Goal: Transaction & Acquisition: Purchase product/service

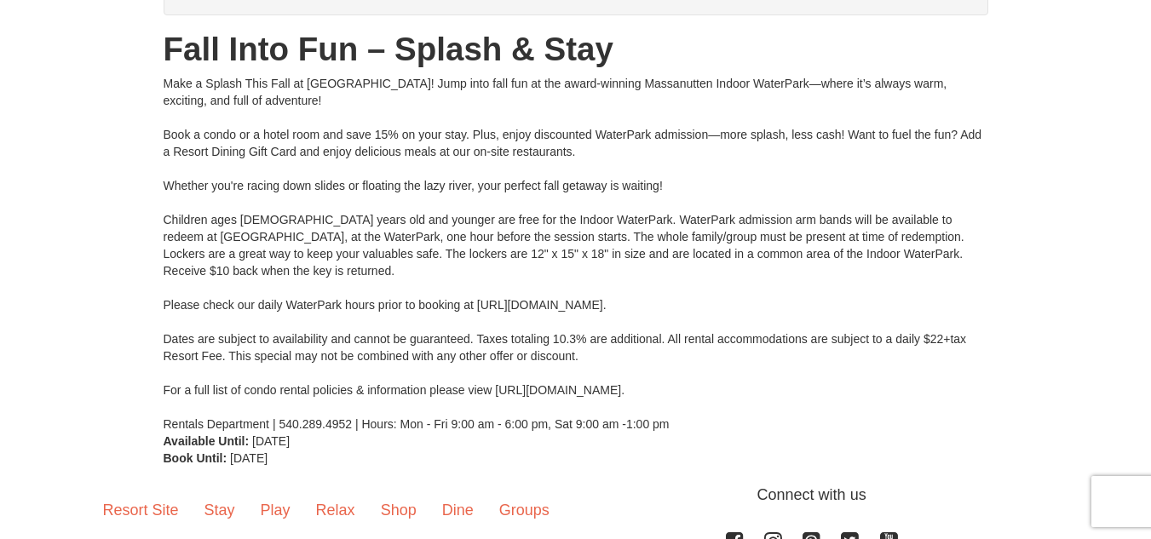
scroll to position [118, 0]
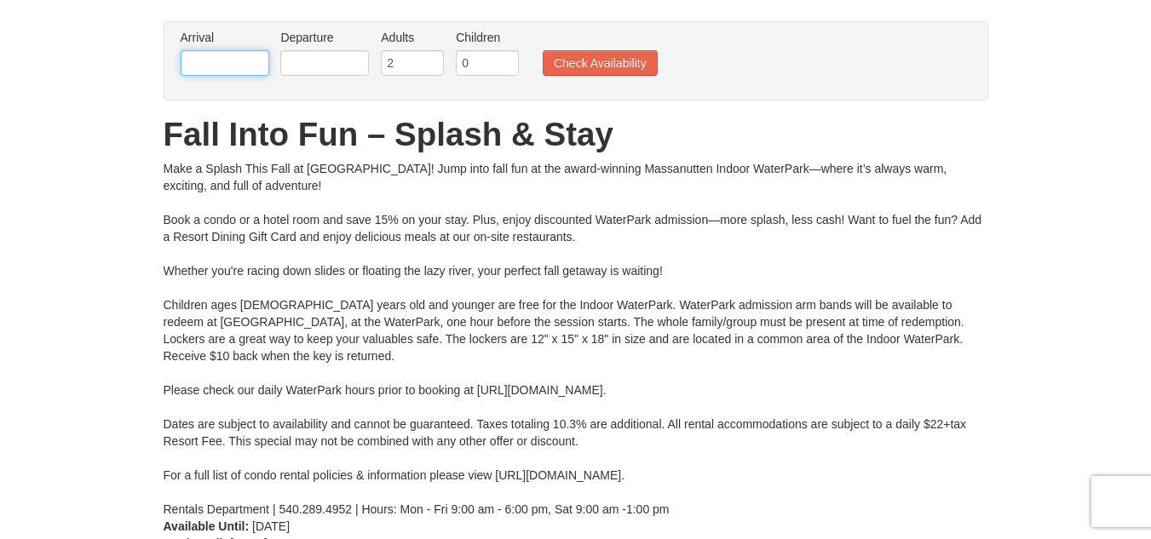
click at [250, 65] on input "text" at bounding box center [225, 63] width 89 height 26
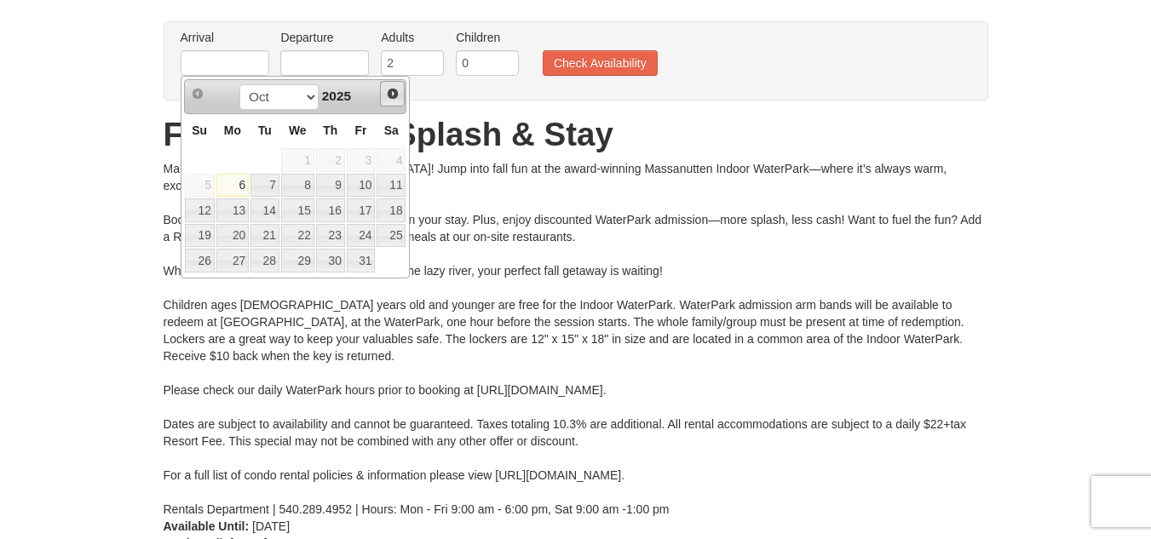
click at [395, 94] on span "Next" at bounding box center [393, 94] width 14 height 14
click at [362, 260] on link "28" at bounding box center [361, 261] width 29 height 24
type input "[DATE]"
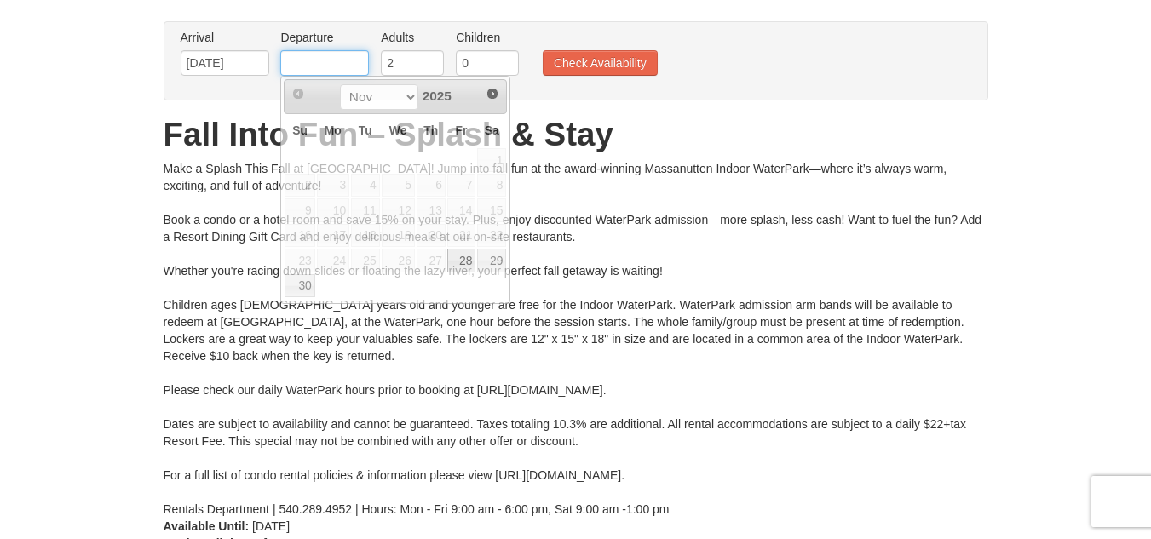
click at [349, 55] on input "text" at bounding box center [324, 63] width 89 height 26
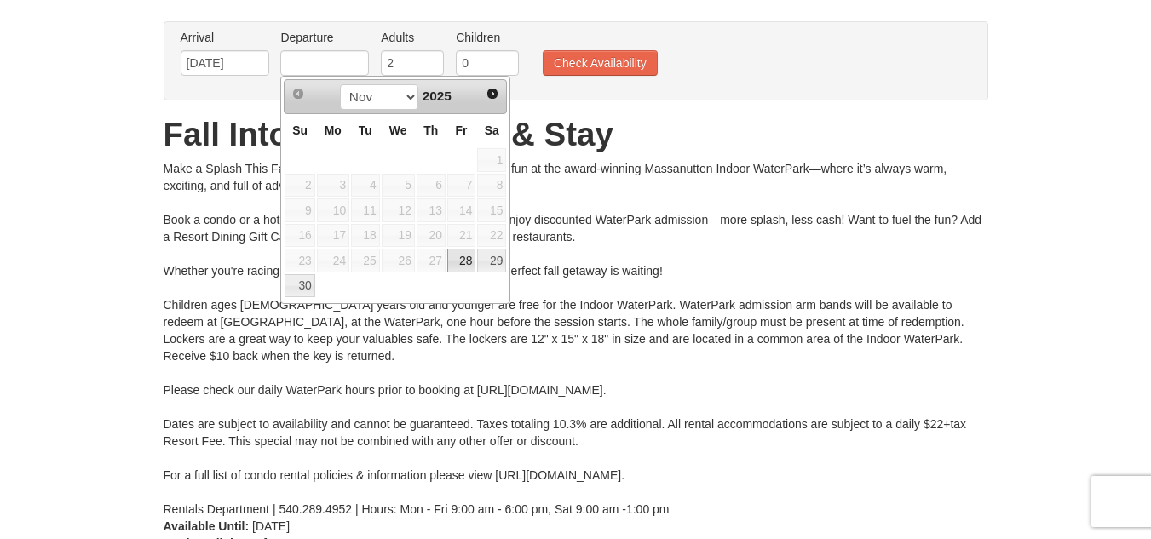
click at [296, 171] on td at bounding box center [300, 160] width 32 height 26
click at [304, 284] on link "30" at bounding box center [300, 286] width 30 height 24
type input "11/30/2025"
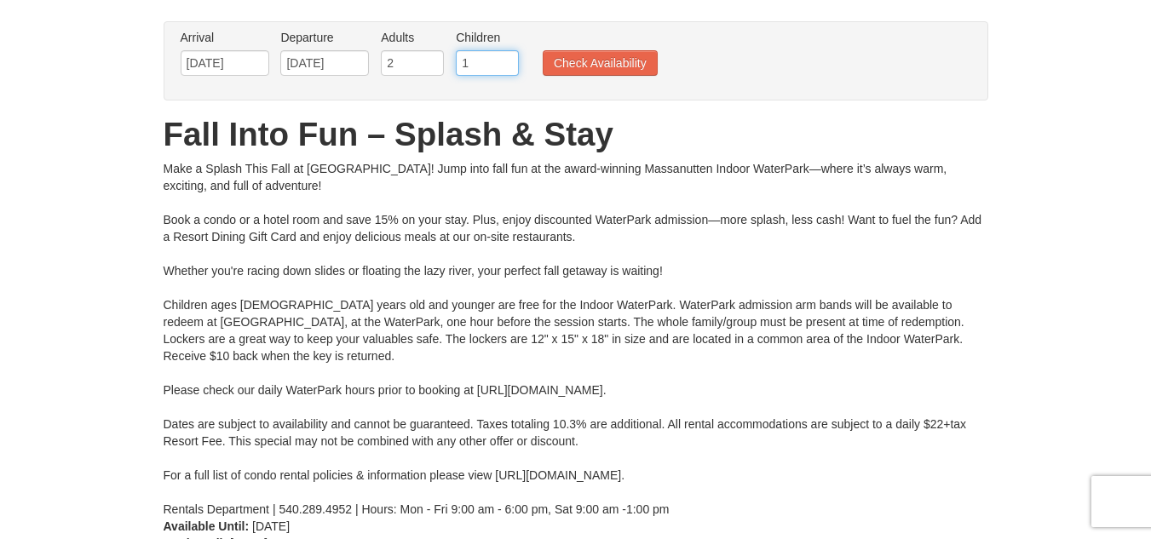
click at [510, 60] on input "1" at bounding box center [487, 63] width 63 height 26
type input "2"
click at [510, 59] on input "2" at bounding box center [487, 63] width 63 height 26
click at [583, 58] on button "Check Availability" at bounding box center [600, 63] width 115 height 26
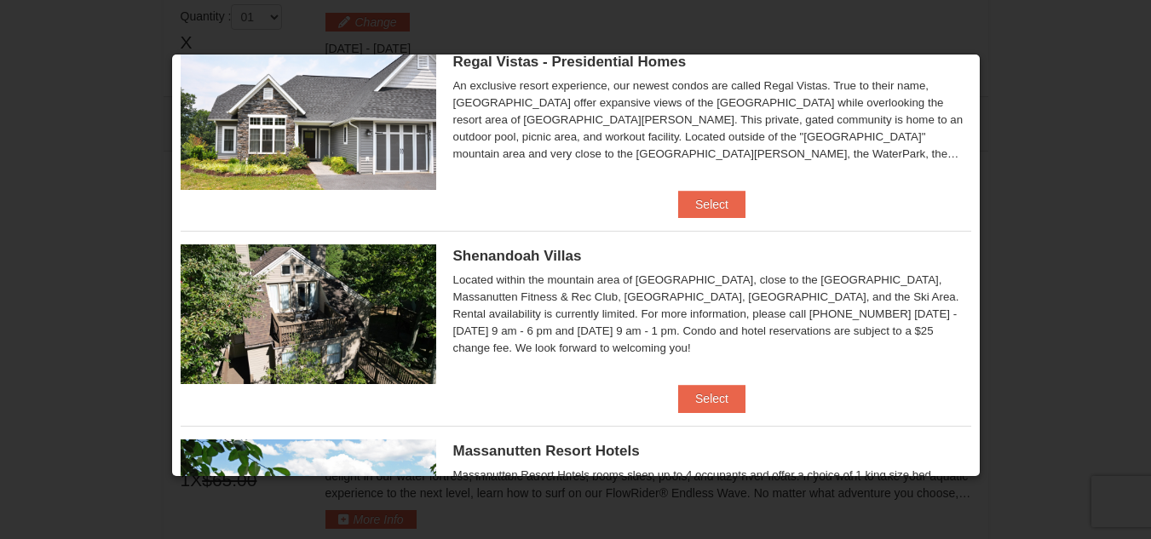
scroll to position [256, 0]
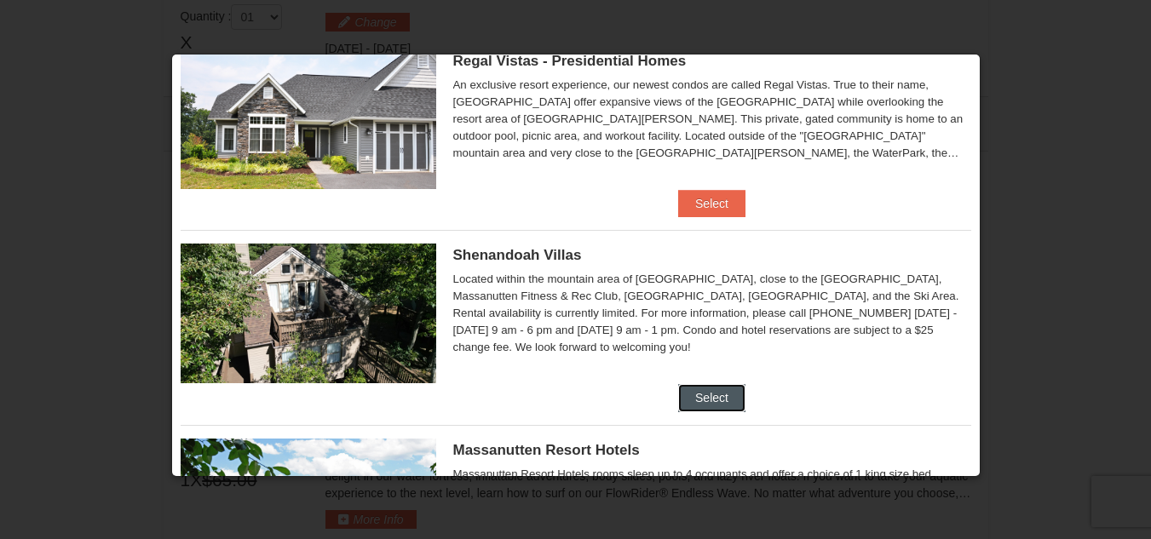
click at [702, 395] on button "Select" at bounding box center [711, 397] width 67 height 27
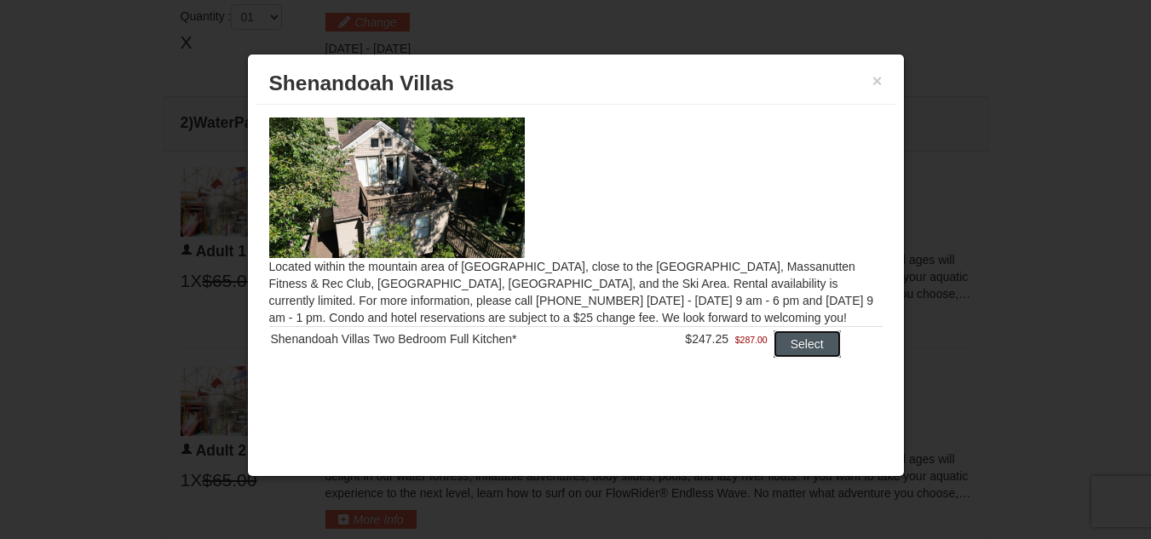
click at [814, 344] on button "Select" at bounding box center [807, 344] width 67 height 27
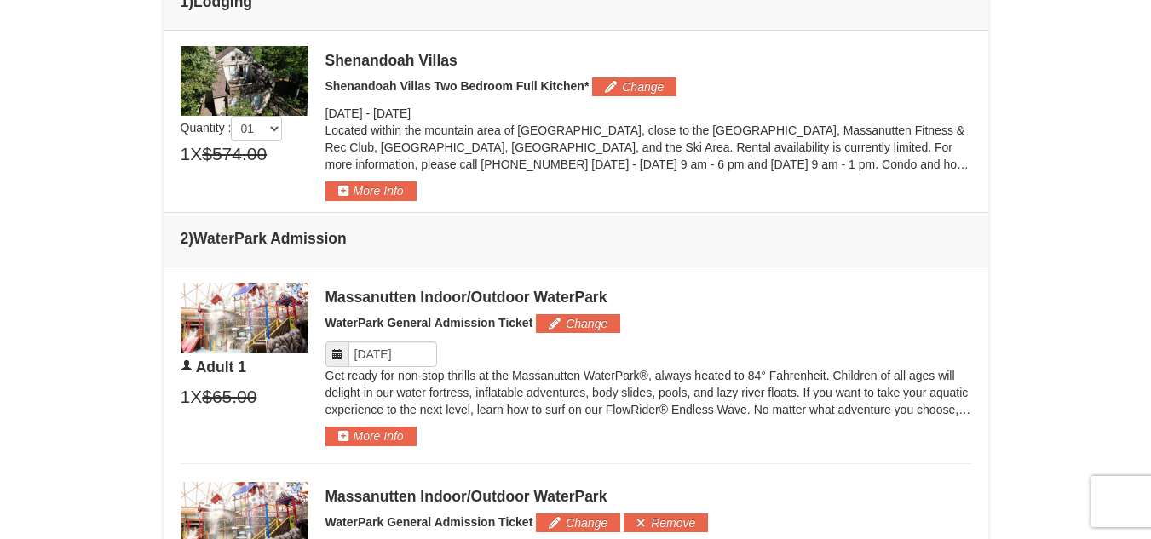
scroll to position [725, 0]
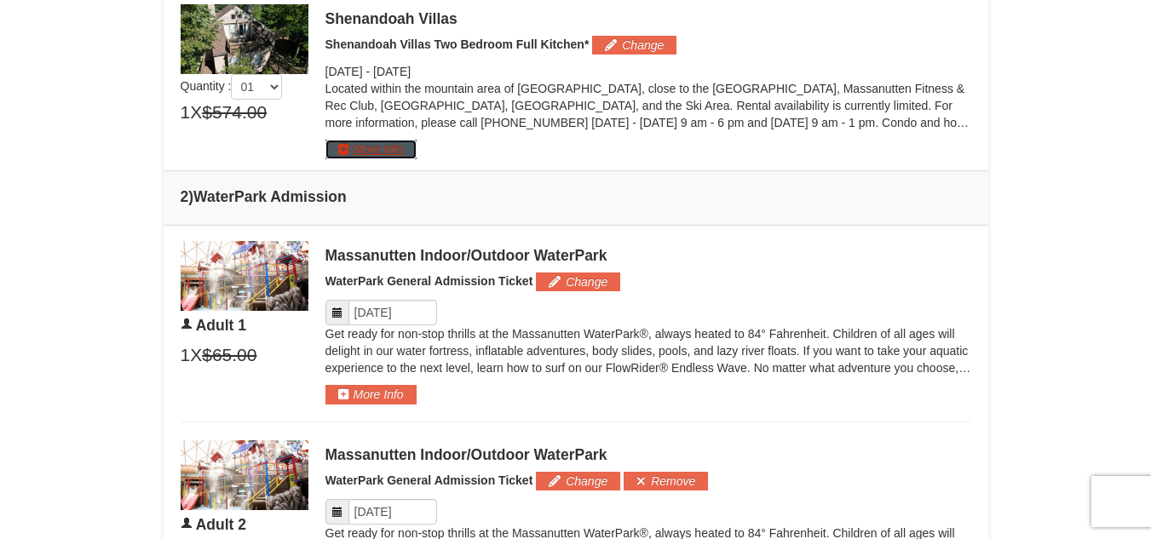
click at [390, 147] on button "More Info" at bounding box center [371, 149] width 91 height 19
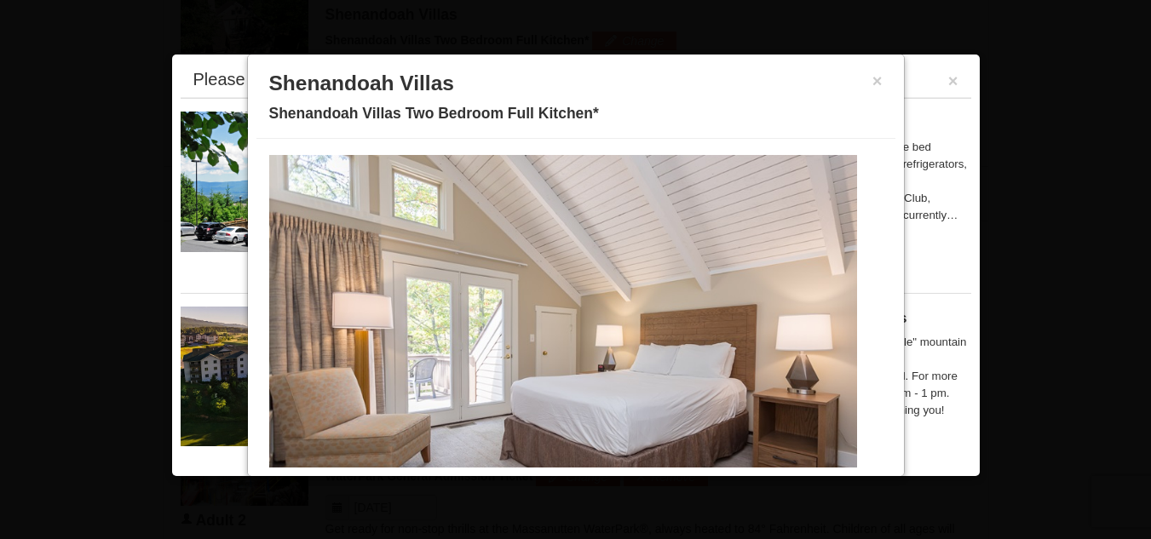
scroll to position [86, 0]
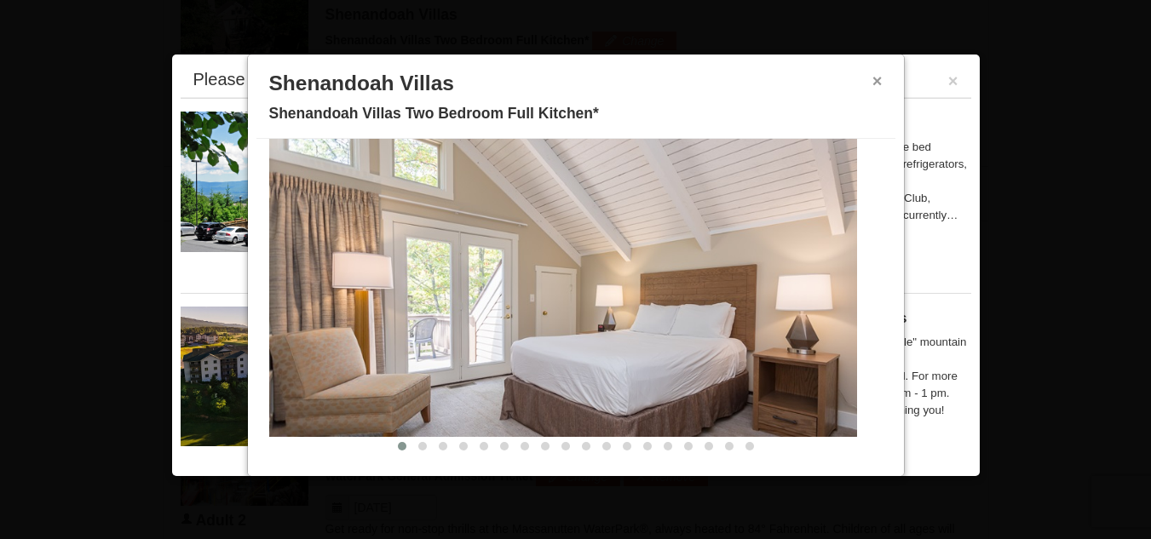
click at [873, 83] on button "×" at bounding box center [878, 80] width 10 height 17
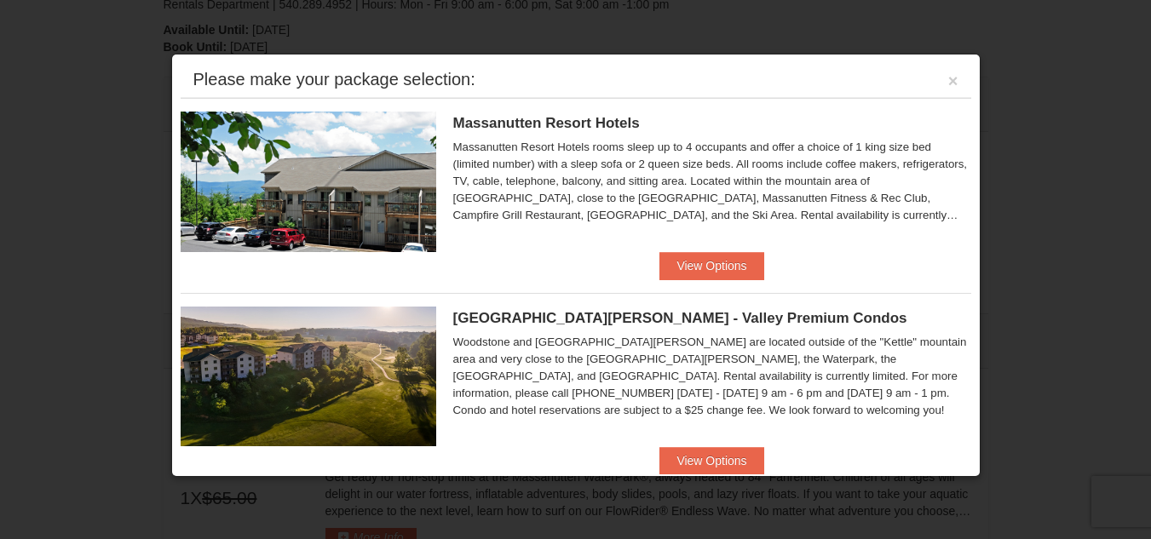
scroll to position [426, 0]
click at [948, 79] on button "×" at bounding box center [953, 80] width 10 height 17
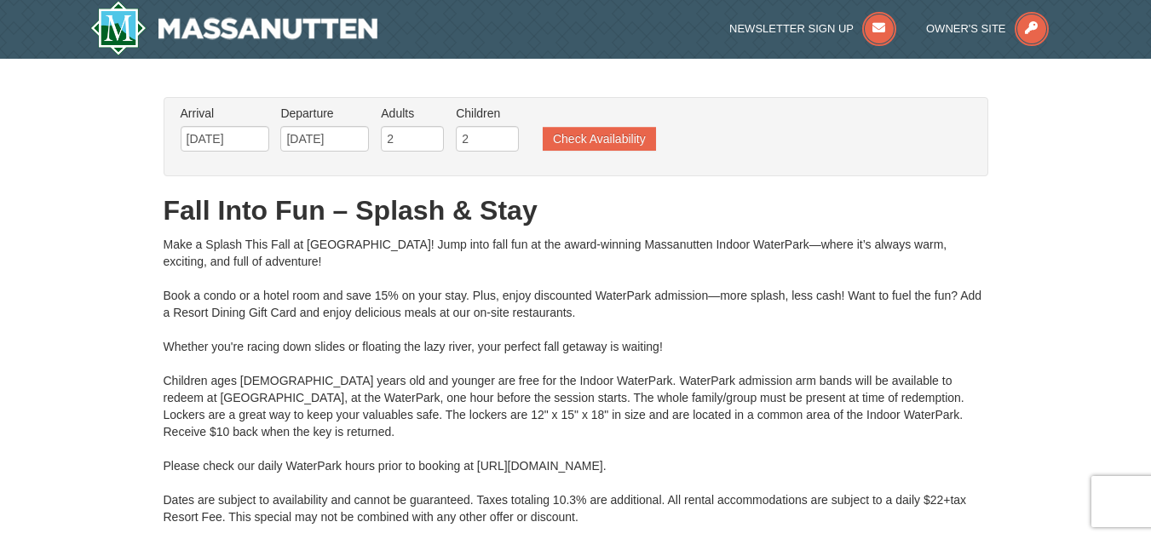
scroll to position [0, 0]
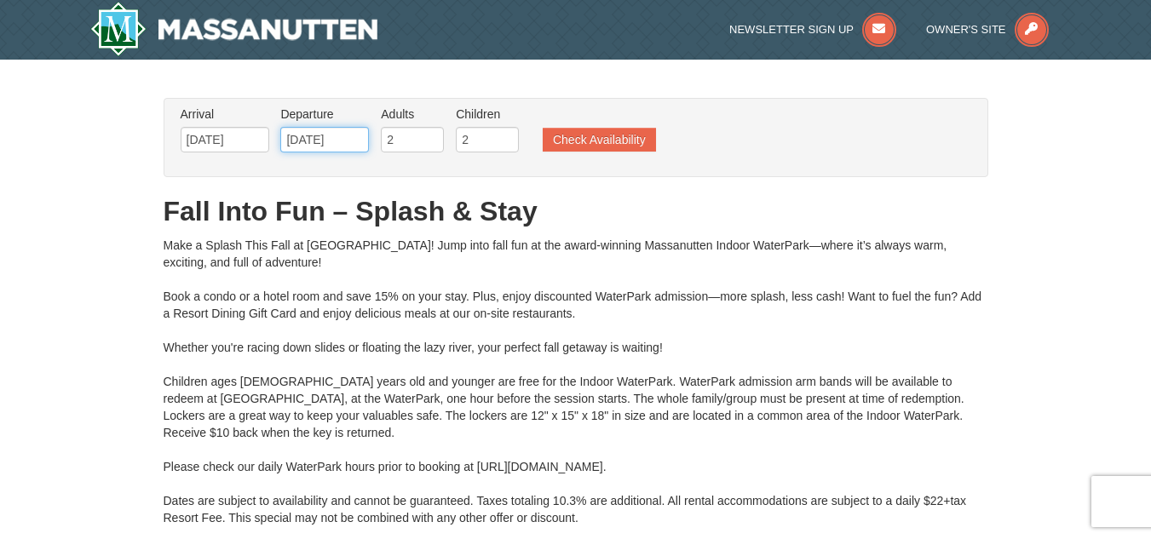
click at [359, 141] on input "11/30/2025" at bounding box center [324, 140] width 89 height 26
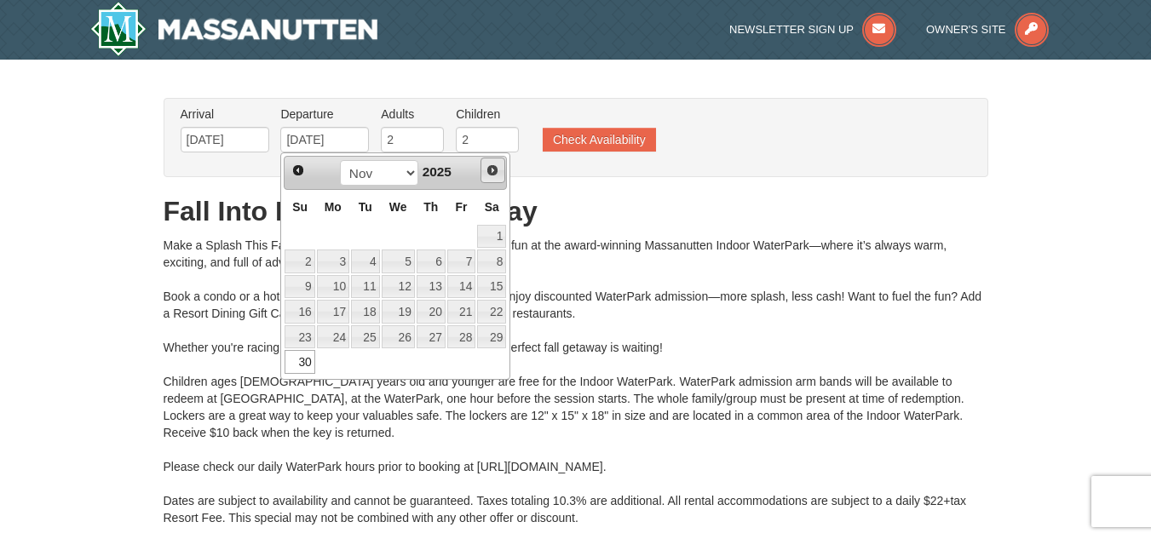
click at [495, 171] on span "Next" at bounding box center [493, 171] width 14 height 14
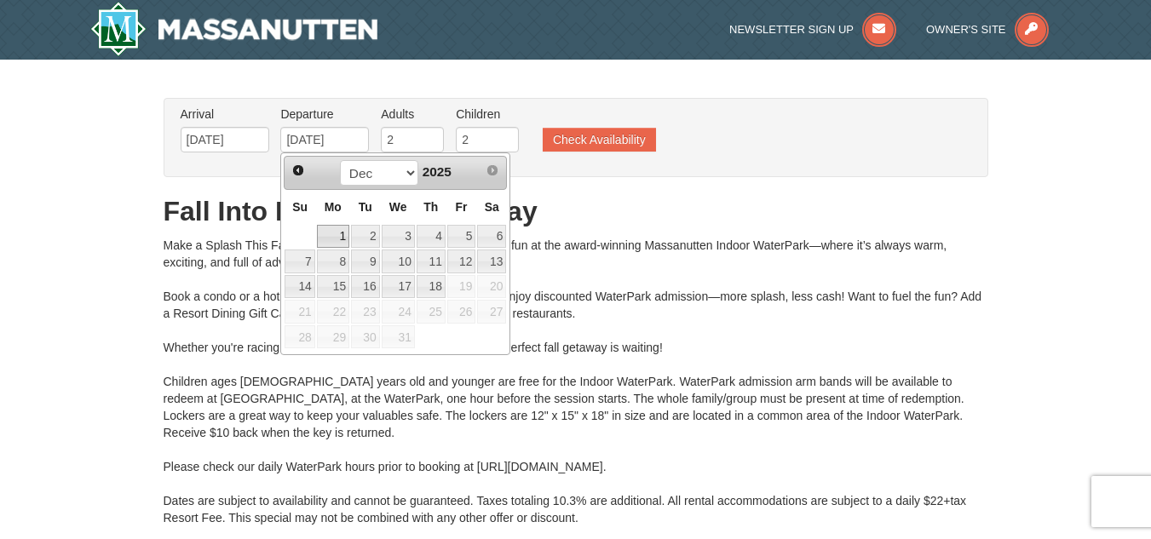
click at [334, 232] on link "1" at bounding box center [333, 237] width 32 height 24
type input "12/01/2025"
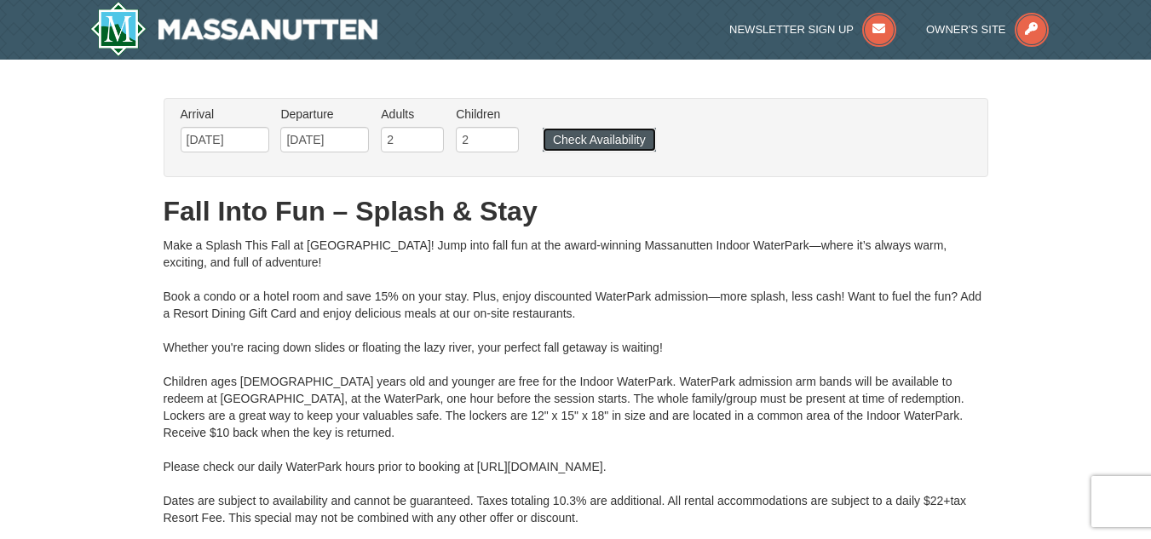
click at [604, 140] on button "Check Availability" at bounding box center [599, 140] width 113 height 24
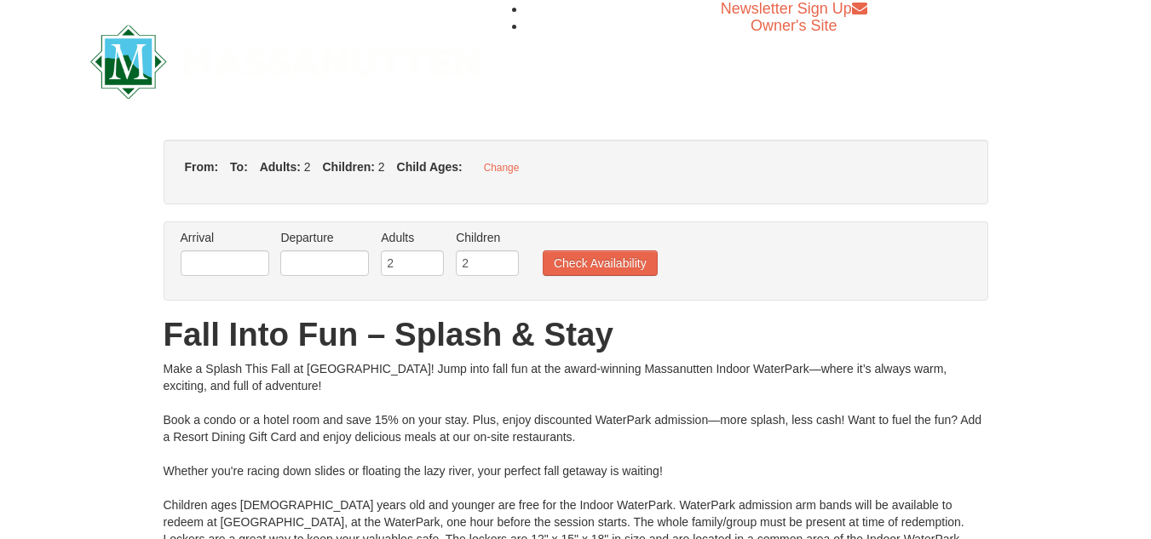
type input "[DATE]"
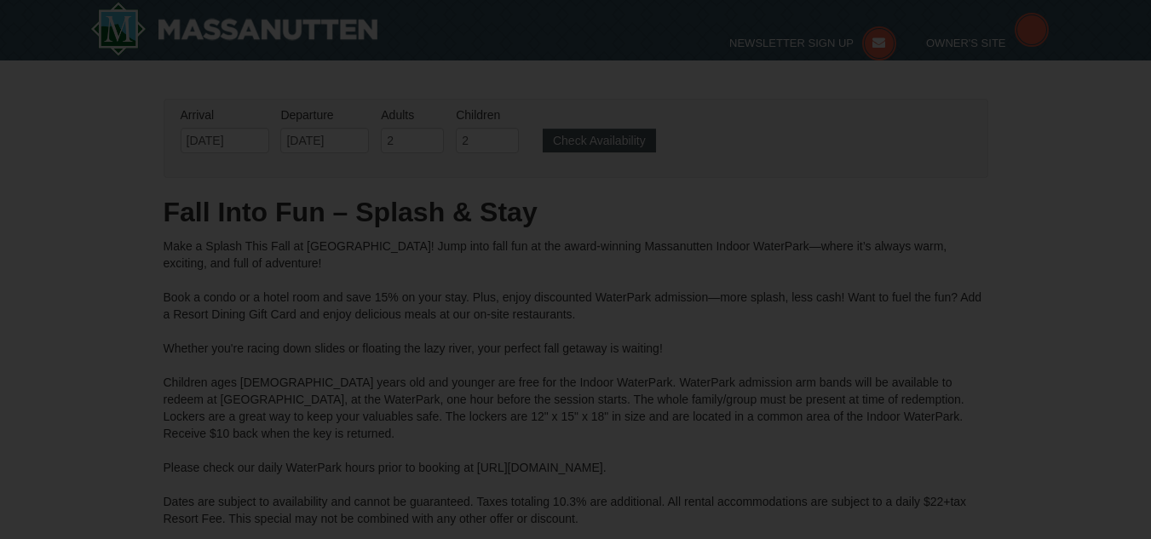
type input "[DATE]"
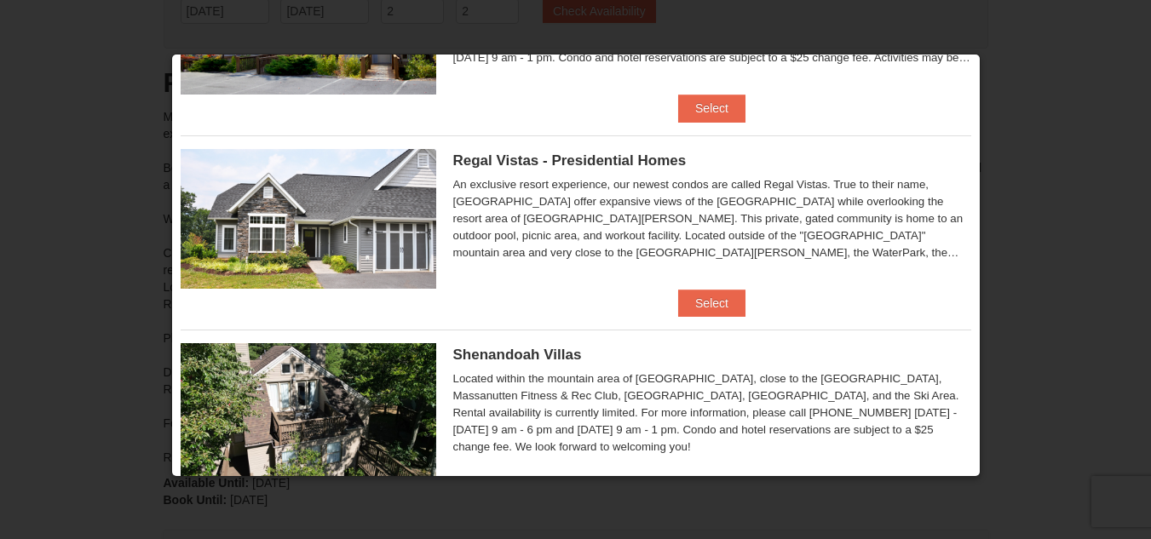
scroll to position [241, 0]
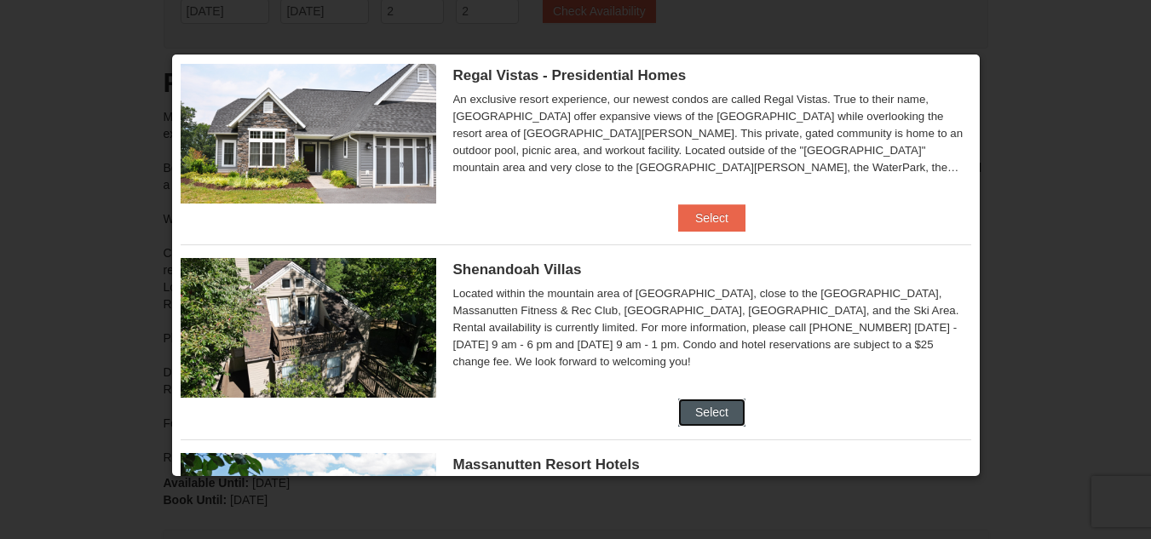
click at [716, 406] on button "Select" at bounding box center [711, 412] width 67 height 27
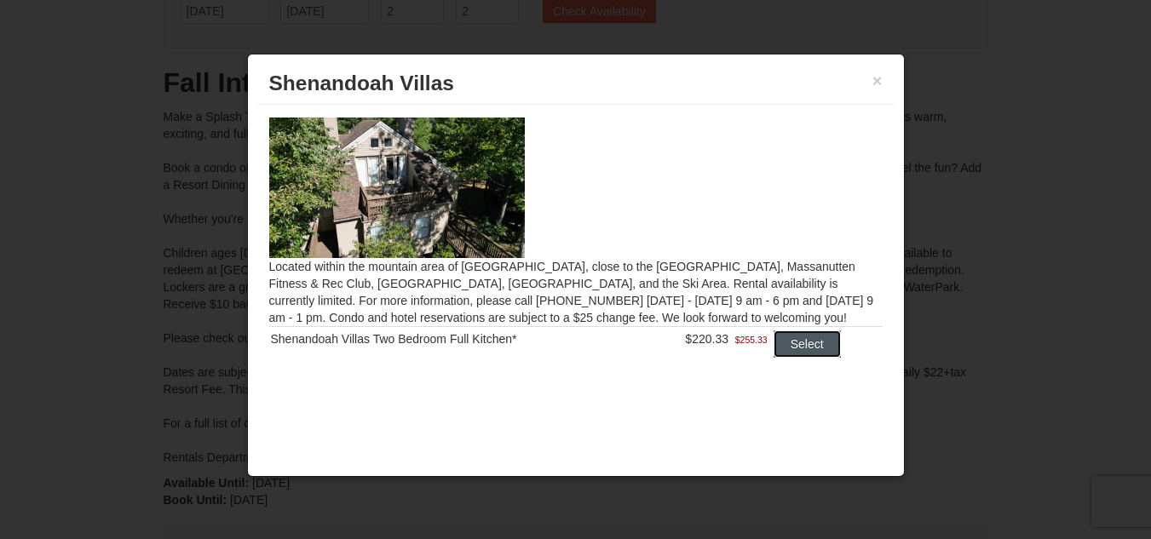
click at [805, 340] on button "Select" at bounding box center [807, 344] width 67 height 27
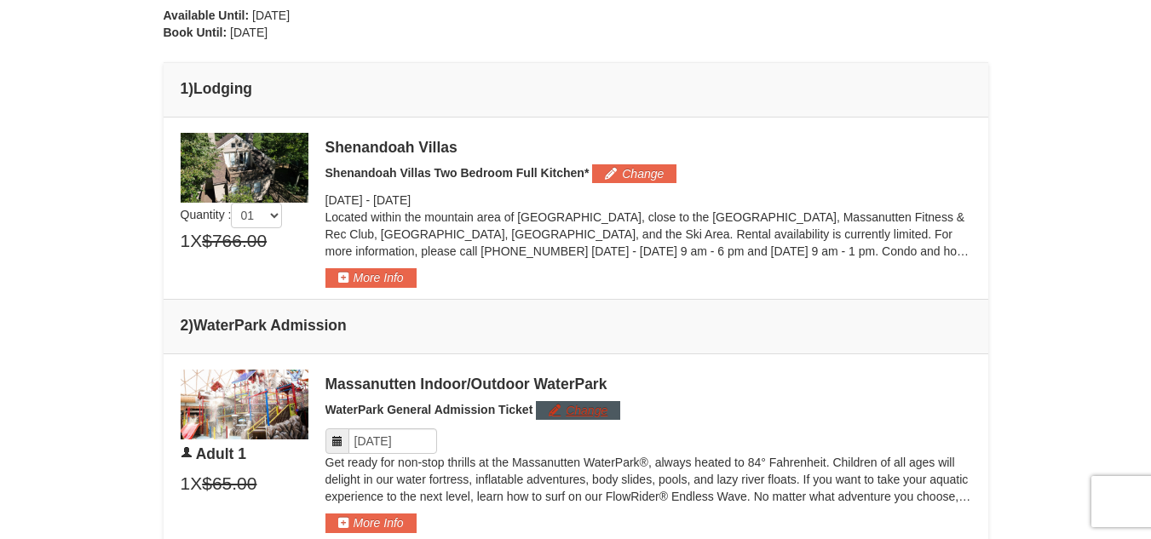
scroll to position [640, 0]
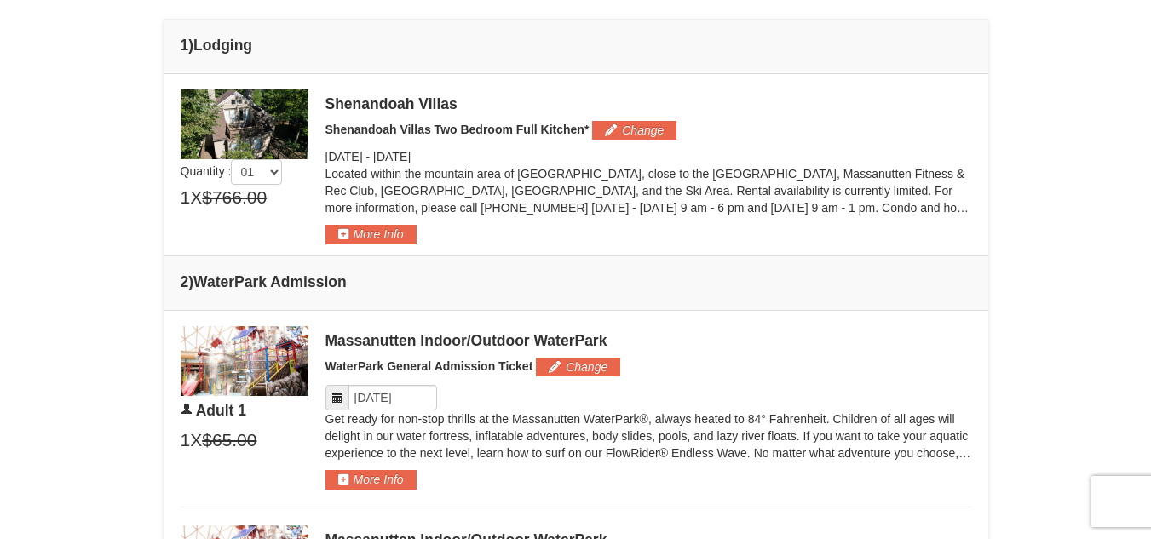
click at [285, 130] on img at bounding box center [245, 124] width 128 height 70
click at [372, 398] on input "Please format dates MM/DD/YYYY" at bounding box center [393, 398] width 89 height 26
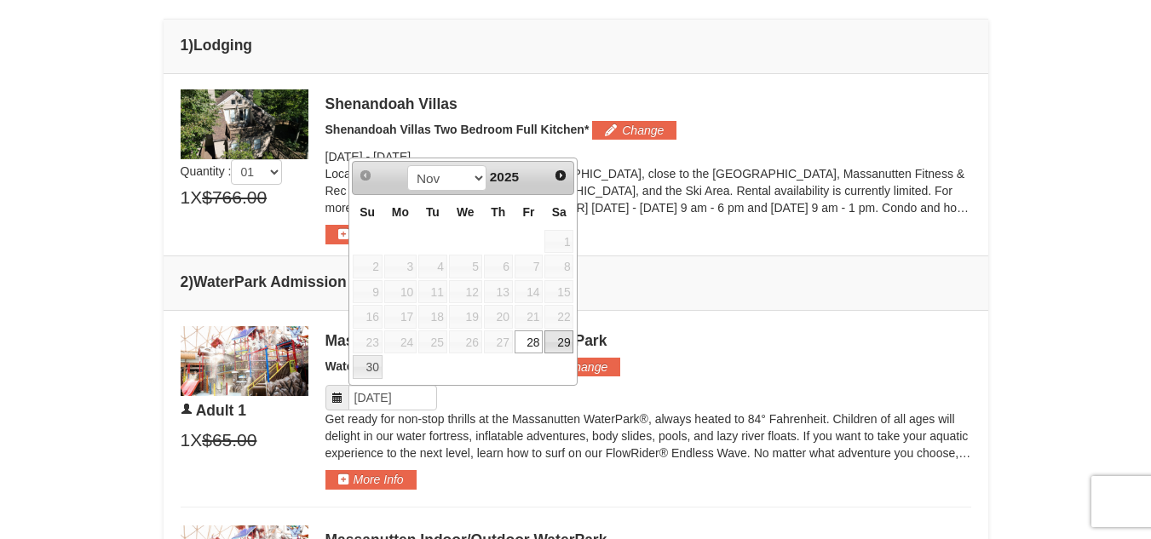
click at [561, 338] on link "29" at bounding box center [559, 343] width 29 height 24
type input "[DATE]"
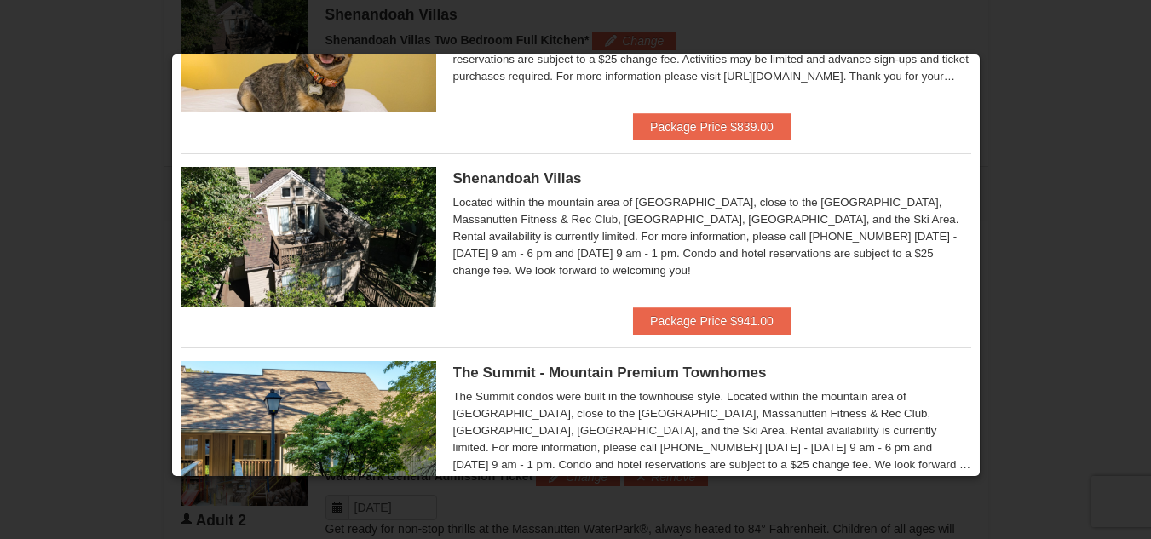
scroll to position [767, 0]
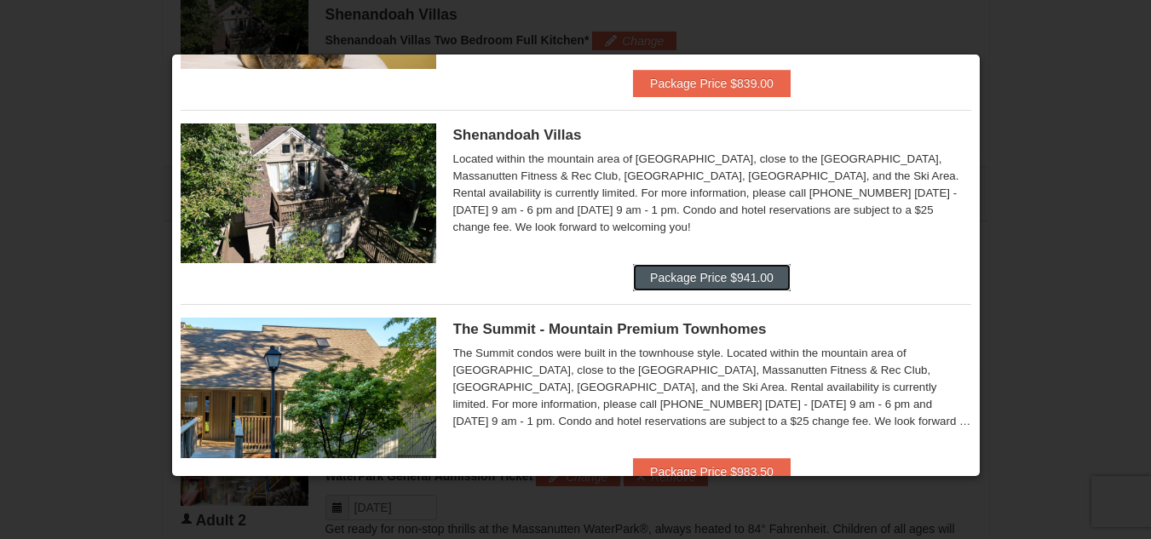
click at [721, 275] on button "Package Price $941.00" at bounding box center [712, 277] width 158 height 27
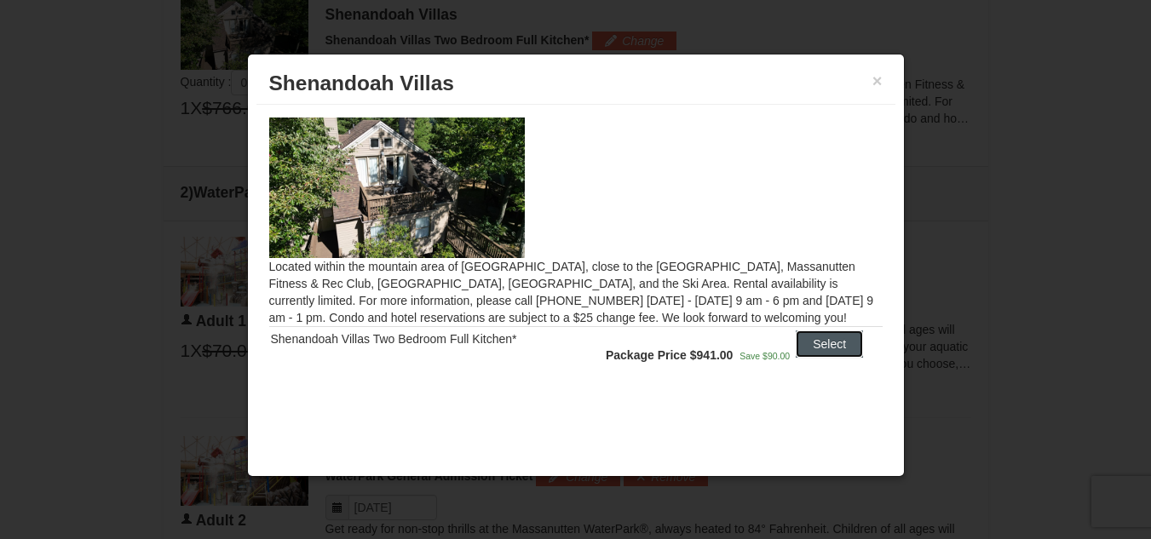
click at [833, 339] on button "Select" at bounding box center [829, 344] width 67 height 27
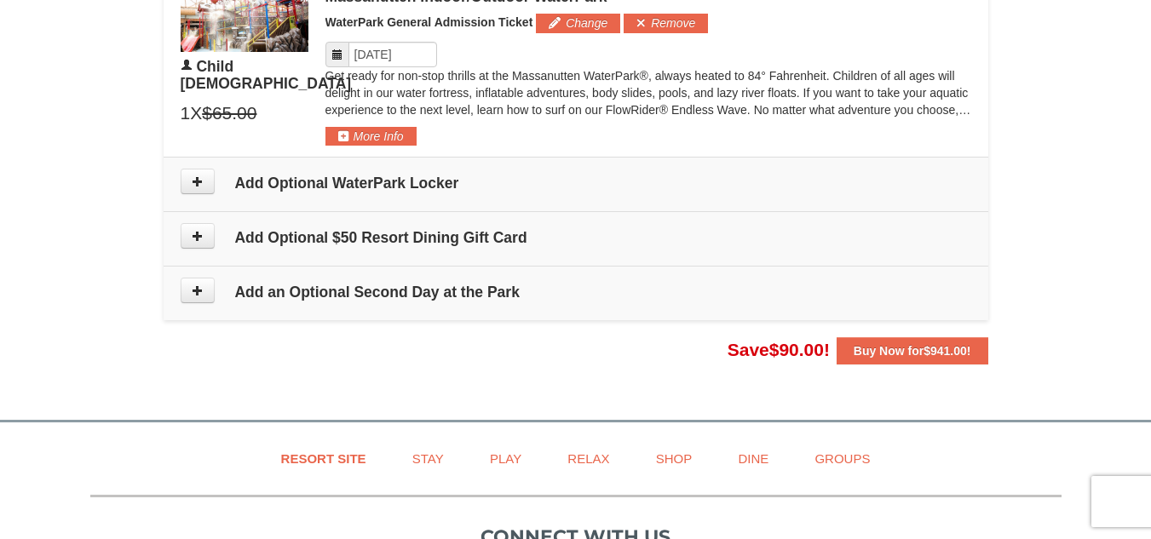
scroll to position [1667, 0]
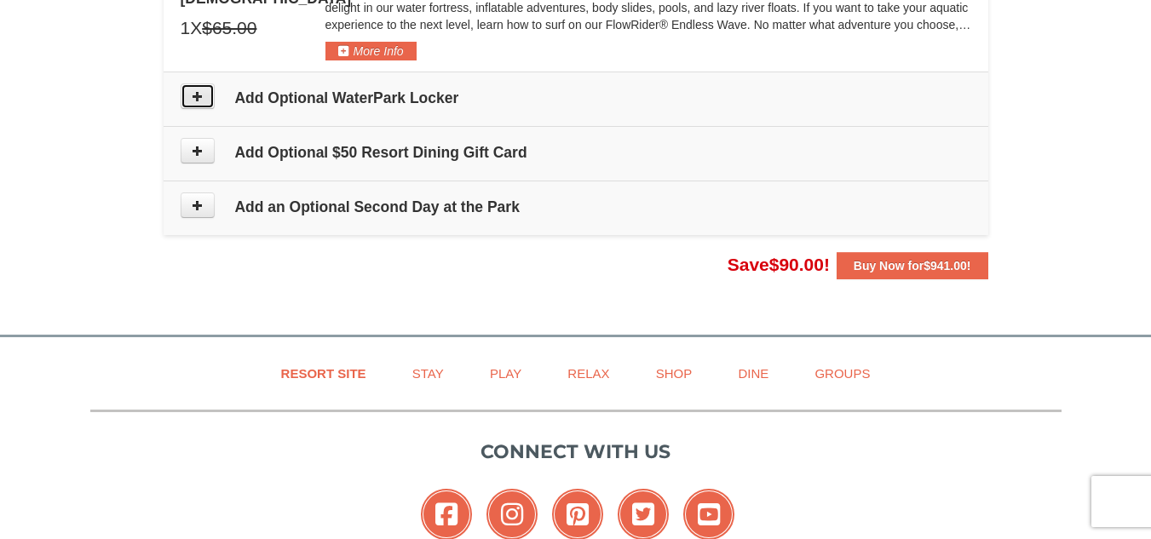
click at [199, 98] on icon at bounding box center [198, 96] width 12 height 12
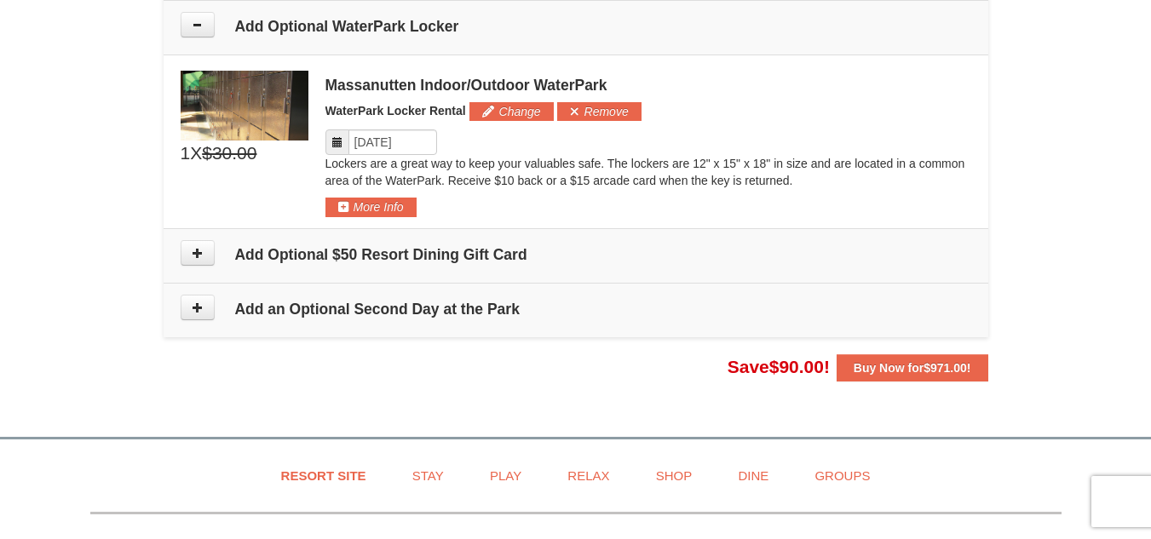
scroll to position [1739, 0]
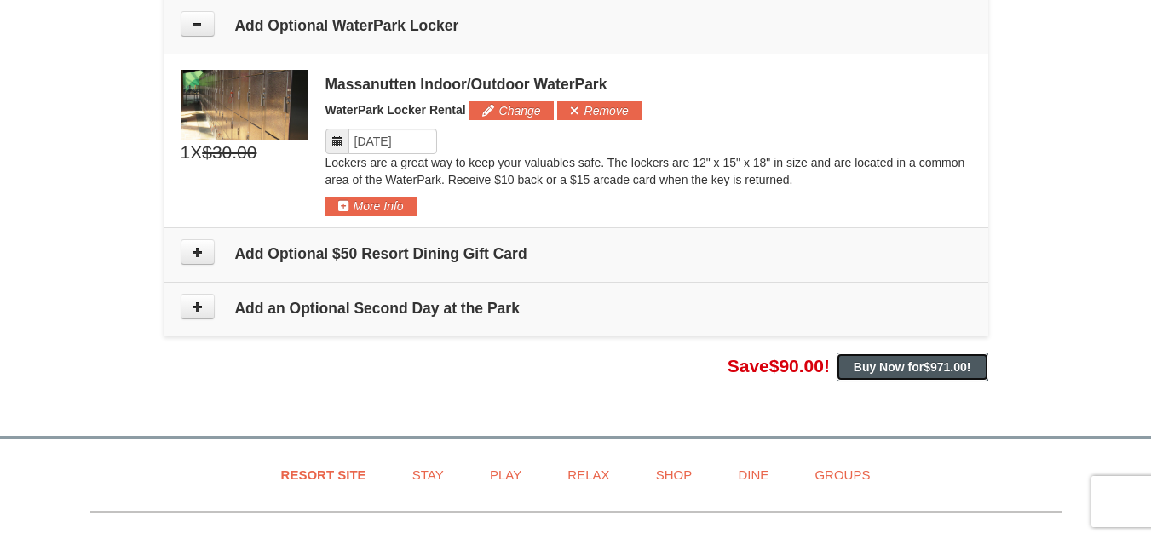
click at [922, 363] on strong "Buy Now for $971.00 !" at bounding box center [913, 367] width 118 height 14
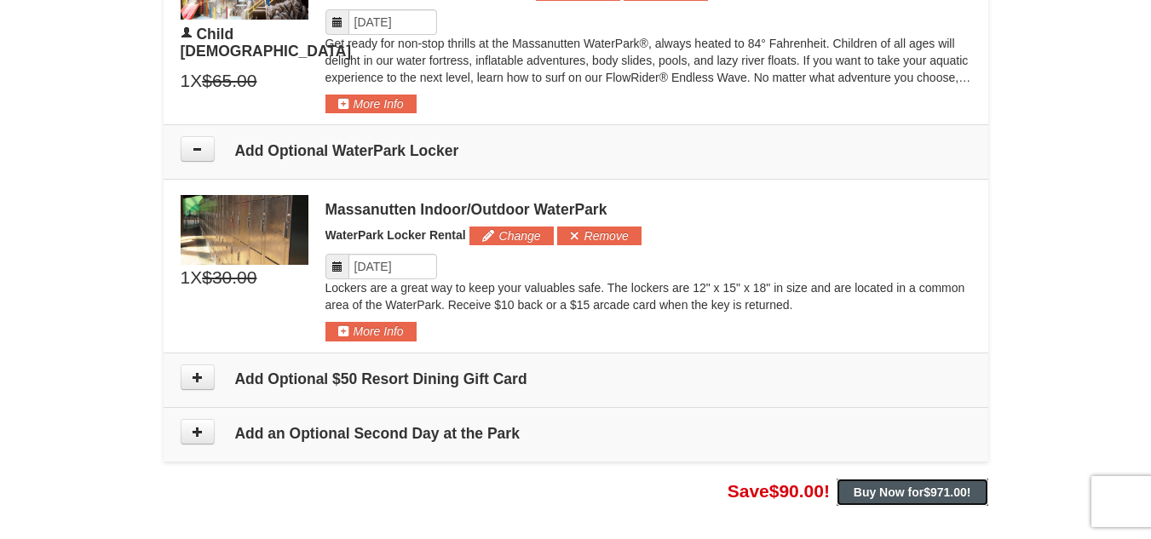
scroll to position [1569, 0]
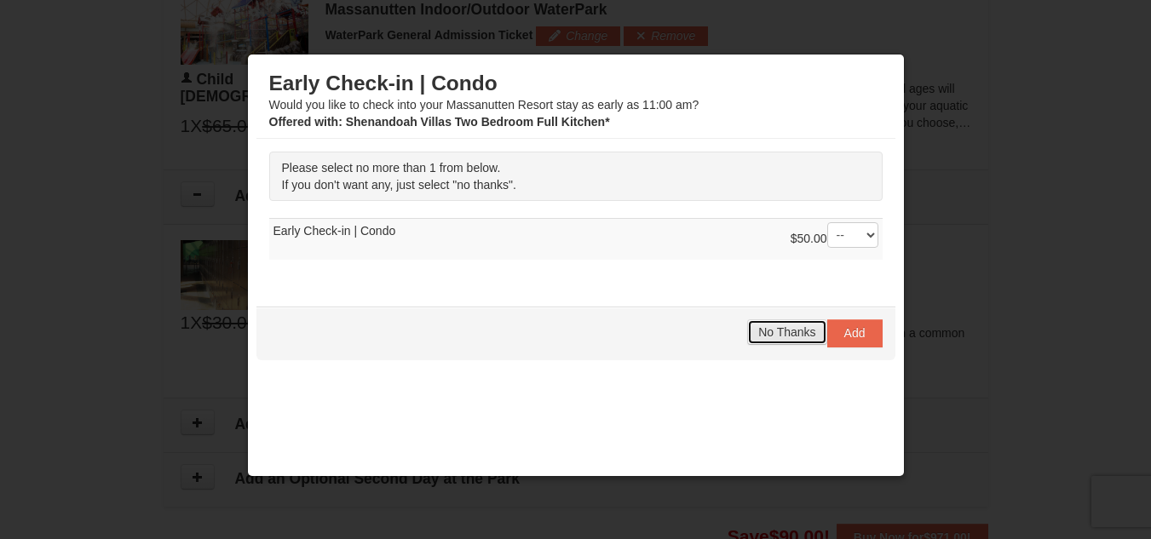
click at [785, 331] on span "No Thanks" at bounding box center [786, 333] width 57 height 14
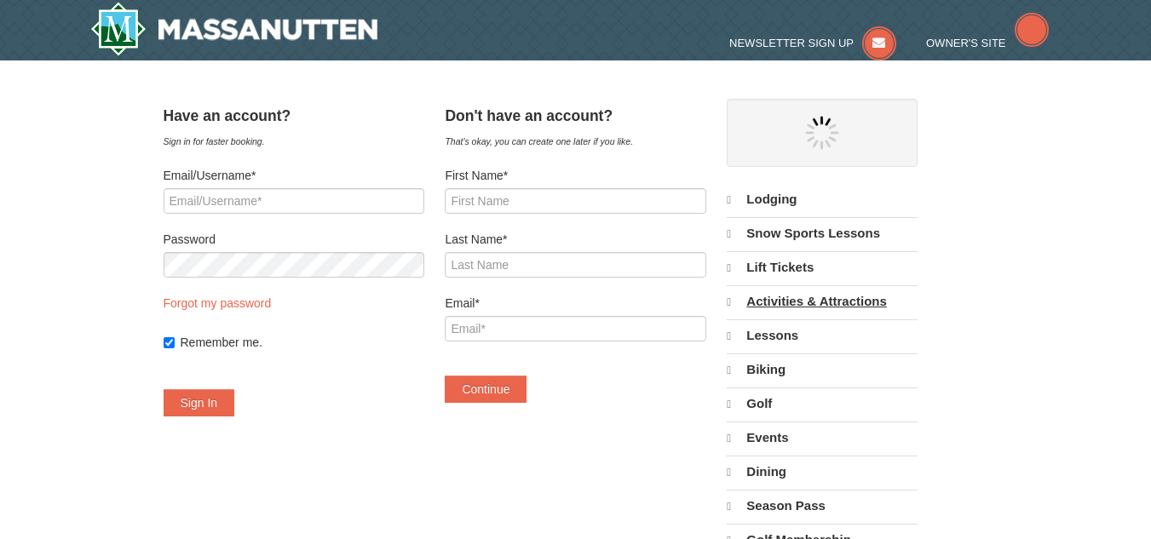
select select "10"
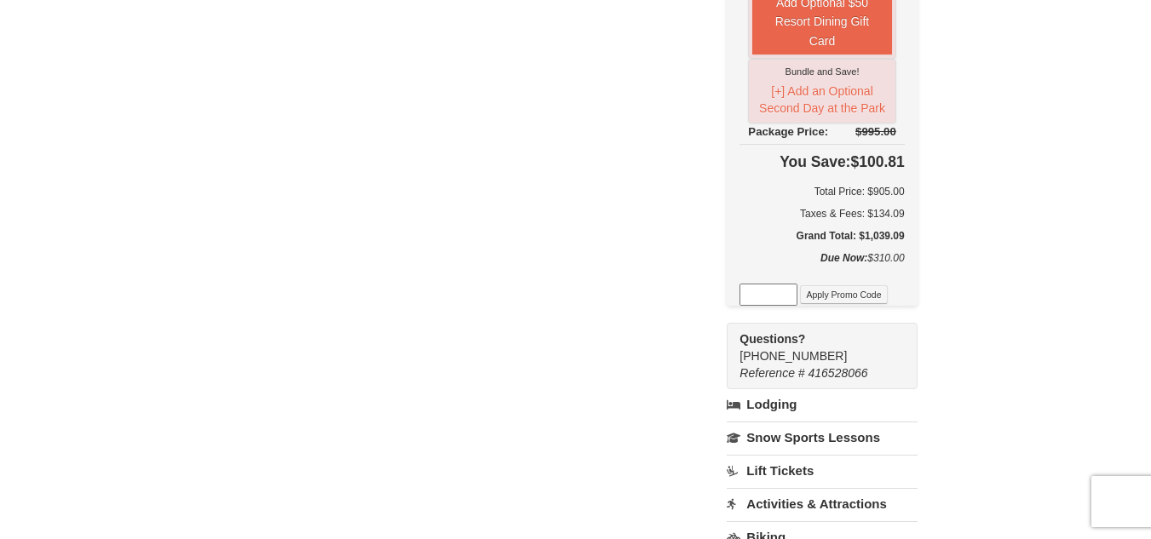
scroll to position [852, 0]
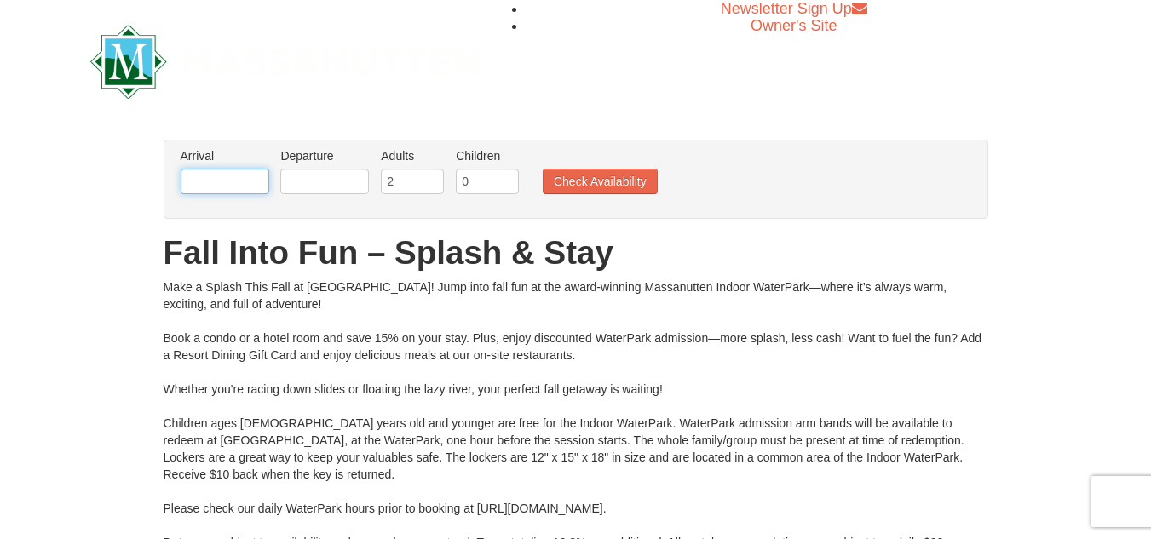
click at [247, 184] on input "text" at bounding box center [225, 182] width 89 height 26
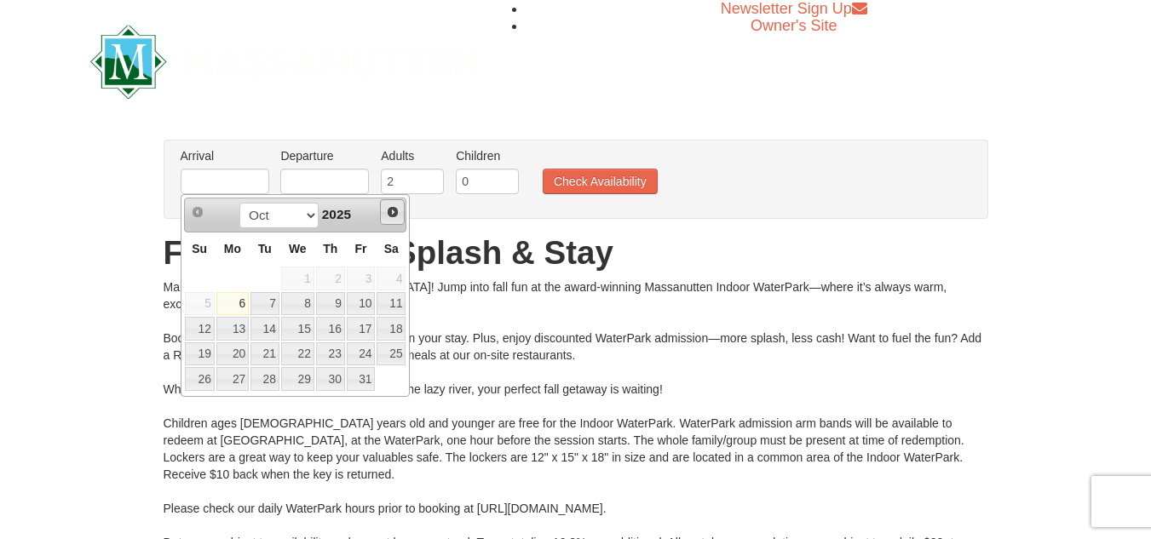
click at [395, 215] on span "Next" at bounding box center [393, 212] width 14 height 14
click at [303, 380] on link "26" at bounding box center [297, 379] width 33 height 24
type input "[DATE]"
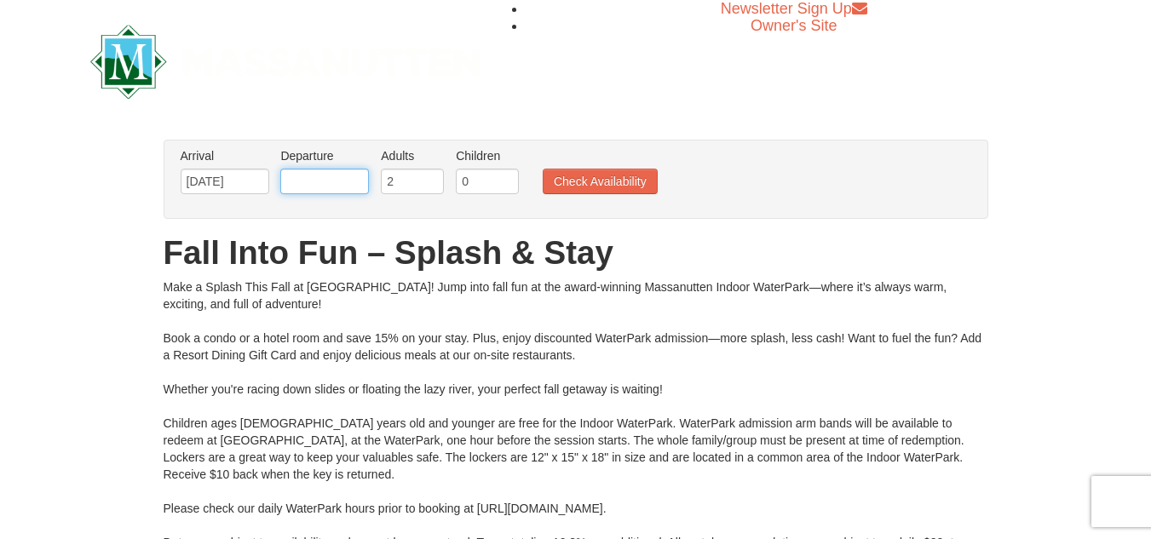
click at [349, 182] on input "text" at bounding box center [324, 182] width 89 height 26
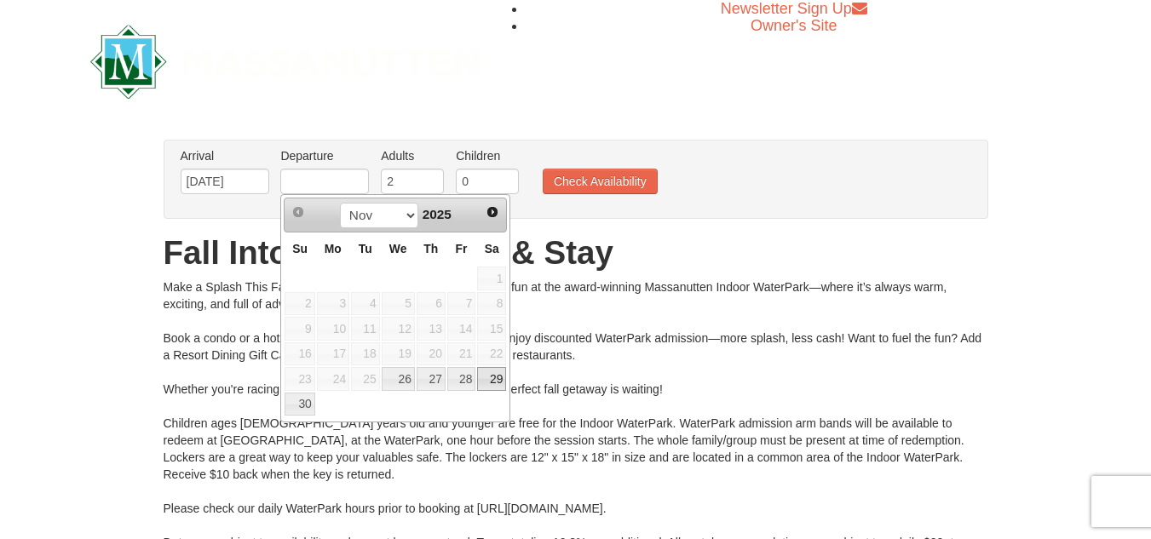
click at [497, 381] on link "29" at bounding box center [491, 379] width 29 height 24
type input "[DATE]"
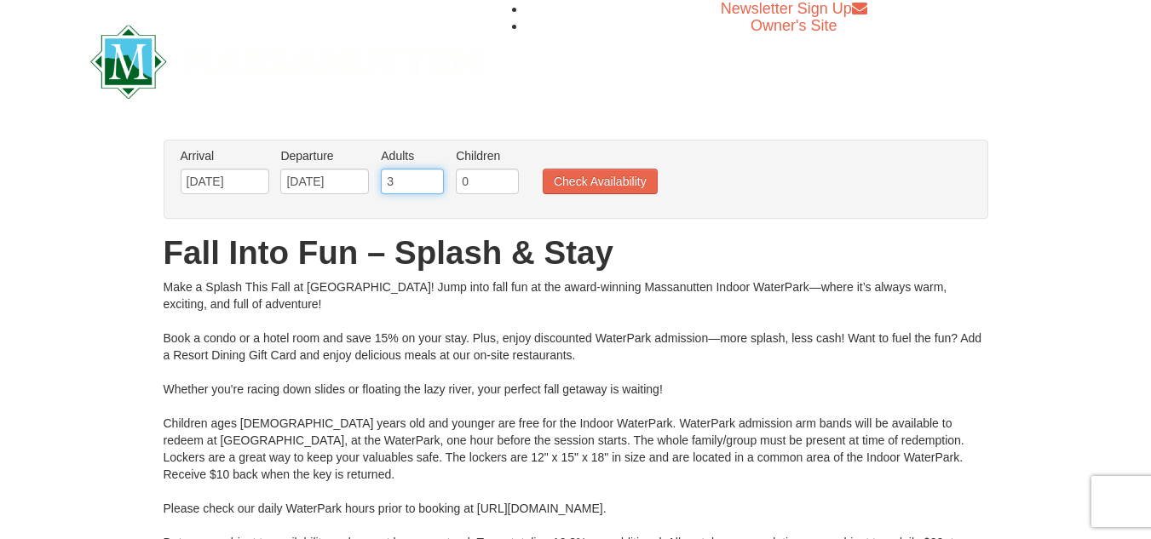
click at [431, 176] on input "3" at bounding box center [412, 182] width 63 height 26
type input "4"
click at [431, 176] on input "4" at bounding box center [412, 182] width 63 height 26
click at [608, 182] on button "Check Availability" at bounding box center [600, 182] width 115 height 26
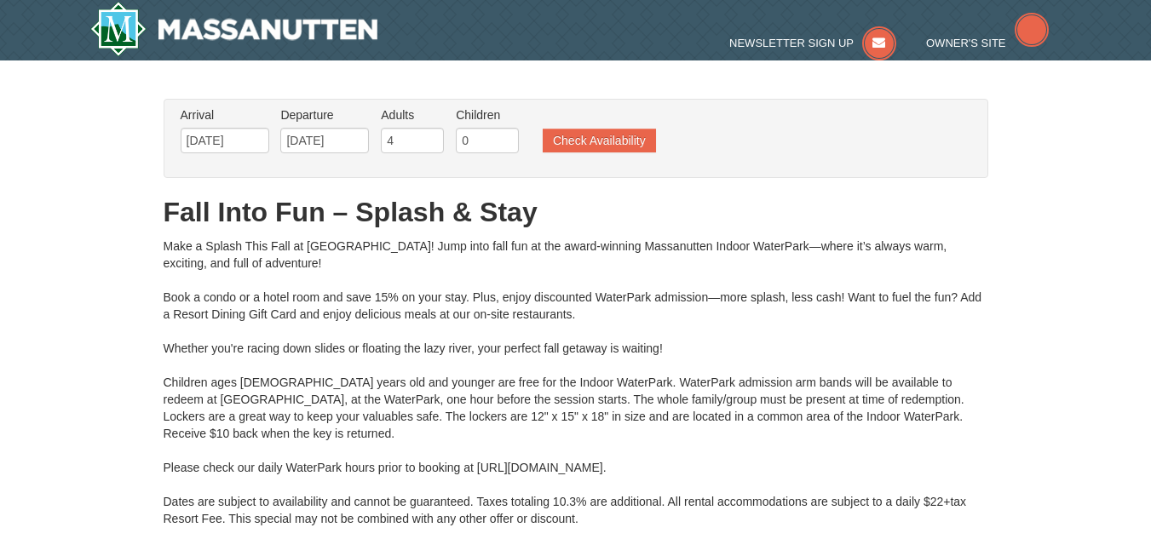
type input "[DATE]"
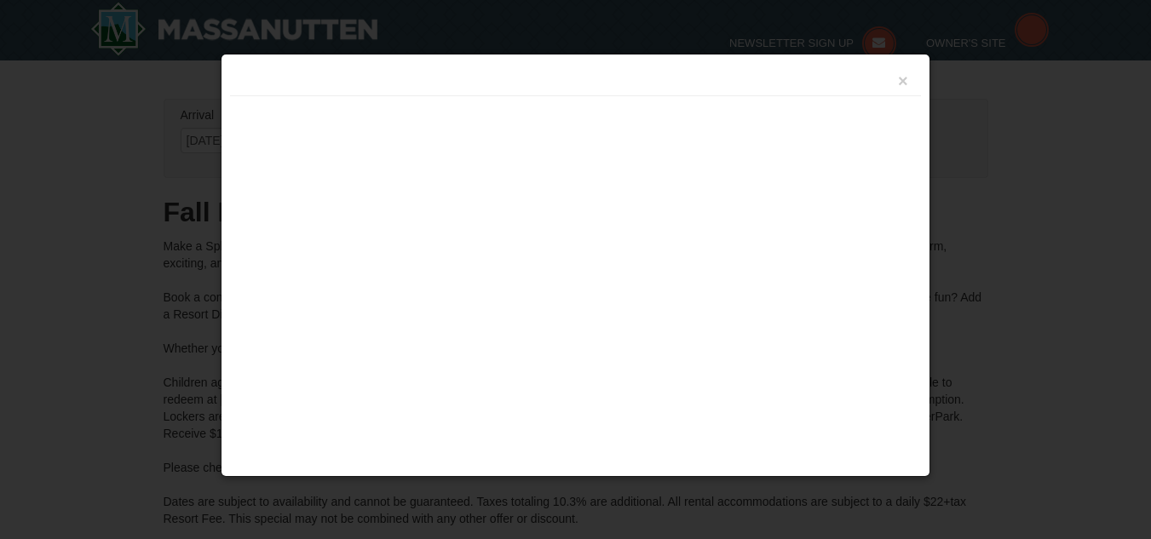
type input "[DATE]"
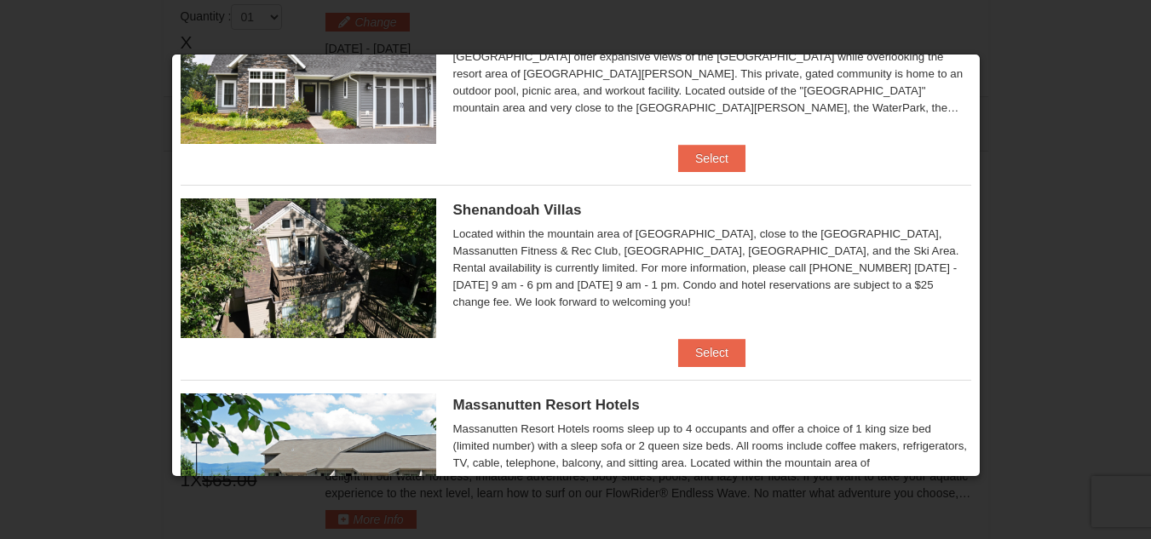
scroll to position [241, 0]
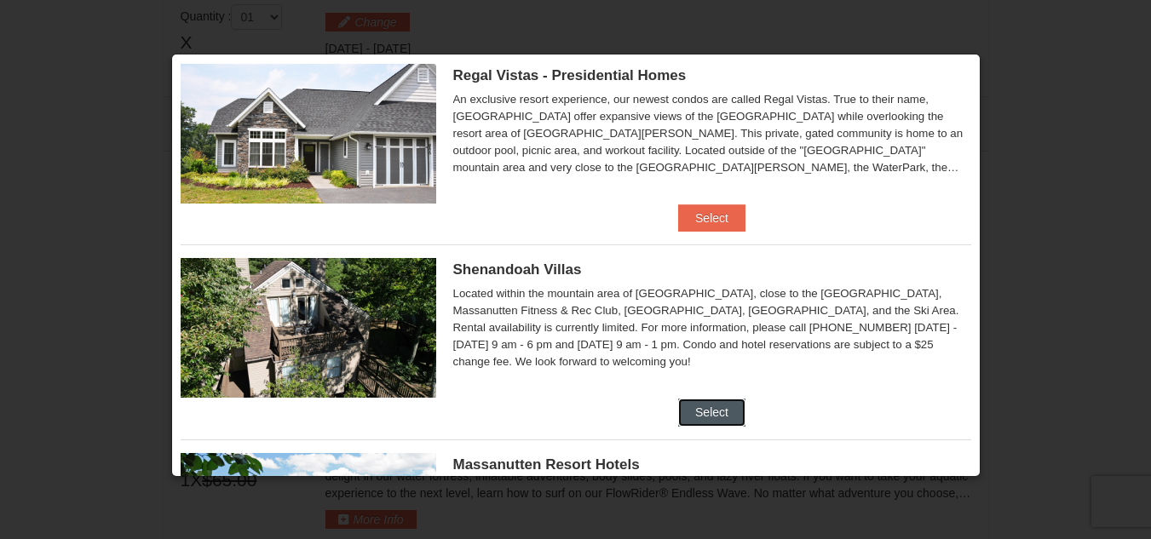
click at [706, 407] on button "Select" at bounding box center [711, 412] width 67 height 27
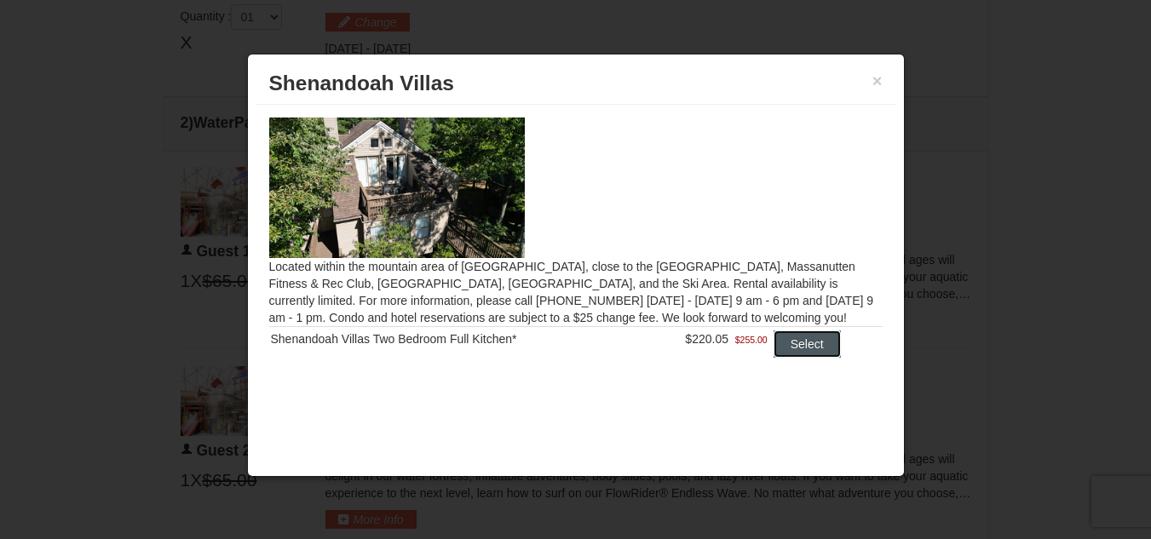
click at [804, 344] on button "Select" at bounding box center [807, 344] width 67 height 27
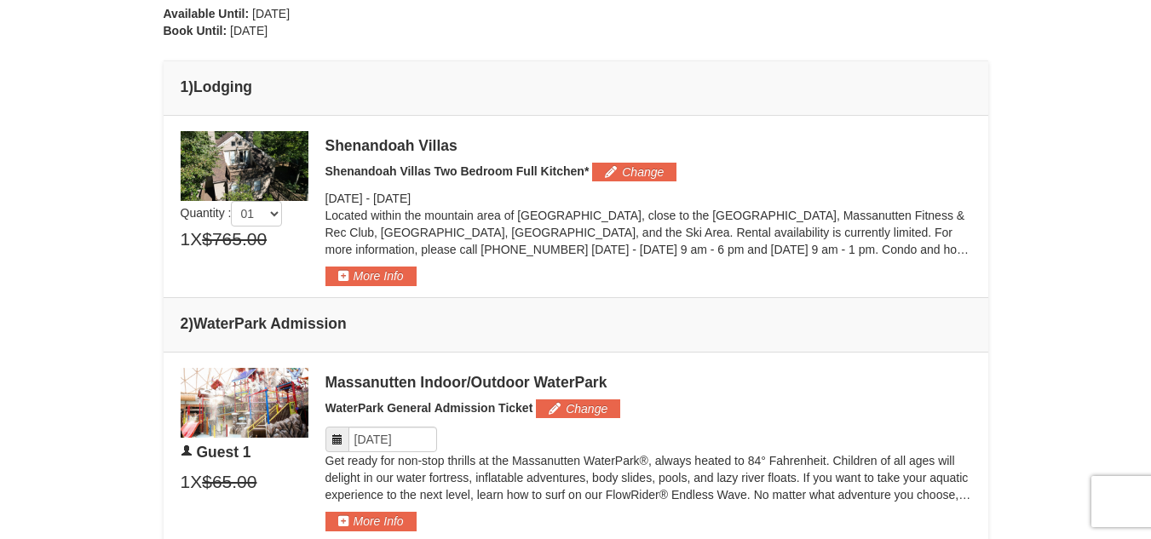
scroll to position [640, 0]
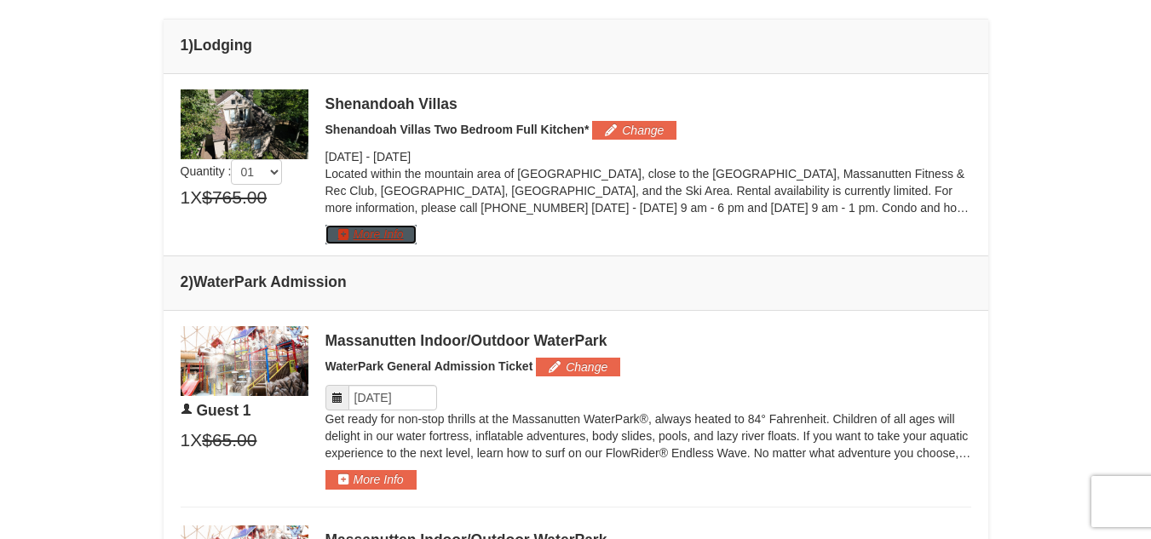
click at [374, 231] on button "More Info" at bounding box center [371, 234] width 91 height 19
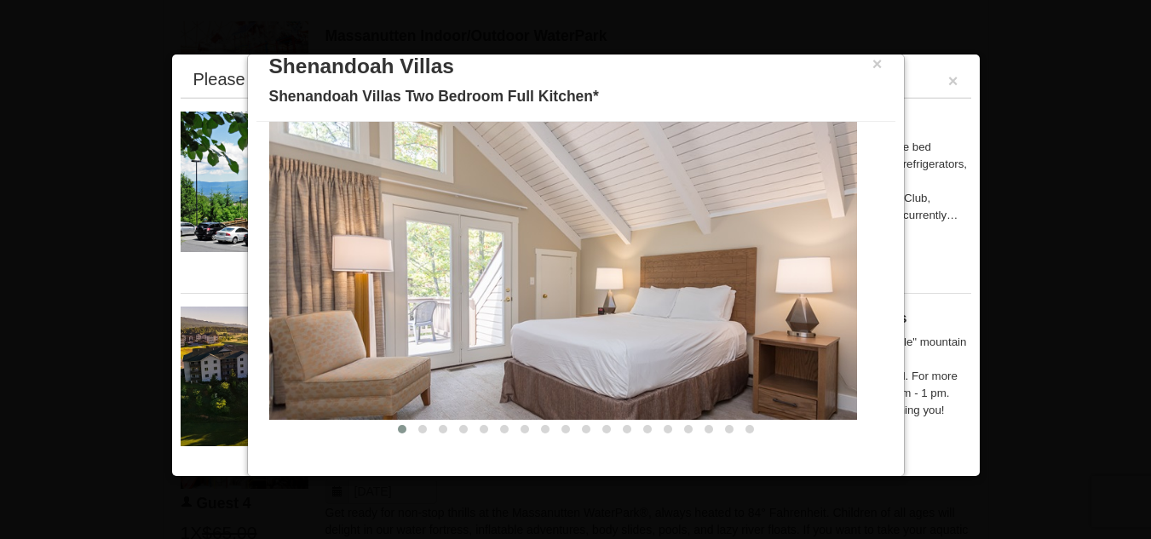
scroll to position [1156, 0]
click at [873, 63] on button "×" at bounding box center [878, 63] width 10 height 17
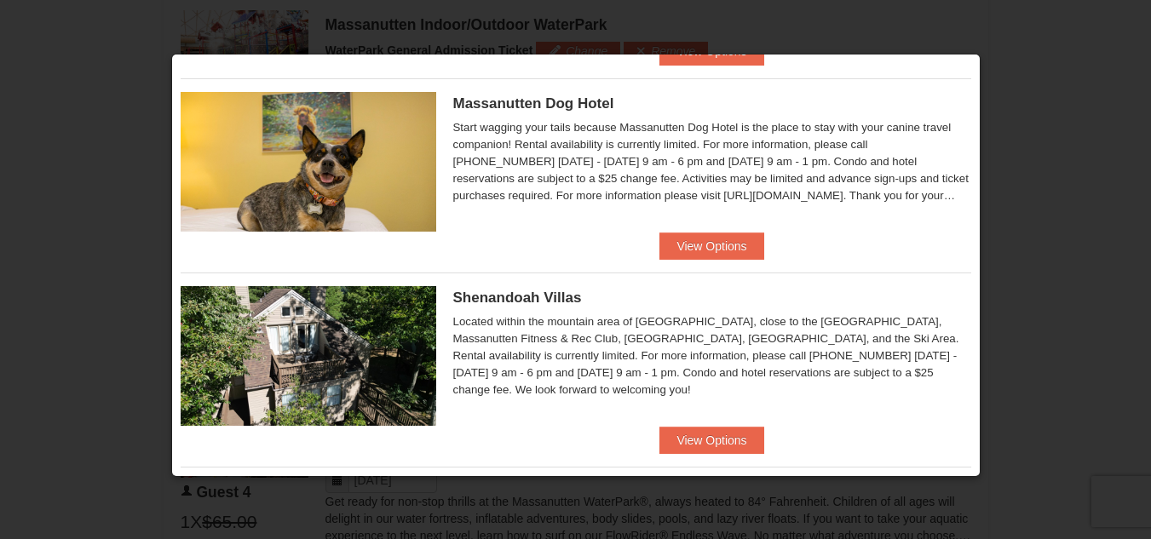
scroll to position [767, 0]
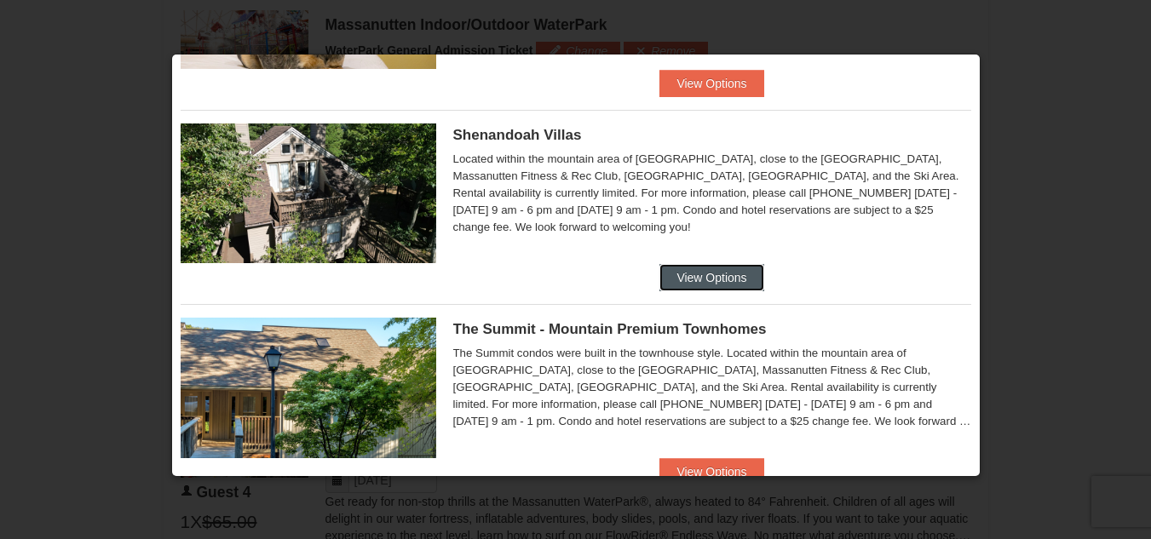
click at [708, 278] on button "View Options" at bounding box center [712, 277] width 104 height 27
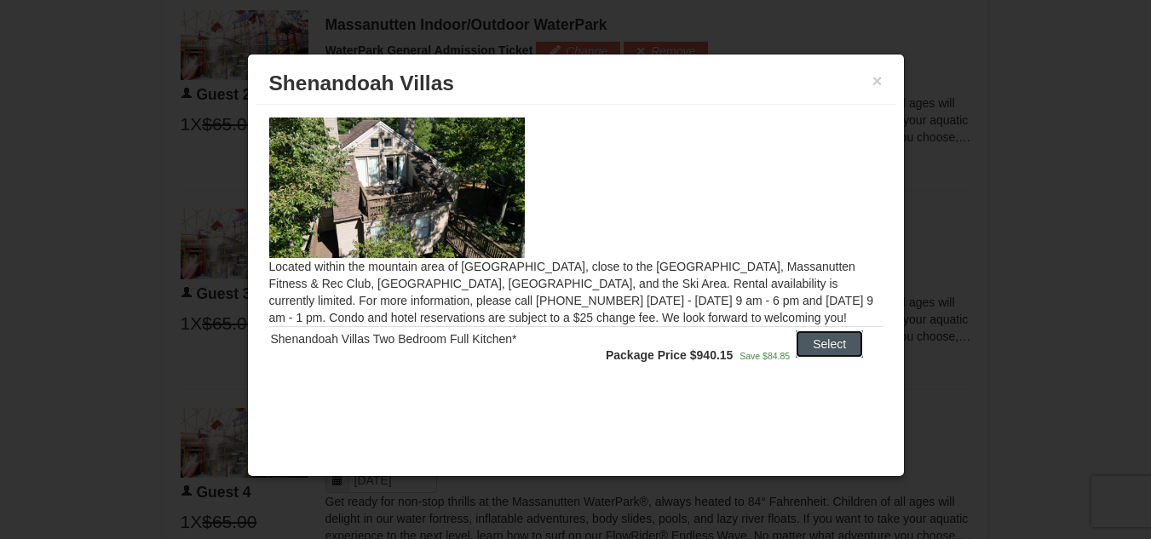
click at [824, 348] on button "Select" at bounding box center [829, 344] width 67 height 27
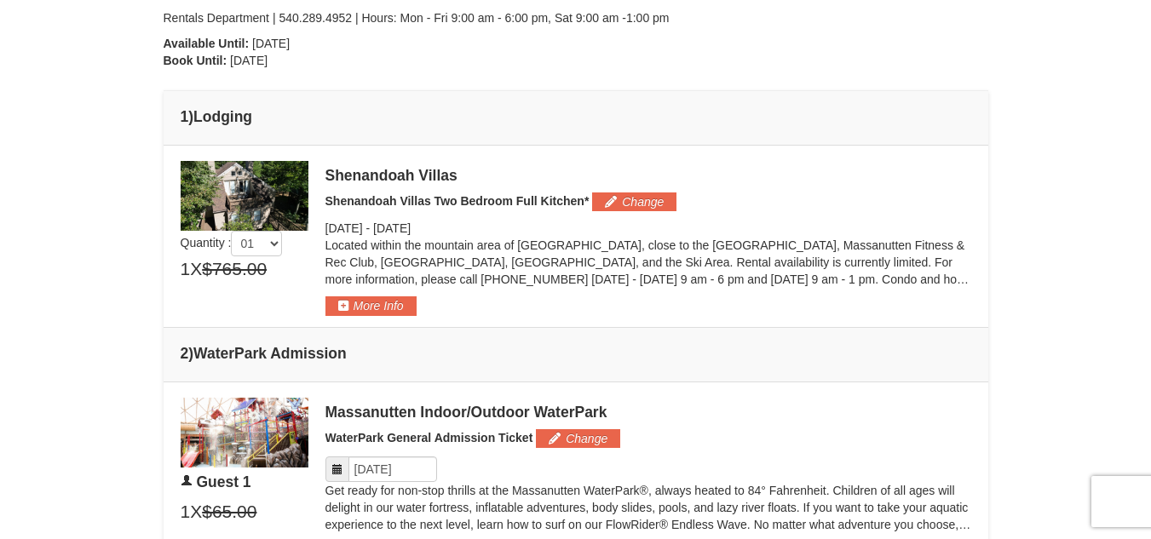
scroll to position [597, 0]
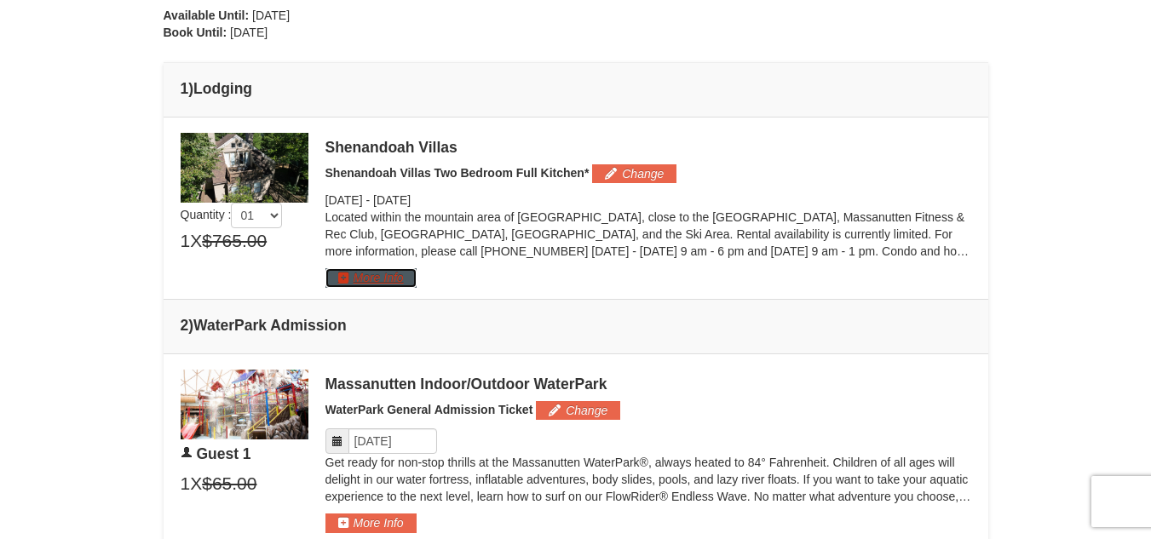
click at [399, 276] on button "More Info" at bounding box center [371, 277] width 91 height 19
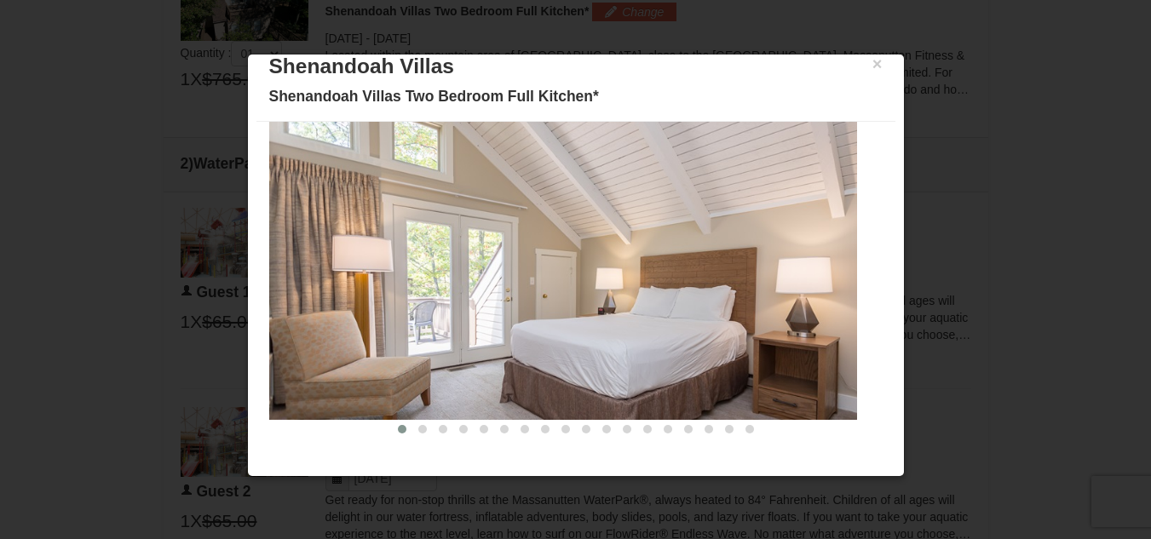
scroll to position [767, 0]
click at [873, 65] on button "×" at bounding box center [878, 63] width 10 height 17
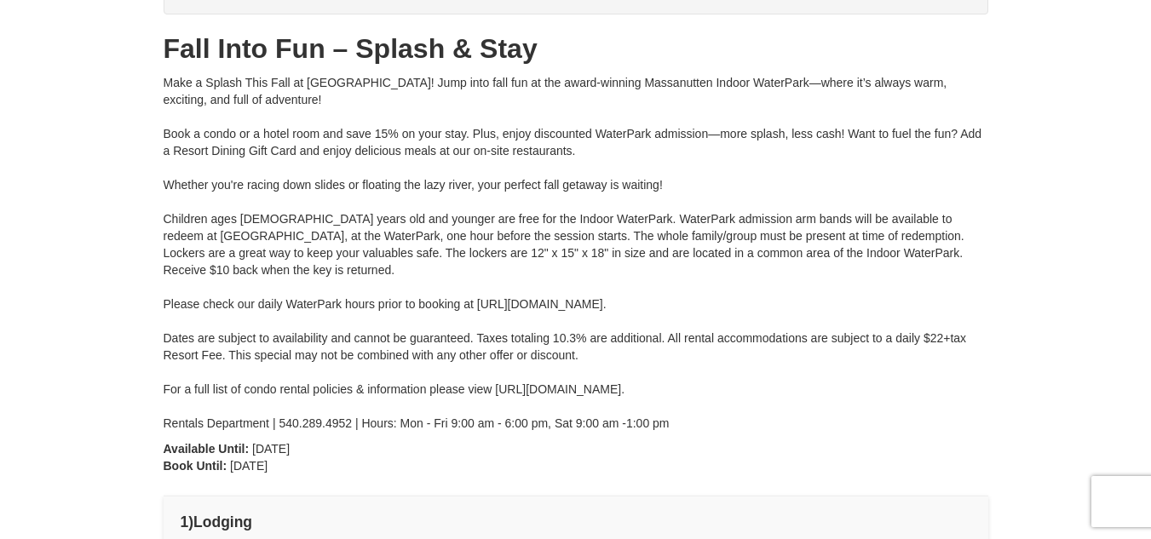
scroll to position [0, 0]
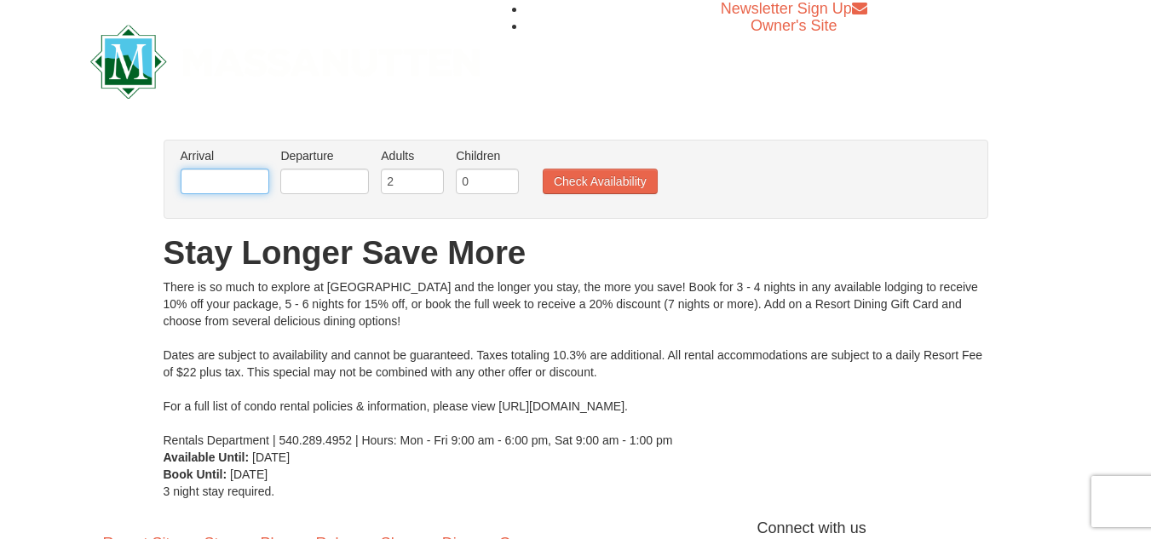
click at [264, 178] on input "text" at bounding box center [225, 182] width 89 height 26
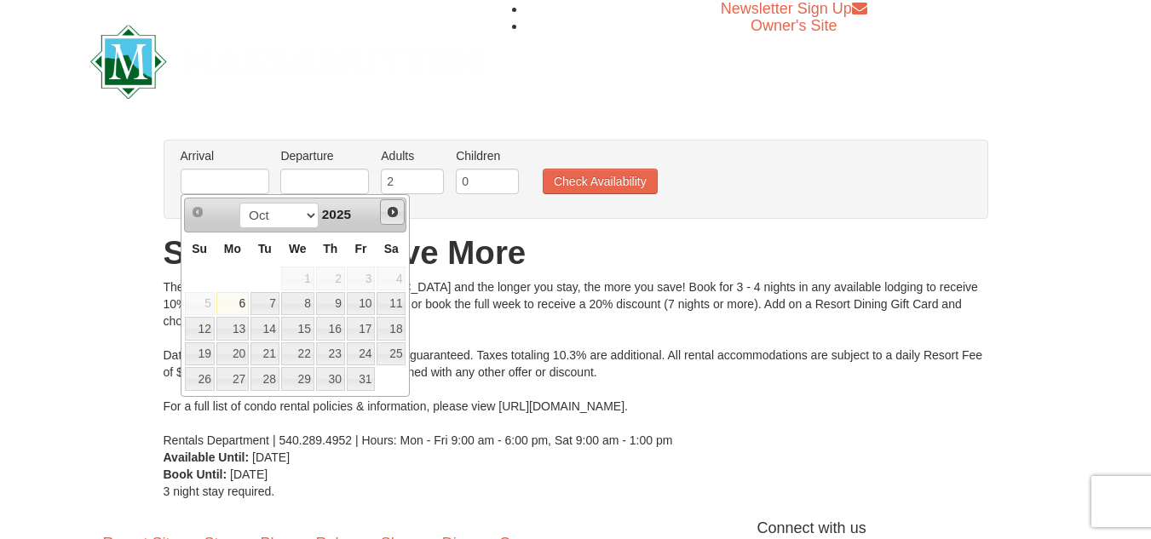
click at [395, 214] on span "Next" at bounding box center [393, 212] width 14 height 14
click at [303, 375] on link "26" at bounding box center [297, 379] width 33 height 24
type input "[DATE]"
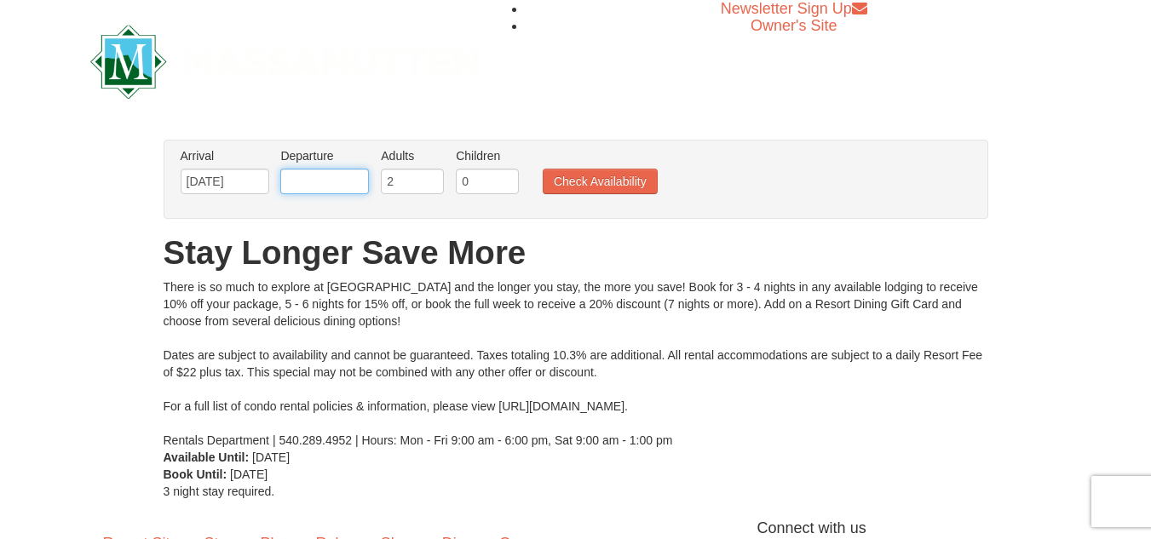
click at [343, 184] on input "text" at bounding box center [324, 182] width 89 height 26
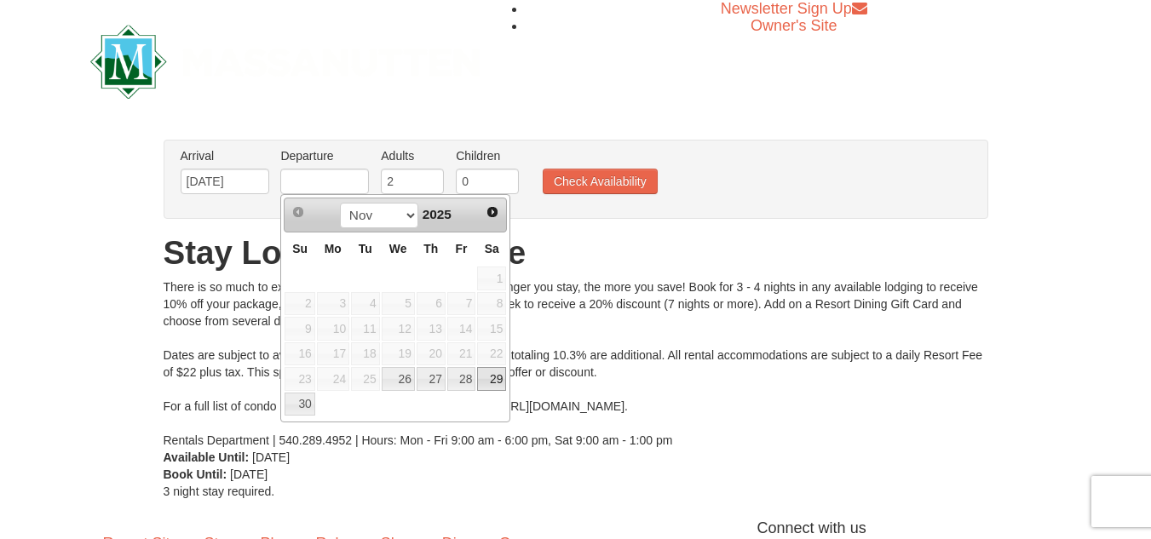
click at [491, 378] on link "29" at bounding box center [491, 379] width 29 height 24
type input "[DATE]"
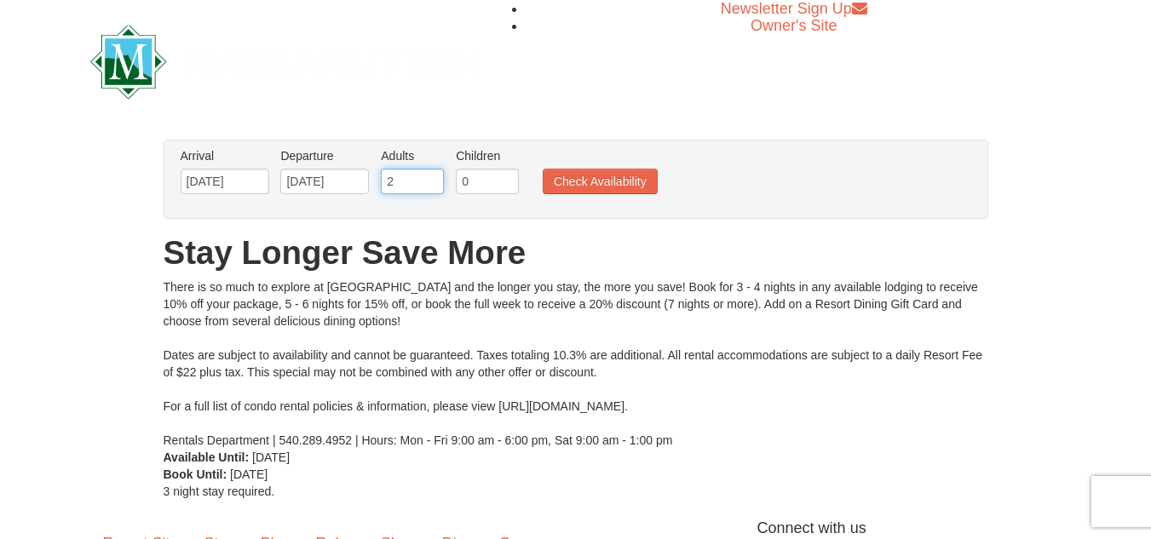
click at [411, 174] on input "2" at bounding box center [412, 182] width 63 height 26
click at [434, 176] on input "3" at bounding box center [412, 182] width 63 height 26
type input "4"
click at [434, 176] on input "4" at bounding box center [412, 182] width 63 height 26
click at [613, 182] on button "Check Availability" at bounding box center [600, 182] width 115 height 26
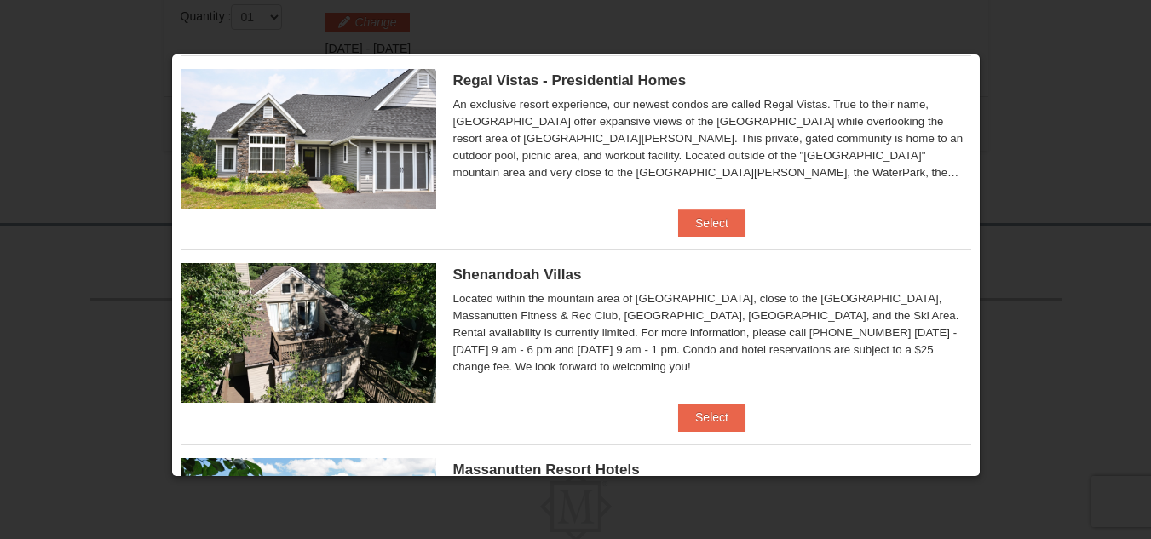
scroll to position [256, 0]
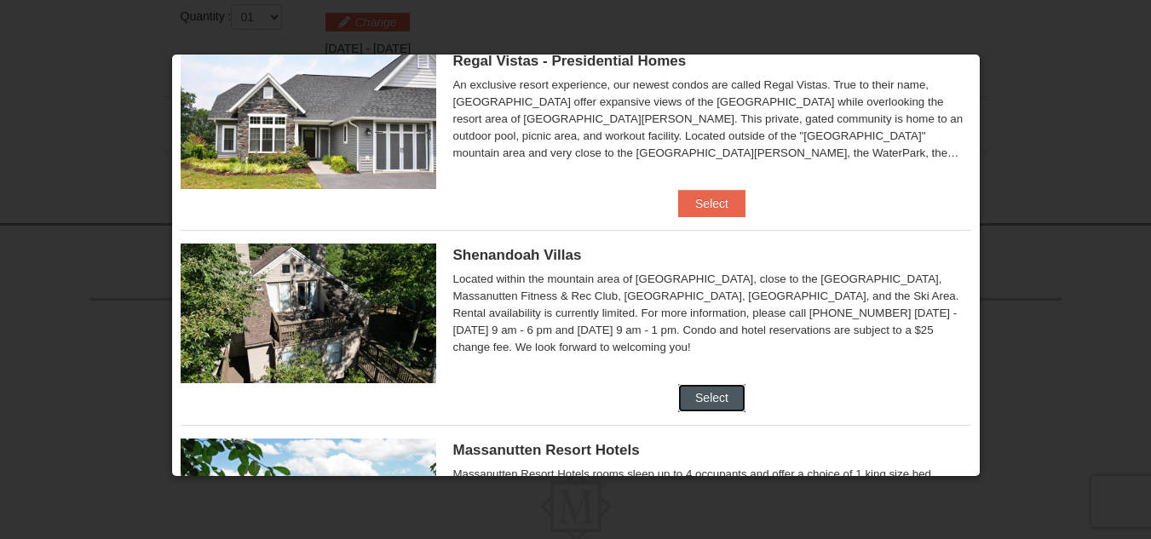
click at [714, 394] on button "Select" at bounding box center [711, 397] width 67 height 27
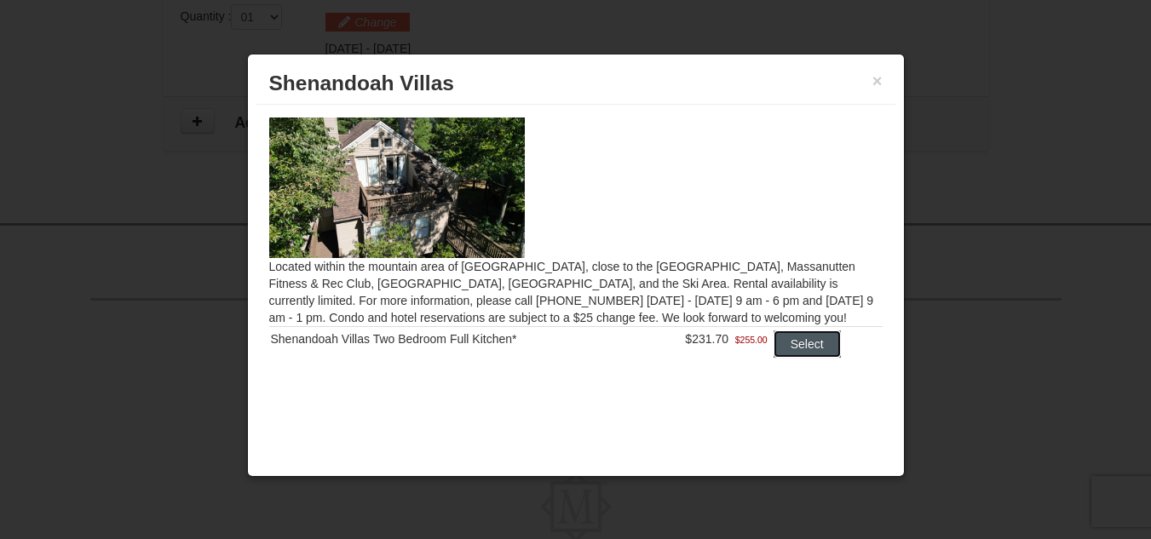
click at [804, 340] on button "Select" at bounding box center [807, 344] width 67 height 27
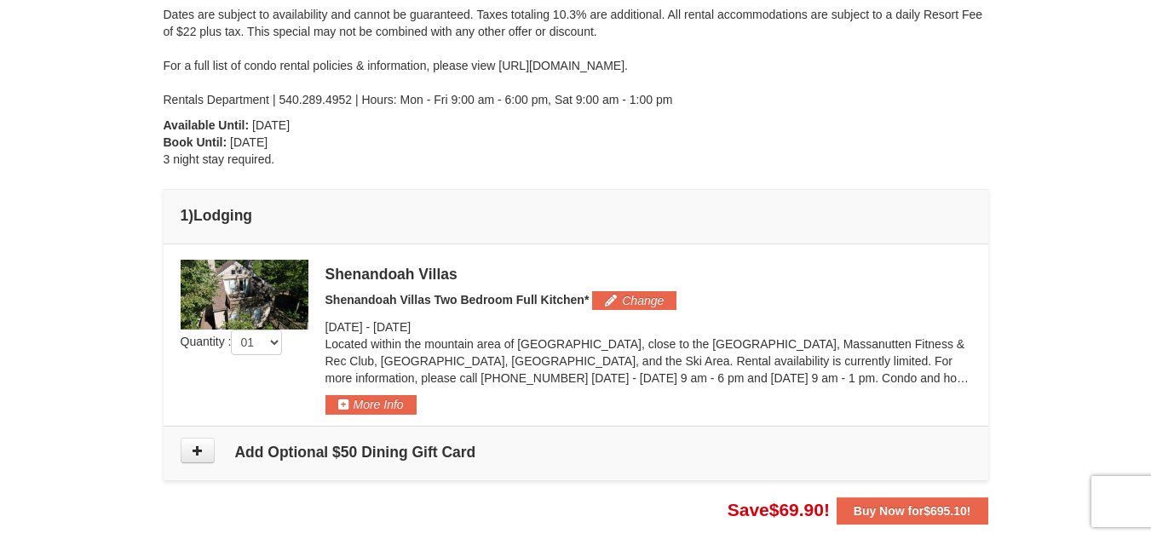
scroll to position [384, 0]
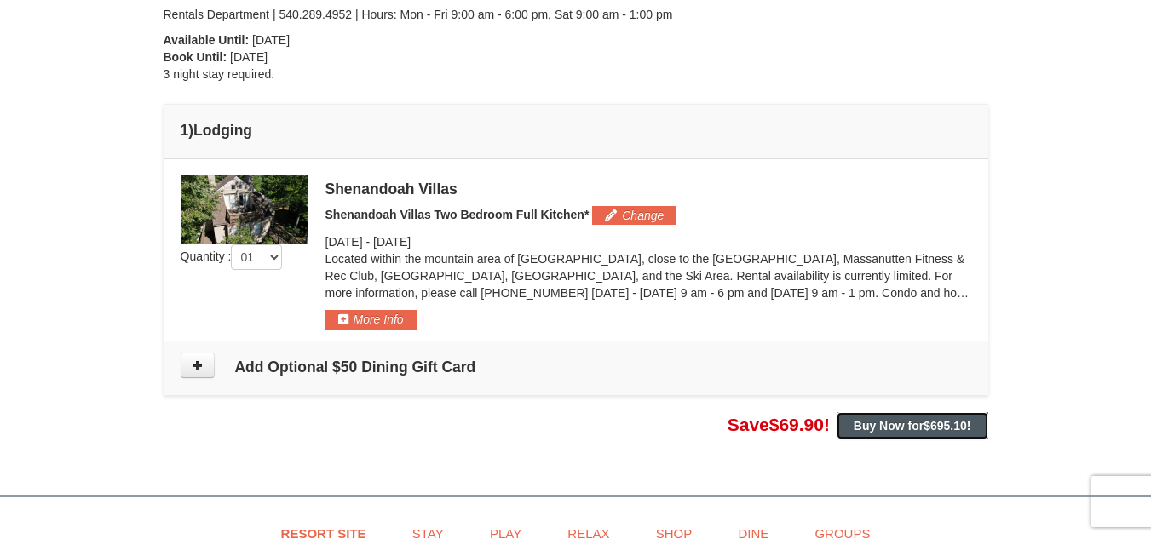
click at [938, 421] on span "$695.10" at bounding box center [945, 426] width 43 height 14
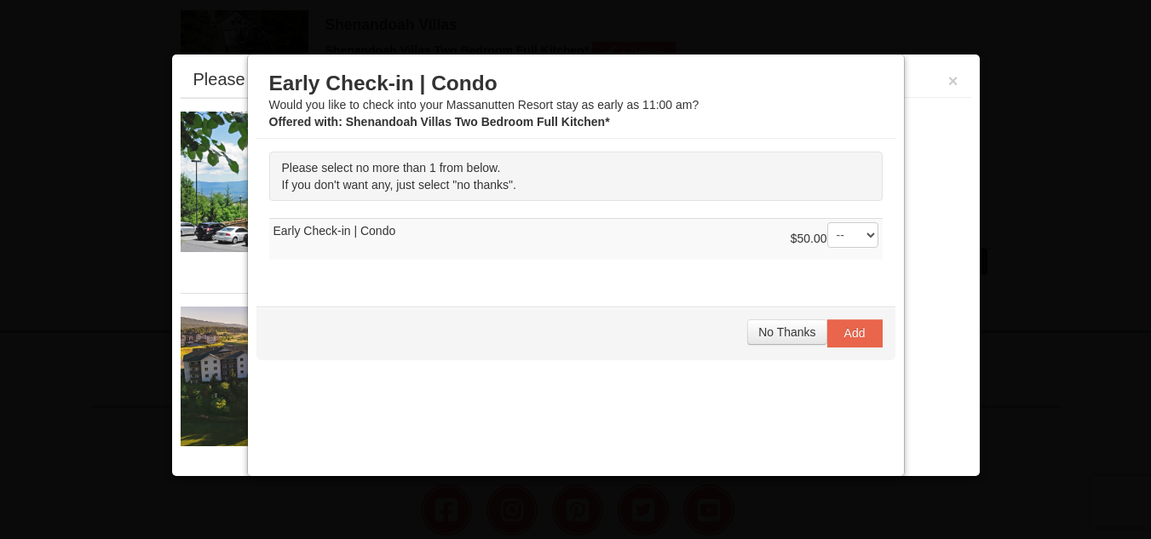
scroll to position [559, 0]
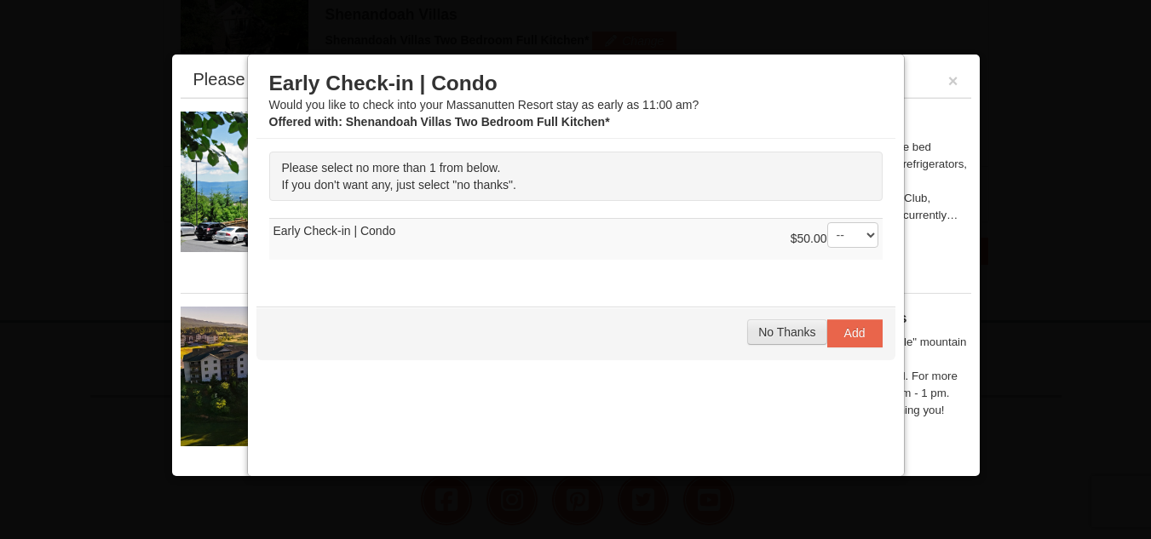
click at [786, 332] on span "No Thanks" at bounding box center [786, 333] width 57 height 14
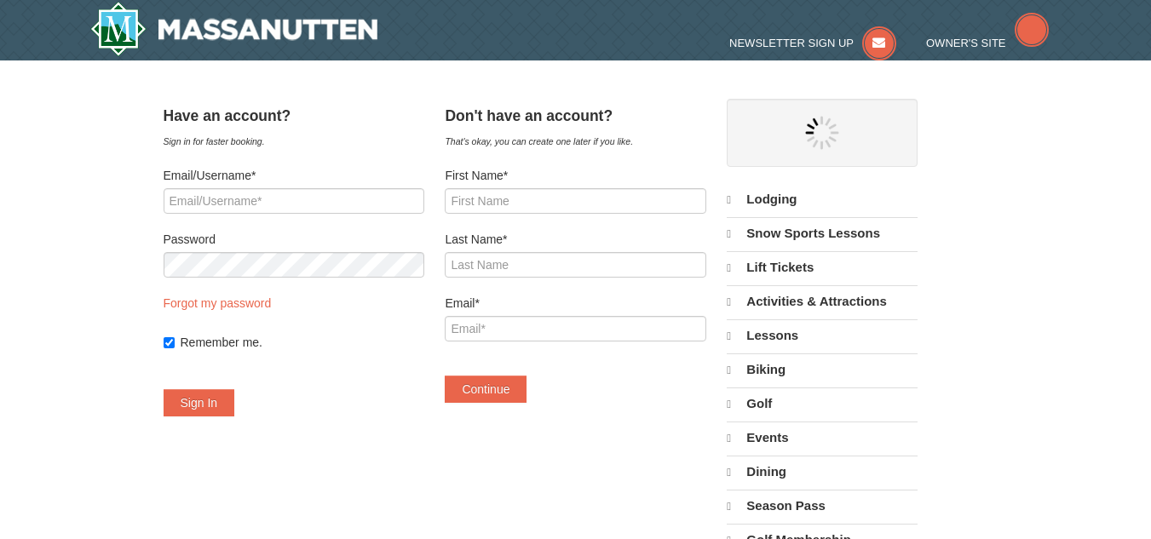
select select "10"
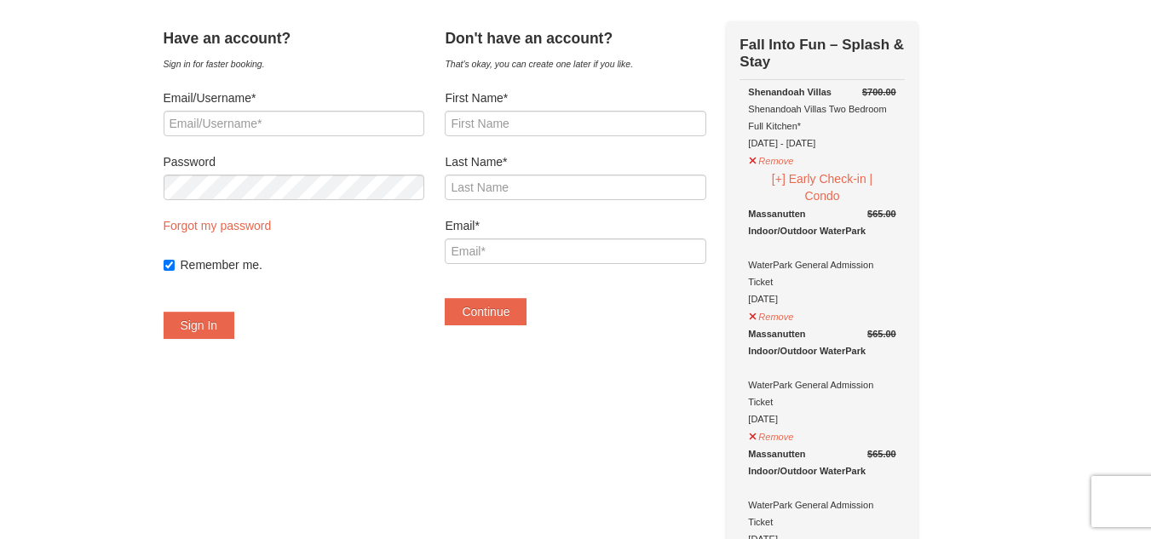
scroll to position [85, 0]
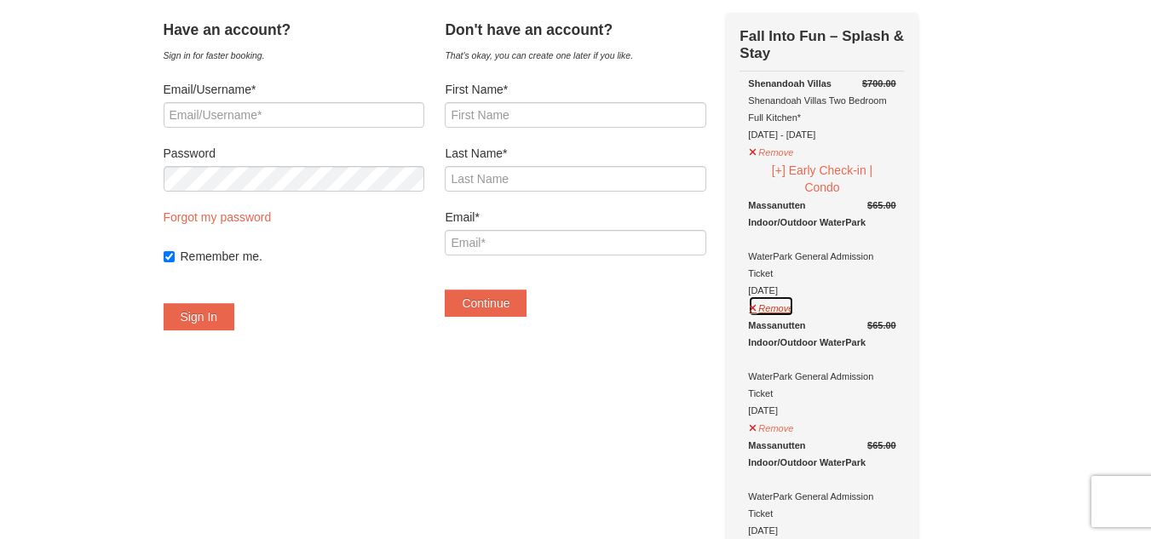
click at [794, 311] on button "Remove" at bounding box center [771, 306] width 46 height 21
click at [794, 308] on button "Remove" at bounding box center [771, 306] width 46 height 21
click at [775, 314] on button "Remove" at bounding box center [771, 306] width 46 height 21
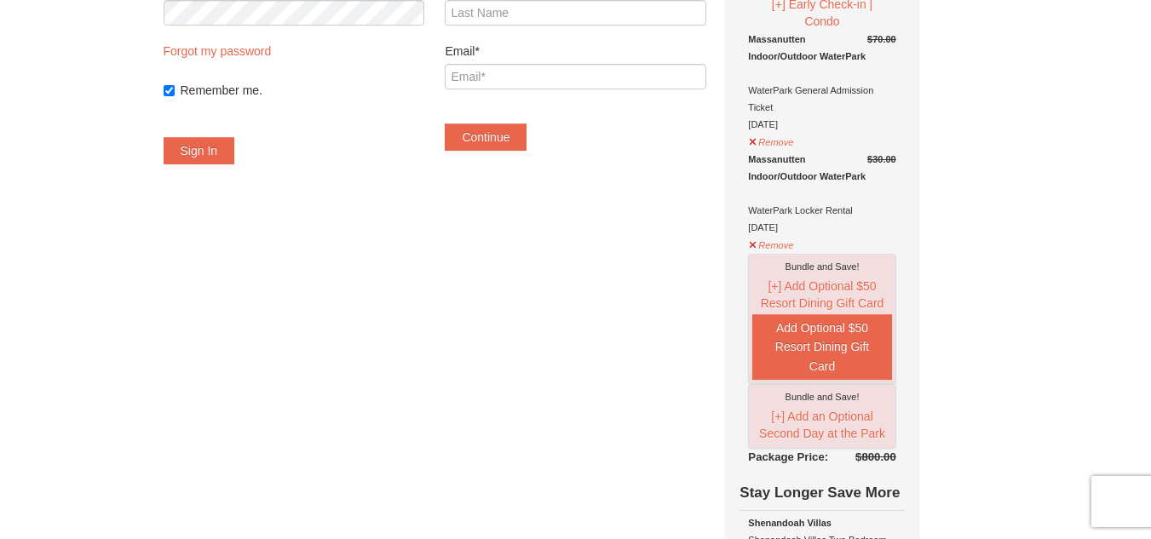
scroll to position [256, 0]
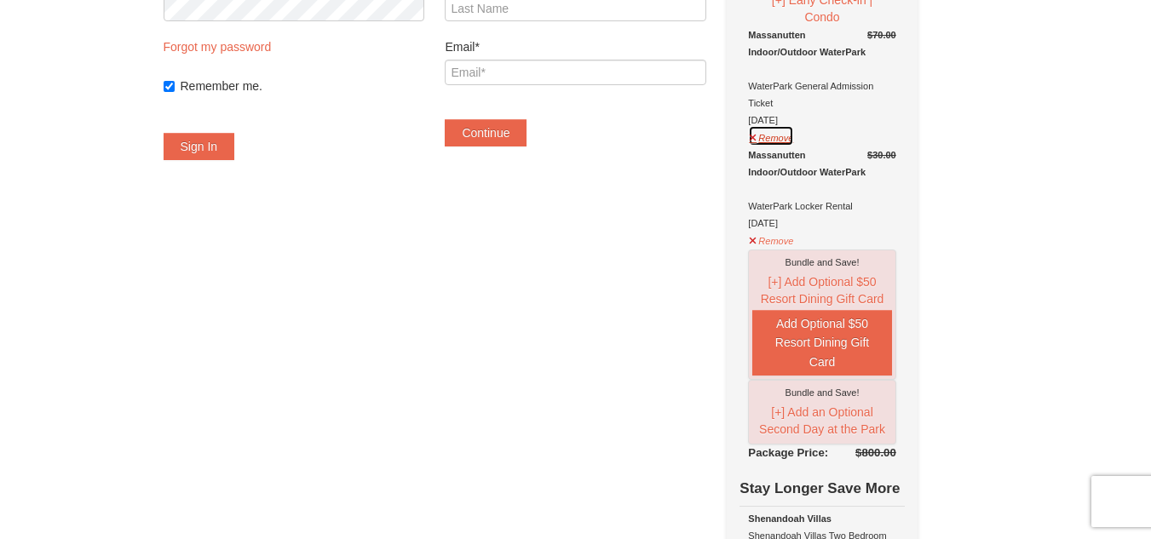
click at [791, 141] on button "Remove" at bounding box center [771, 135] width 46 height 21
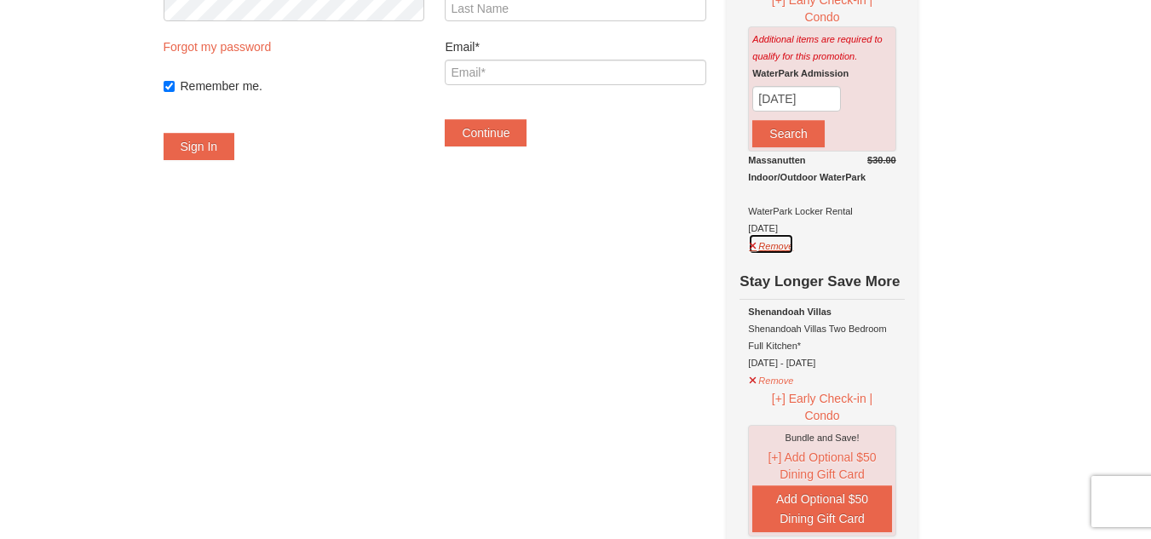
click at [794, 251] on button "Remove" at bounding box center [771, 244] width 46 height 21
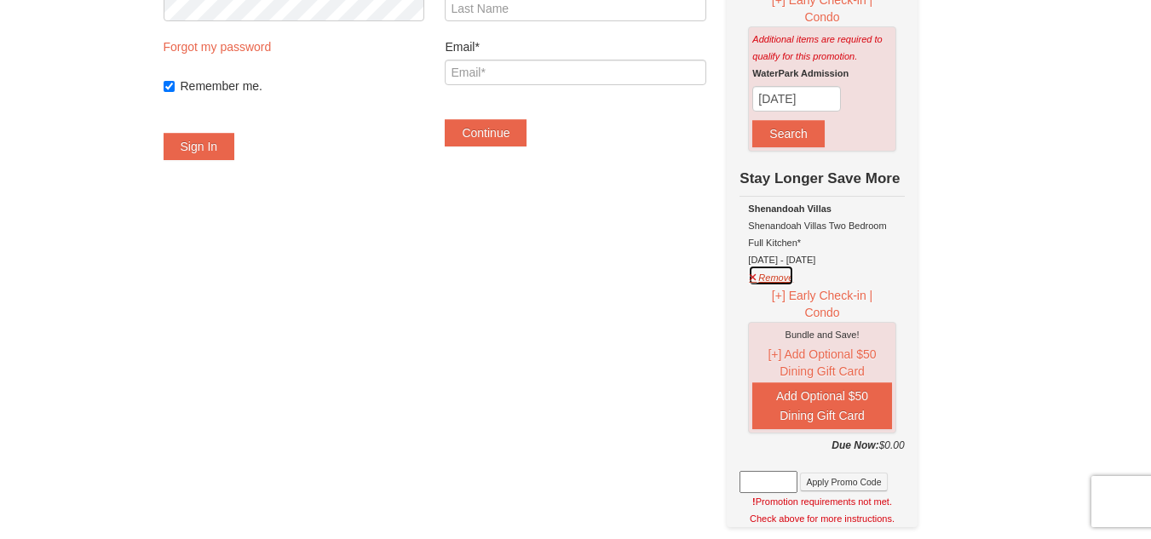
click at [785, 283] on button "Remove" at bounding box center [771, 275] width 46 height 21
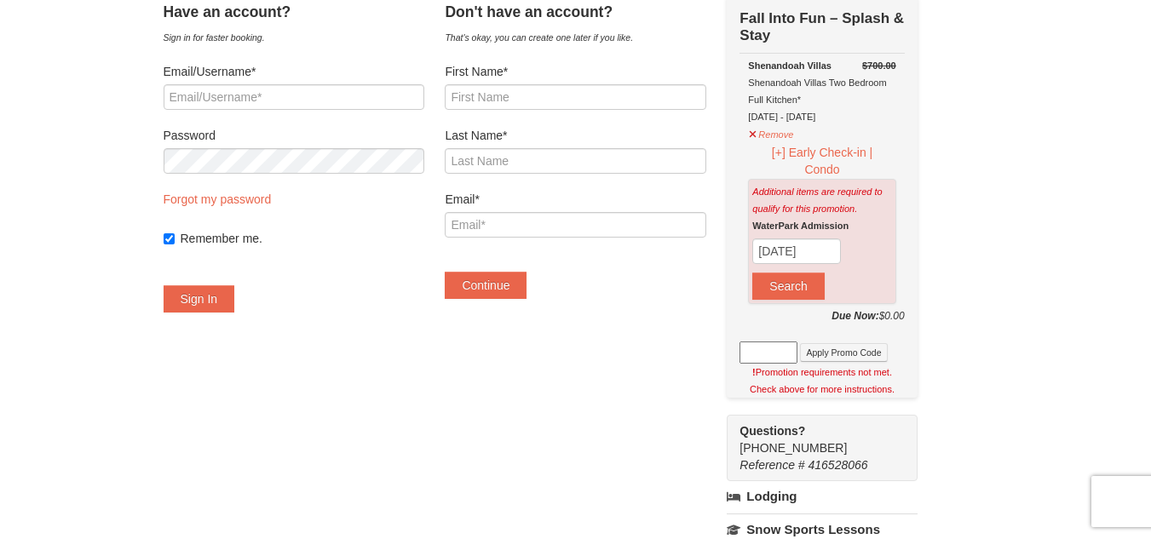
scroll to position [0, 0]
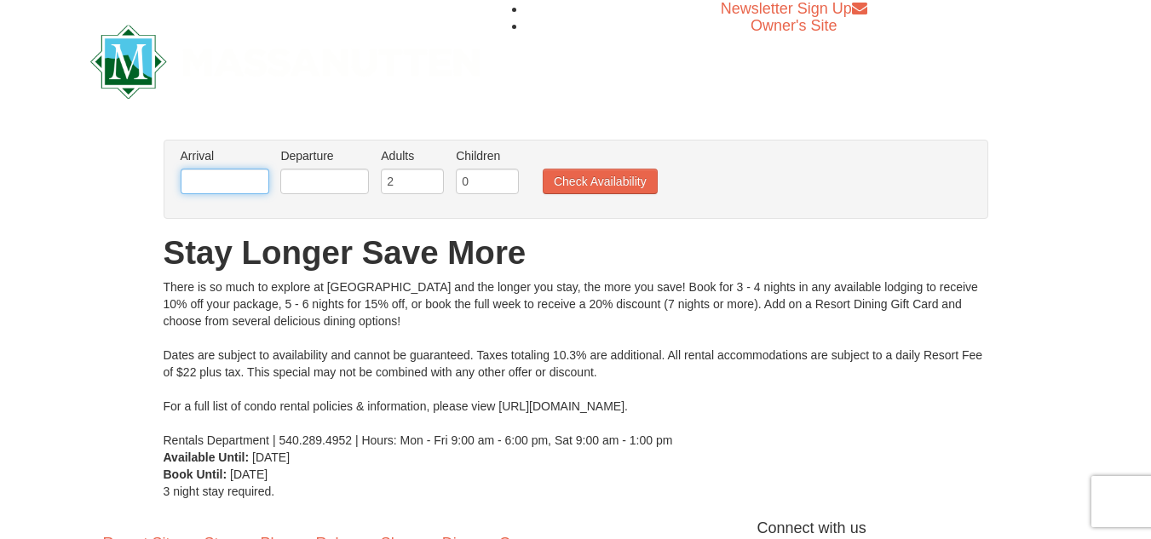
click at [257, 182] on input "text" at bounding box center [225, 182] width 89 height 26
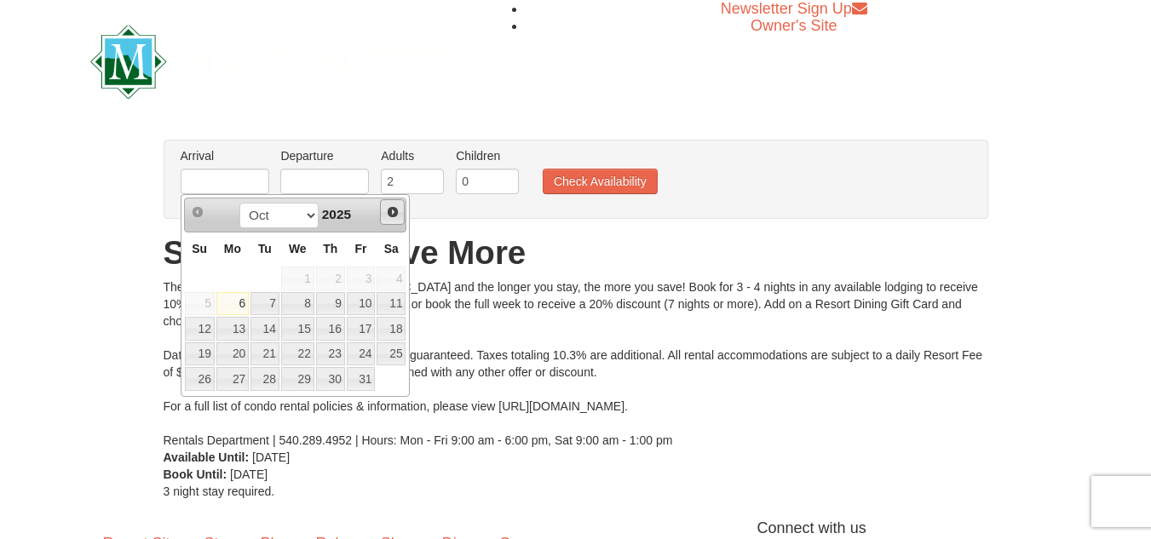
click at [388, 210] on span "Next" at bounding box center [393, 212] width 14 height 14
click at [308, 378] on link "26" at bounding box center [297, 379] width 33 height 24
type input "[DATE]"
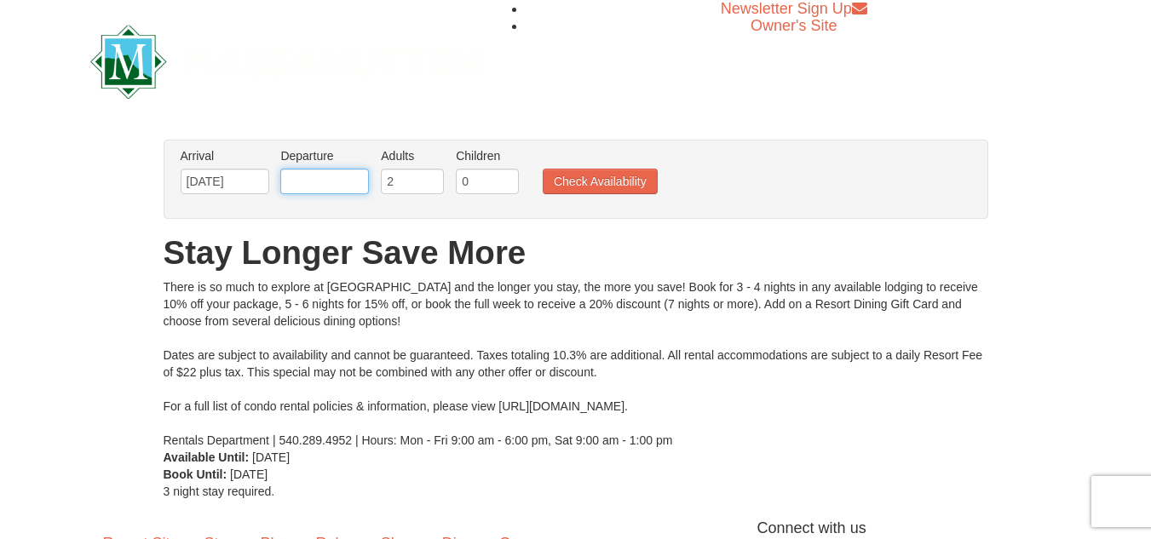
click at [352, 174] on input "text" at bounding box center [324, 182] width 89 height 26
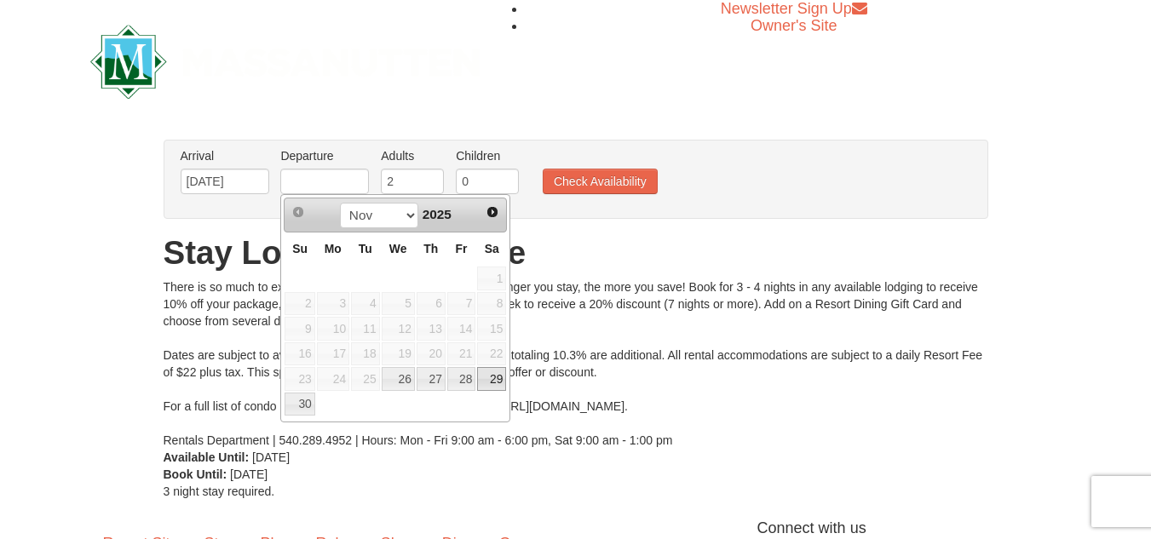
click at [490, 374] on link "29" at bounding box center [491, 379] width 29 height 24
type input "[DATE]"
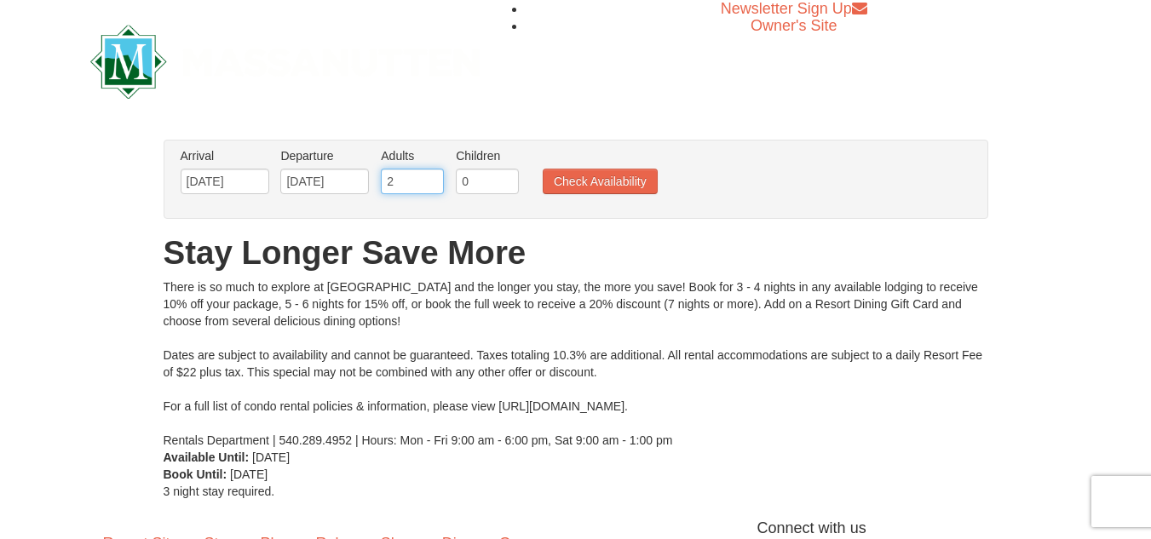
click at [412, 181] on input "2" at bounding box center [412, 182] width 63 height 26
click at [431, 176] on input "3" at bounding box center [412, 182] width 63 height 26
type input "4"
click at [431, 176] on input "4" at bounding box center [412, 182] width 63 height 26
click at [598, 182] on button "Check Availability" at bounding box center [600, 182] width 115 height 26
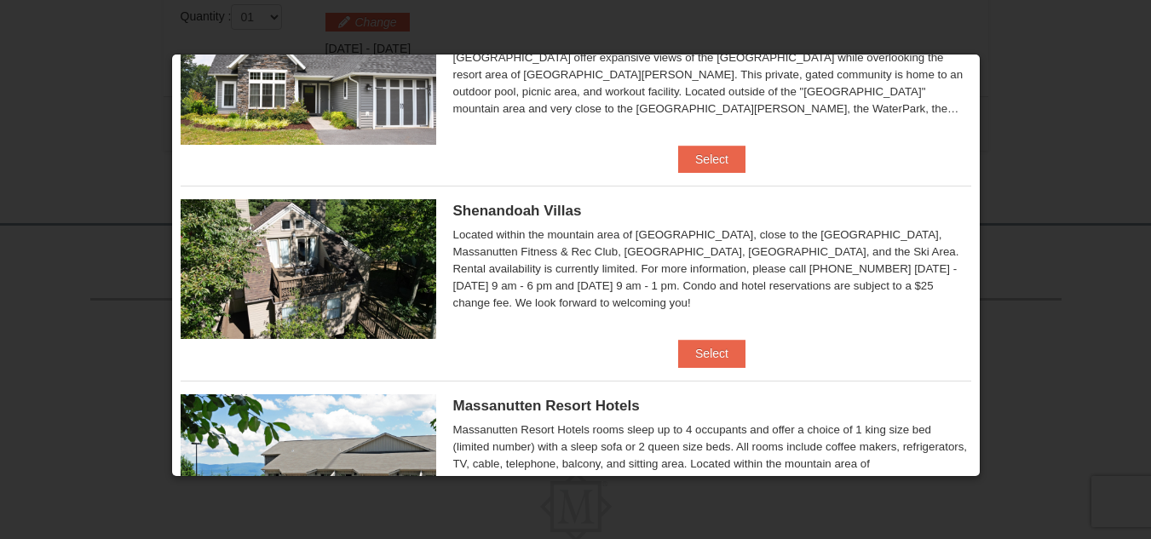
scroll to position [341, 0]
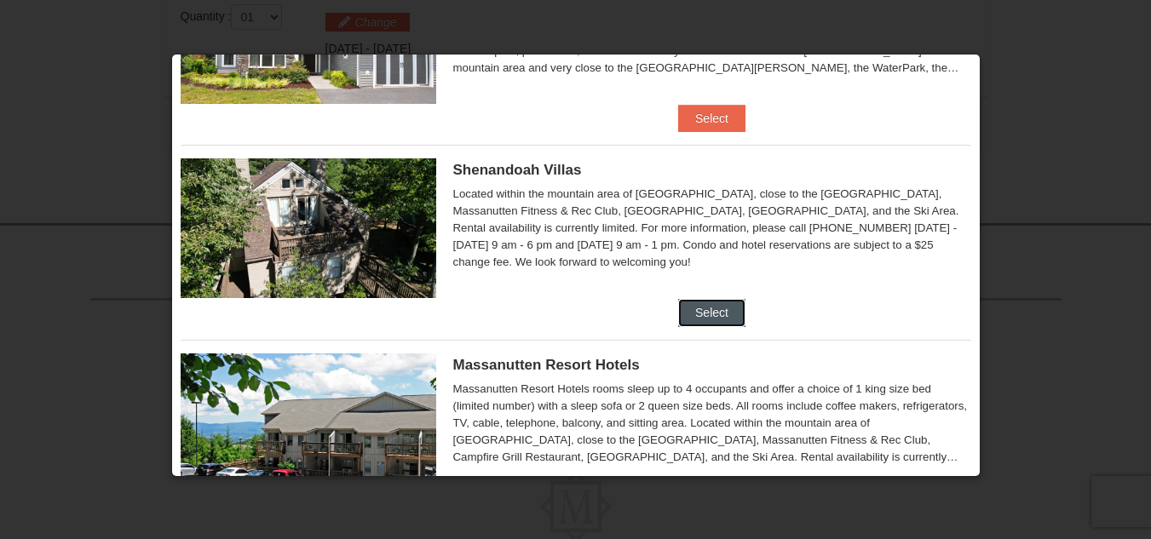
click at [697, 311] on button "Select" at bounding box center [711, 312] width 67 height 27
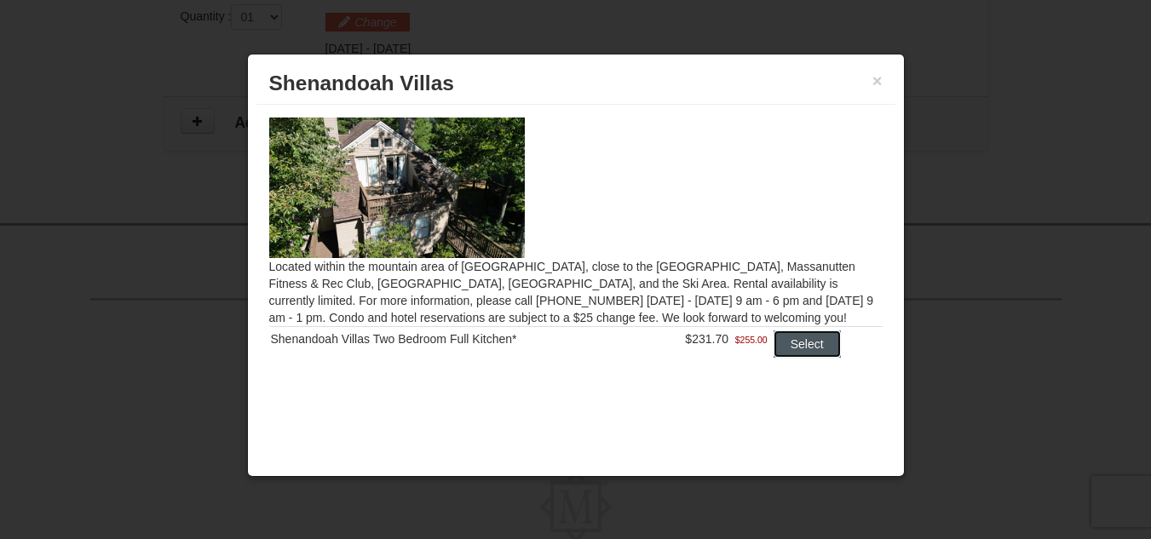
click at [816, 343] on button "Select" at bounding box center [807, 344] width 67 height 27
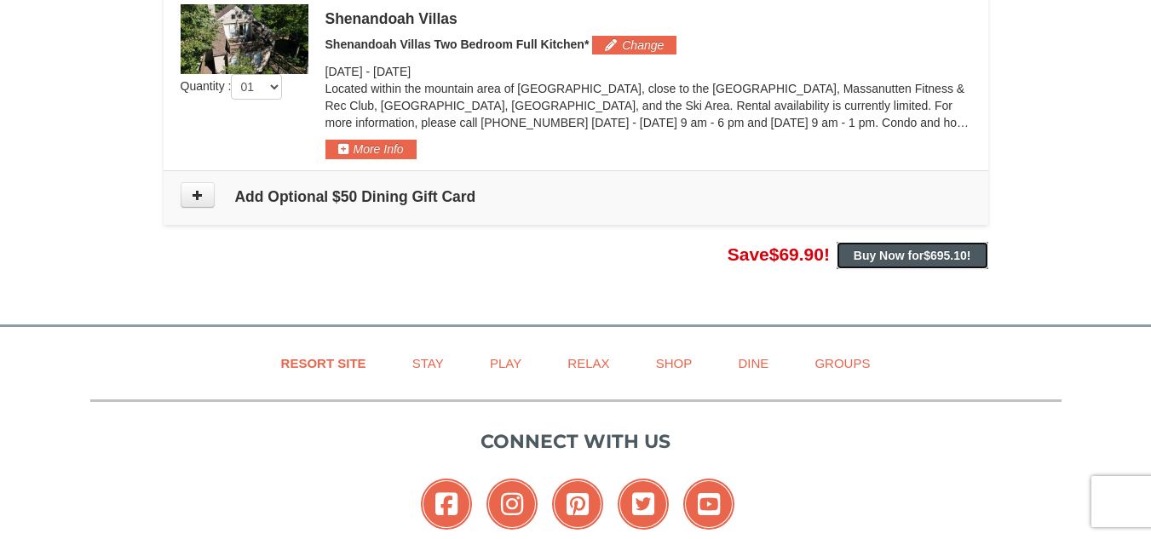
click at [914, 255] on strong "Buy Now for $695.10 !" at bounding box center [913, 256] width 118 height 14
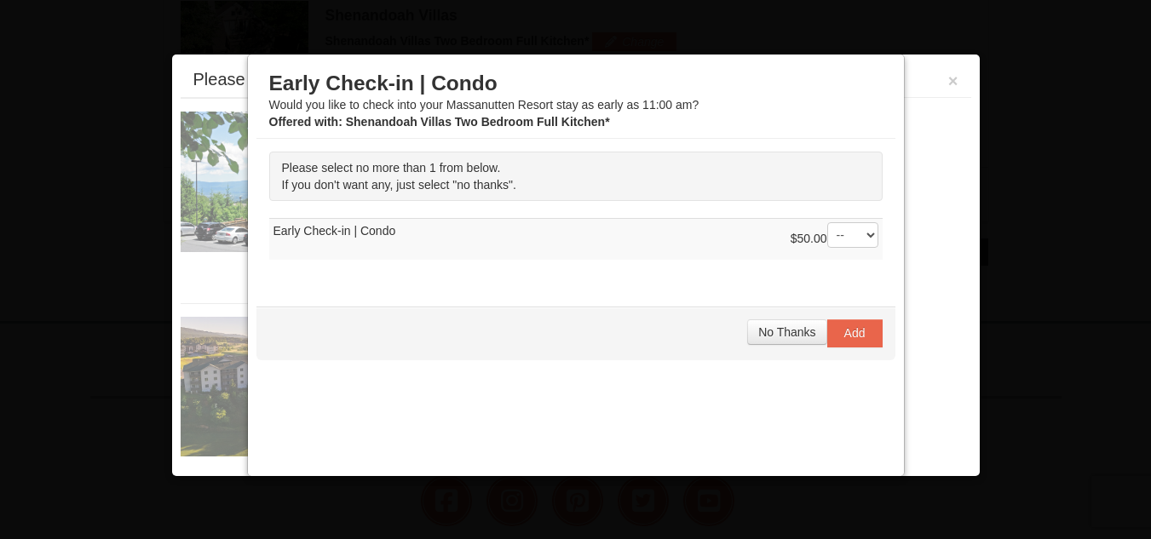
scroll to position [559, 0]
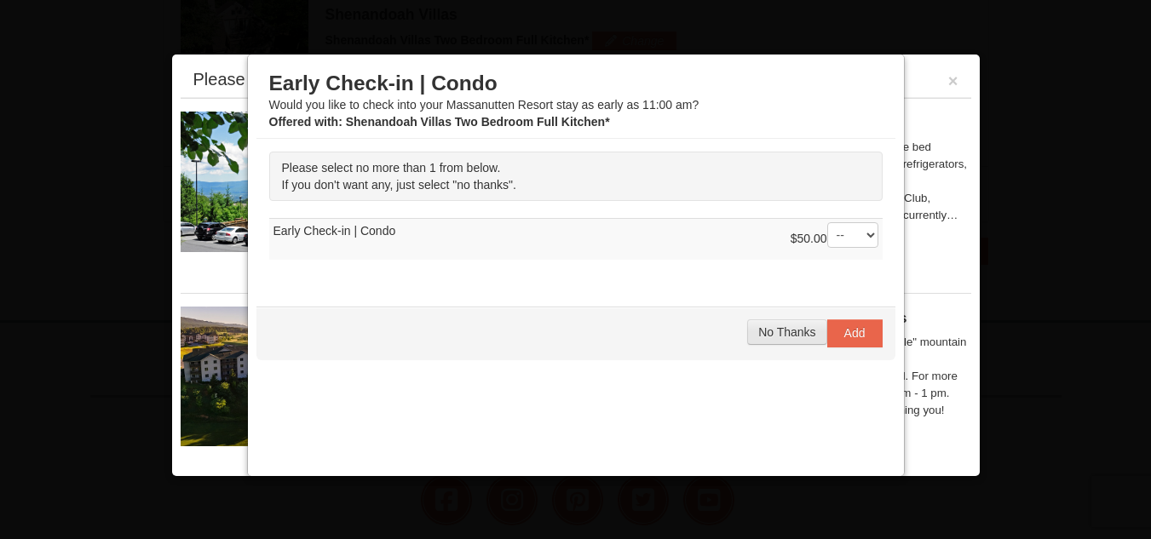
click at [785, 334] on span "No Thanks" at bounding box center [786, 333] width 57 height 14
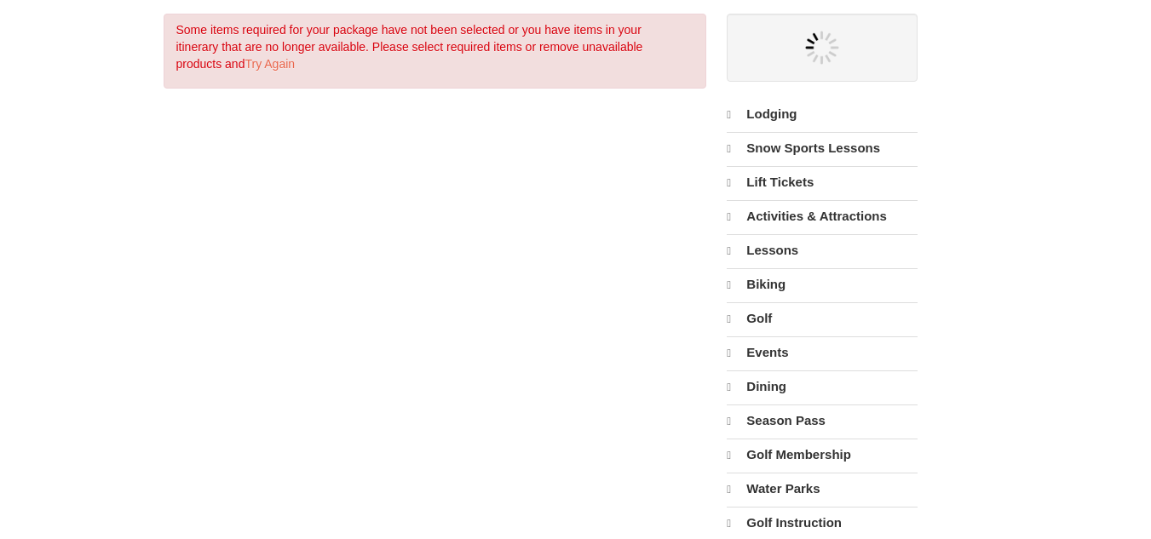
select select "10"
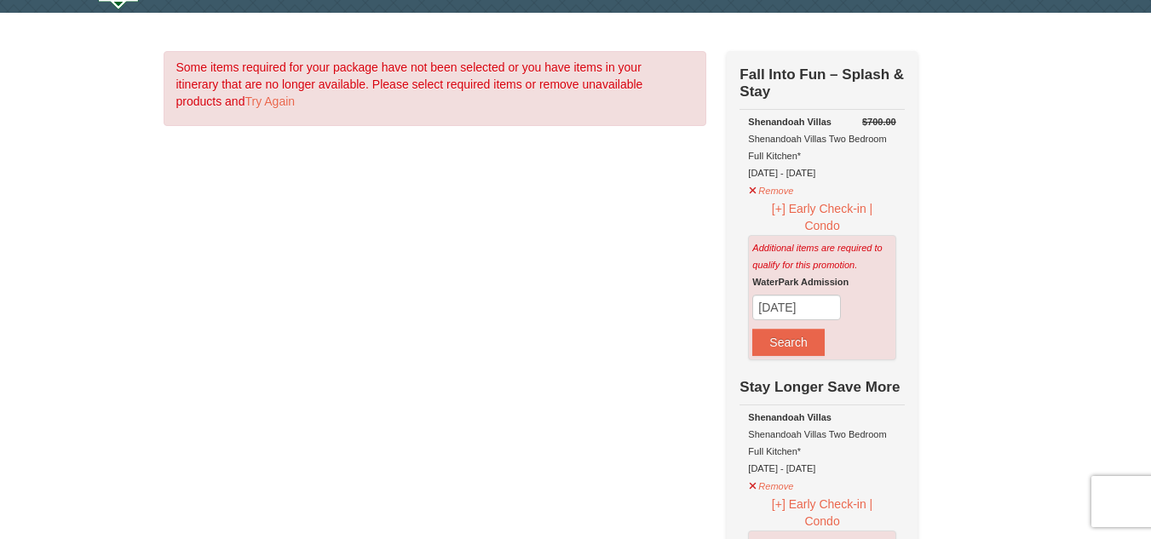
scroll to position [17, 0]
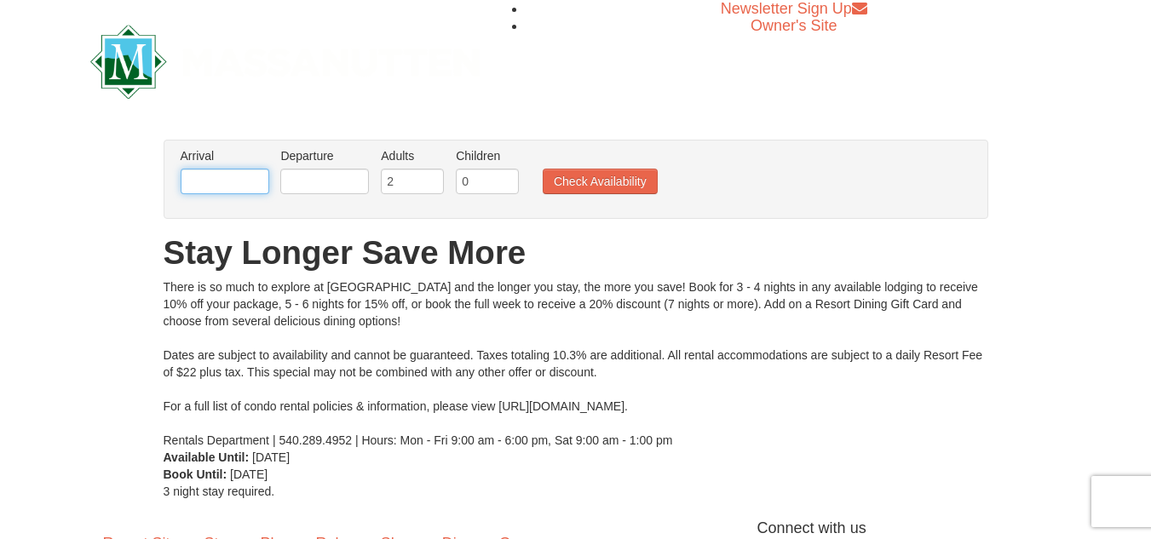
click at [245, 185] on input "text" at bounding box center [225, 182] width 89 height 26
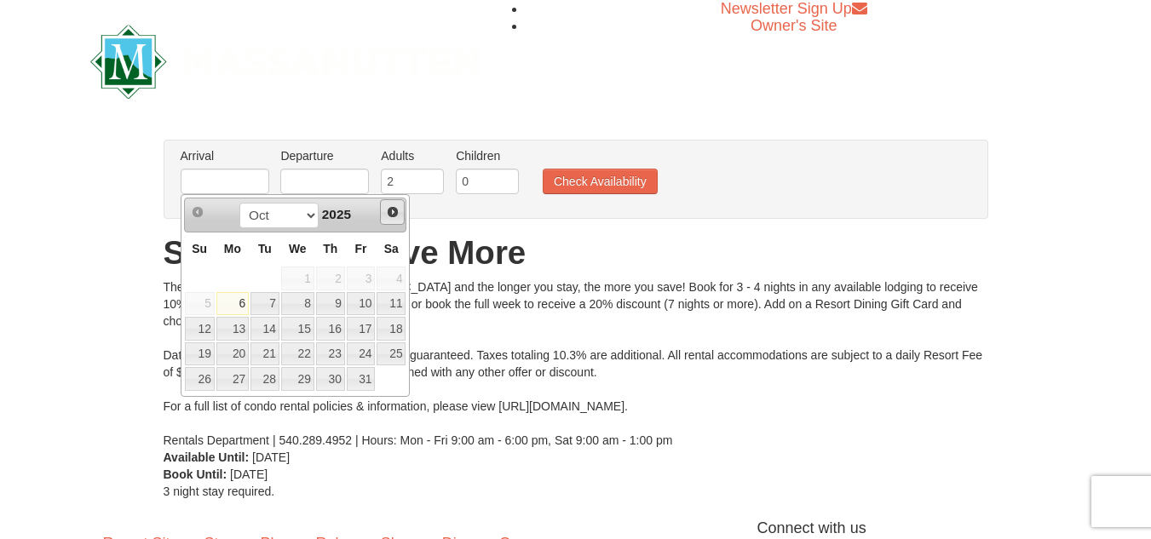
click at [394, 210] on span "Next" at bounding box center [393, 212] width 14 height 14
click at [303, 376] on link "26" at bounding box center [297, 379] width 33 height 24
type input "[DATE]"
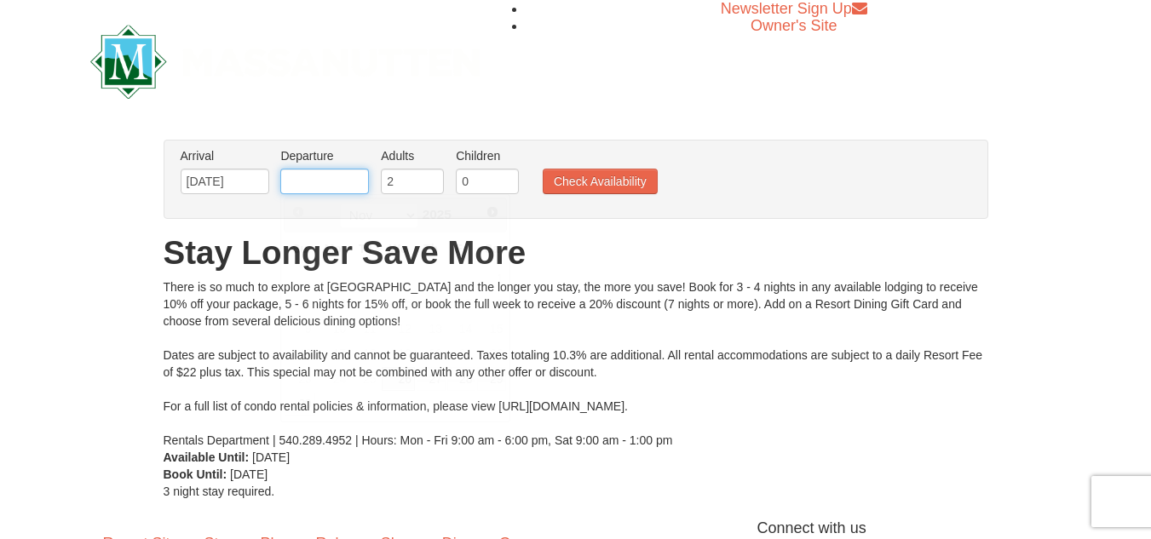
click at [358, 182] on input "text" at bounding box center [324, 182] width 89 height 26
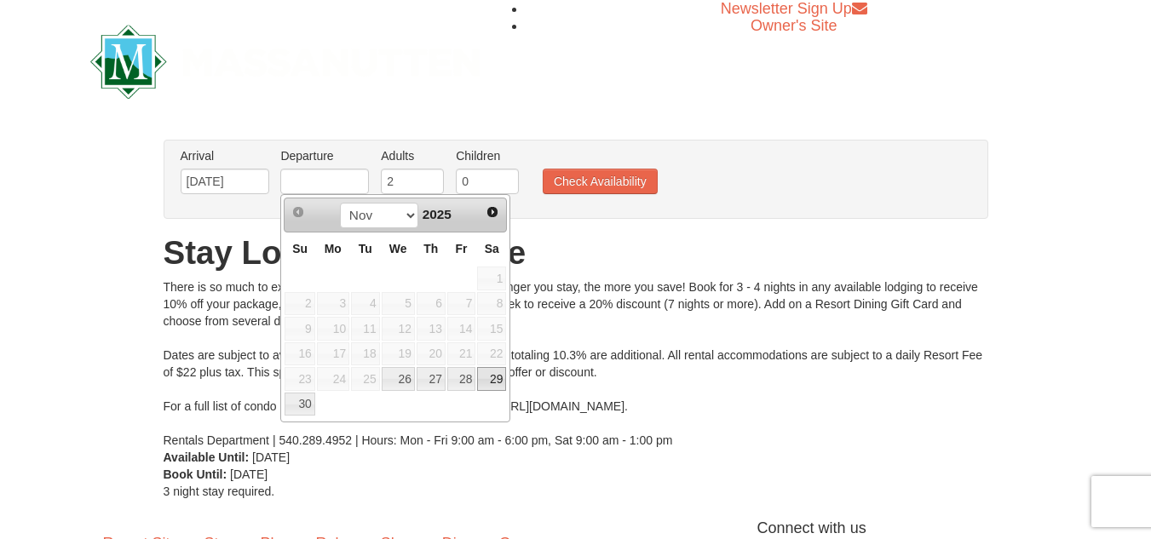
click at [493, 381] on link "29" at bounding box center [491, 379] width 29 height 24
type input "11/29/2025"
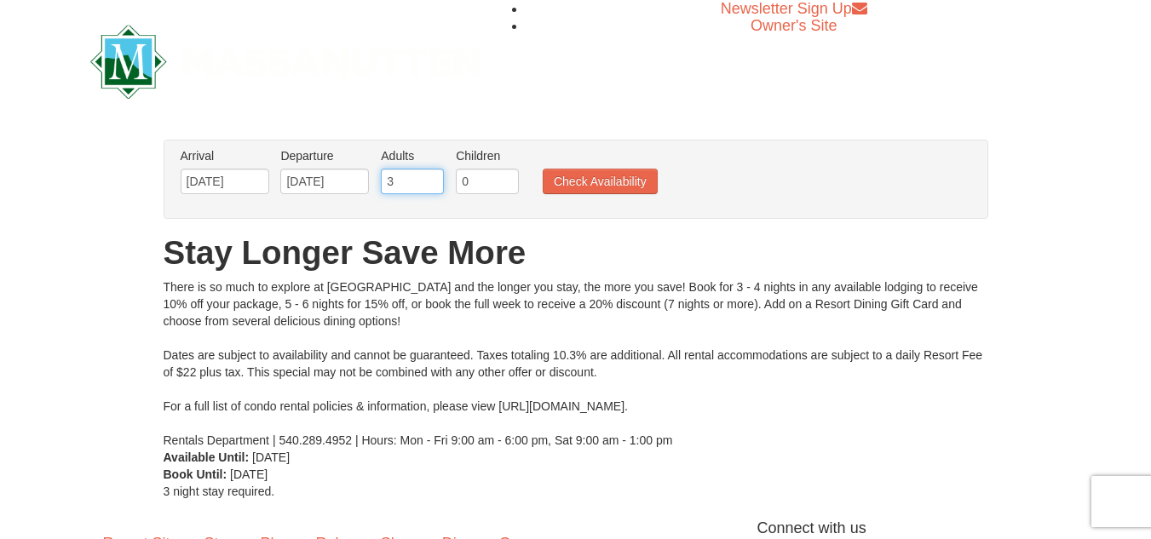
click at [430, 177] on input "3" at bounding box center [412, 182] width 63 height 26
type input "4"
click at [430, 177] on input "4" at bounding box center [412, 182] width 63 height 26
click at [612, 178] on button "Check Availability" at bounding box center [600, 182] width 115 height 26
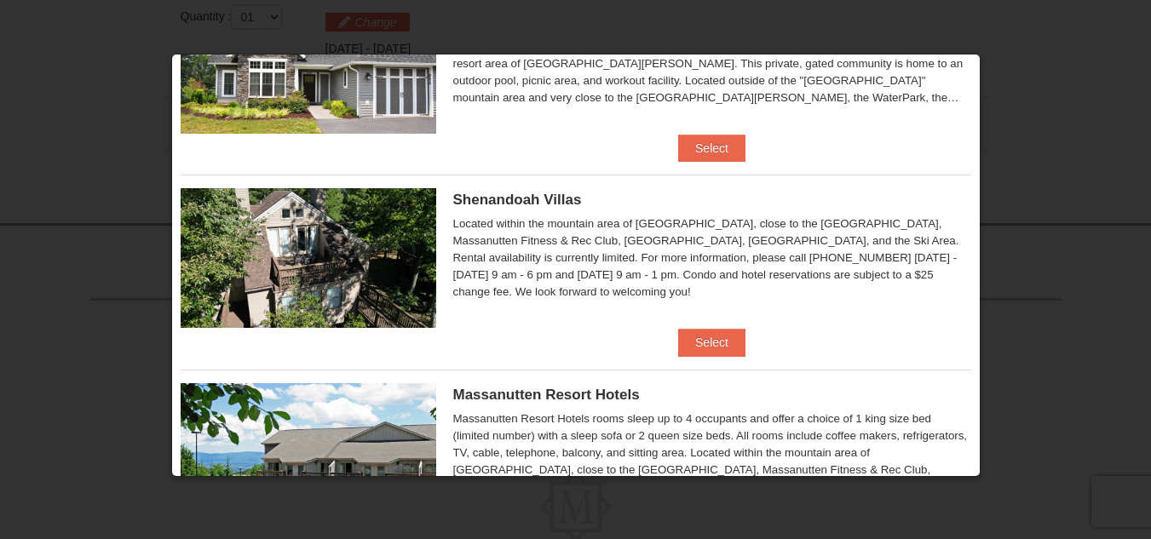
scroll to position [341, 0]
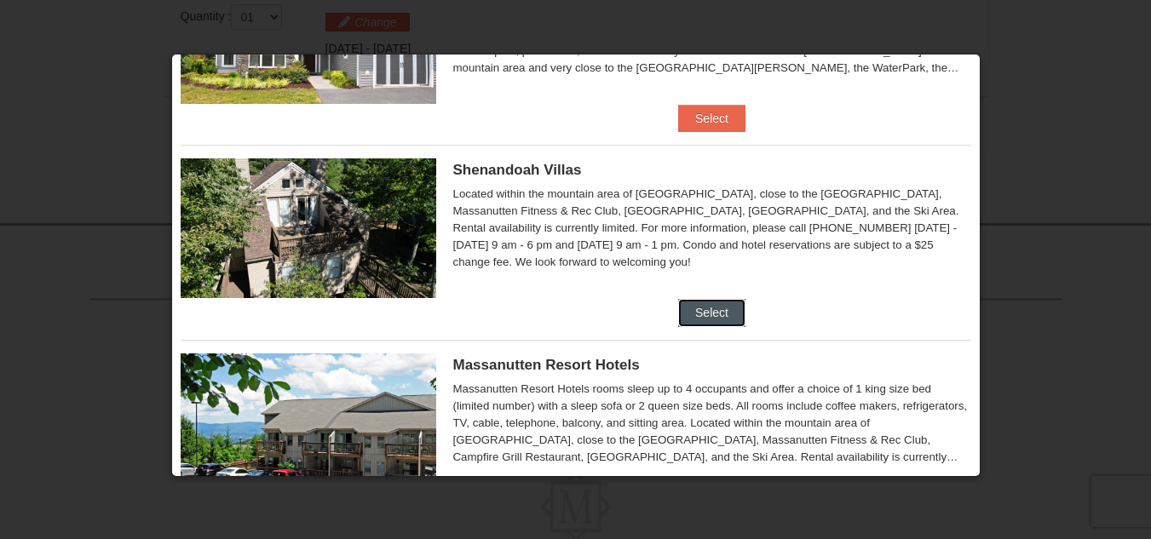
click at [706, 311] on button "Select" at bounding box center [711, 312] width 67 height 27
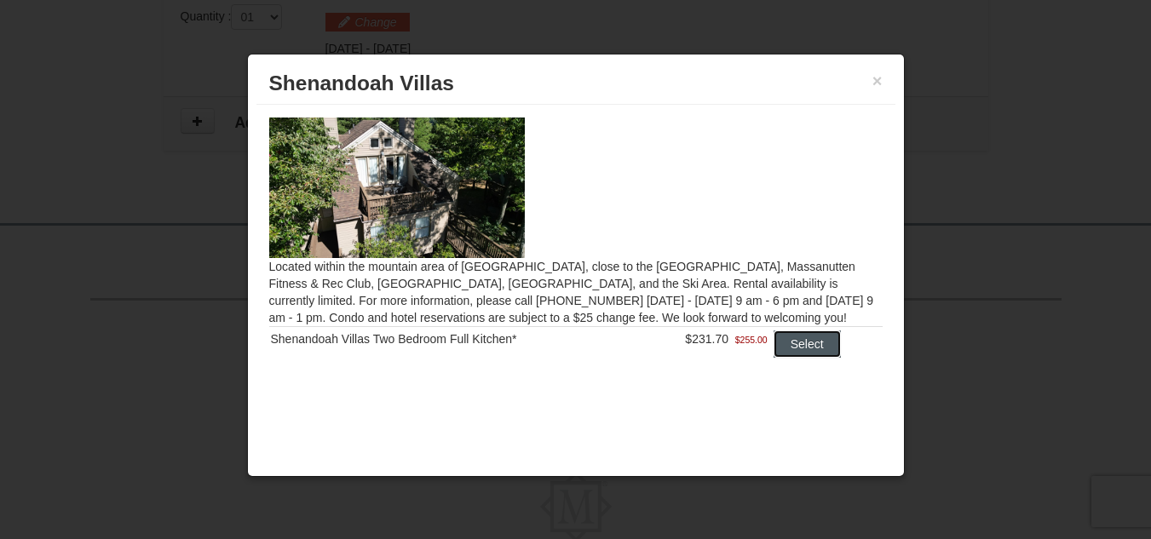
click at [809, 339] on button "Select" at bounding box center [807, 344] width 67 height 27
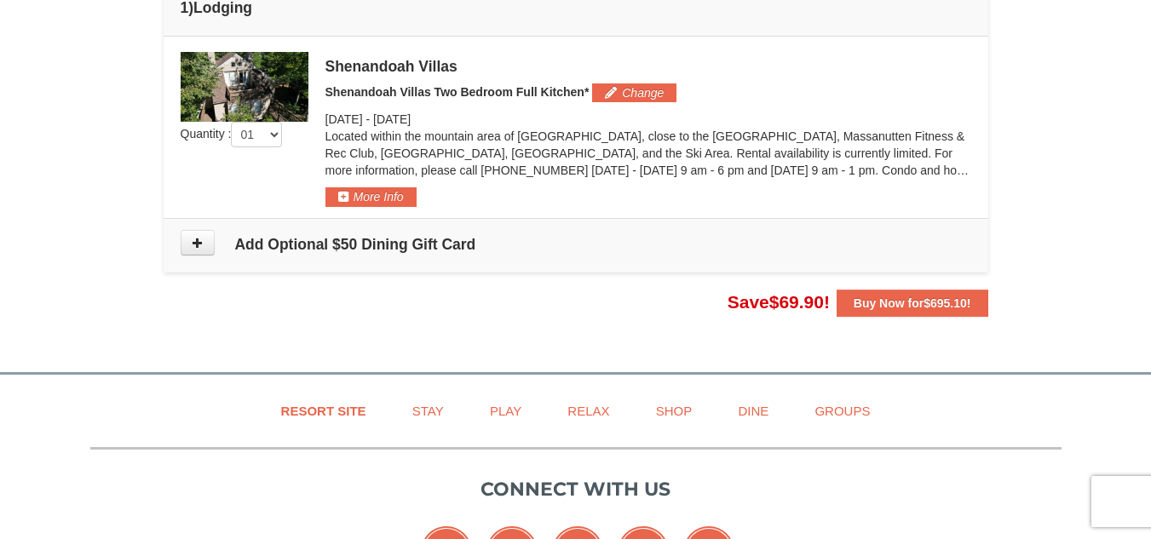
scroll to position [470, 0]
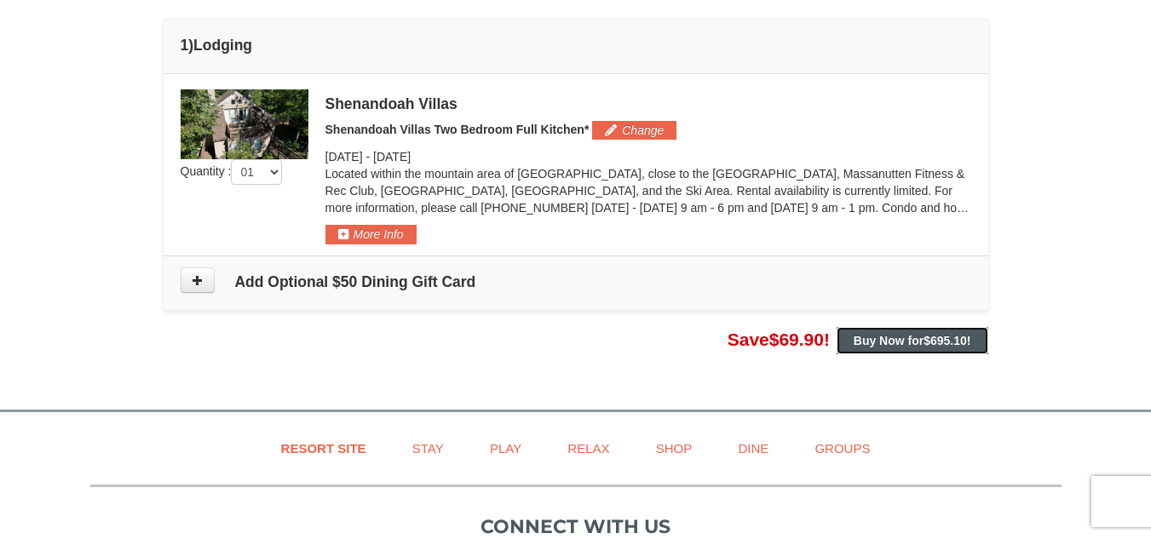
click at [922, 335] on strong "Buy Now for $695.10 !" at bounding box center [913, 341] width 118 height 14
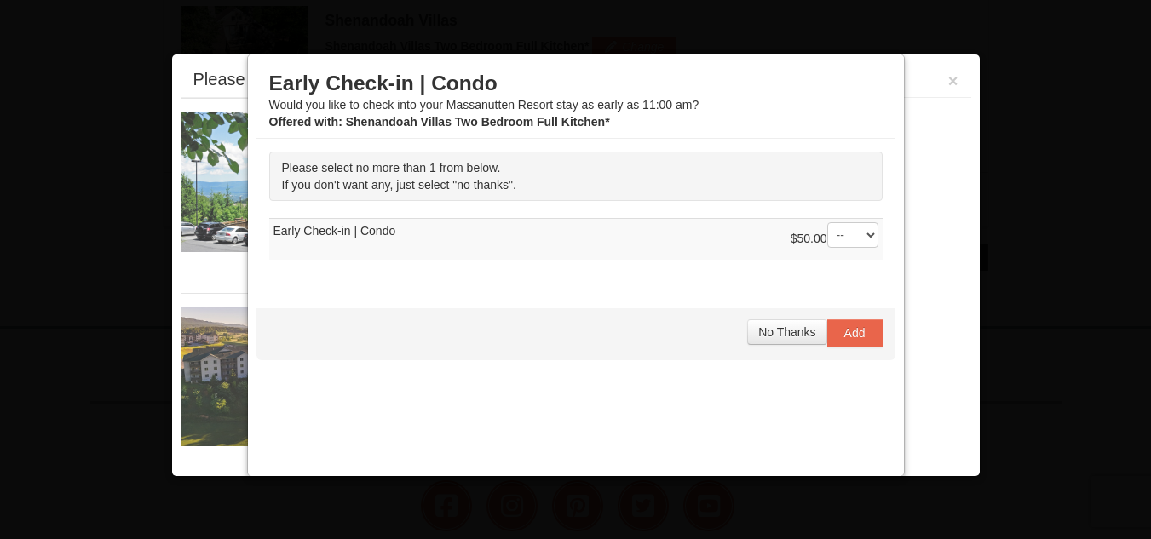
scroll to position [559, 0]
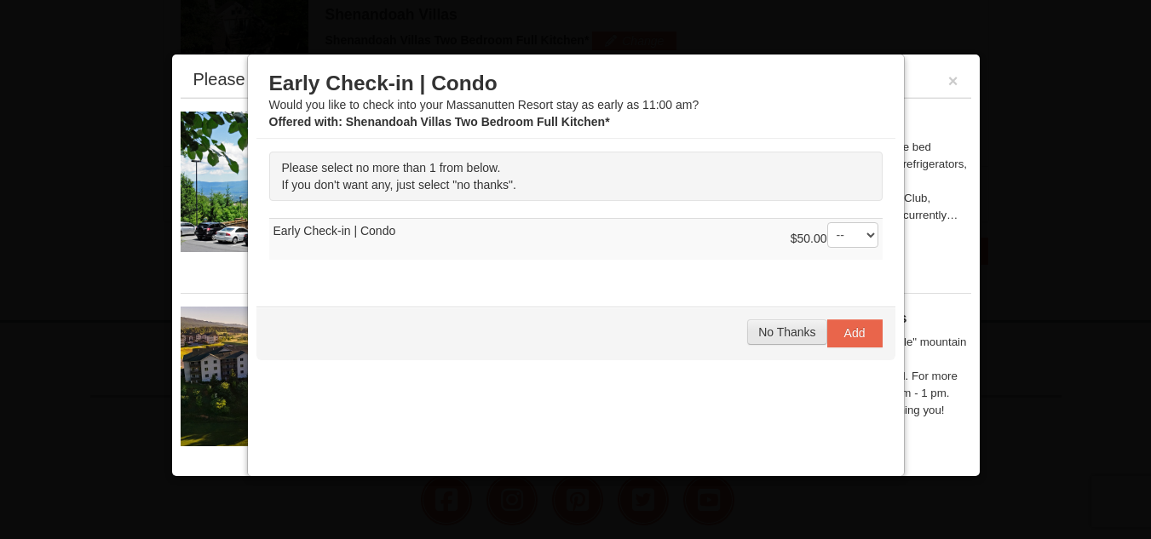
click at [787, 333] on span "No Thanks" at bounding box center [786, 333] width 57 height 14
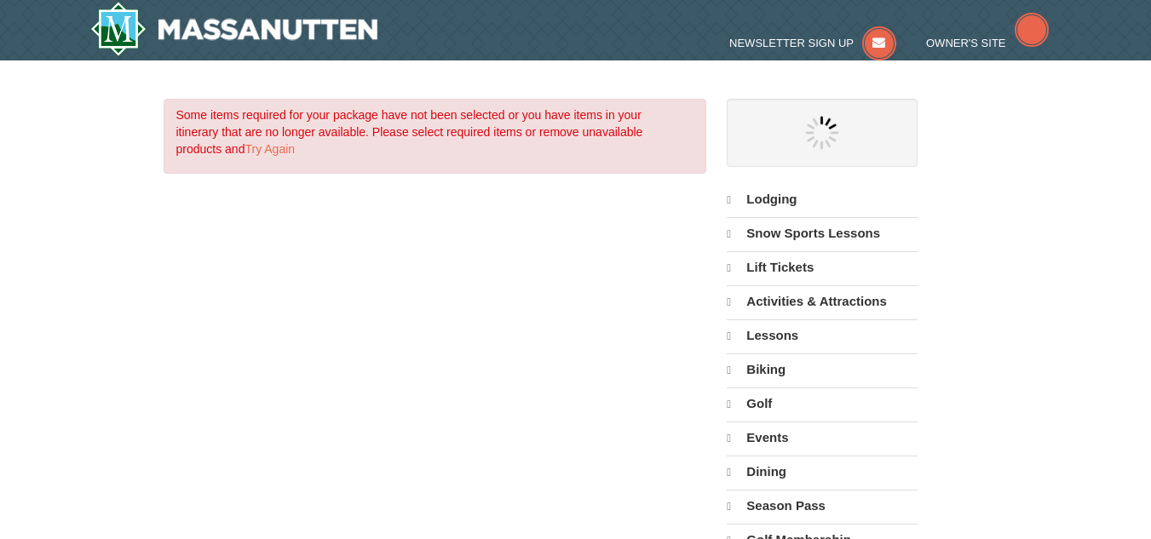
select select "10"
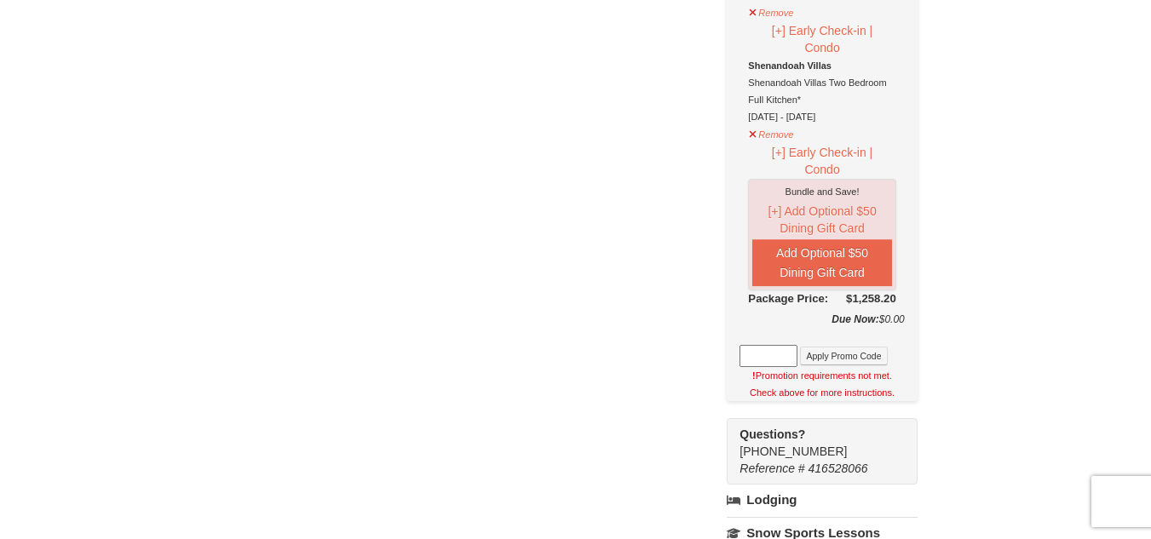
scroll to position [511, 0]
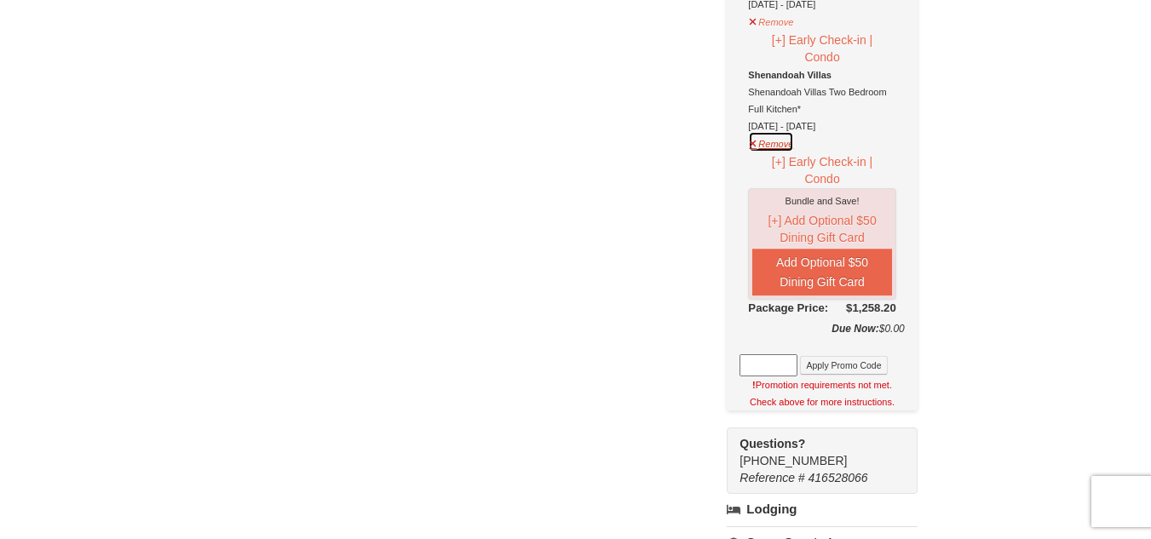
click at [752, 147] on button "Remove" at bounding box center [771, 141] width 46 height 21
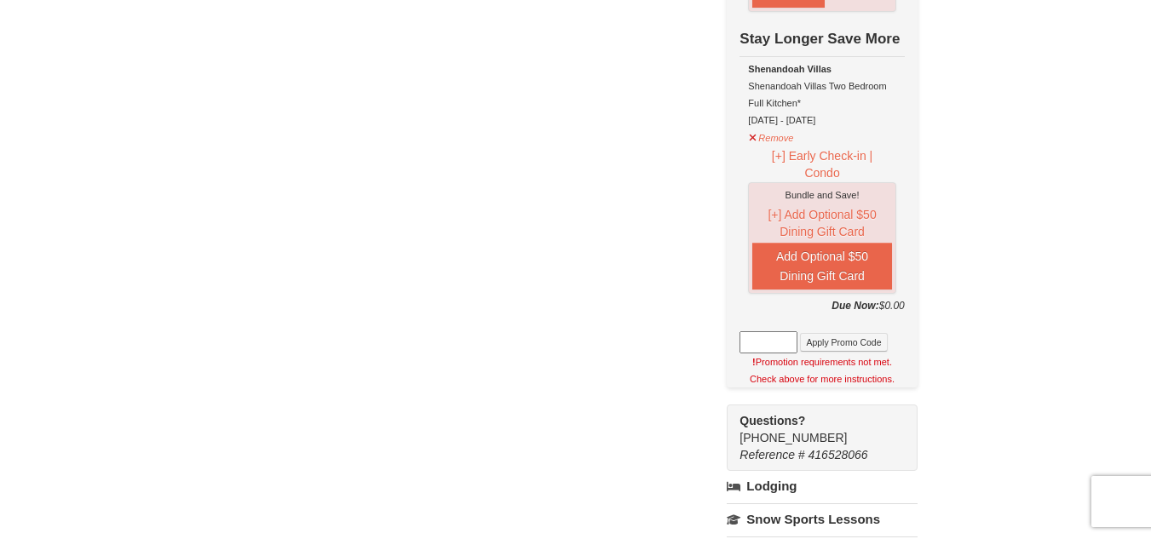
scroll to position [341, 0]
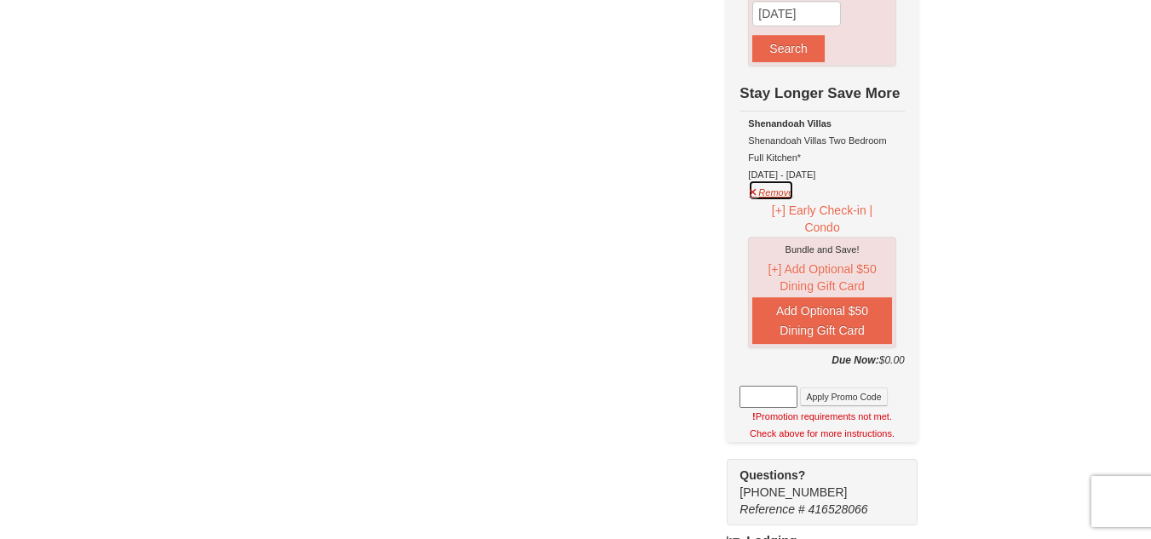
click at [754, 195] on button "Remove" at bounding box center [771, 190] width 46 height 21
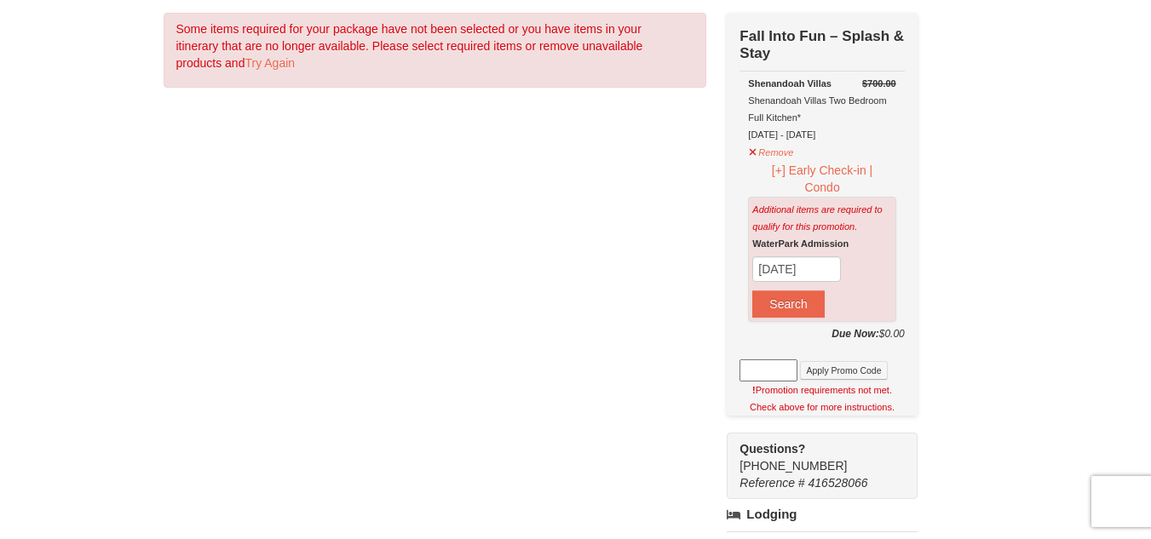
scroll to position [0, 0]
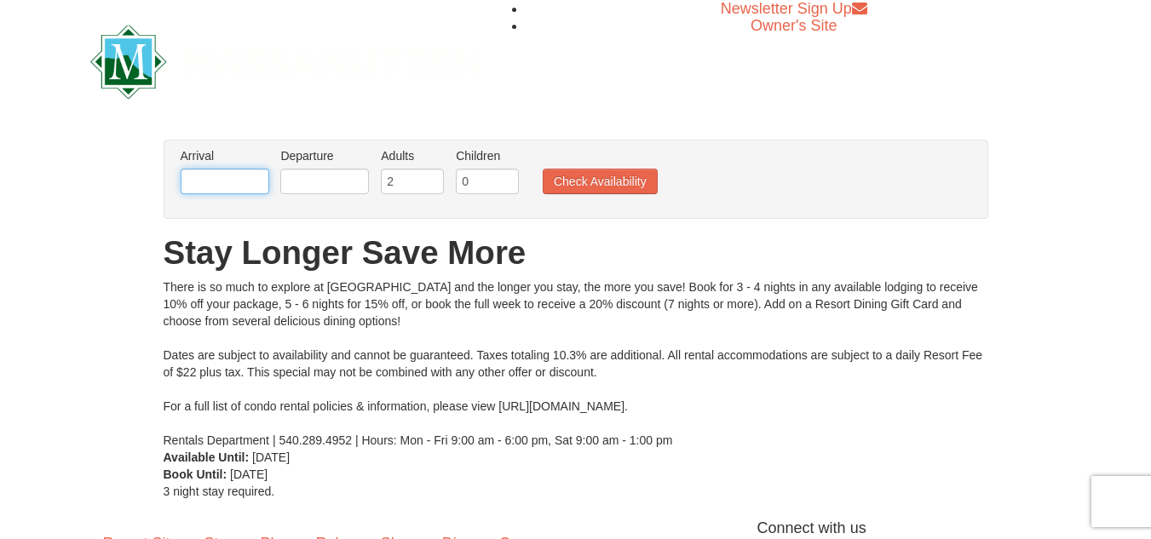
click at [257, 181] on input "text" at bounding box center [225, 182] width 89 height 26
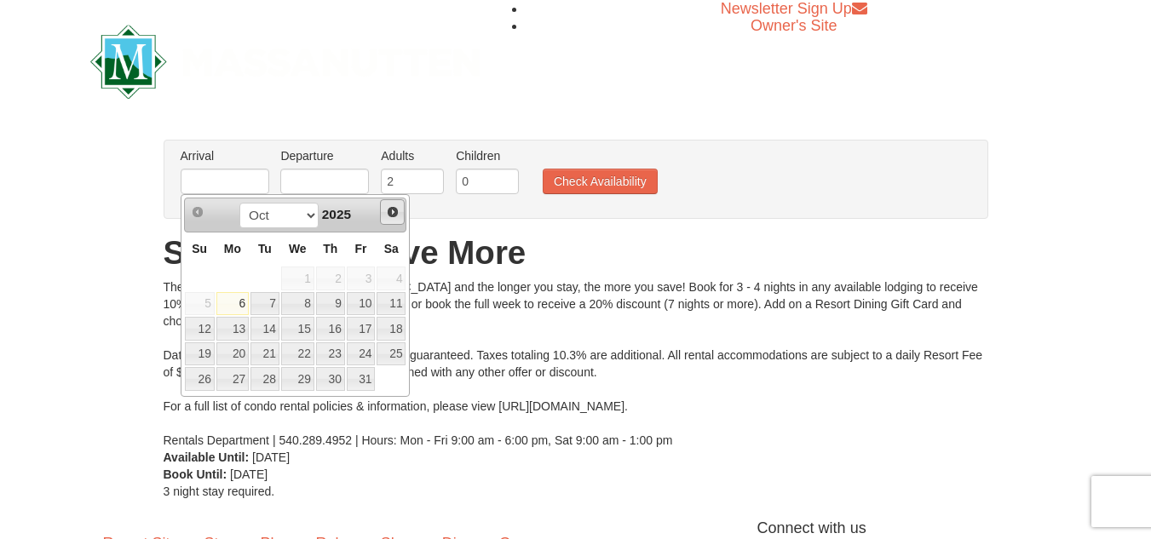
click at [392, 216] on span "Next" at bounding box center [393, 212] width 14 height 14
click at [301, 383] on link "26" at bounding box center [297, 379] width 33 height 24
type input "[DATE]"
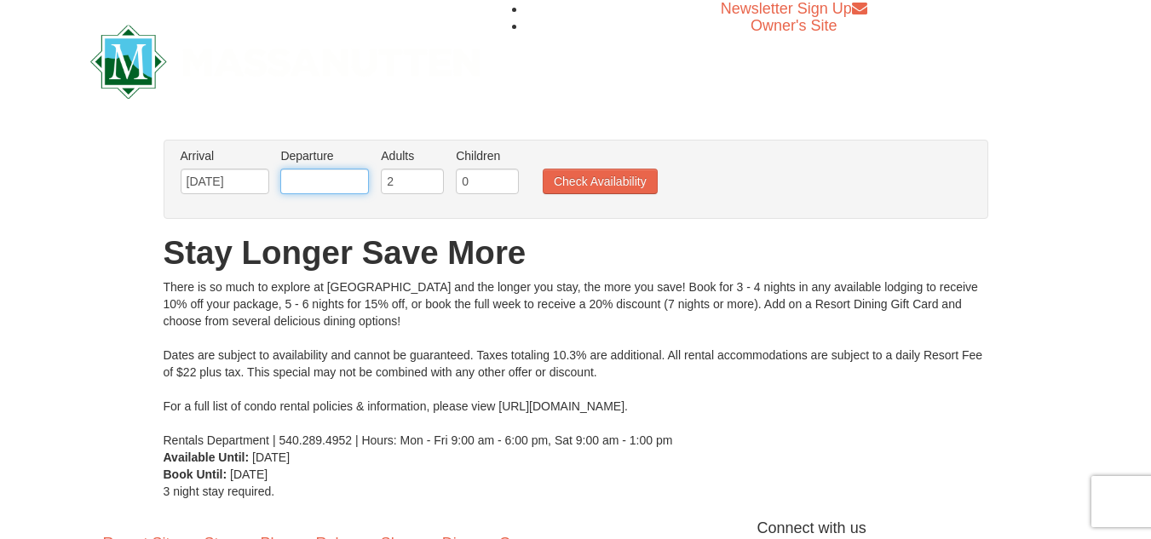
click at [355, 184] on input "text" at bounding box center [324, 182] width 89 height 26
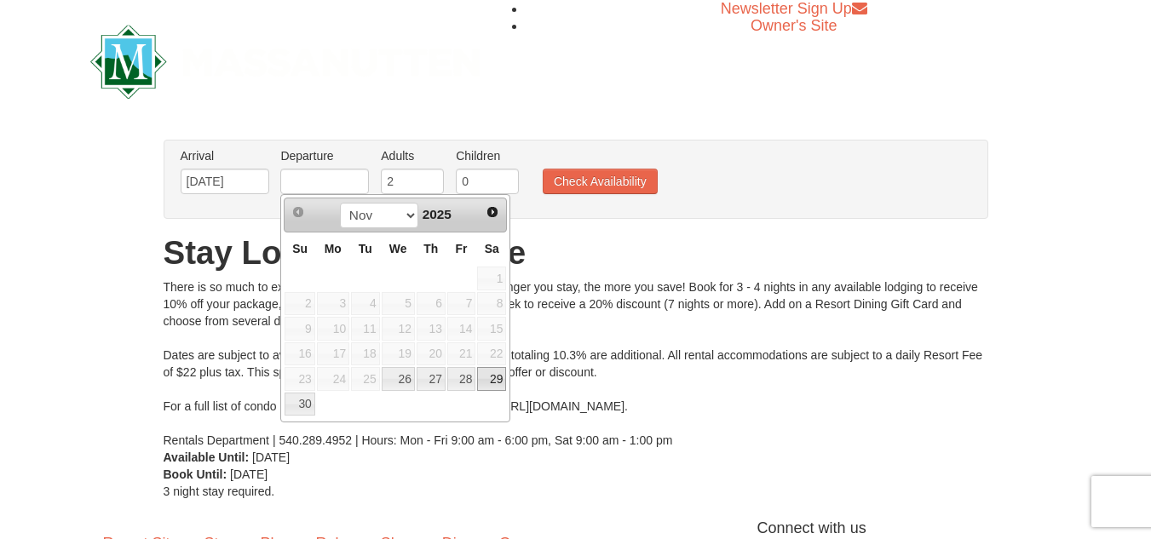
click at [499, 378] on link "29" at bounding box center [491, 379] width 29 height 24
type input "11/29/2025"
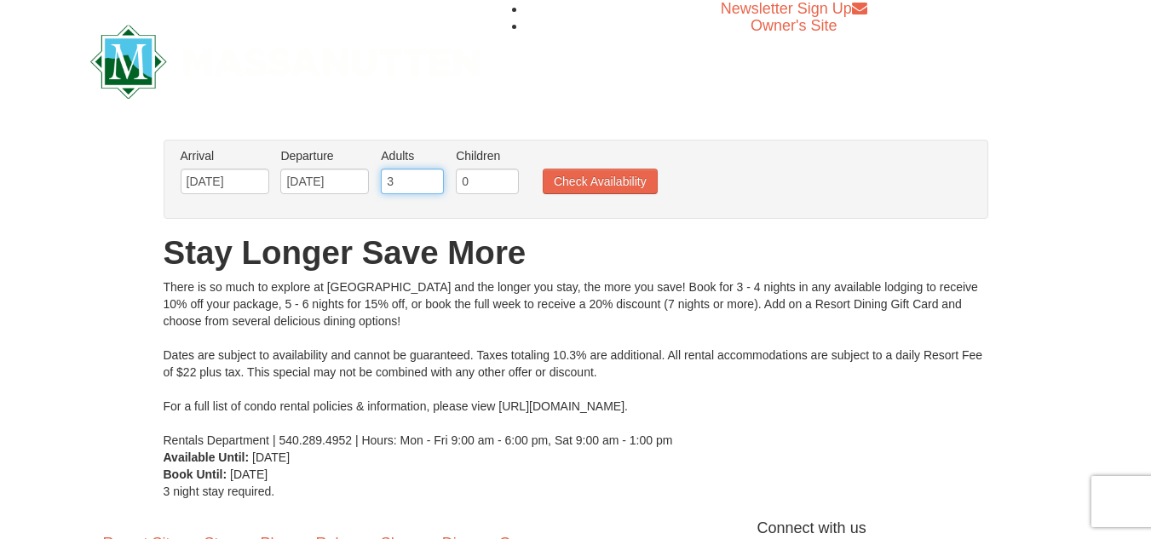
click at [431, 176] on input "3" at bounding box center [412, 182] width 63 height 26
type input "4"
click at [431, 176] on input "4" at bounding box center [412, 182] width 63 height 26
click at [601, 176] on button "Check Availability" at bounding box center [600, 182] width 115 height 26
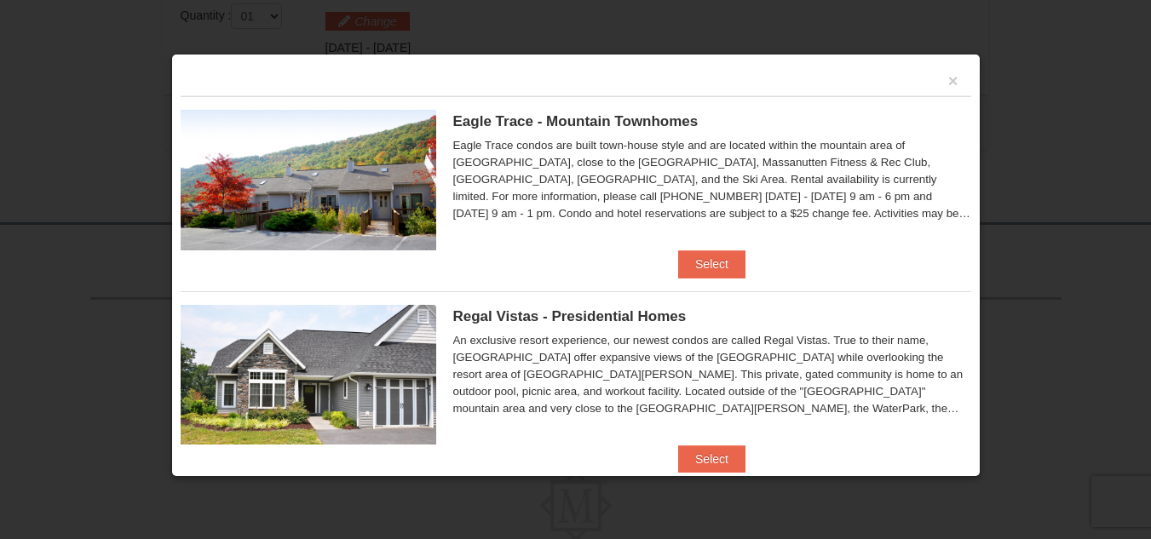
scroll to position [555, 0]
click at [948, 80] on button "×" at bounding box center [953, 80] width 10 height 17
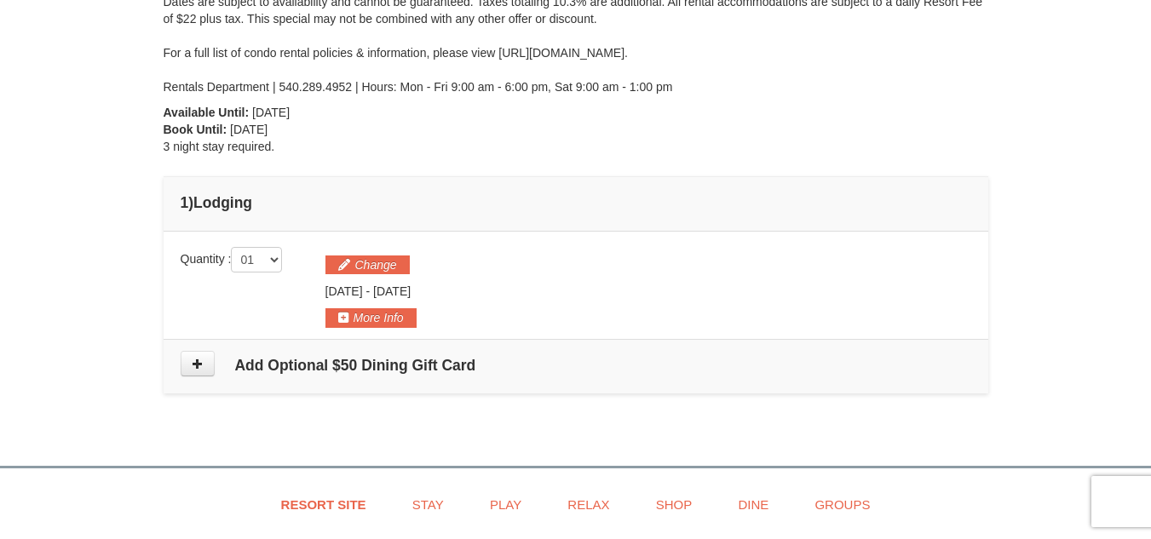
scroll to position [307, 0]
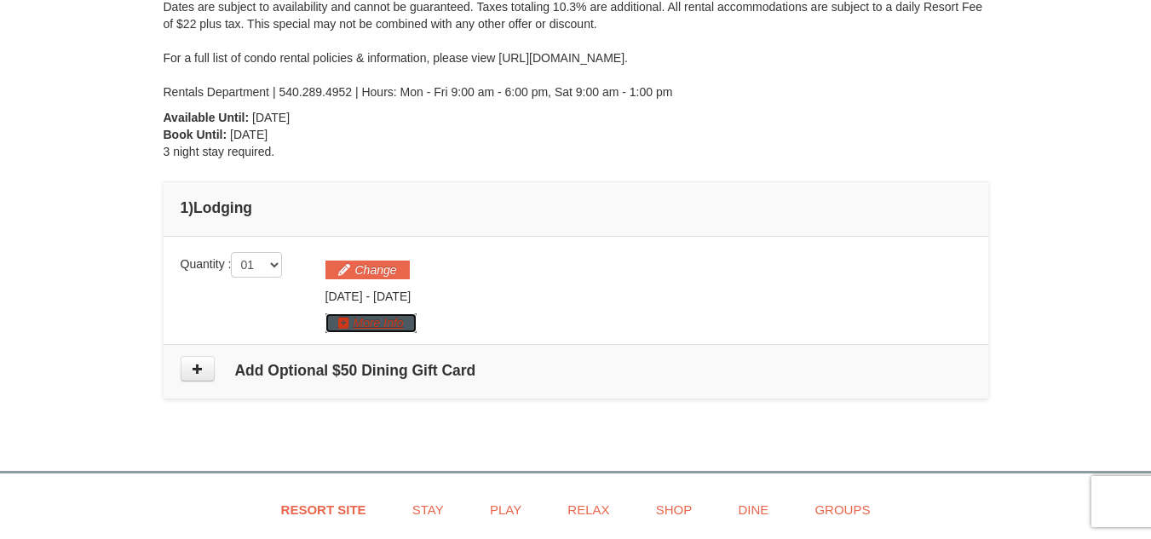
click at [384, 324] on button "More Info" at bounding box center [371, 323] width 91 height 19
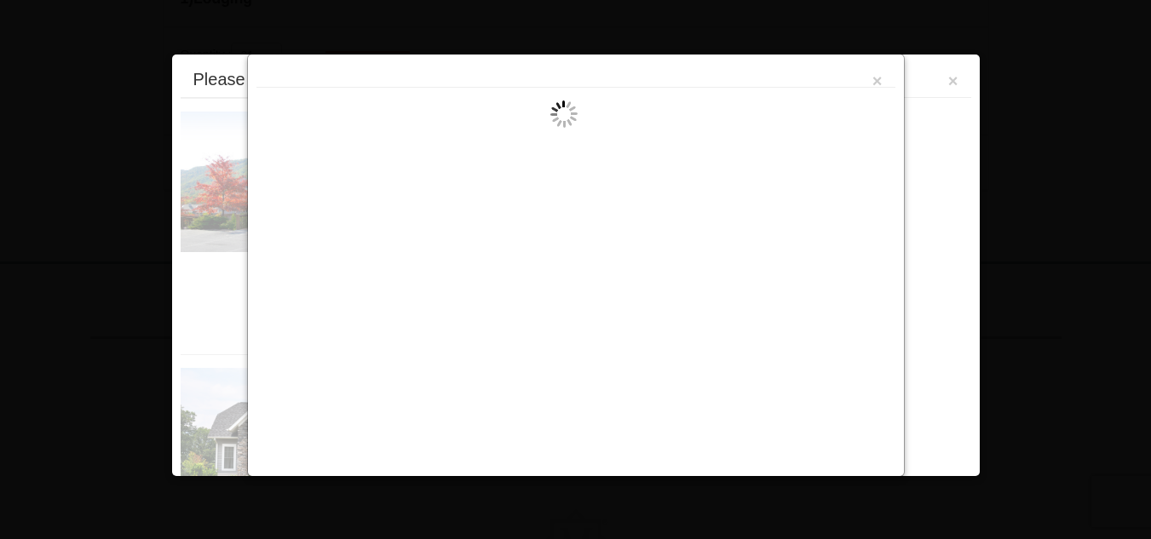
scroll to position [559, 0]
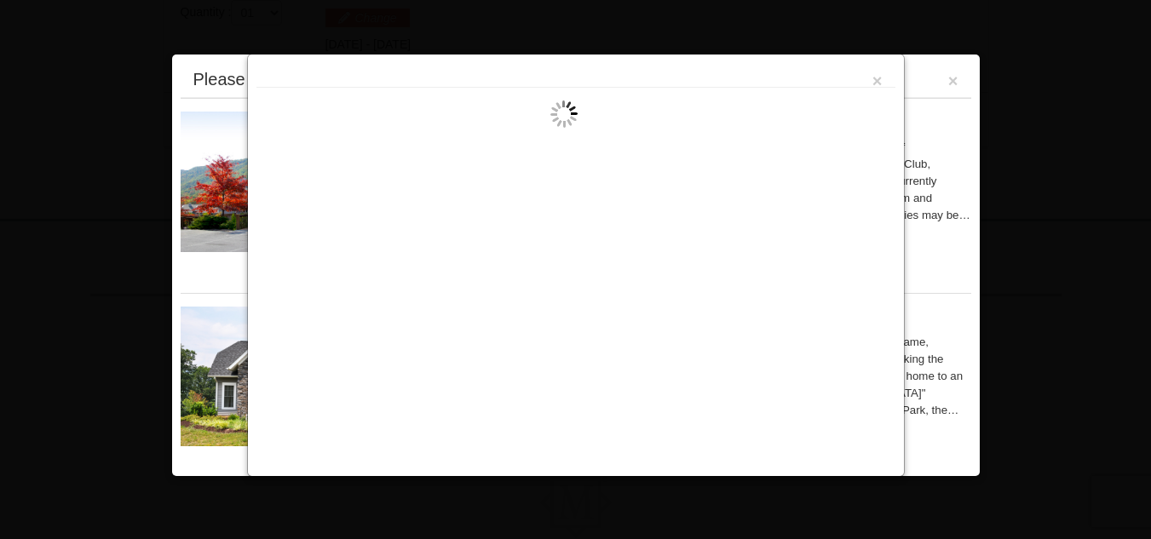
click at [880, 110] on div "×" at bounding box center [576, 266] width 658 height 424
click at [879, 78] on button "×" at bounding box center [878, 80] width 10 height 17
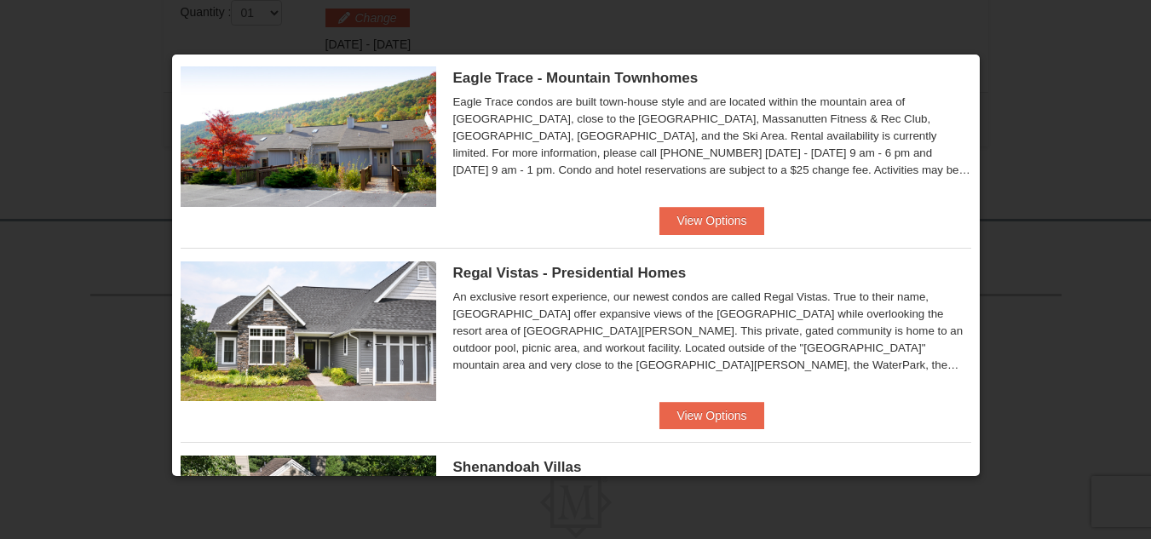
scroll to position [0, 0]
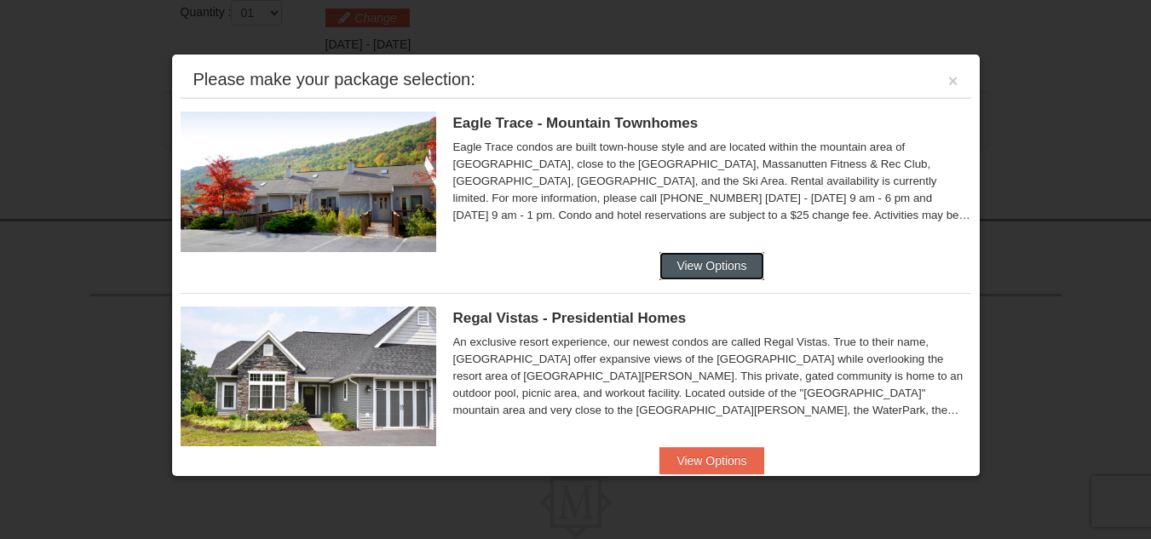
click at [735, 262] on button "View Options" at bounding box center [712, 265] width 104 height 27
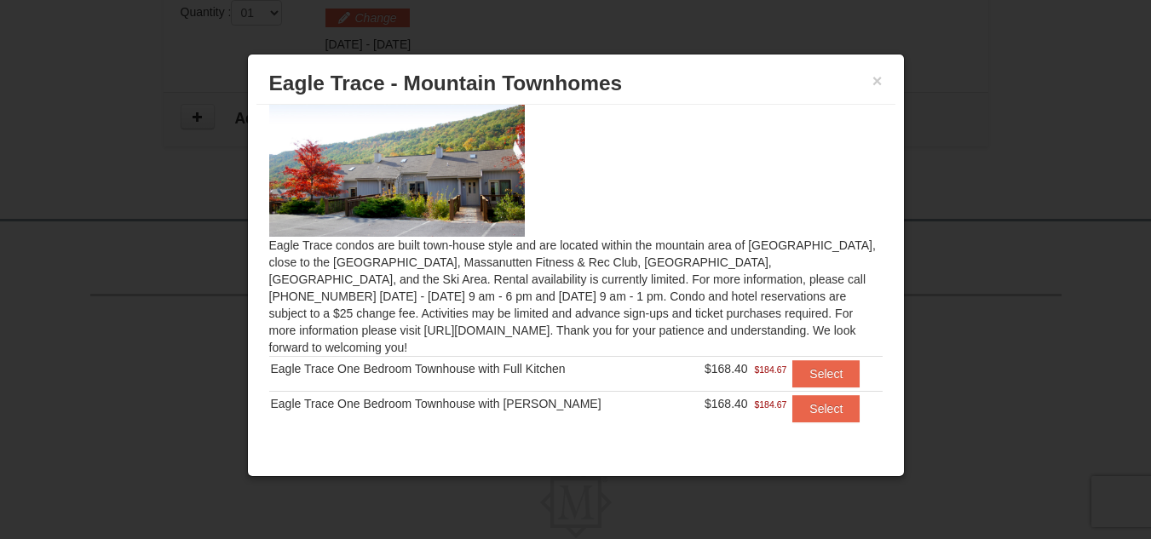
scroll to position [26, 0]
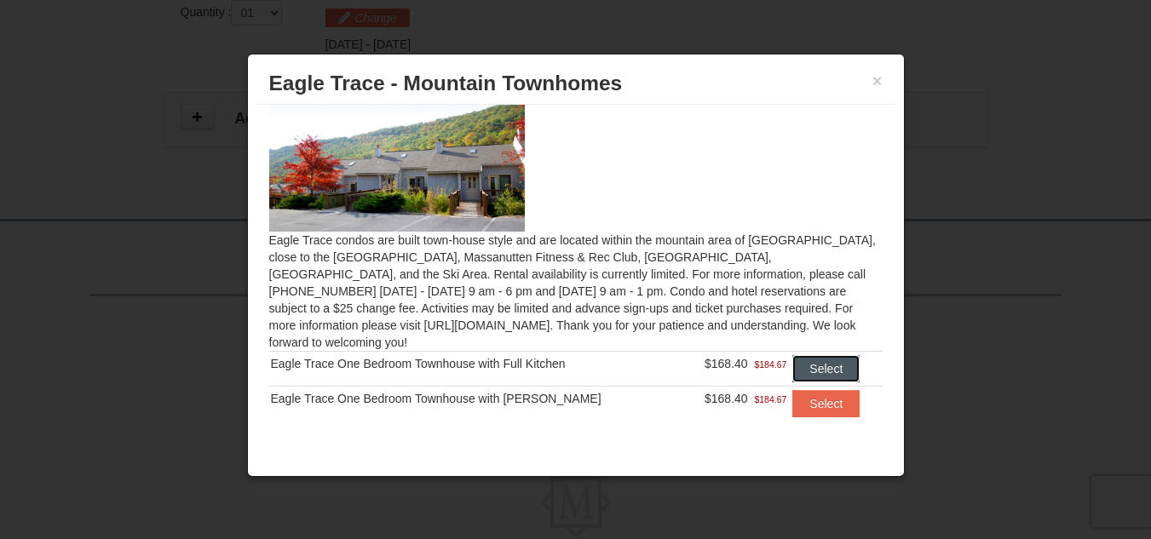
click at [806, 355] on button "Select" at bounding box center [826, 368] width 67 height 27
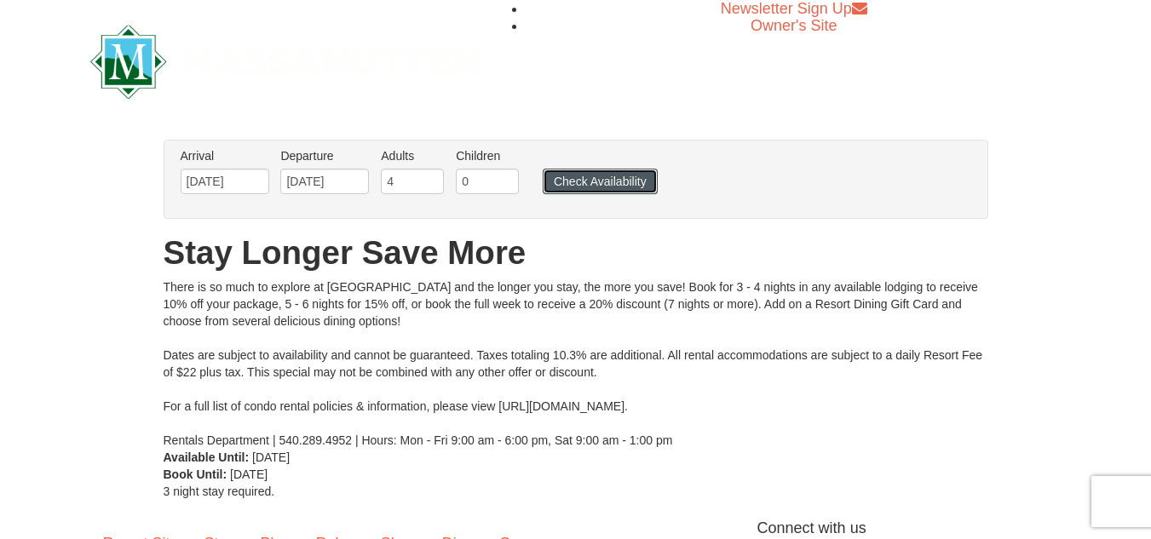
click at [616, 176] on button "Check Availability" at bounding box center [600, 182] width 115 height 26
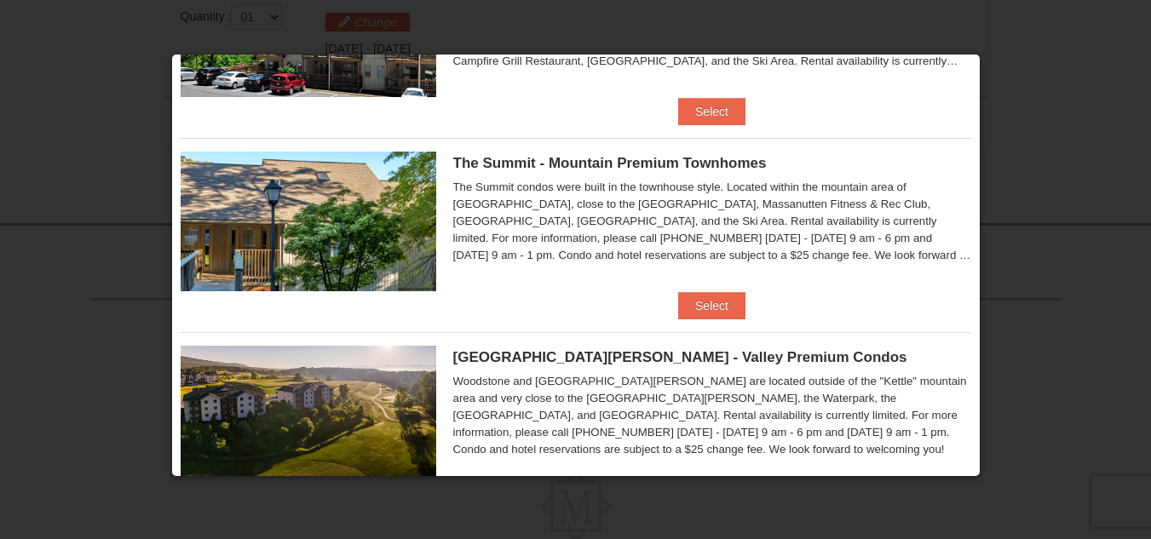
scroll to position [767, 0]
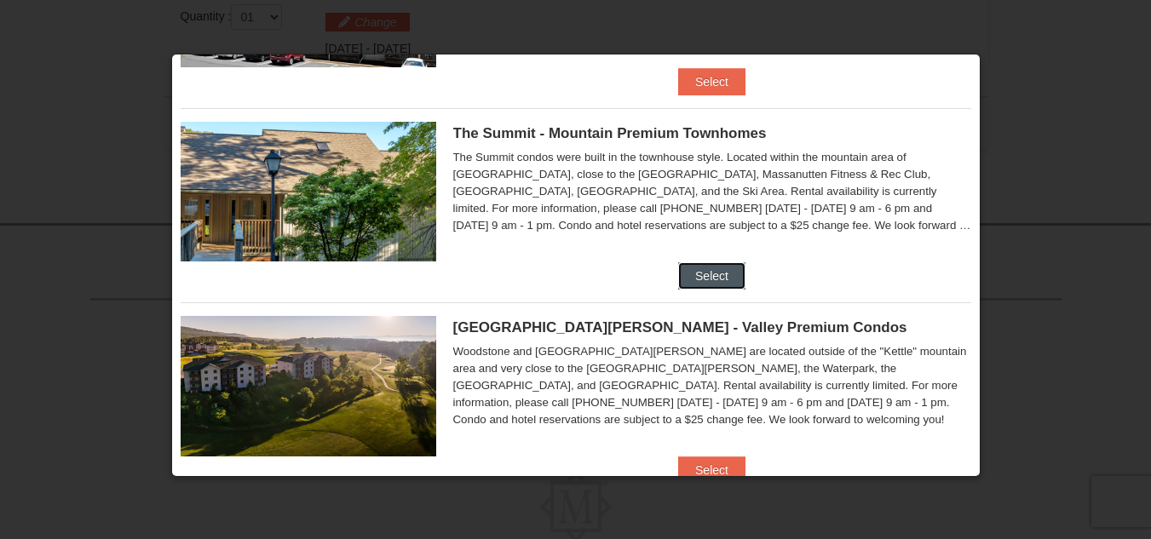
click at [707, 274] on button "Select" at bounding box center [711, 275] width 67 height 27
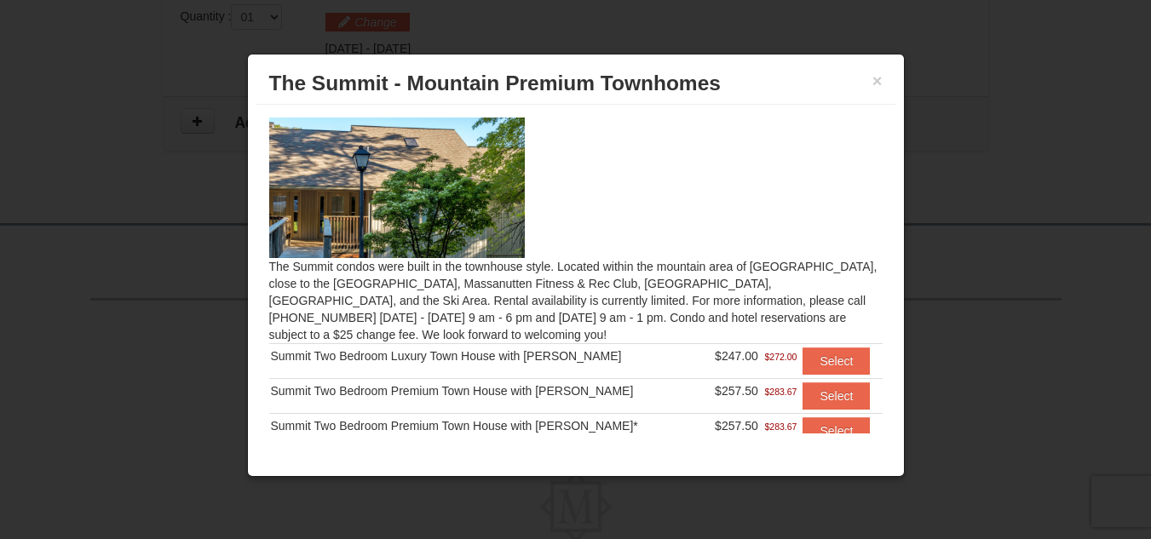
scroll to position [80, 0]
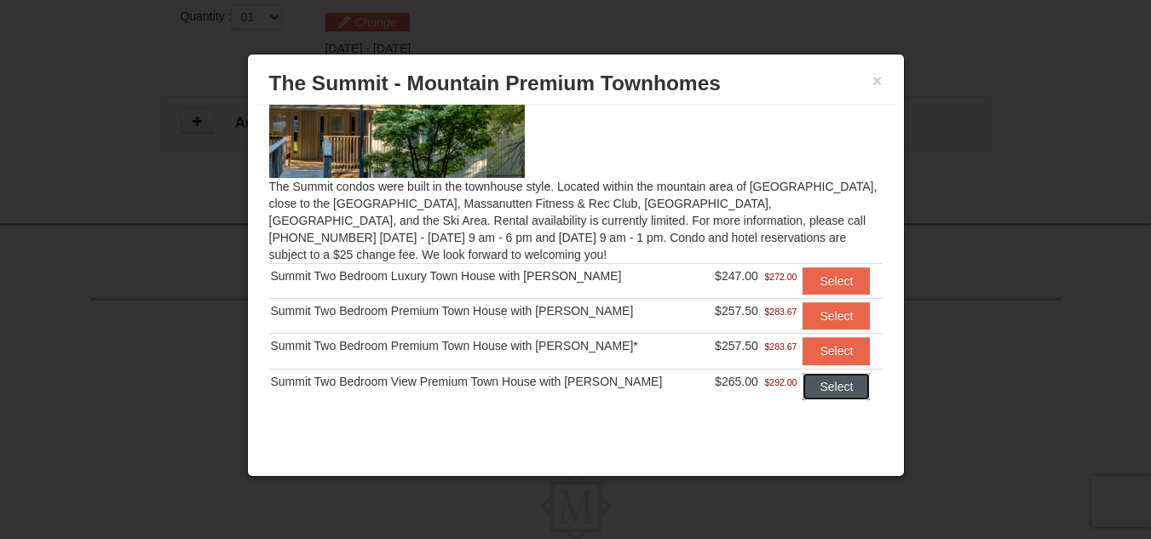
click at [826, 383] on button "Select" at bounding box center [836, 386] width 67 height 27
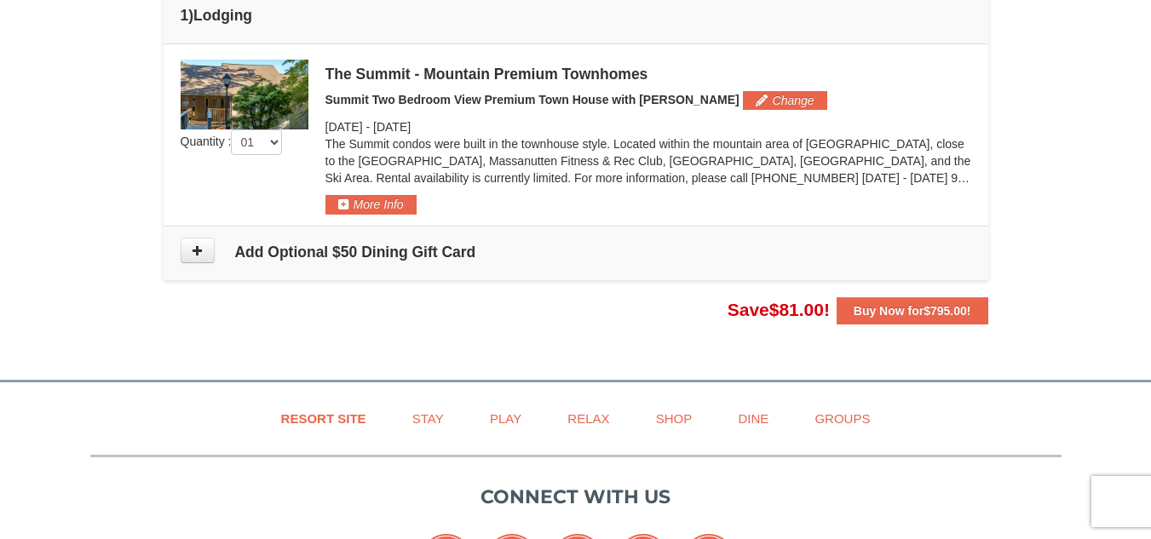
scroll to position [470, 0]
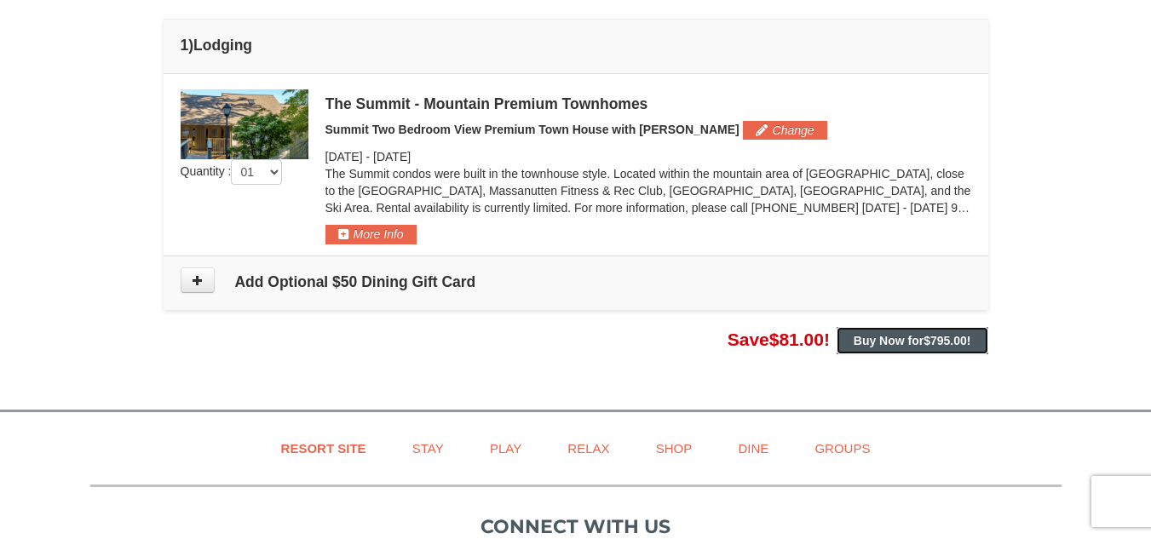
click at [928, 337] on span "$795.00" at bounding box center [945, 341] width 43 height 14
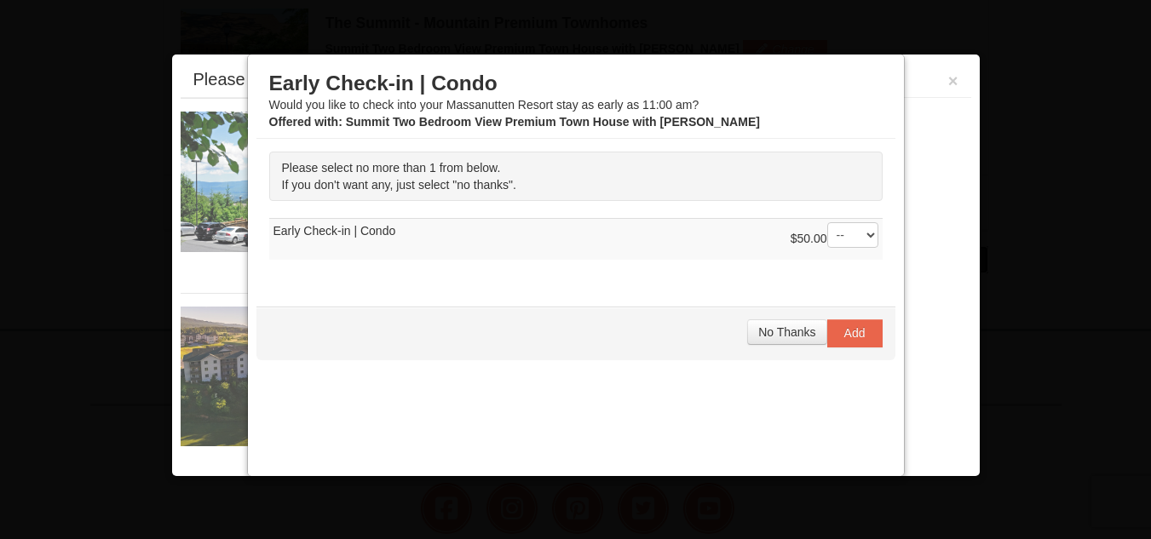
scroll to position [559, 0]
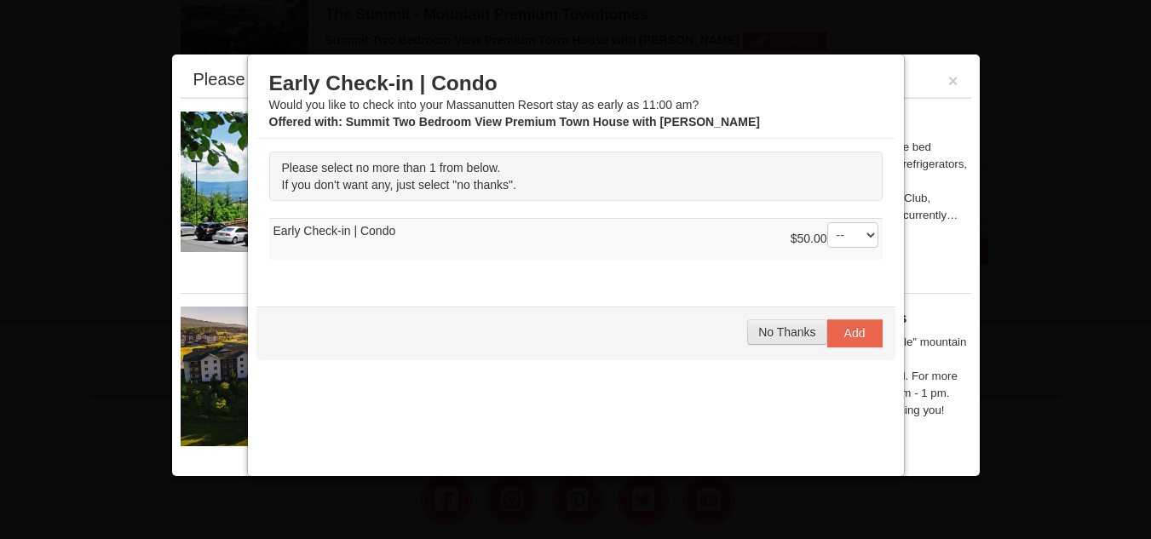
click at [776, 332] on span "No Thanks" at bounding box center [786, 333] width 57 height 14
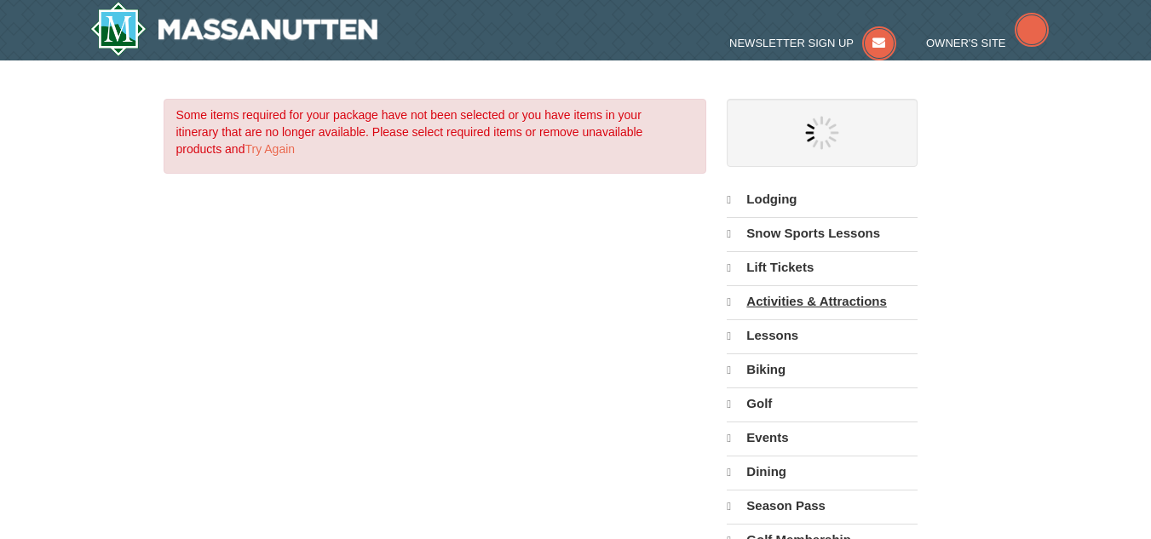
select select "10"
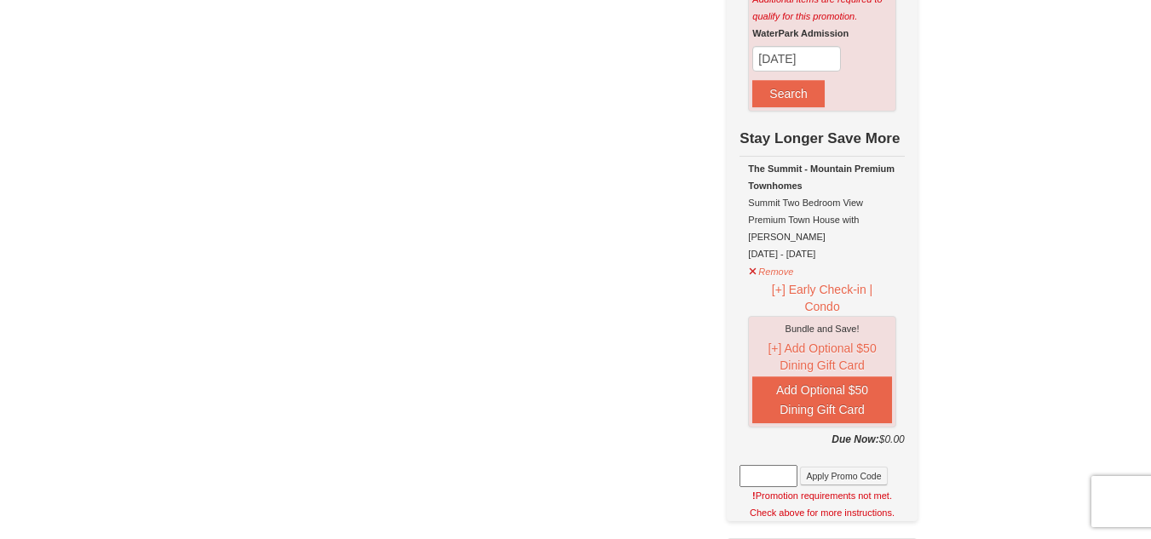
scroll to position [341, 0]
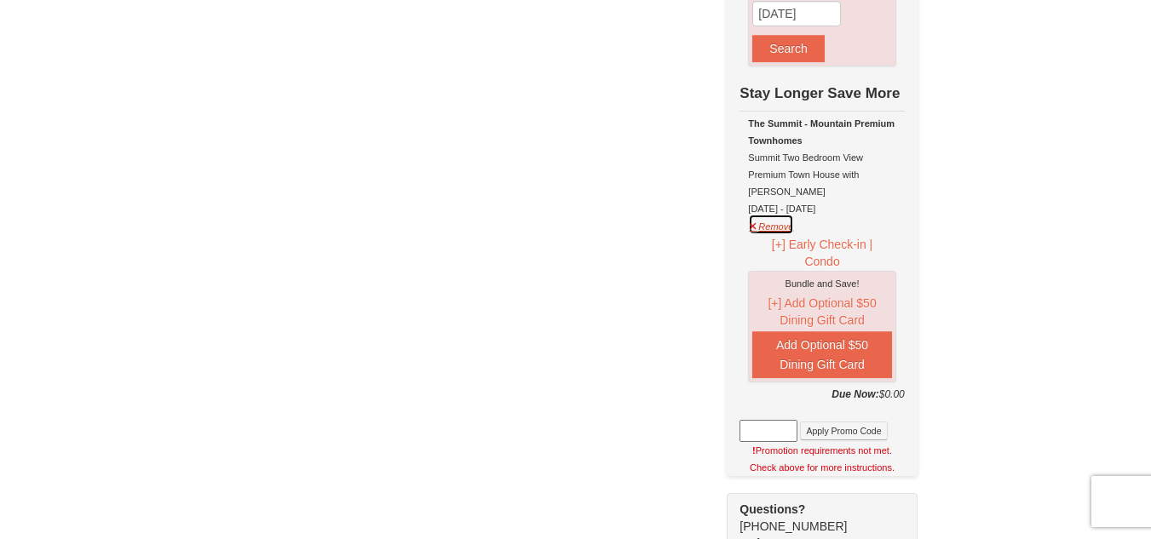
click at [766, 215] on button "Remove" at bounding box center [771, 224] width 46 height 21
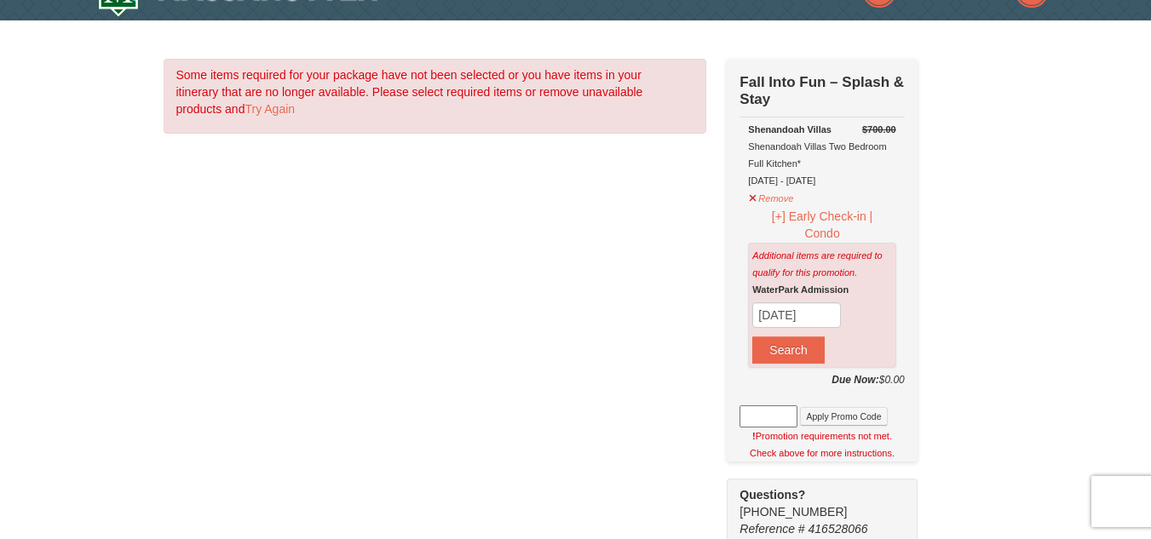
scroll to position [0, 0]
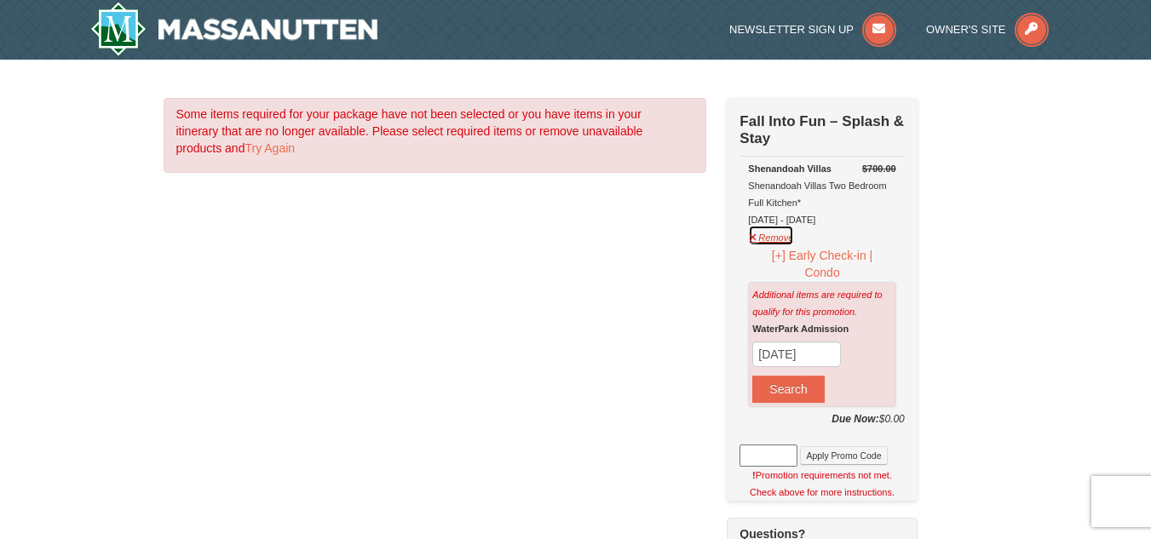
click at [770, 242] on button "Remove" at bounding box center [771, 235] width 46 height 21
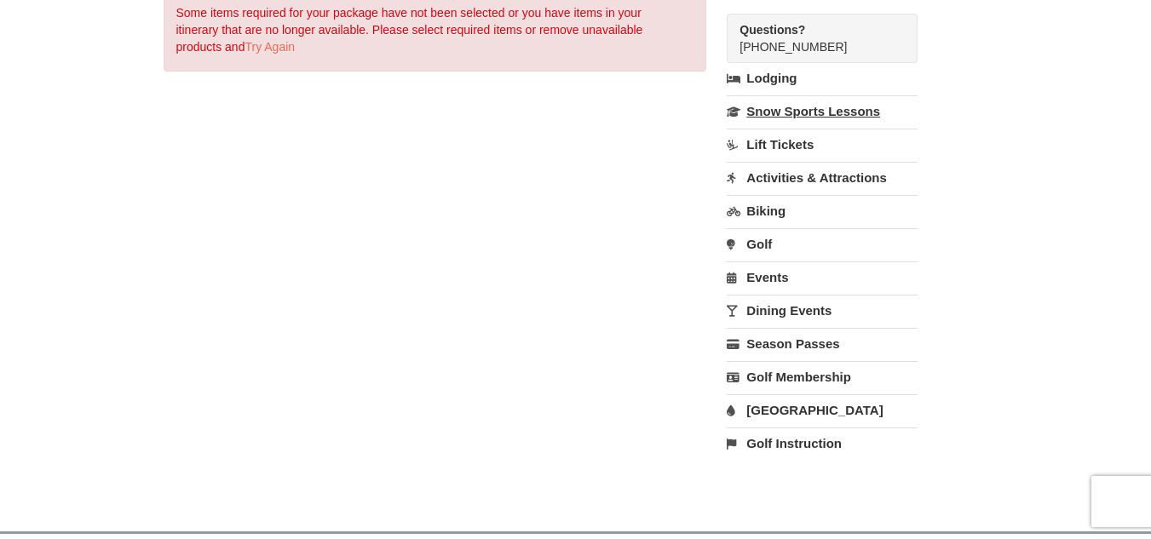
scroll to position [85, 0]
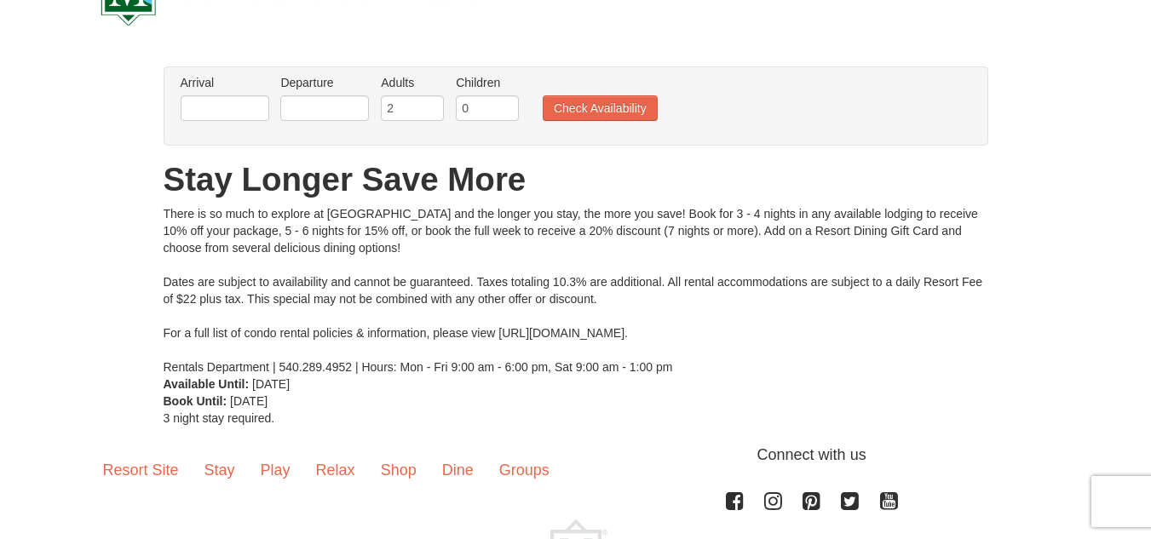
scroll to position [33, 0]
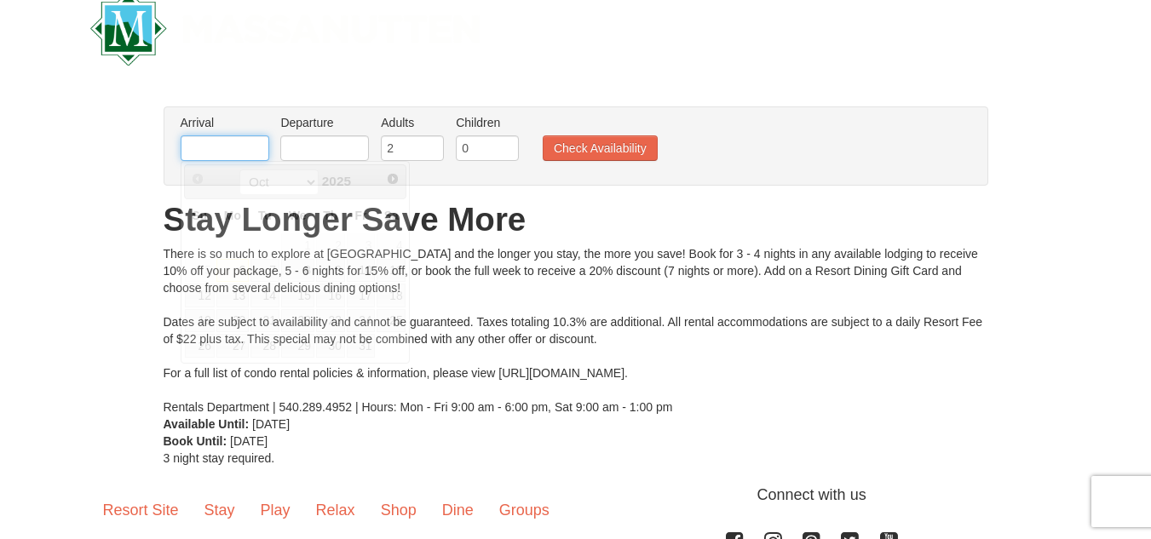
click at [252, 146] on input "text" at bounding box center [225, 148] width 89 height 26
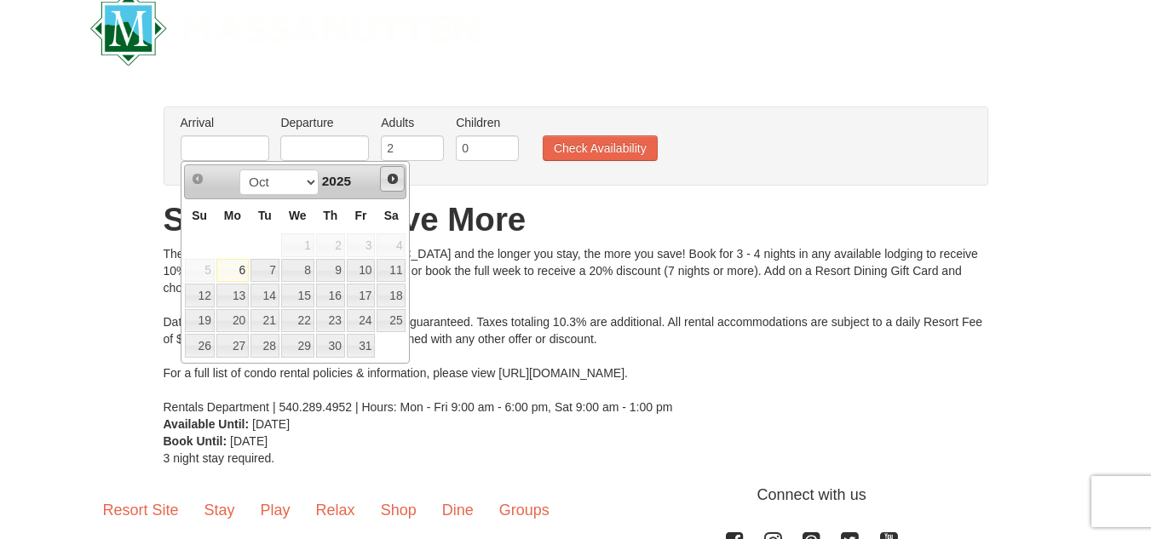
click at [393, 176] on span "Next" at bounding box center [393, 179] width 14 height 14
click at [297, 347] on link "26" at bounding box center [297, 346] width 33 height 24
type input "[DATE]"
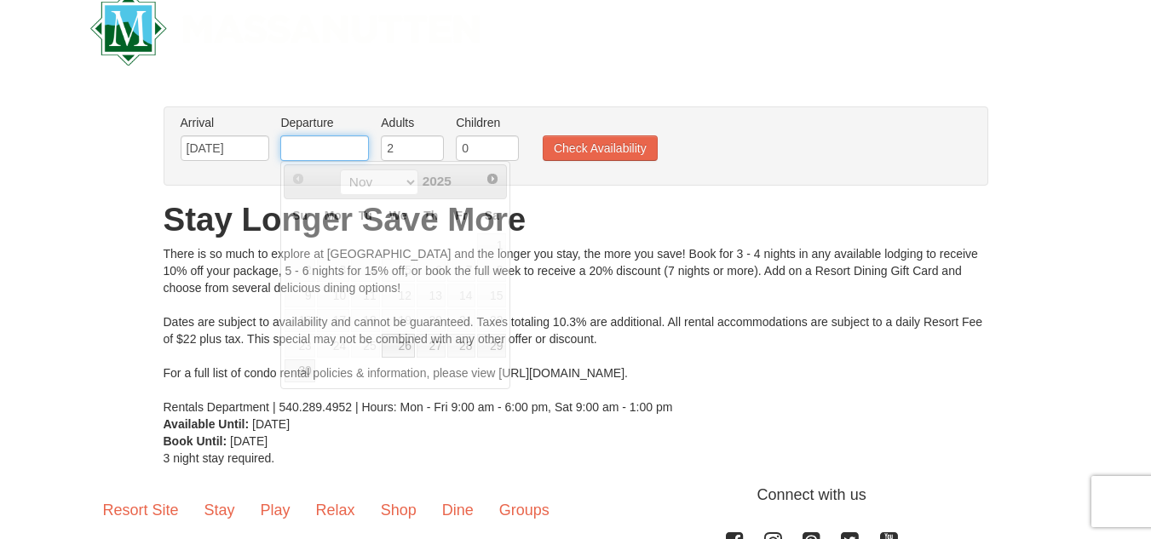
click at [339, 145] on input "text" at bounding box center [324, 148] width 89 height 26
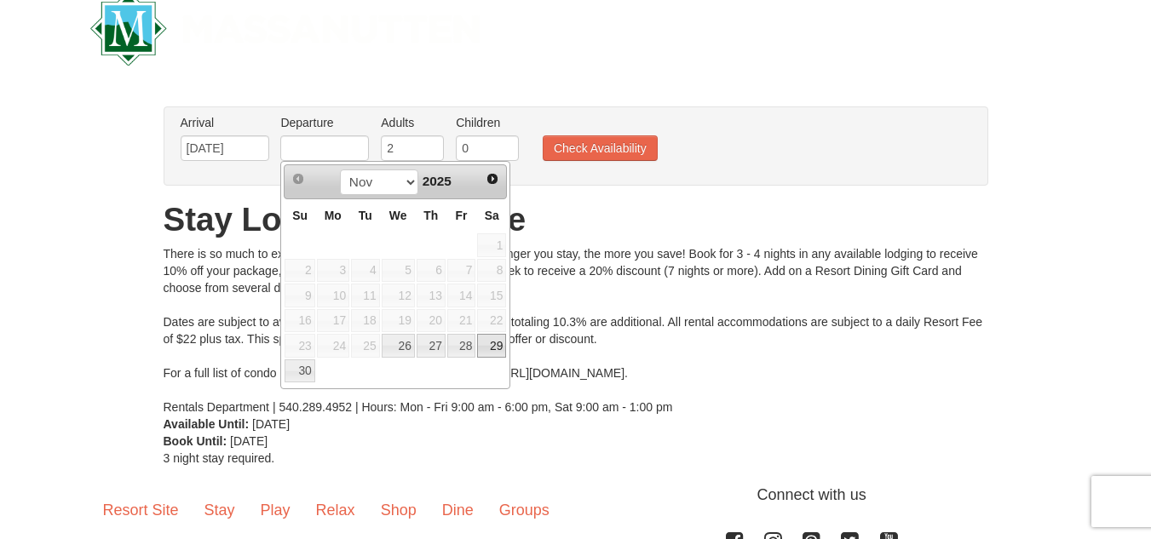
click at [494, 348] on link "29" at bounding box center [491, 346] width 29 height 24
type input "[DATE]"
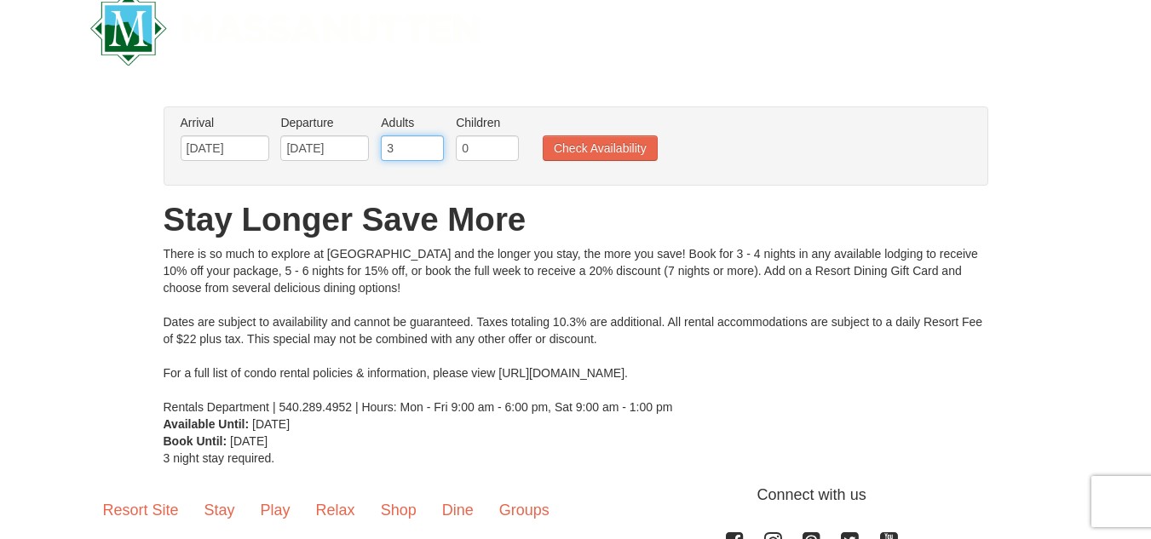
click at [431, 141] on input "3" at bounding box center [412, 148] width 63 height 26
type input "4"
click at [431, 141] on input "4" at bounding box center [412, 148] width 63 height 26
click at [621, 148] on button "Check Availability" at bounding box center [600, 148] width 115 height 26
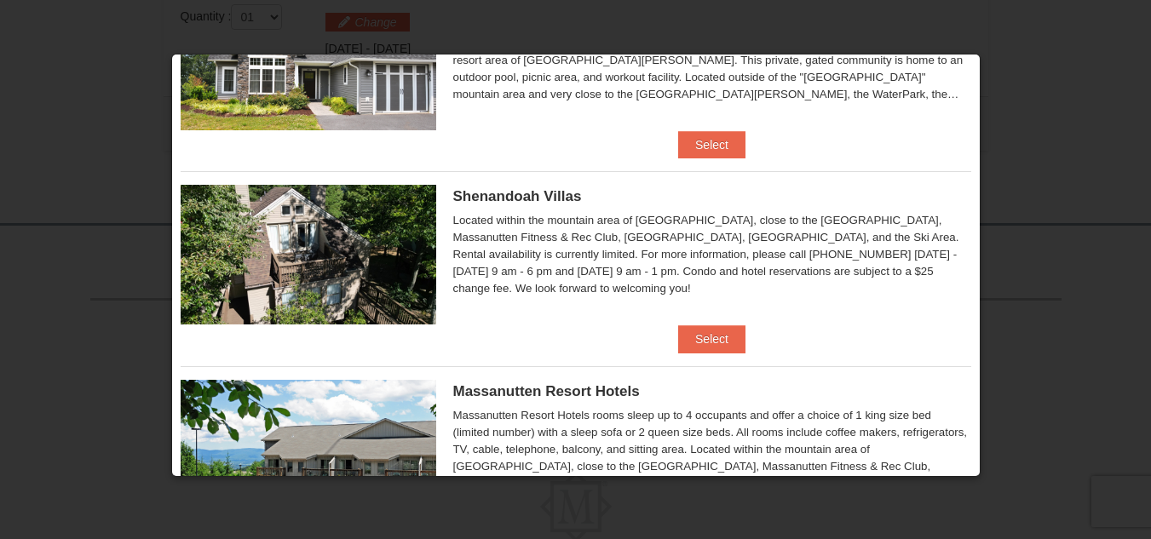
scroll to position [426, 0]
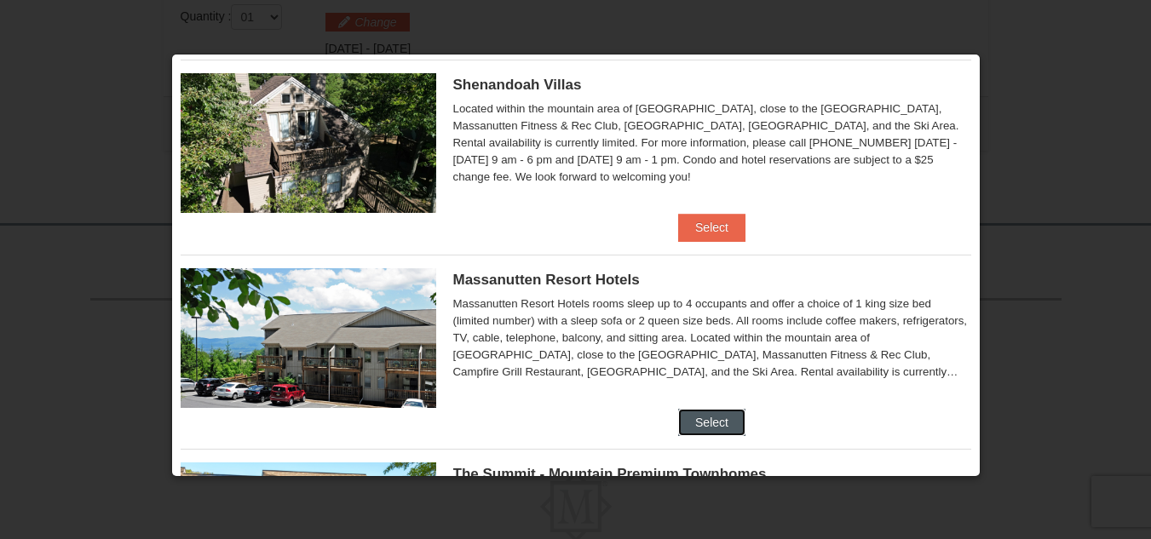
click at [718, 420] on button "Select" at bounding box center [711, 422] width 67 height 27
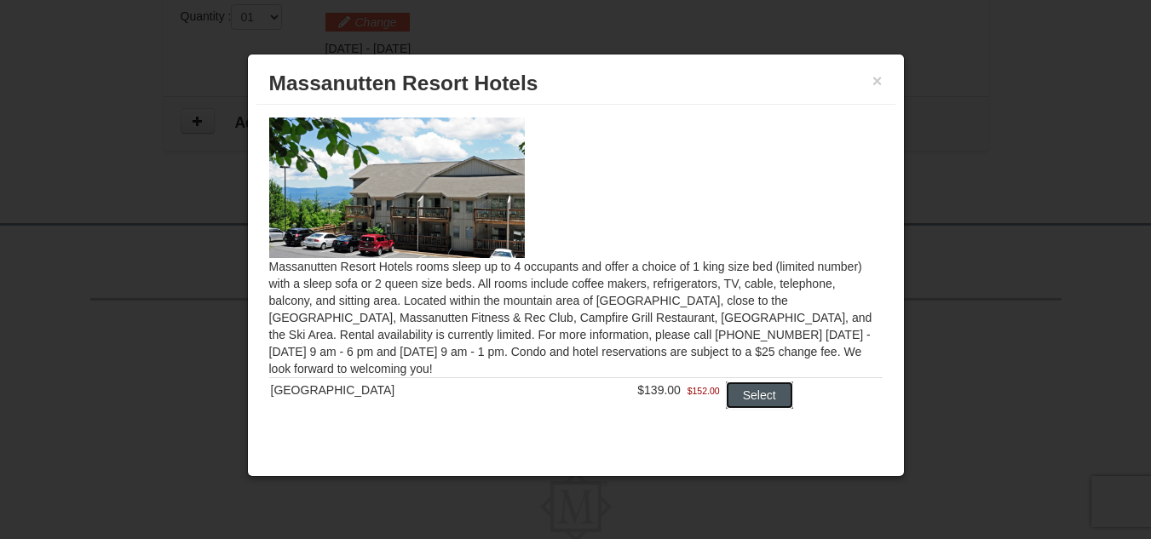
click at [739, 393] on button "Select" at bounding box center [759, 395] width 67 height 27
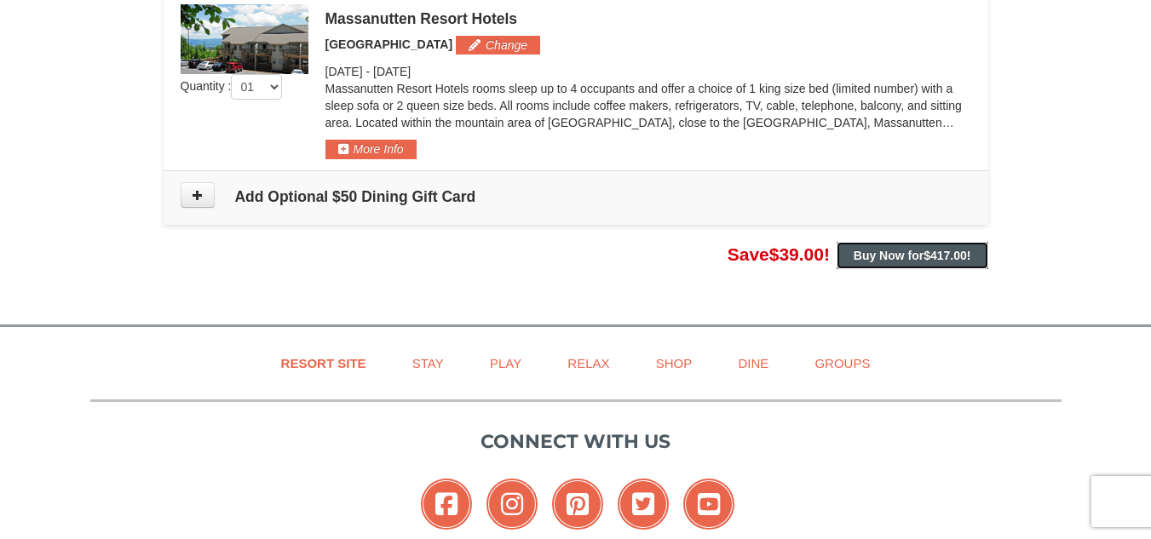
click at [922, 250] on strong "Buy Now for $417.00 !" at bounding box center [913, 256] width 118 height 14
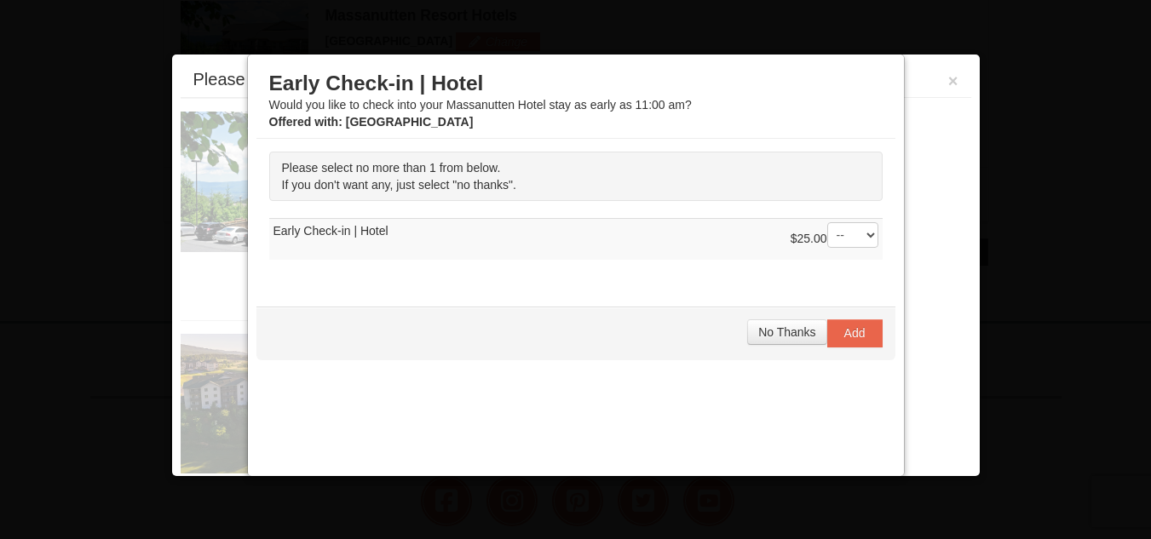
scroll to position [559, 0]
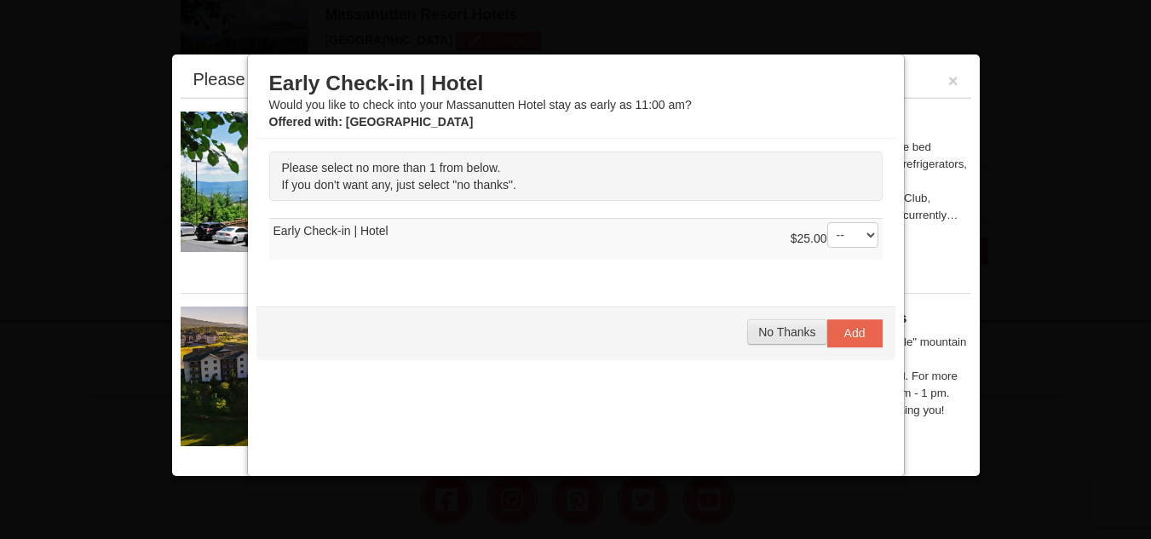
click at [802, 330] on span "No Thanks" at bounding box center [786, 333] width 57 height 14
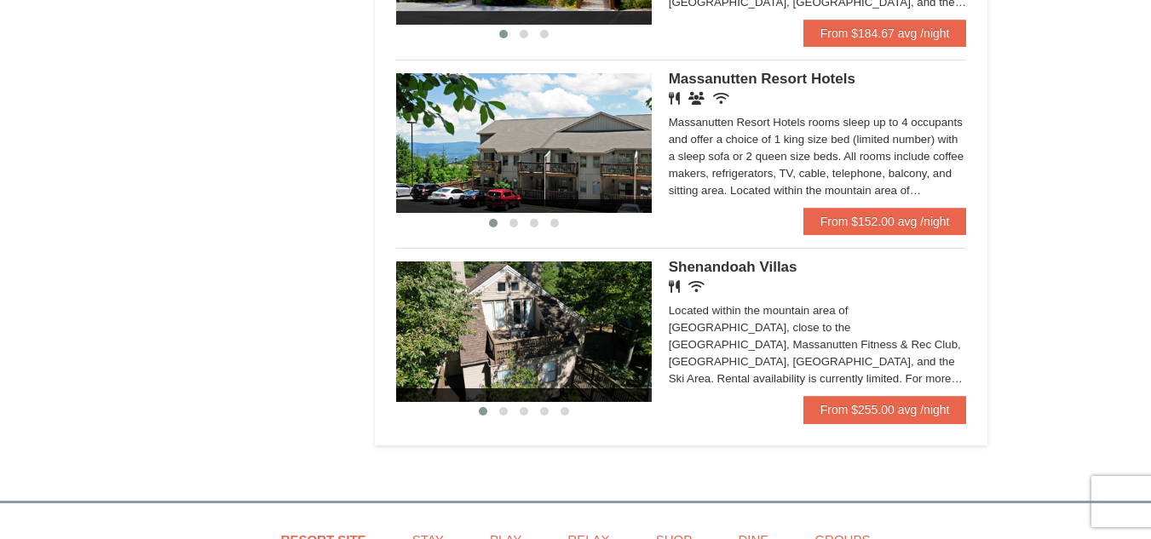
scroll to position [1108, 0]
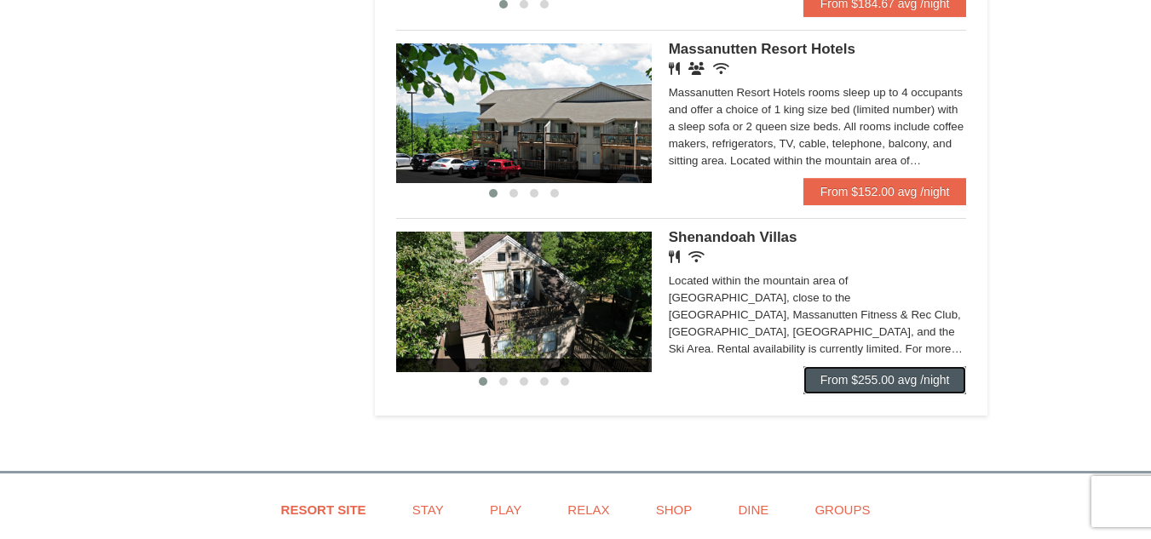
click at [879, 380] on link "From $255.00 avg /night" at bounding box center [886, 379] width 164 height 27
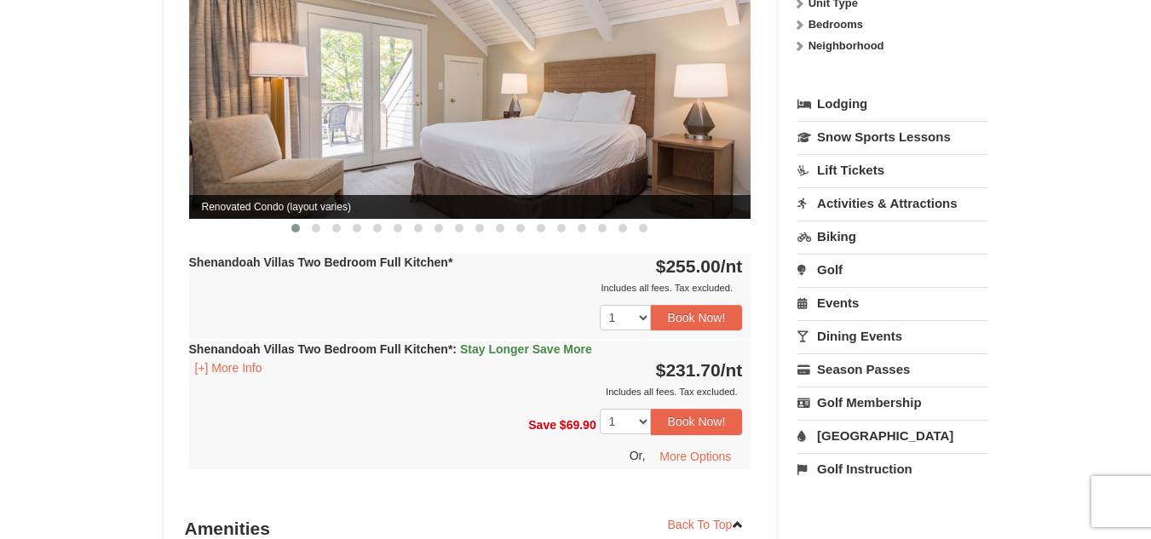
scroll to position [852, 0]
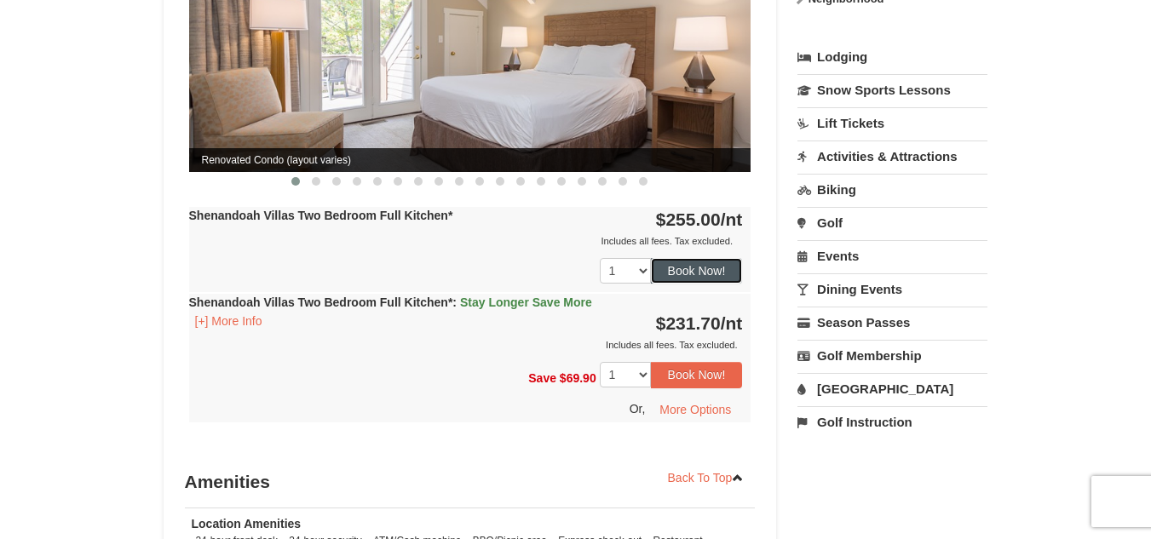
click at [701, 258] on button "Book Now!" at bounding box center [697, 271] width 92 height 26
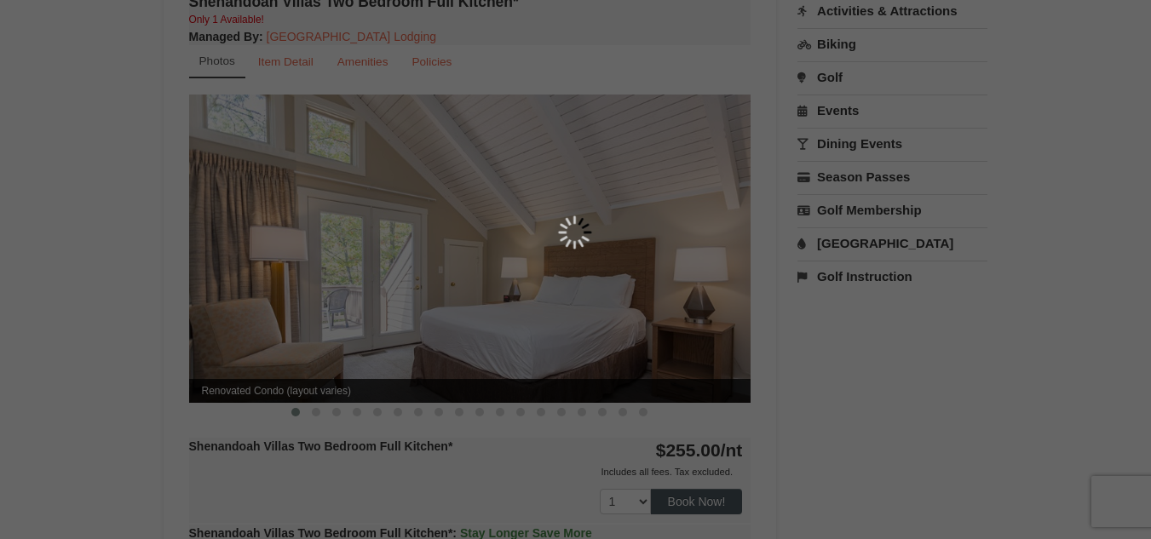
scroll to position [166, 0]
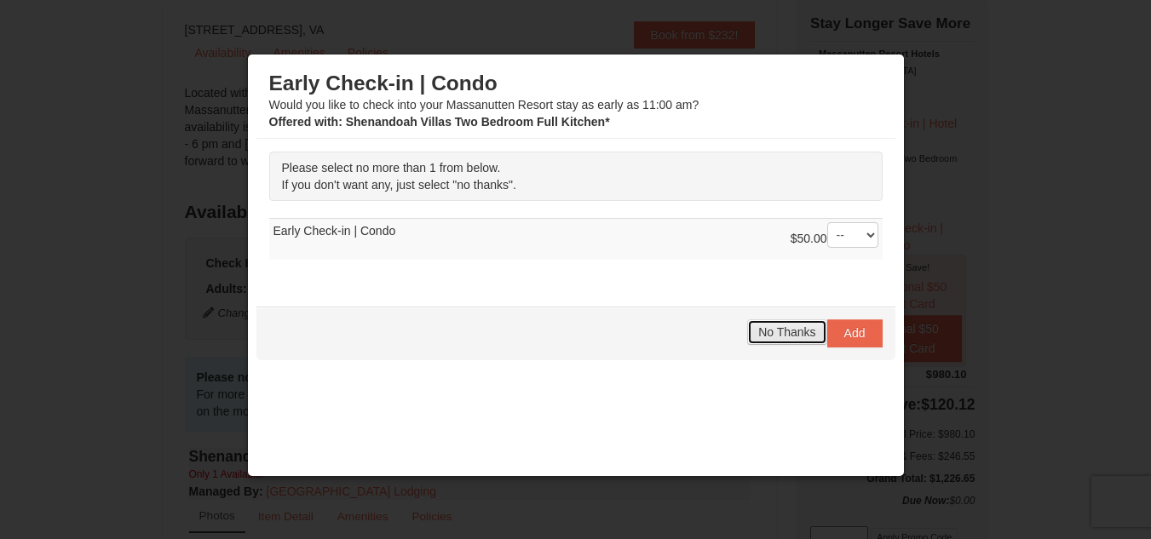
click at [775, 337] on span "No Thanks" at bounding box center [786, 333] width 57 height 14
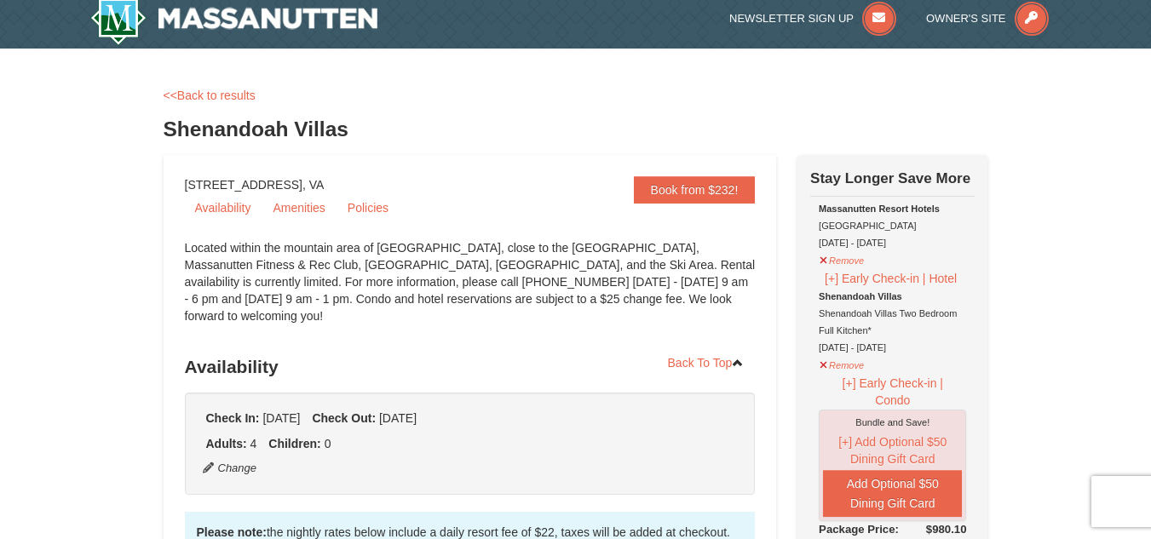
scroll to position [0, 0]
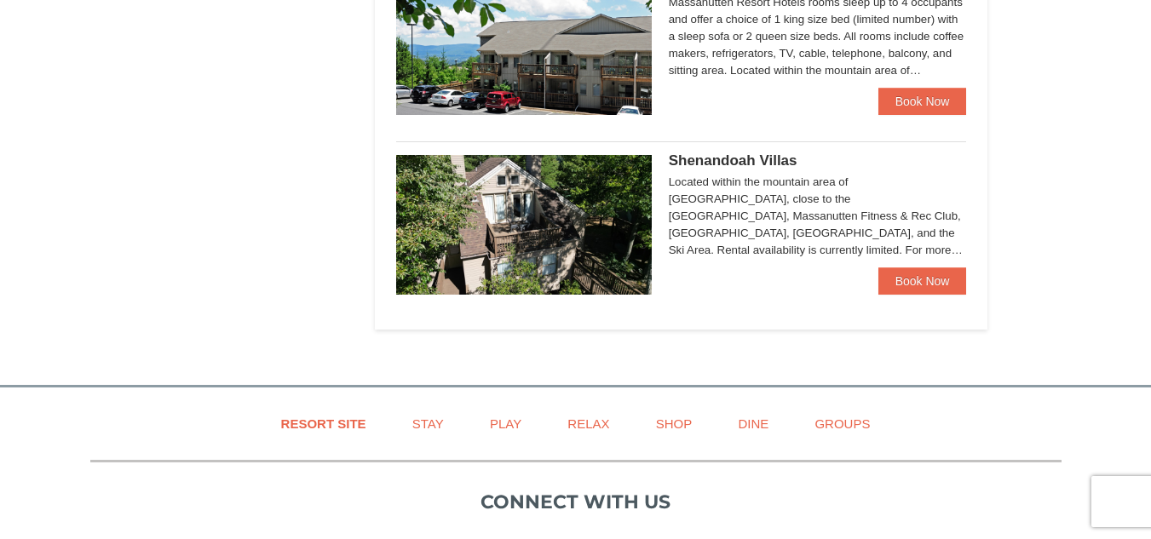
scroll to position [1107, 0]
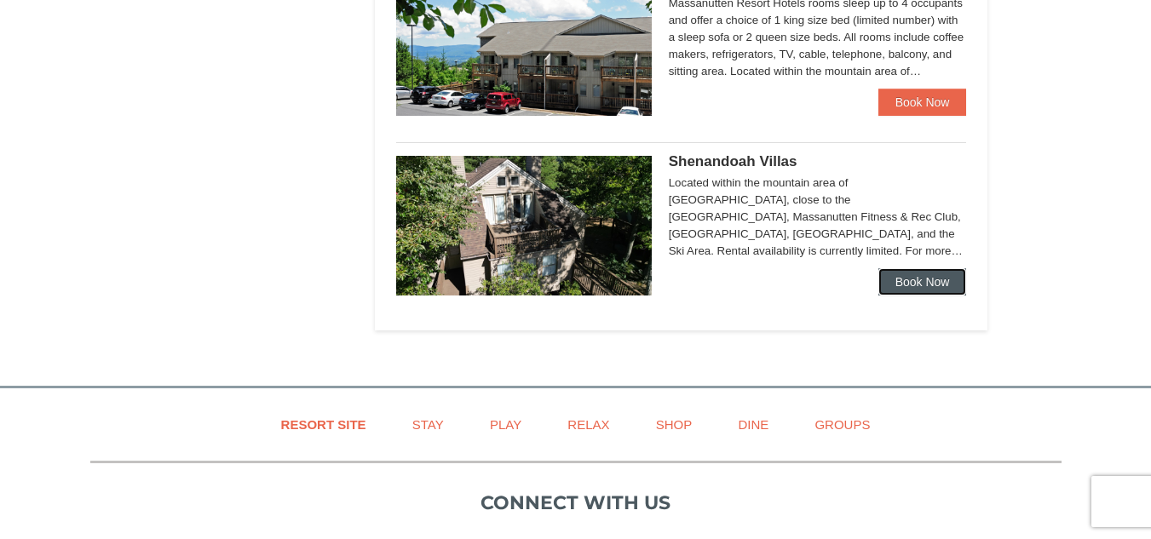
click at [929, 284] on link "Book Now" at bounding box center [923, 281] width 89 height 27
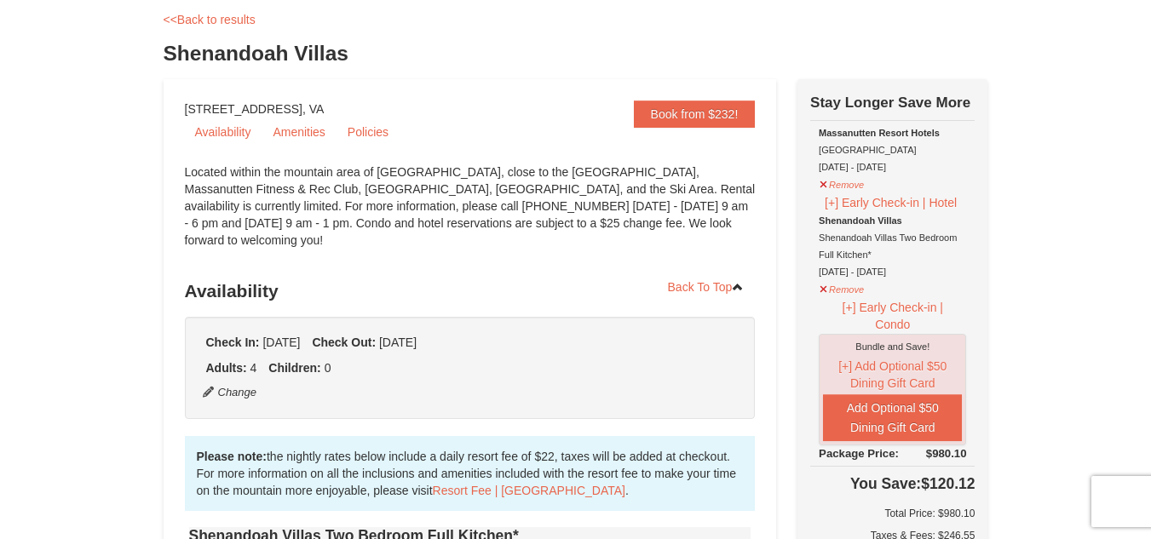
scroll to position [85, 0]
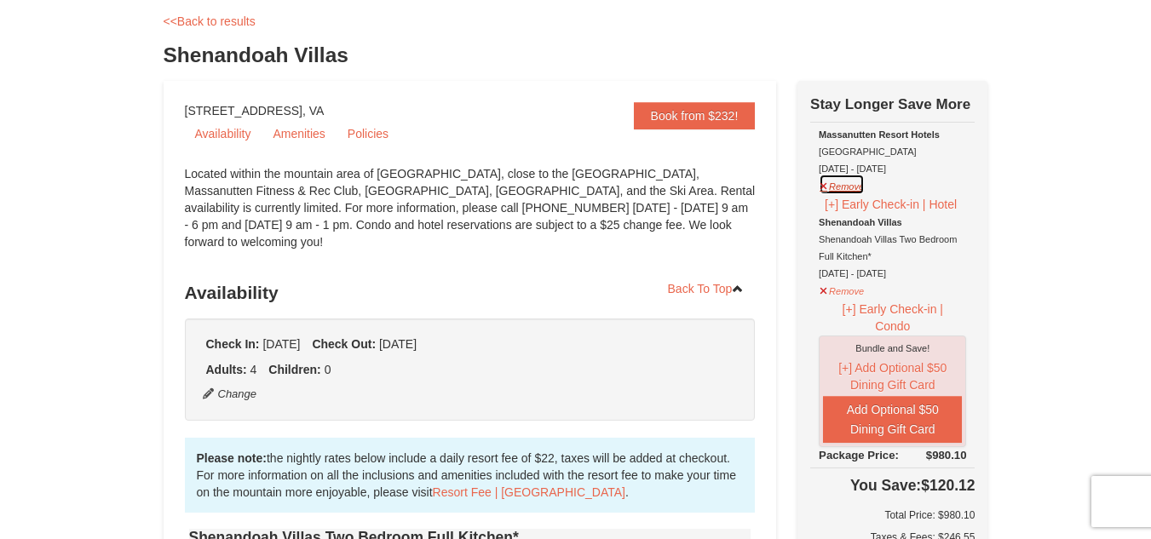
click at [827, 188] on button "Remove" at bounding box center [842, 184] width 46 height 21
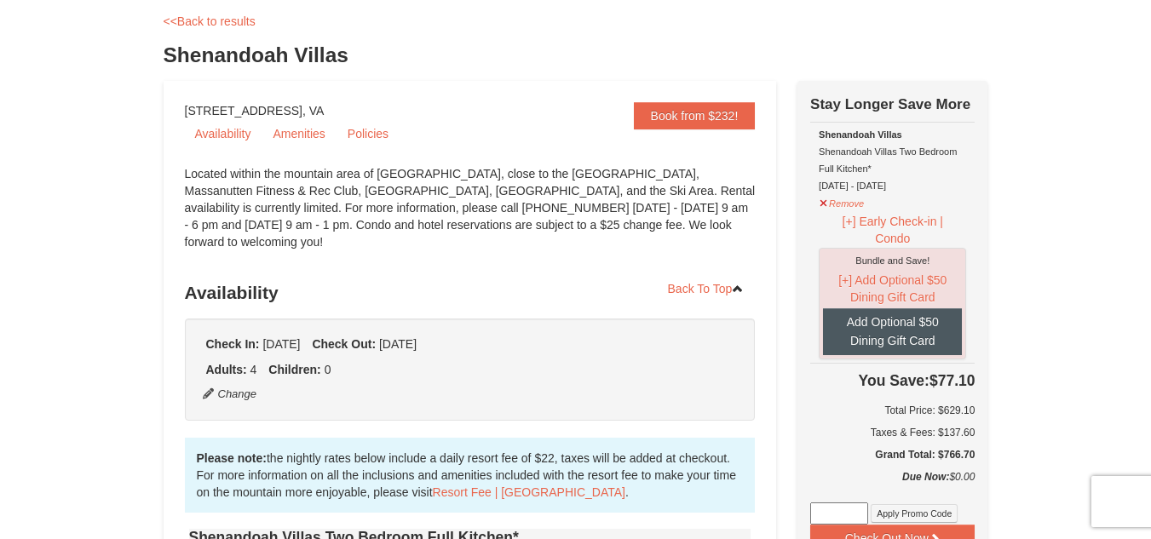
scroll to position [170, 0]
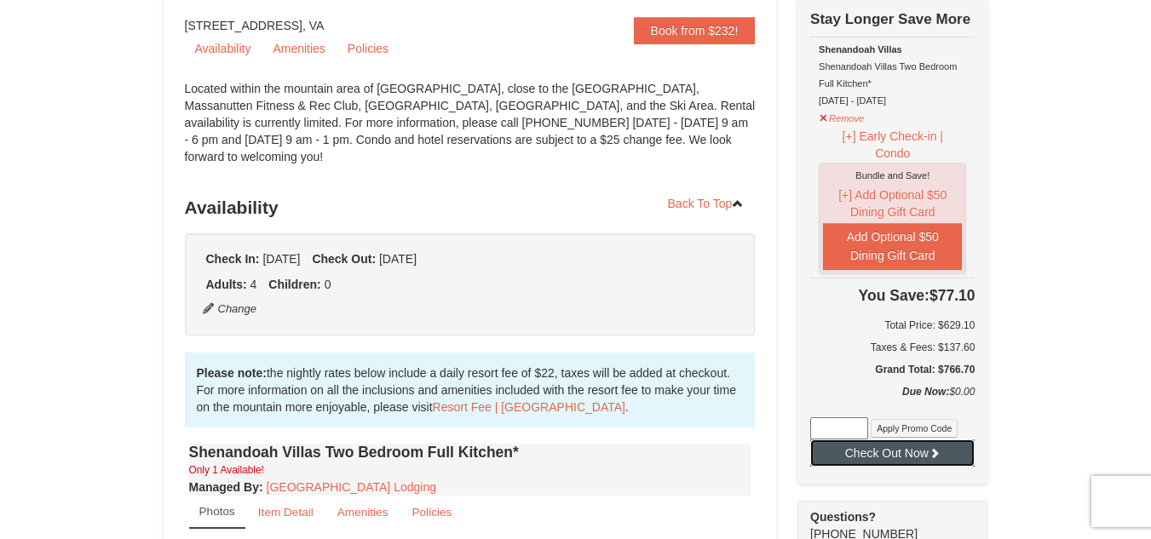
click at [898, 455] on button "Check Out Now" at bounding box center [892, 453] width 164 height 27
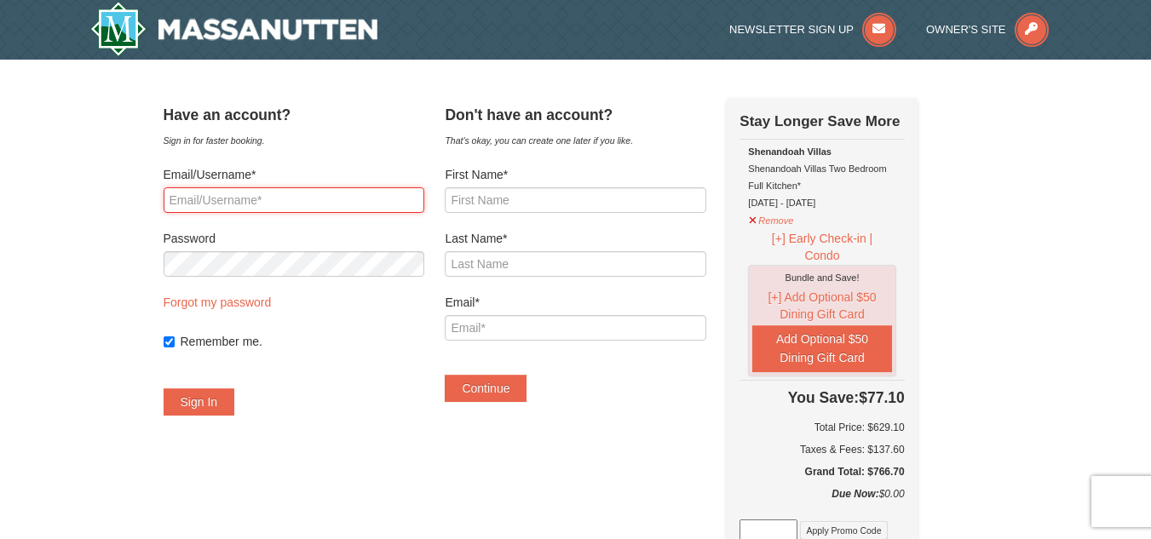
click at [249, 194] on input "Email/Username*" at bounding box center [294, 200] width 261 height 26
type input "smithsandi2020@gmail.com"
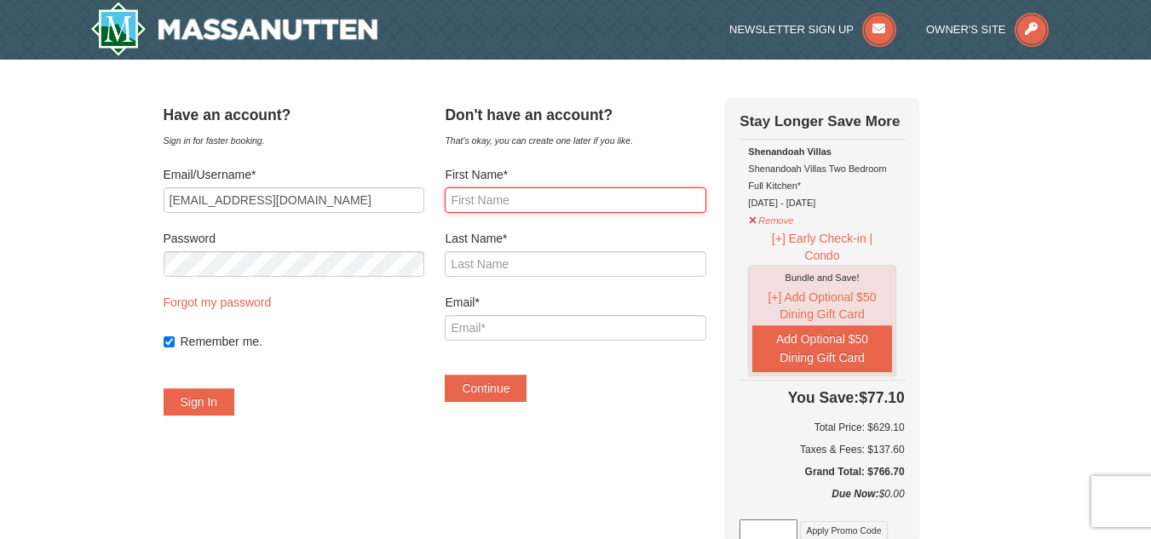
click at [521, 207] on input "First Name*" at bounding box center [575, 200] width 261 height 26
type input "Sandra"
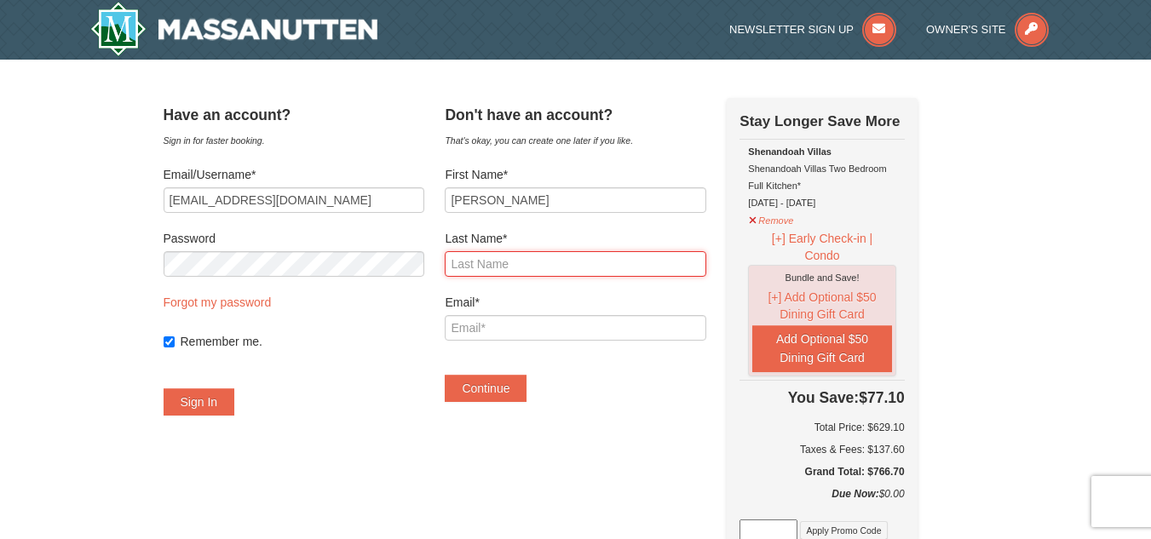
click at [499, 266] on input "Last Name*" at bounding box center [575, 264] width 261 height 26
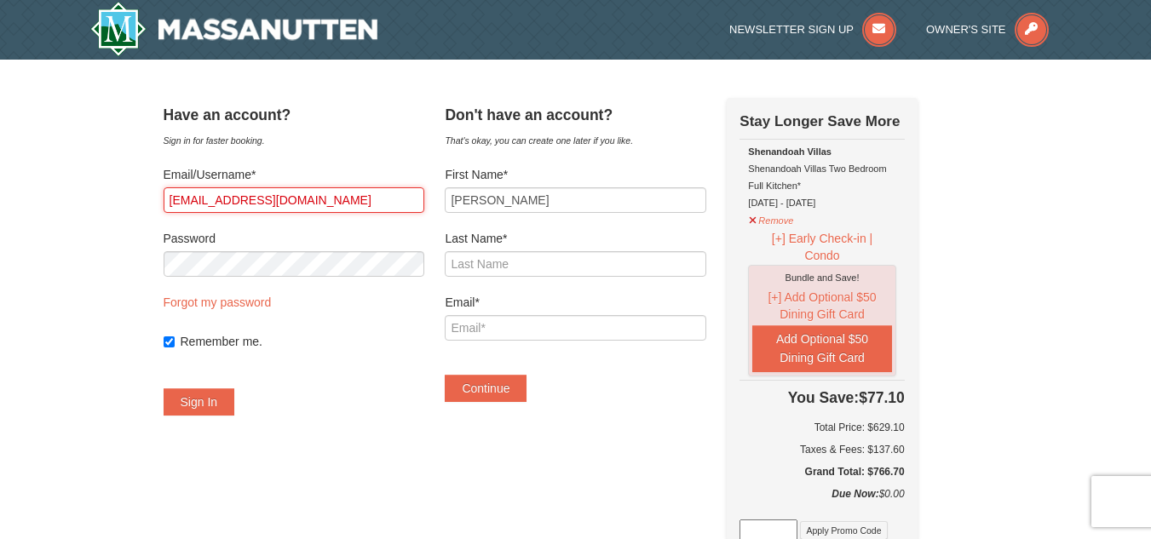
drag, startPoint x: 342, startPoint y: 199, endPoint x: 172, endPoint y: 187, distance: 169.9
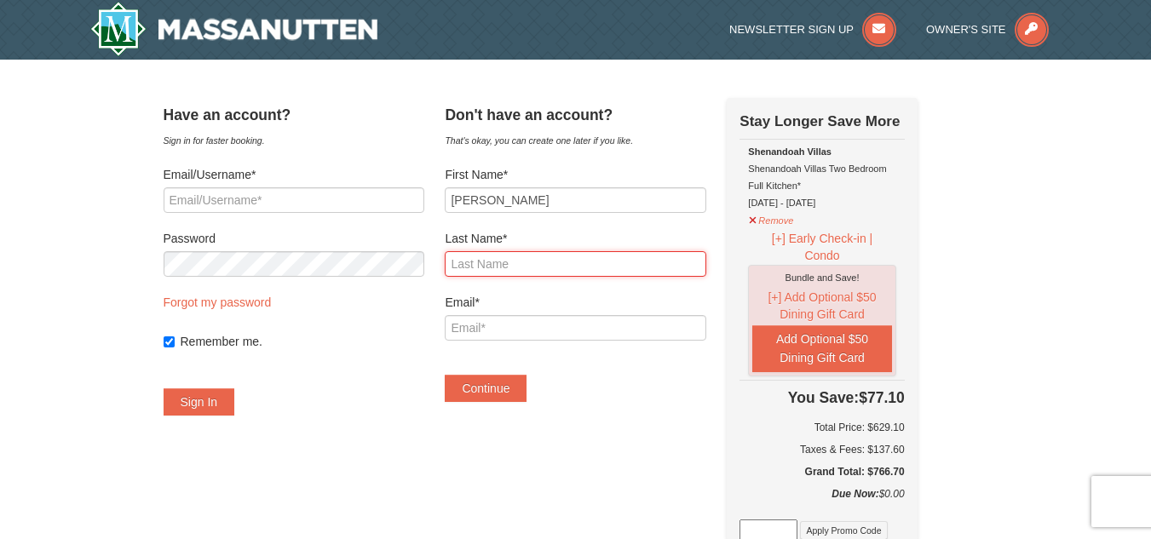
click at [532, 263] on input "Last Name*" at bounding box center [575, 264] width 261 height 26
type input "Smith"
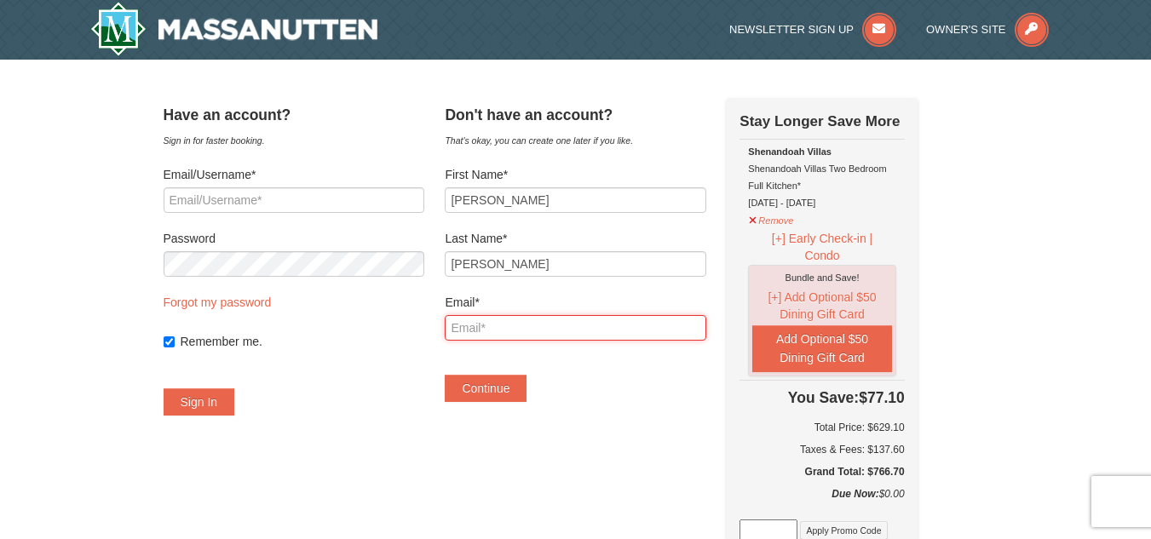
click at [546, 327] on input "Email*" at bounding box center [575, 328] width 261 height 26
type input "smithsandi2020@gmail.com"
click at [175, 342] on input "Remember me." at bounding box center [169, 342] width 11 height 11
checkbox input "false"
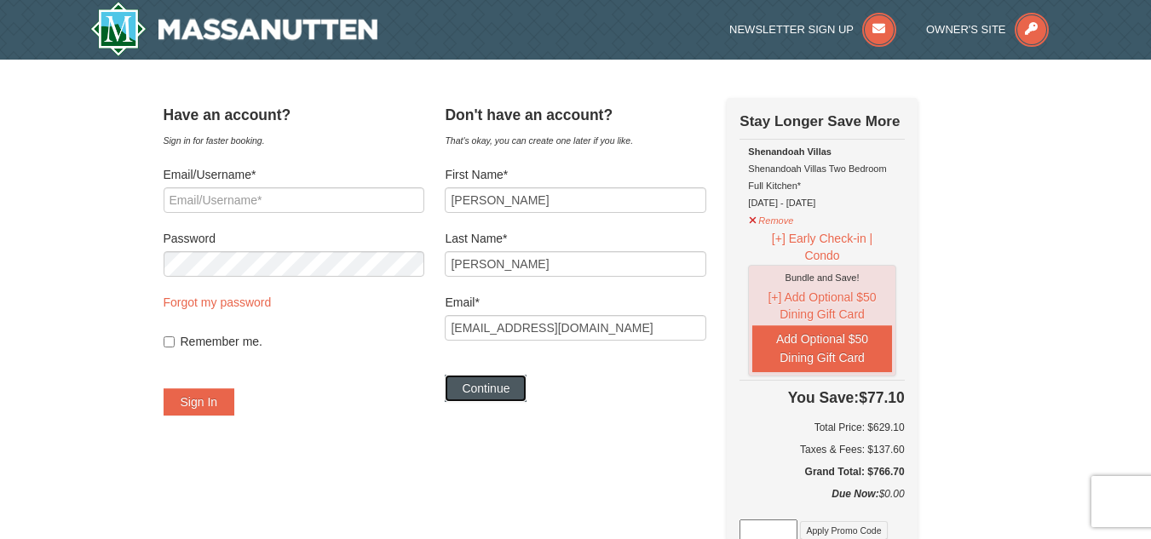
click at [521, 392] on button "Continue" at bounding box center [486, 388] width 82 height 27
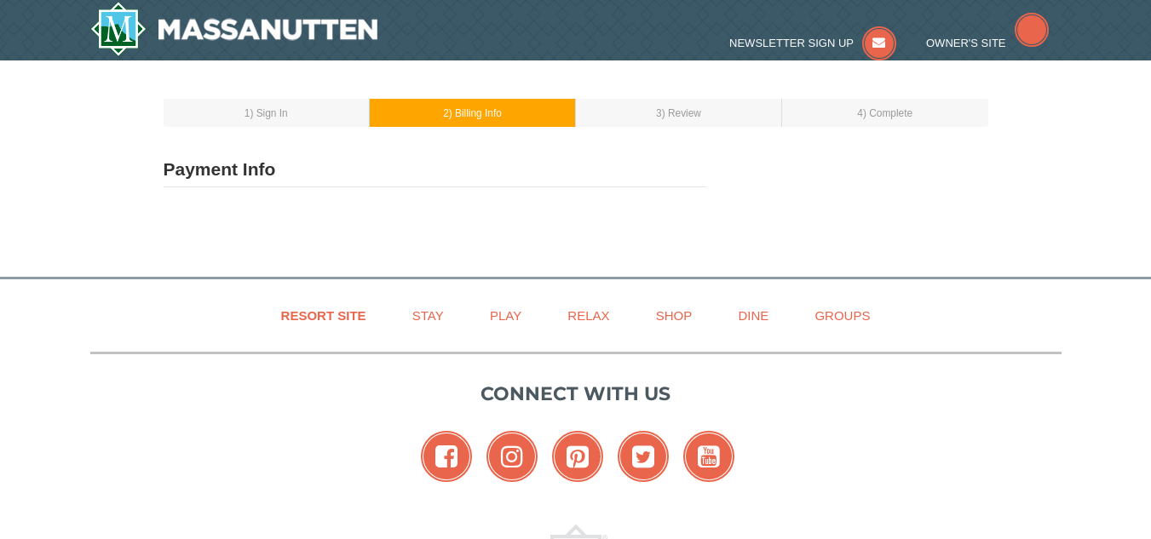
type input "[PERSON_NAME]"
type input "[EMAIL_ADDRESS][DOMAIN_NAME]"
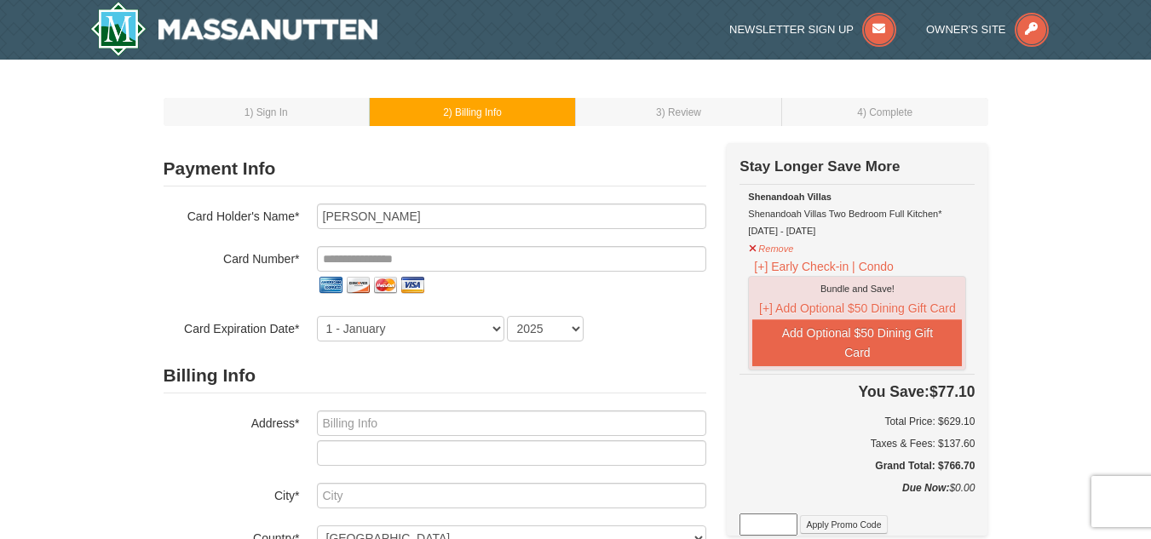
scroll to position [85, 0]
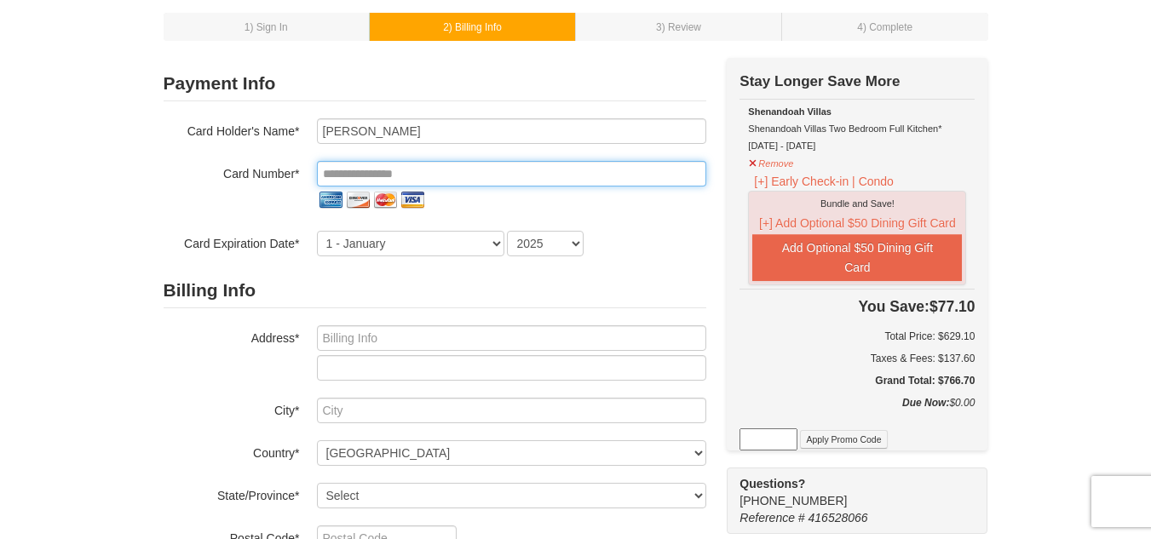
click at [337, 175] on input "tel" at bounding box center [511, 174] width 389 height 26
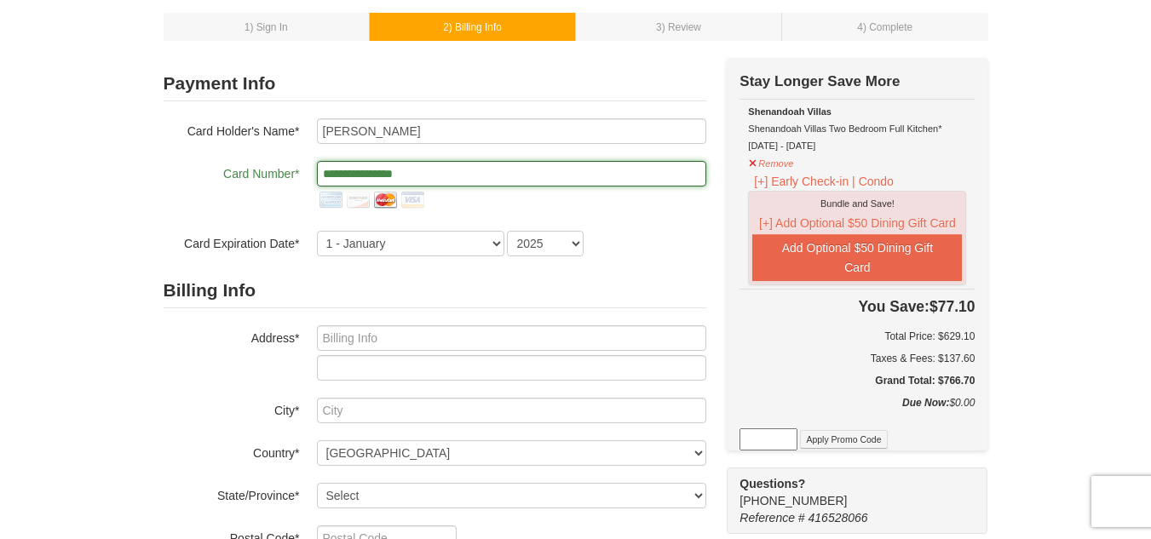
type input "**********"
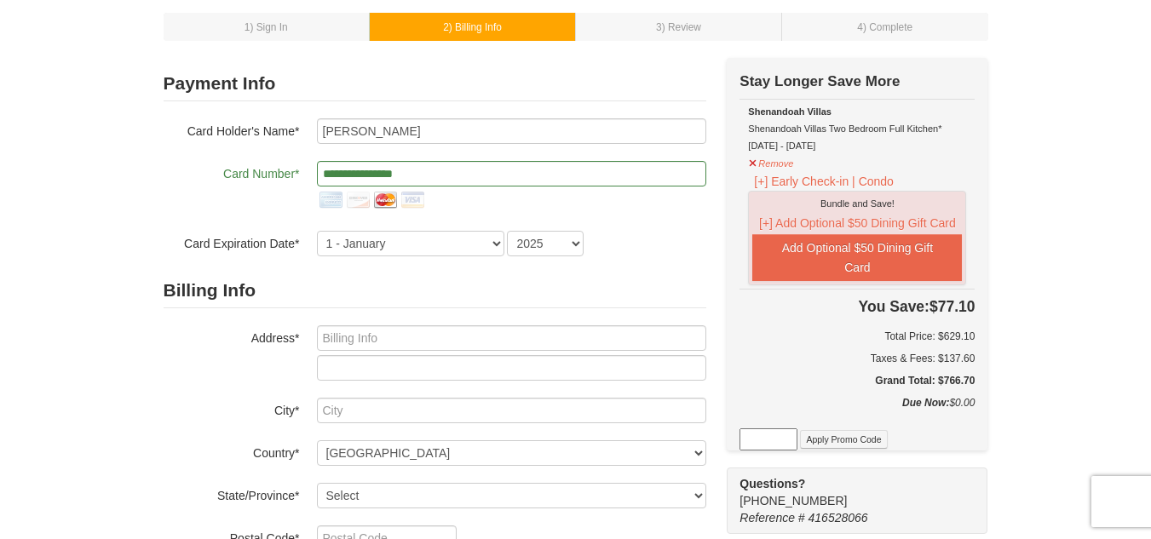
click at [453, 213] on div at bounding box center [511, 200] width 389 height 27
click at [499, 244] on select "1 - January 2 - February 3 - March 4 - April 5 - May 6 - June 7 - July 8 - Augu…" at bounding box center [410, 244] width 187 height 26
select select "4"
click at [317, 231] on select "1 - January 2 - February 3 - March 4 - April 5 - May 6 - June 7 - July 8 - Augu…" at bounding box center [410, 244] width 187 height 26
click at [578, 245] on select "2025 2026 2027 2028 2029 2030 2031 2032 2033 2034" at bounding box center [545, 244] width 77 height 26
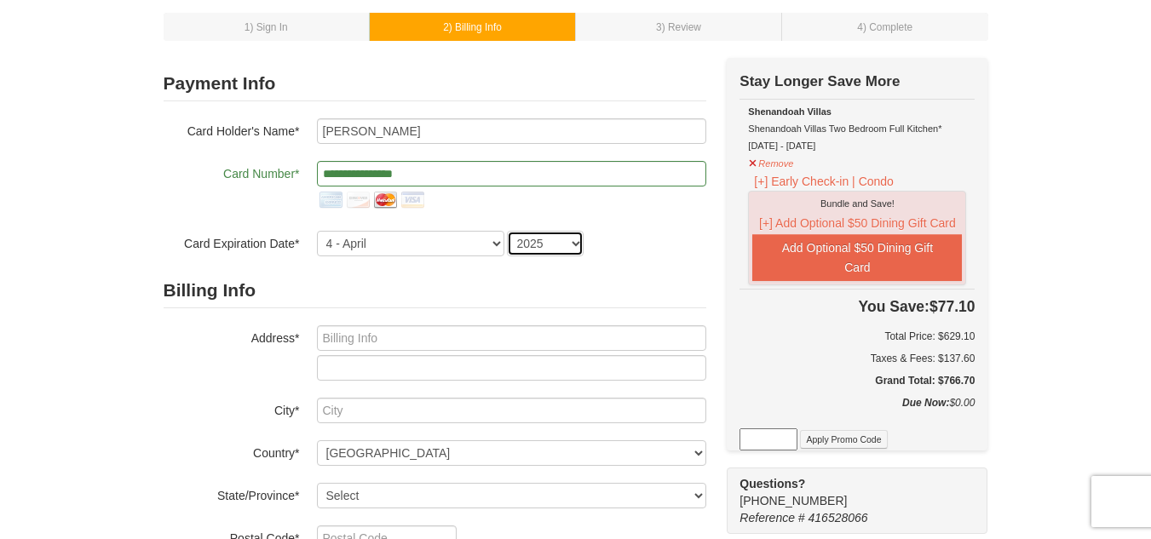
select select "2029"
click at [507, 231] on select "2025 2026 2027 2028 2029 2030 2031 2032 2033 2034" at bounding box center [545, 244] width 77 height 26
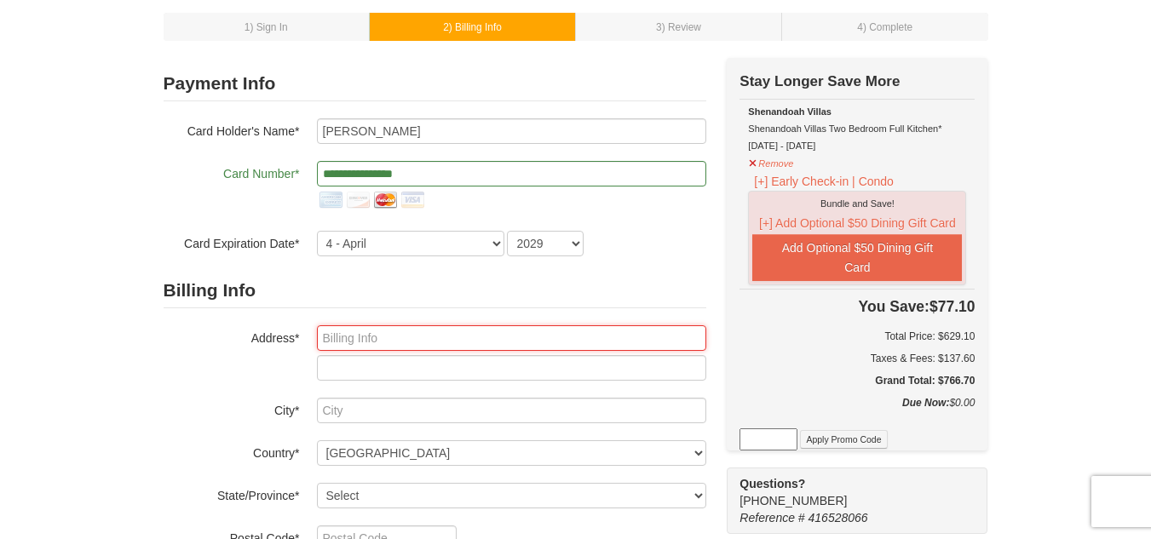
click at [447, 345] on input "text" at bounding box center [511, 339] width 389 height 26
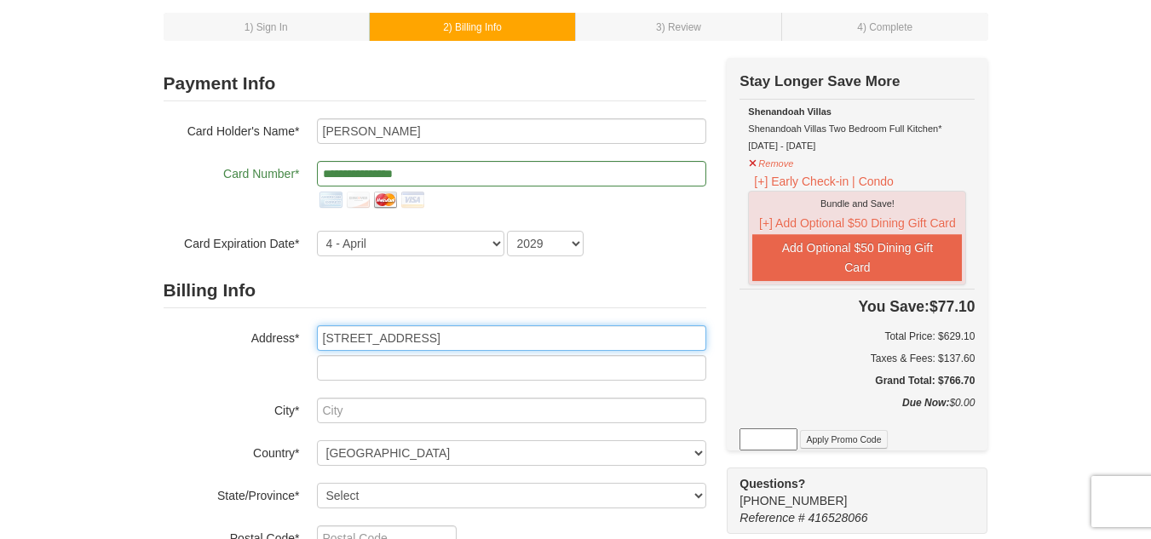
type input "1637 Sherwood Ave"
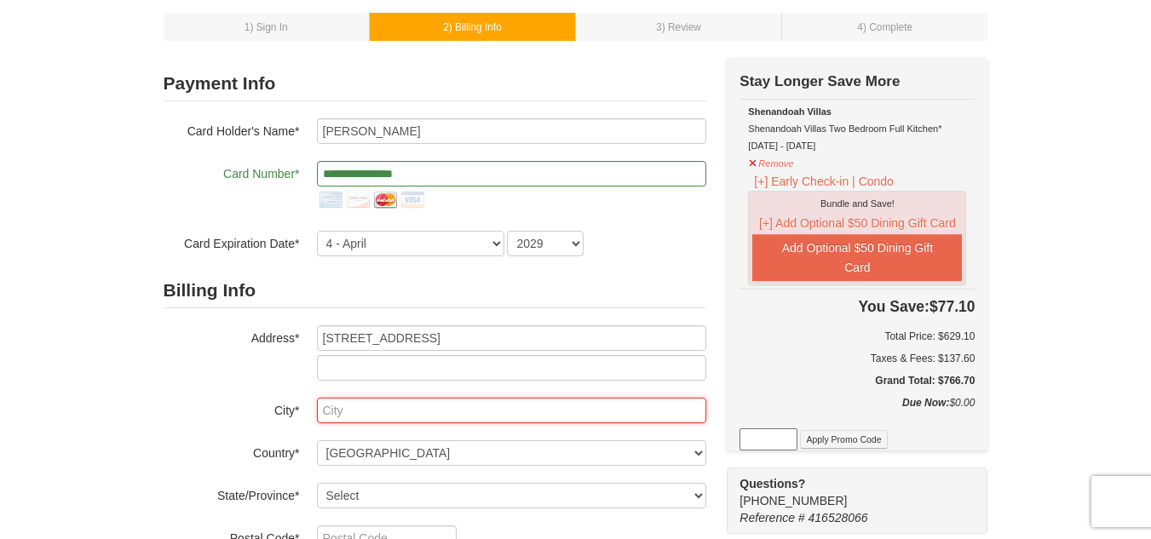
click at [439, 410] on input "text" at bounding box center [511, 411] width 389 height 26
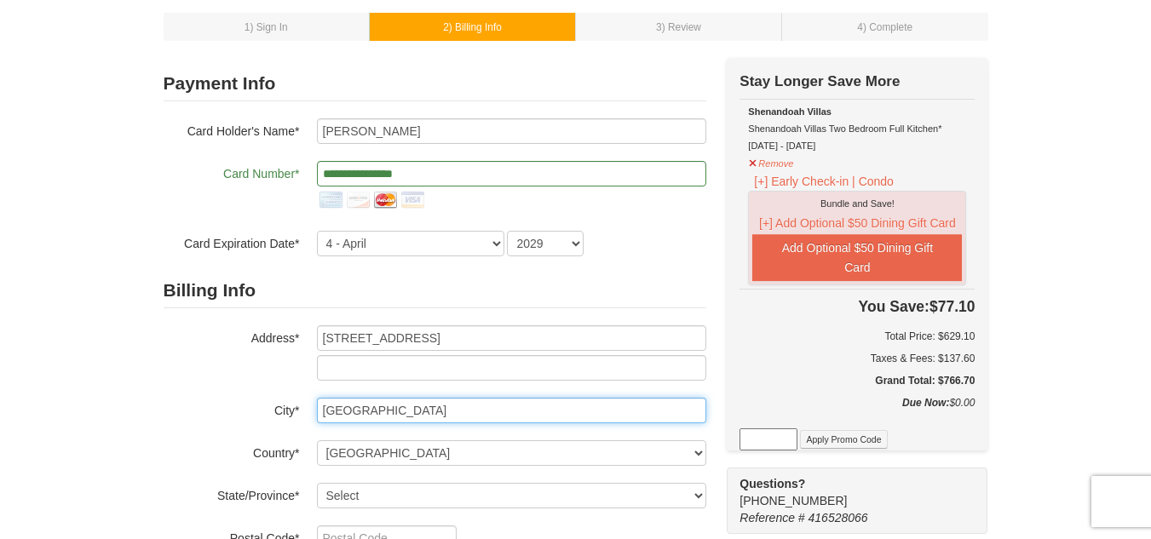
scroll to position [170, 0]
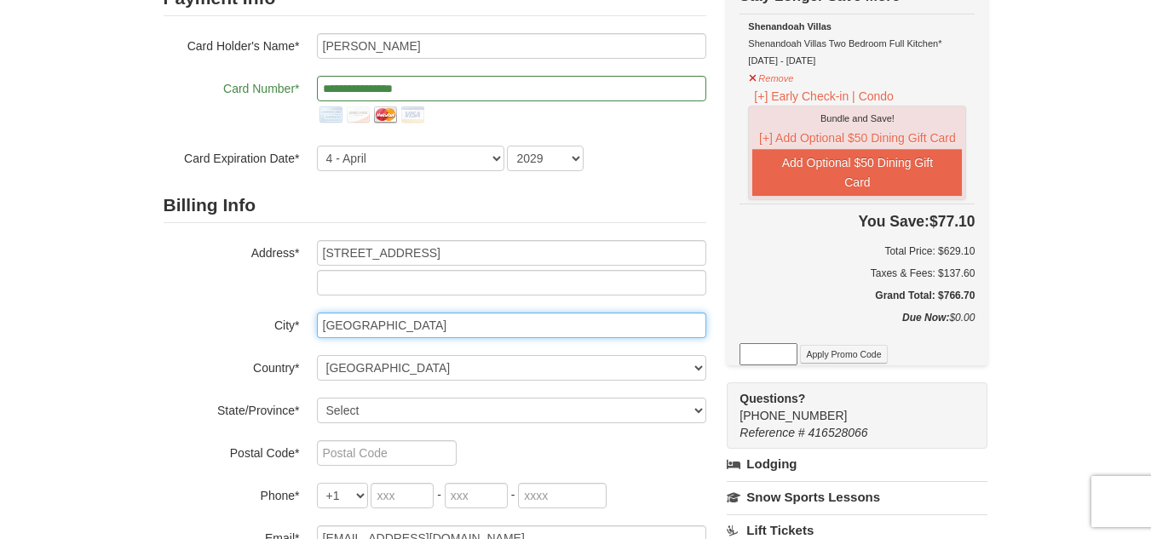
type input "Baltimore"
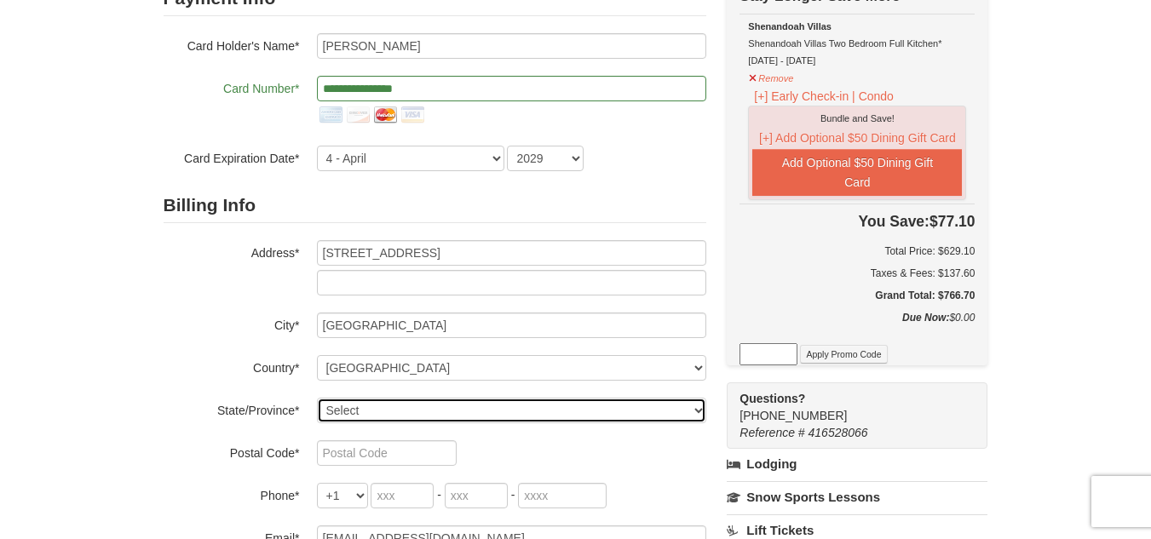
click at [357, 407] on select "Select Alabama Alaska American Samoa Arizona Arkansas California Colorado Conne…" at bounding box center [511, 411] width 389 height 26
select select "MD"
click at [317, 398] on select "Select Alabama Alaska American Samoa Arizona Arkansas California Colorado Conne…" at bounding box center [511, 411] width 389 height 26
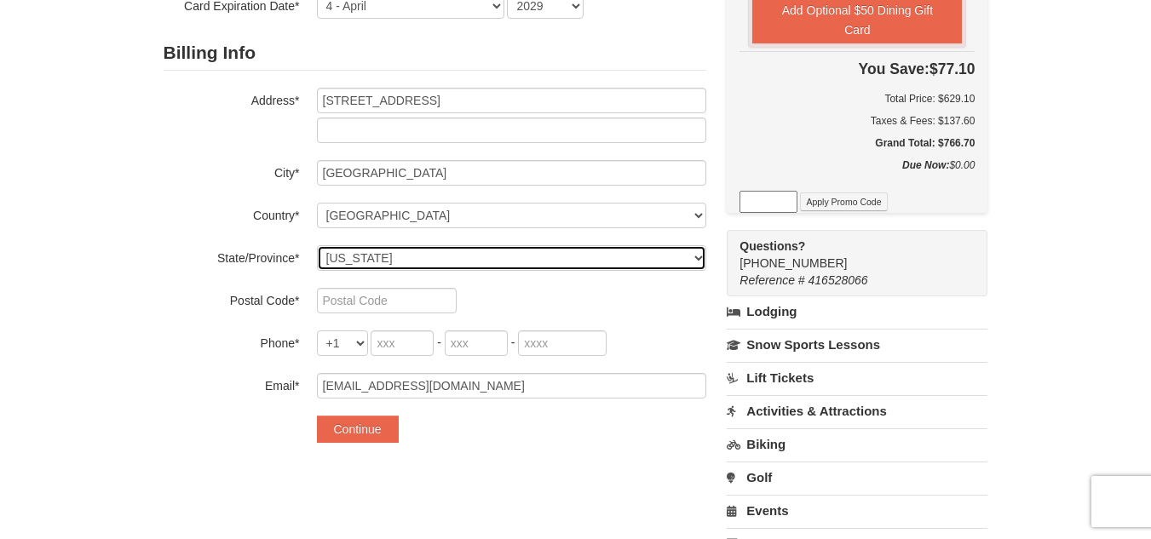
scroll to position [341, 0]
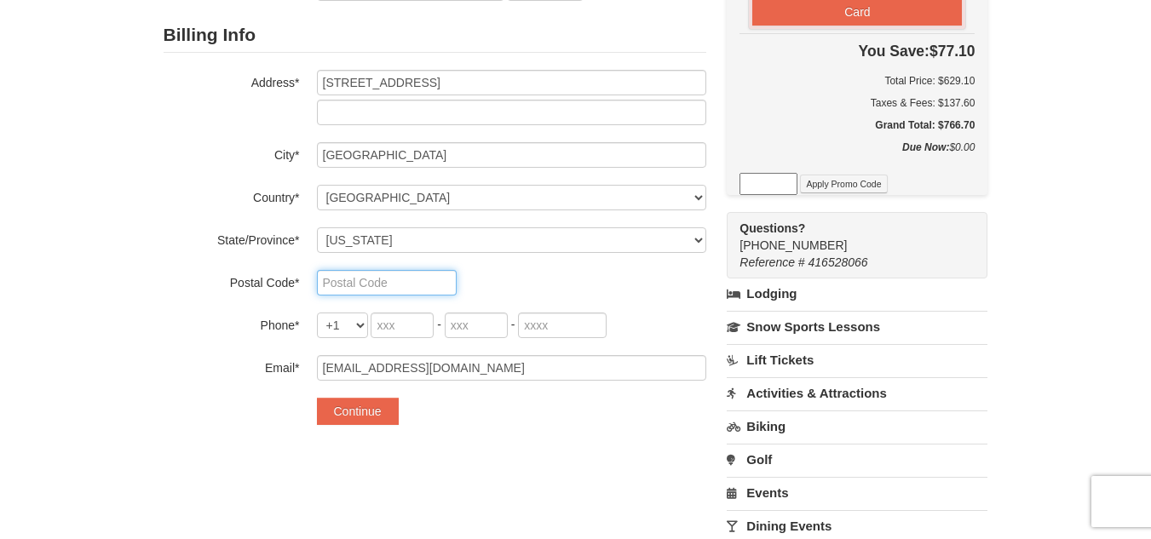
click at [401, 277] on input "text" at bounding box center [387, 283] width 140 height 26
type input "21239"
click at [360, 324] on select "+1 +20 +212 +213 +216 +218 +220 +221 +222 +223 +224 +225 +226 +227 +228 +229 +2…" at bounding box center [342, 326] width 51 height 26
click at [410, 324] on input "tel" at bounding box center [402, 326] width 63 height 26
type input "410"
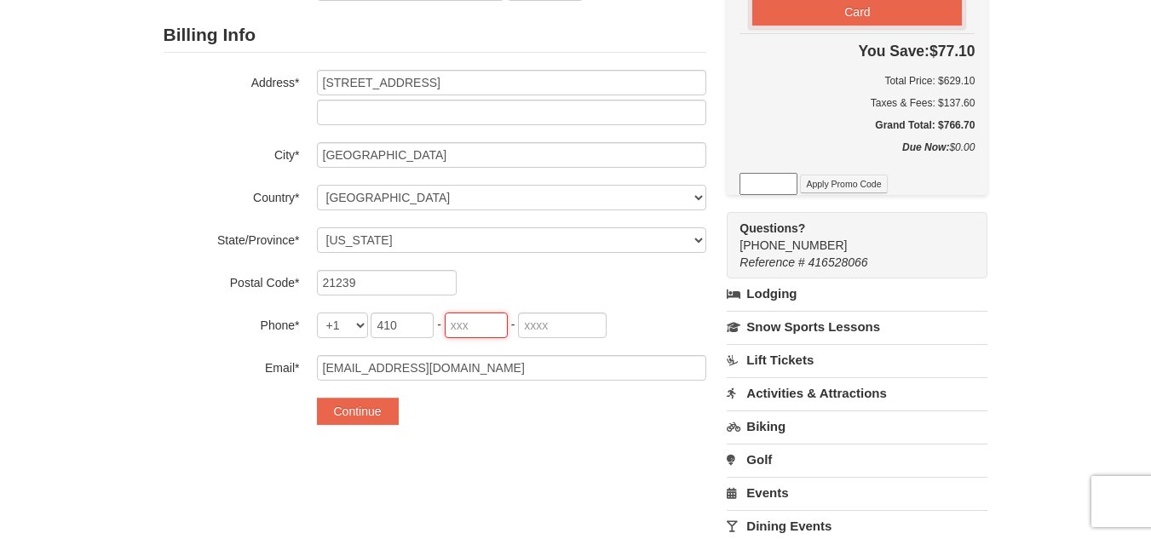
click at [450, 328] on input "tel" at bounding box center [476, 326] width 63 height 26
type input "753"
click at [559, 329] on input "tel" at bounding box center [562, 326] width 89 height 26
type input "4"
type input "7159"
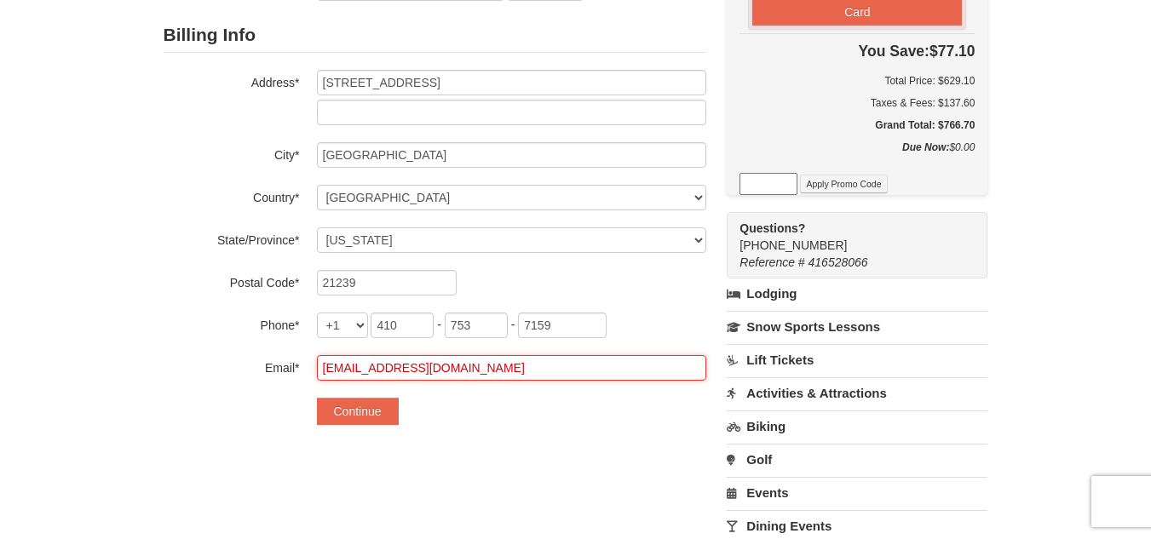
click at [508, 367] on input "smithsandi2020@gmail.com" at bounding box center [511, 368] width 389 height 26
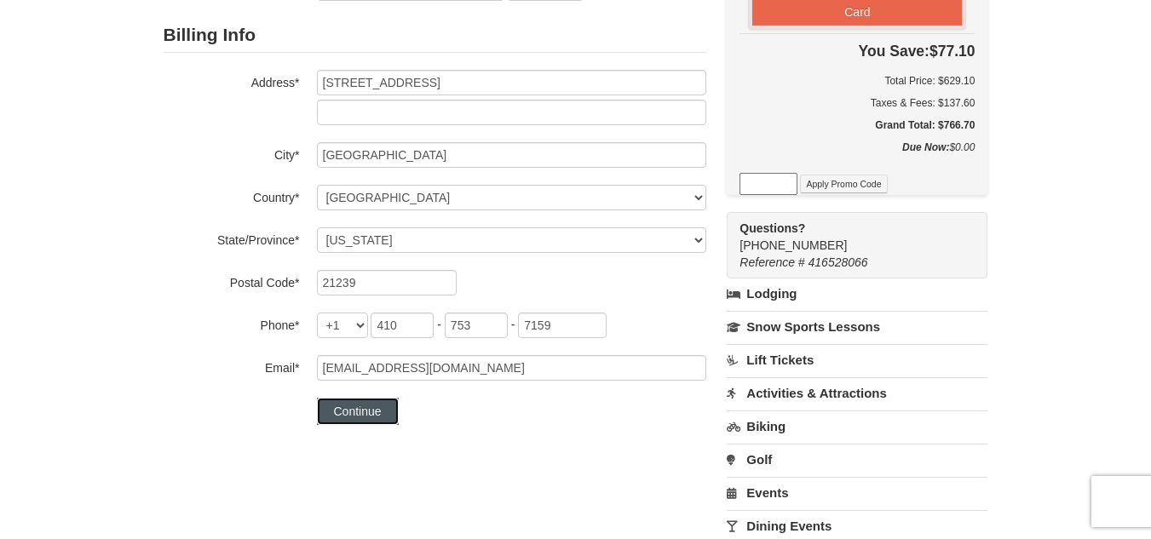
click at [362, 411] on button "Continue" at bounding box center [358, 411] width 82 height 27
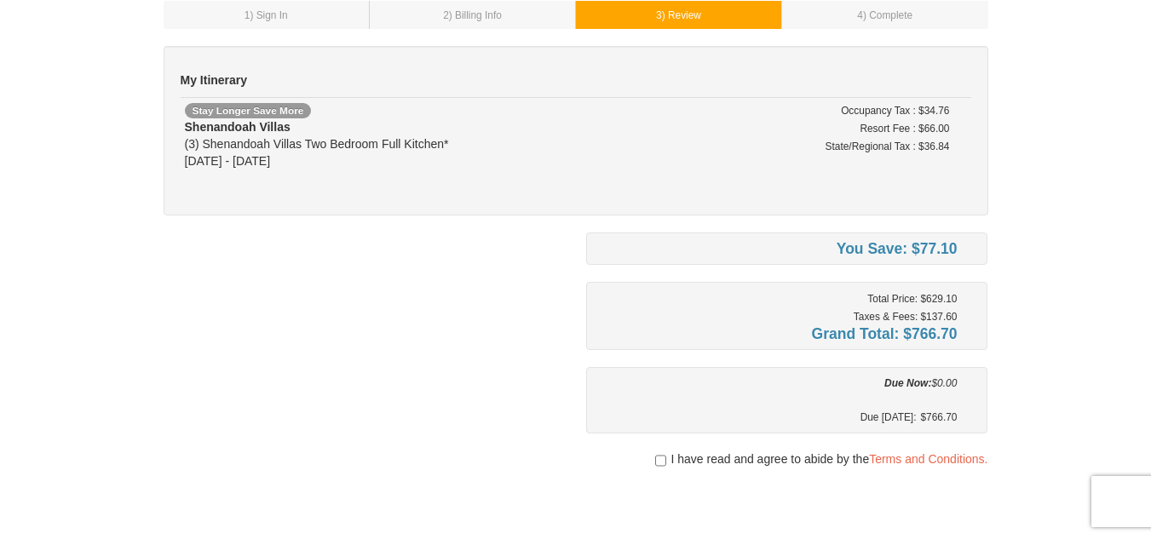
scroll to position [170, 0]
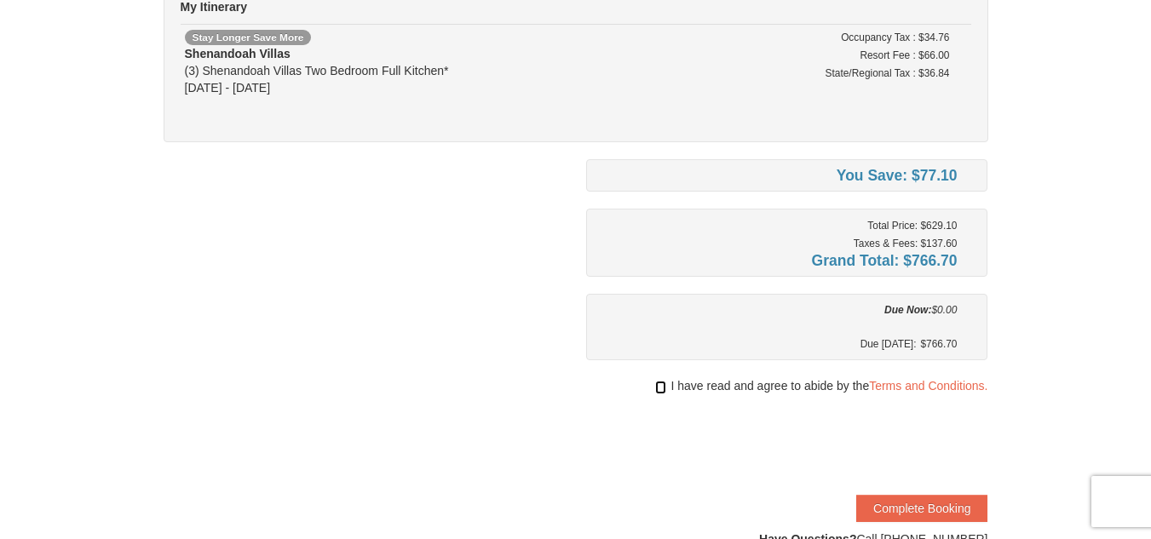
click at [658, 386] on input "checkbox" at bounding box center [660, 388] width 11 height 14
checkbox input "true"
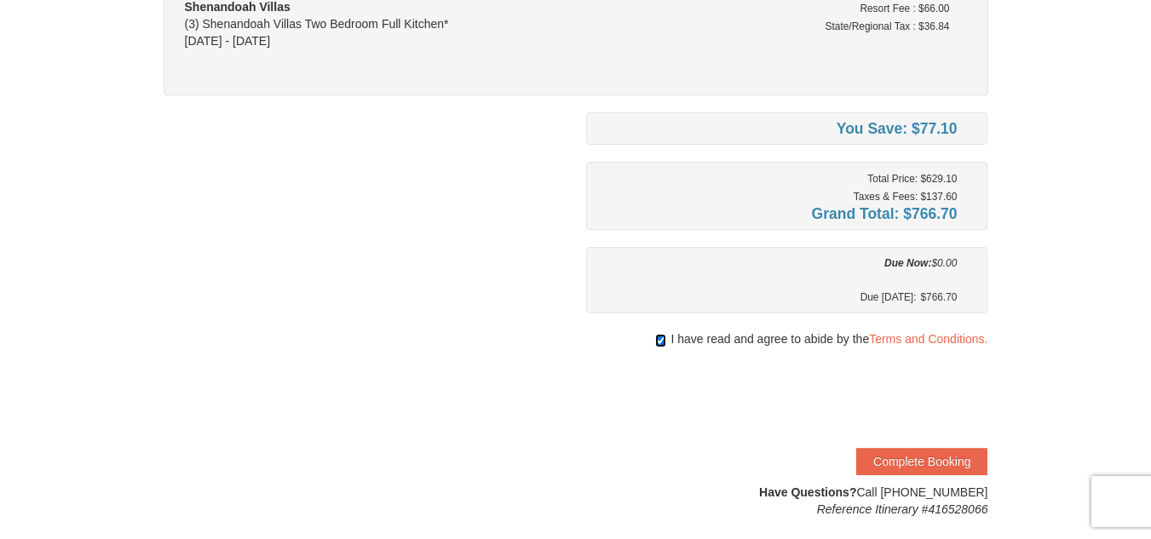
scroll to position [256, 0]
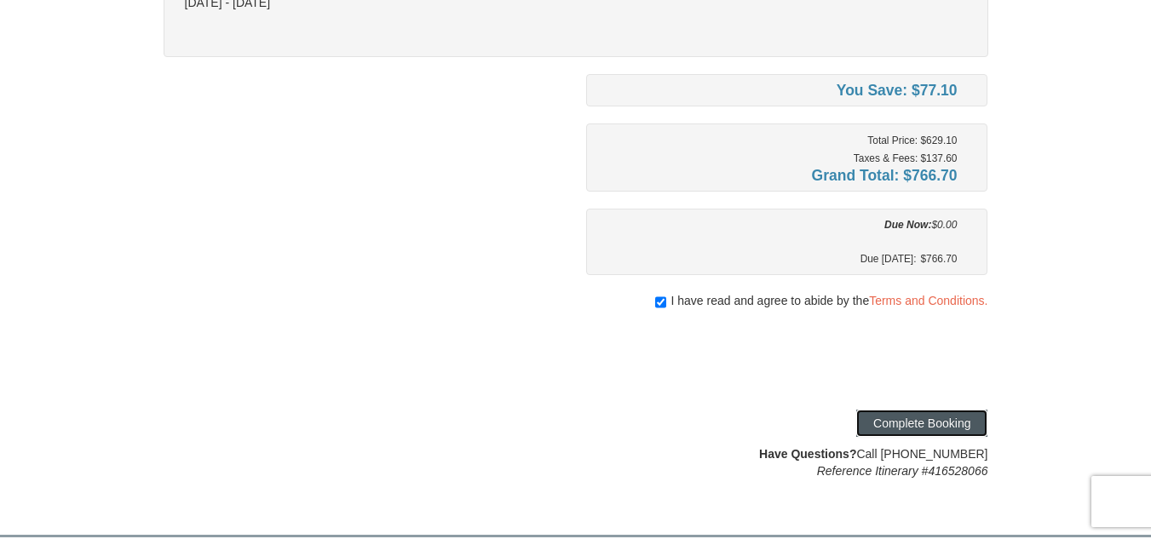
click at [930, 422] on button "Complete Booking" at bounding box center [921, 423] width 131 height 27
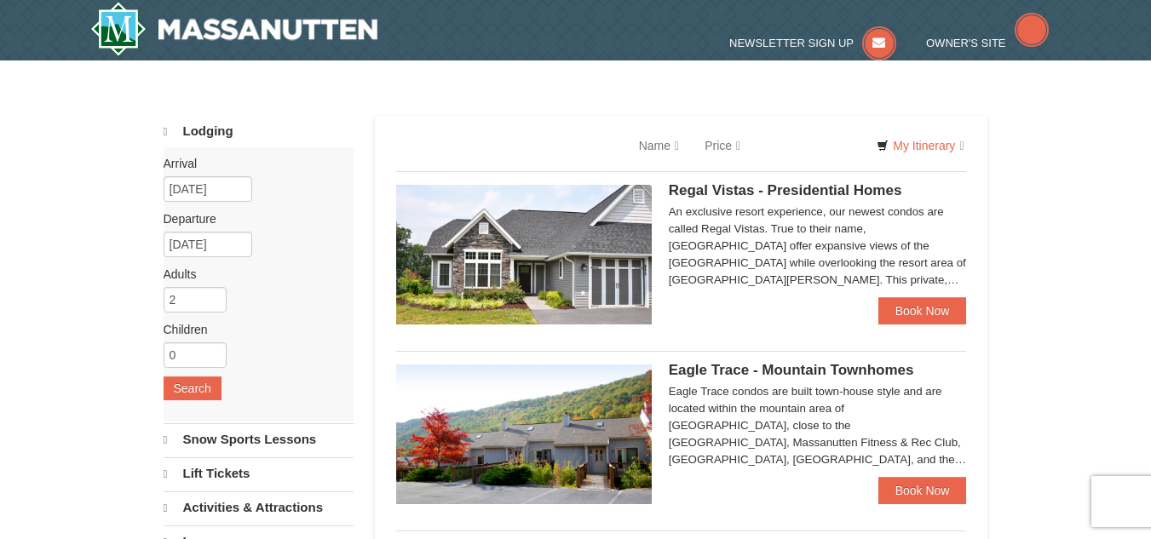
select select "10"
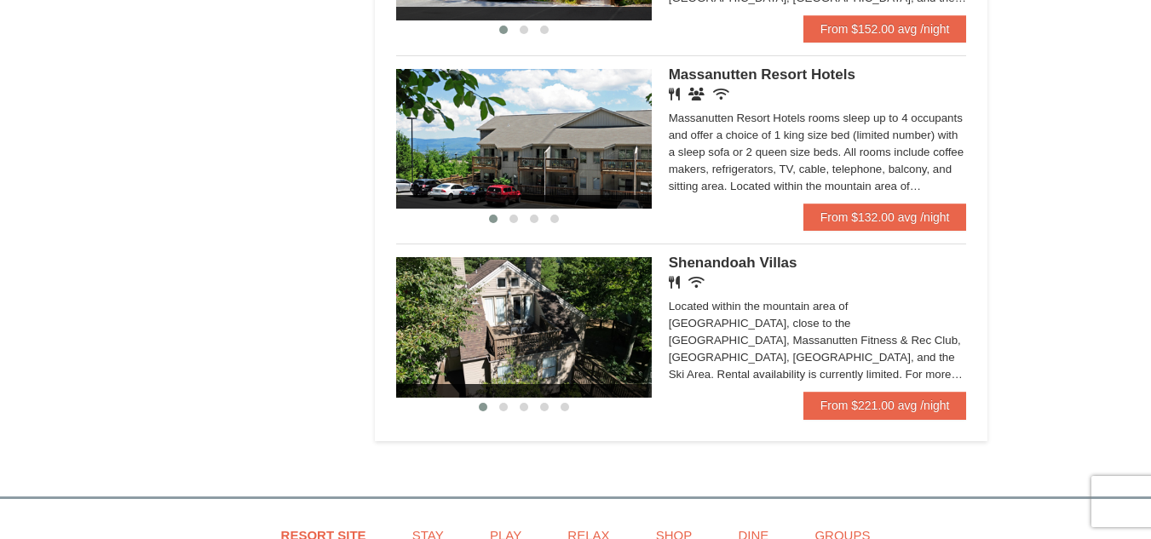
scroll to position [1108, 0]
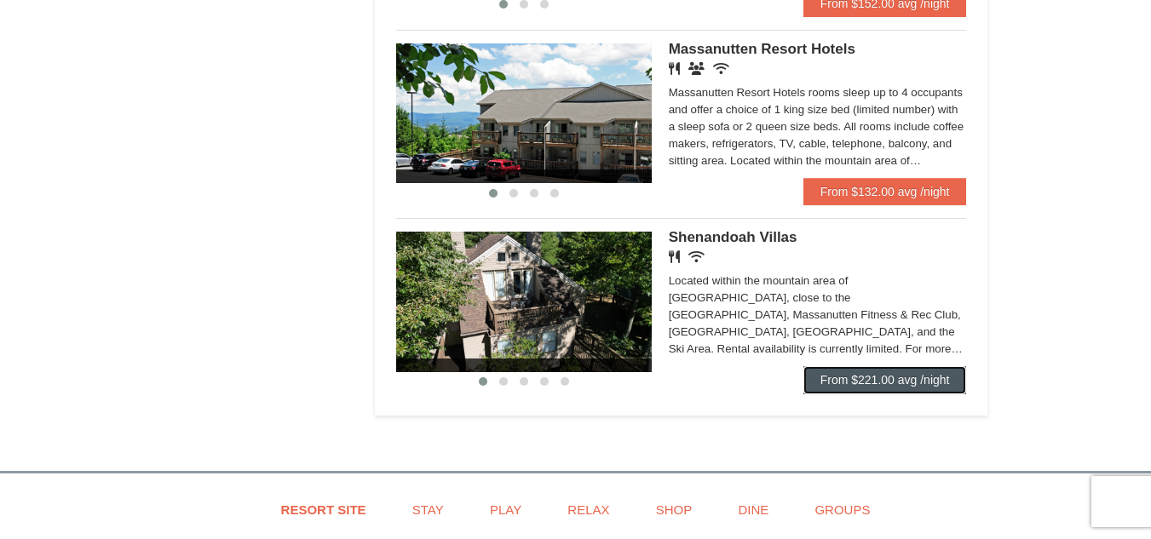
click at [892, 379] on link "From $221.00 avg /night" at bounding box center [886, 379] width 164 height 27
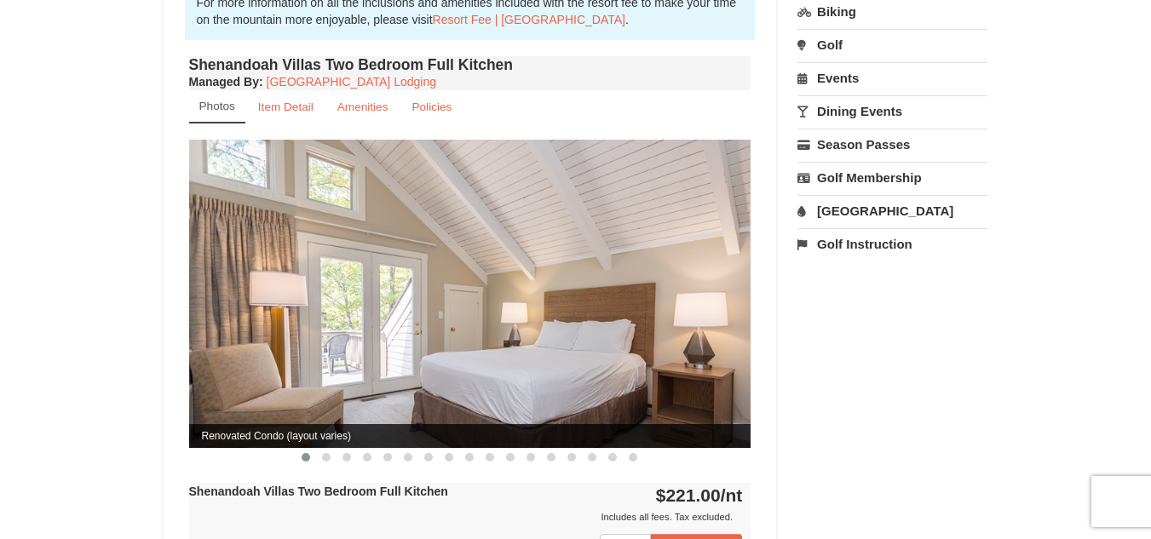
scroll to position [597, 0]
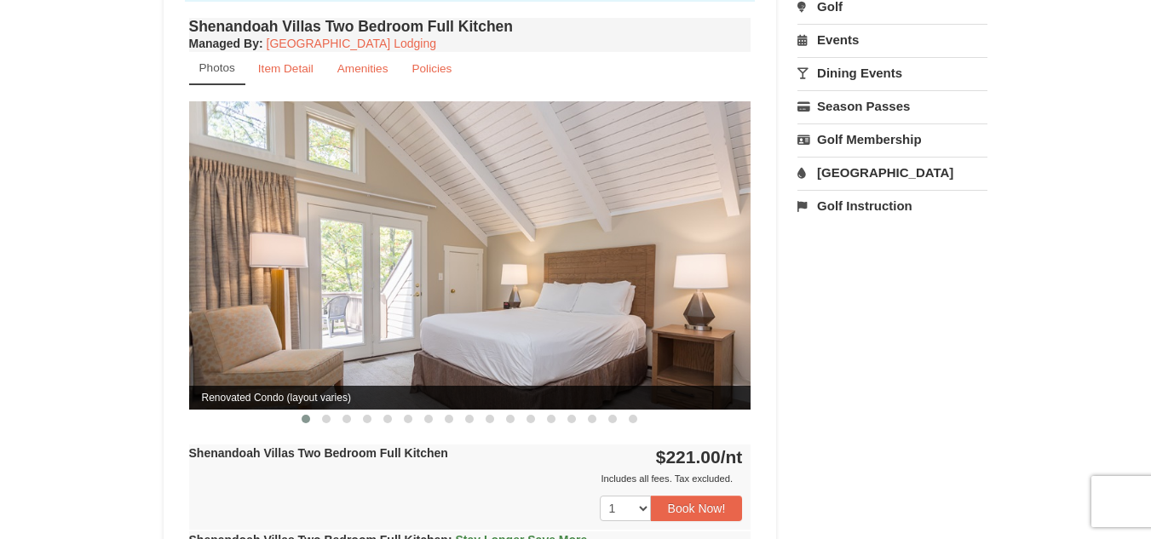
click at [718, 239] on img at bounding box center [470, 255] width 562 height 308
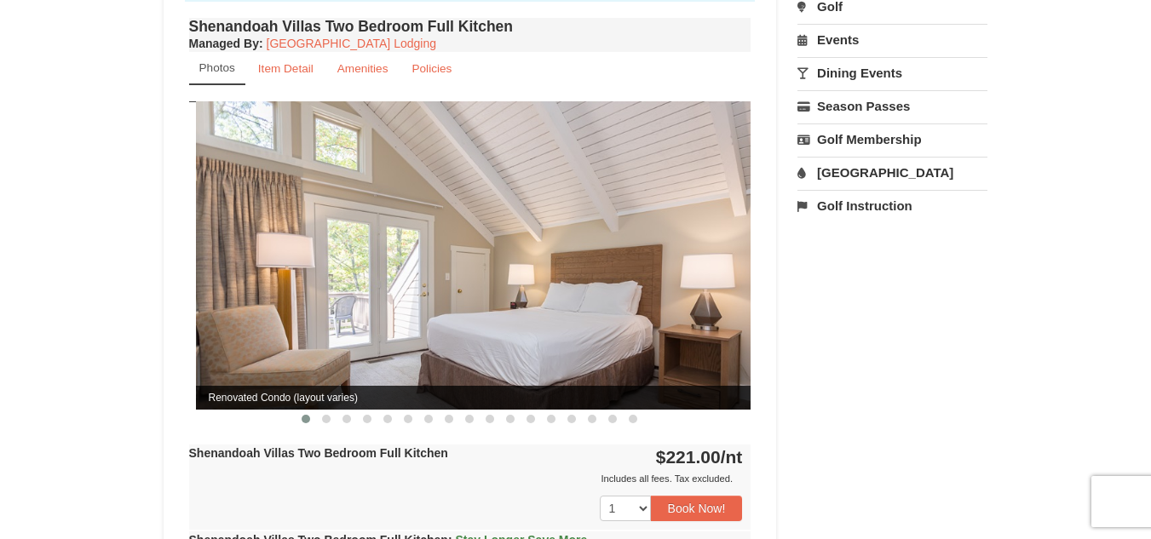
click at [744, 244] on img at bounding box center [477, 255] width 562 height 308
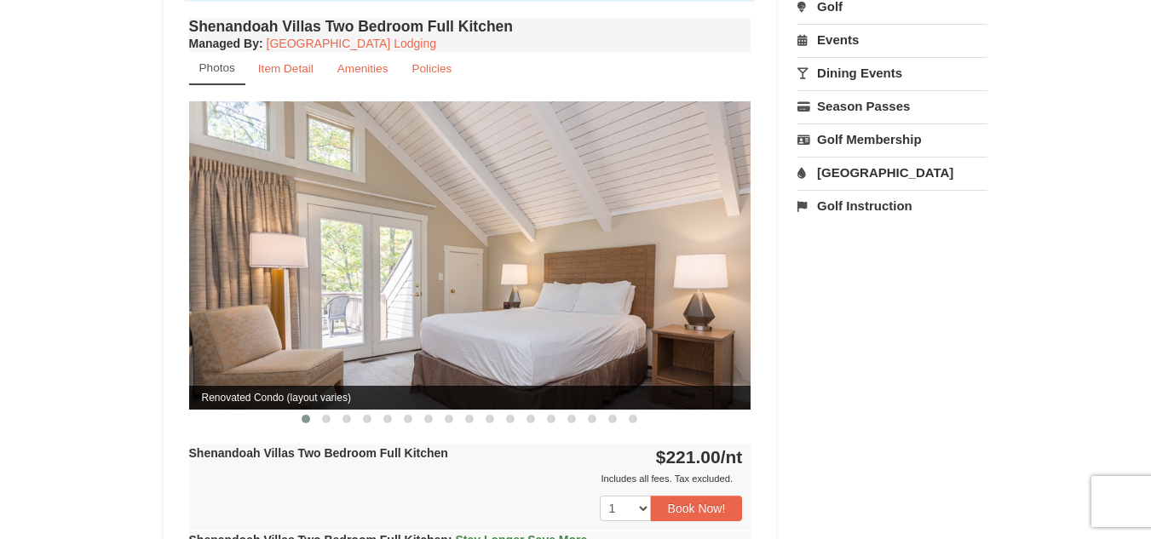
drag, startPoint x: 744, startPoint y: 244, endPoint x: 587, endPoint y: 261, distance: 157.7
click at [587, 261] on img at bounding box center [470, 255] width 562 height 308
click at [333, 411] on button at bounding box center [326, 419] width 20 height 17
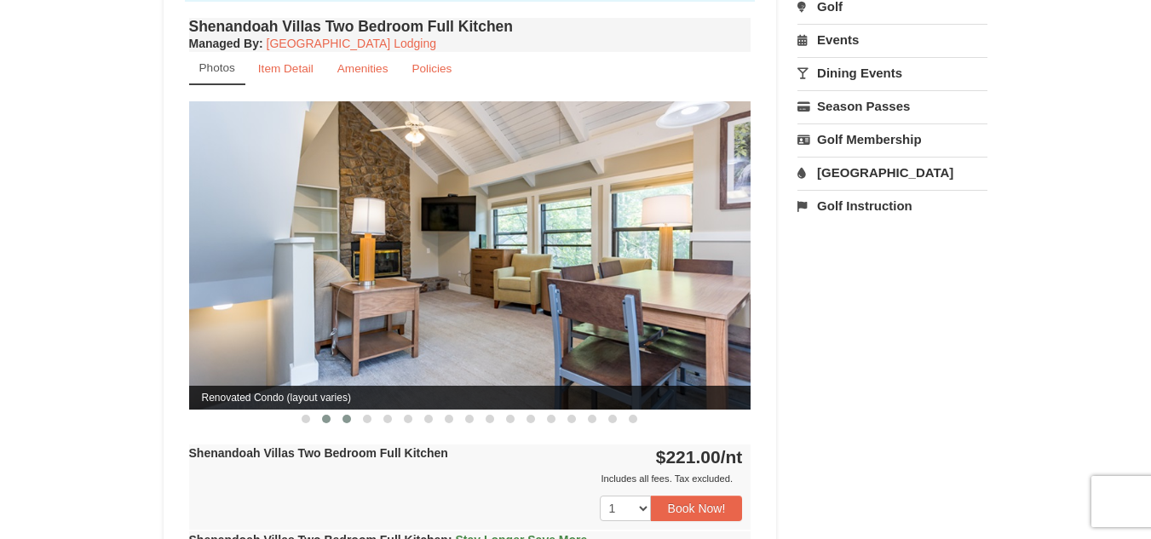
click at [347, 415] on span at bounding box center [347, 419] width 9 height 9
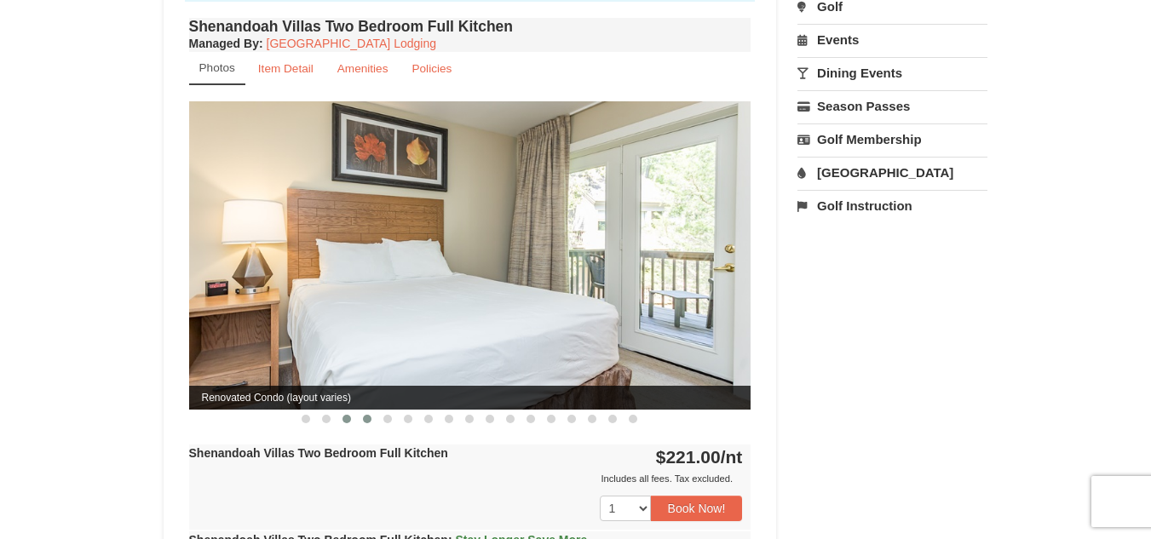
click at [368, 415] on span at bounding box center [367, 419] width 9 height 9
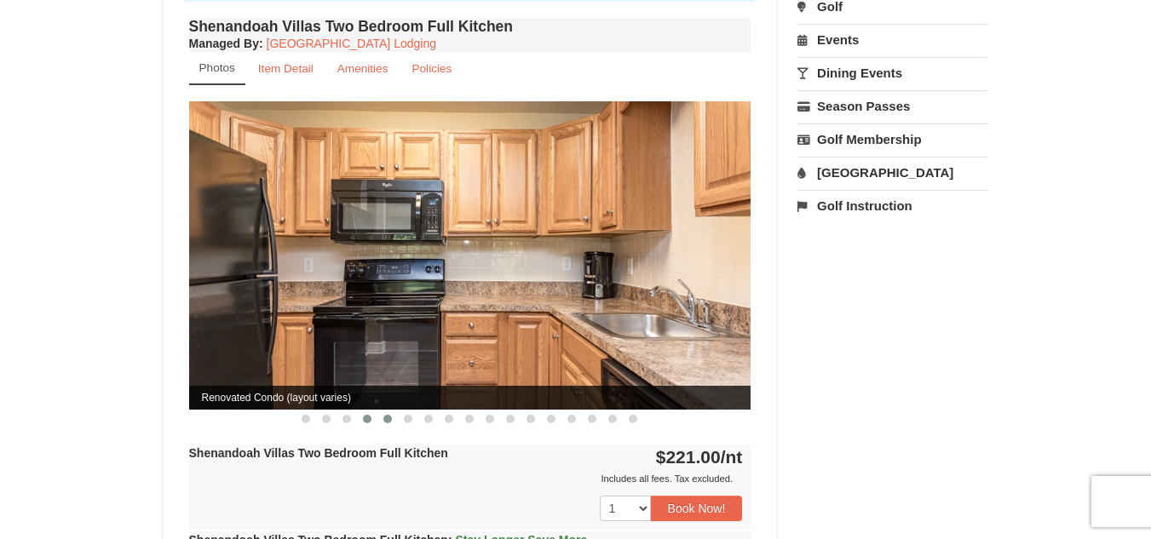
click at [393, 411] on button at bounding box center [388, 419] width 20 height 17
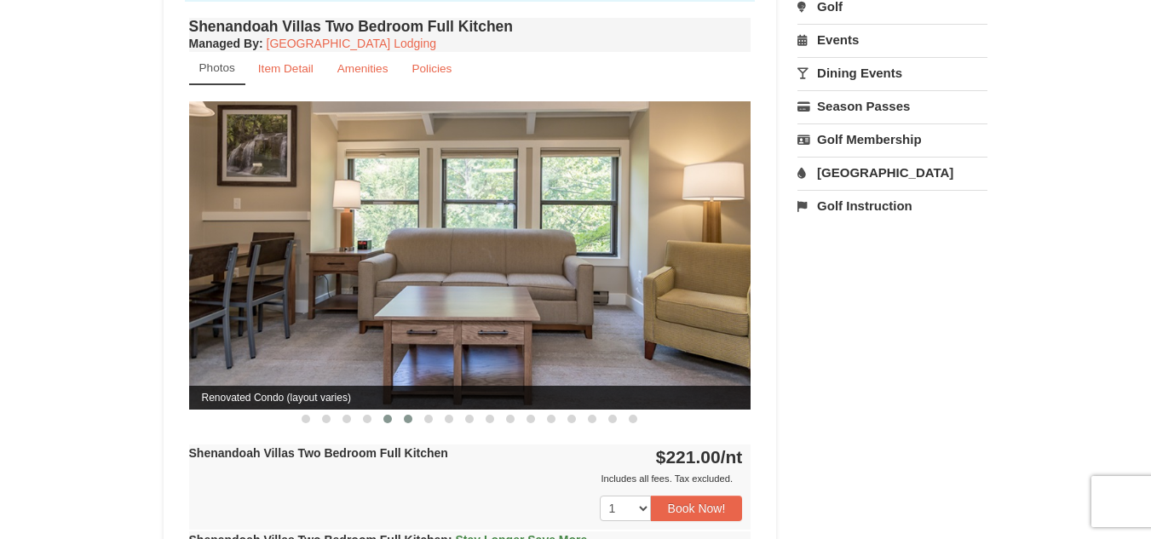
click at [411, 415] on span at bounding box center [408, 419] width 9 height 9
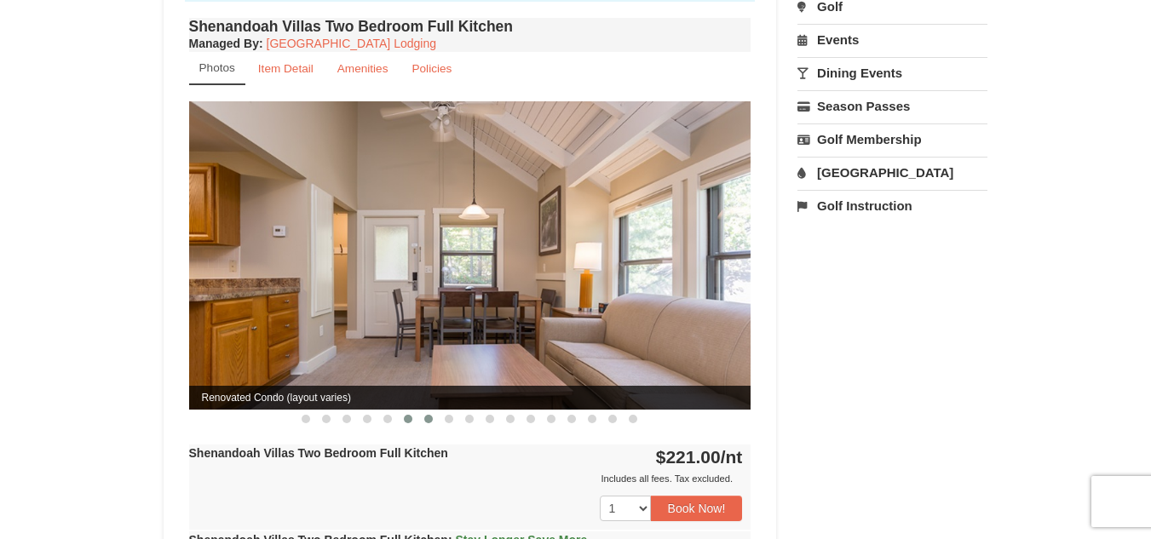
click at [427, 415] on span at bounding box center [428, 419] width 9 height 9
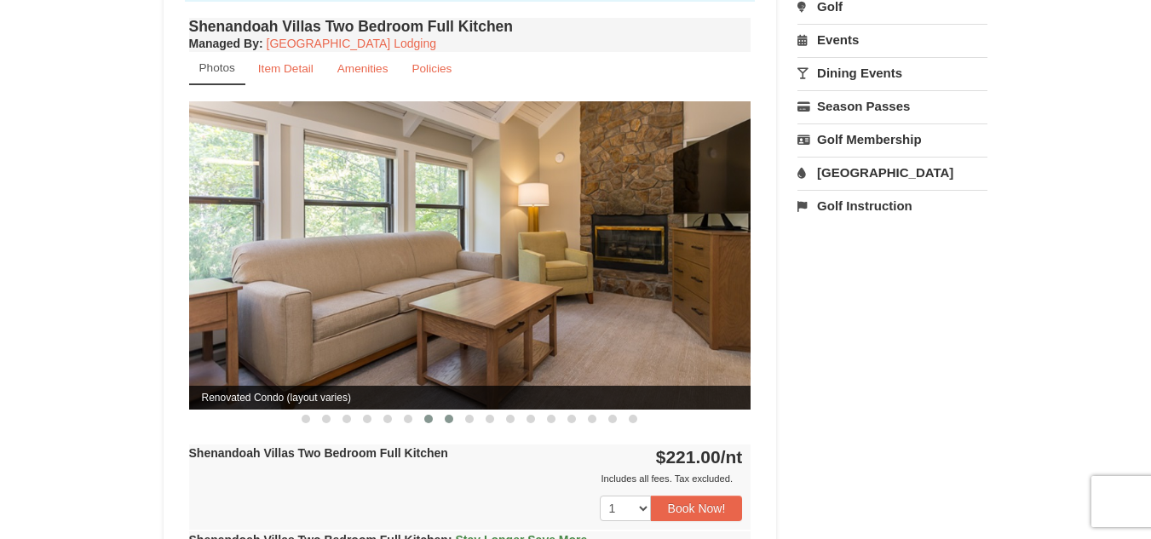
click at [449, 415] on span at bounding box center [449, 419] width 9 height 9
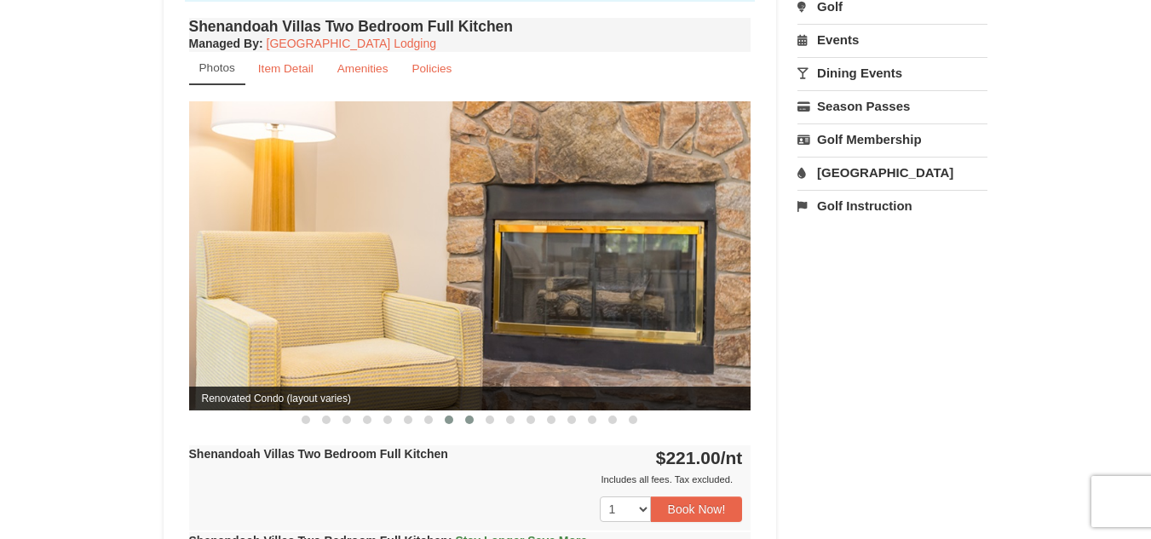
click at [470, 416] on span at bounding box center [469, 420] width 9 height 9
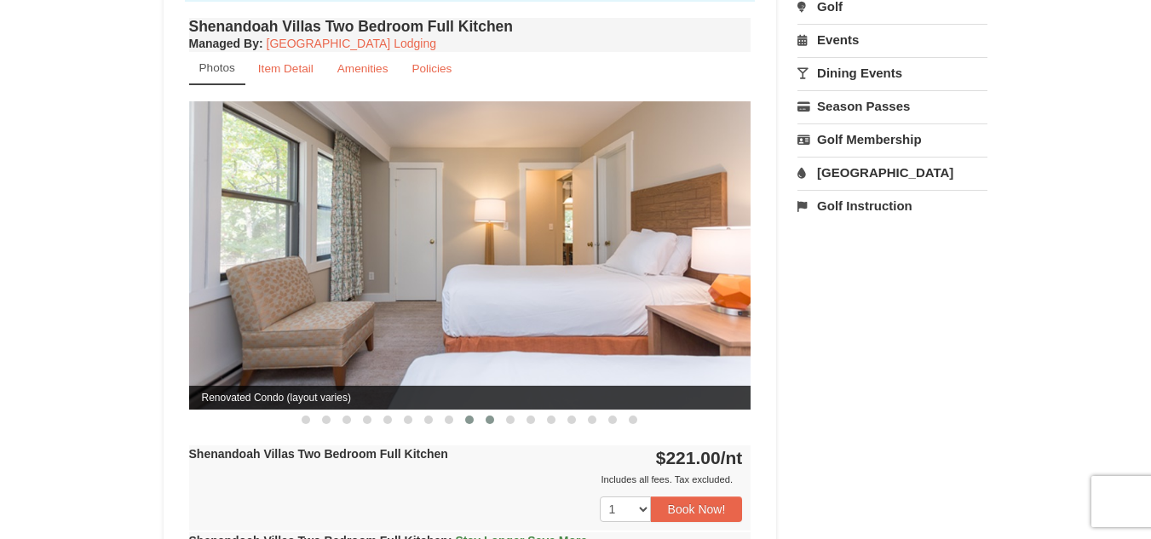
click at [487, 416] on span at bounding box center [490, 420] width 9 height 9
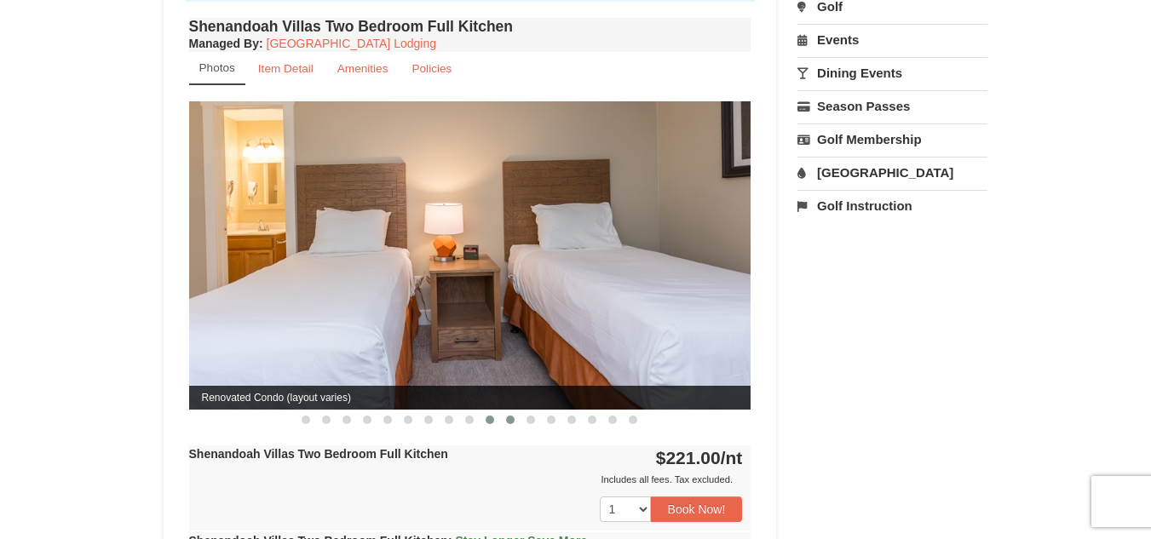
click at [513, 416] on span at bounding box center [510, 420] width 9 height 9
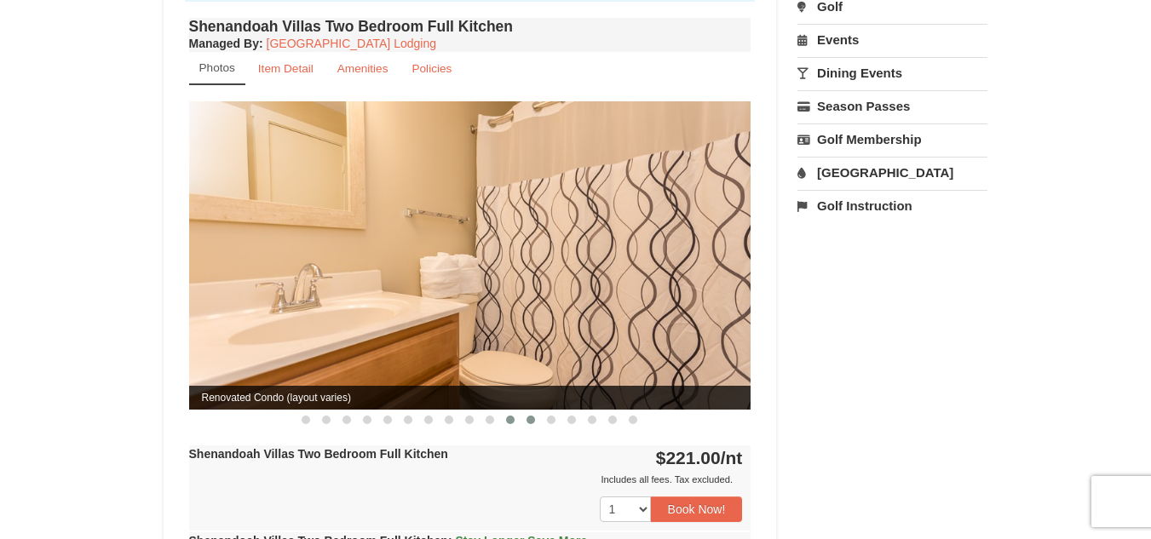
click at [533, 416] on span at bounding box center [531, 420] width 9 height 9
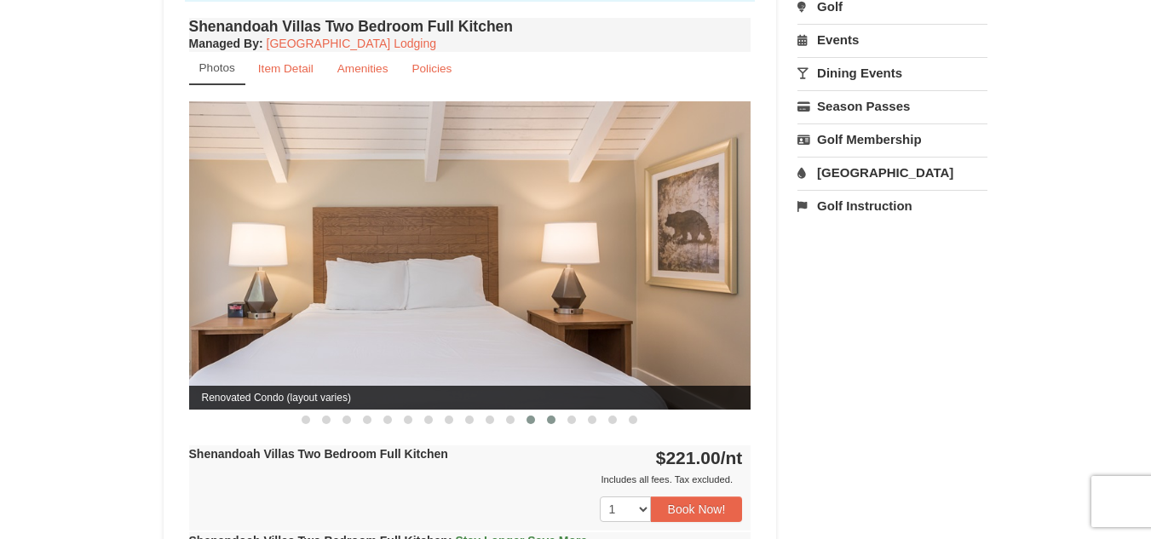
click at [551, 416] on span at bounding box center [551, 420] width 9 height 9
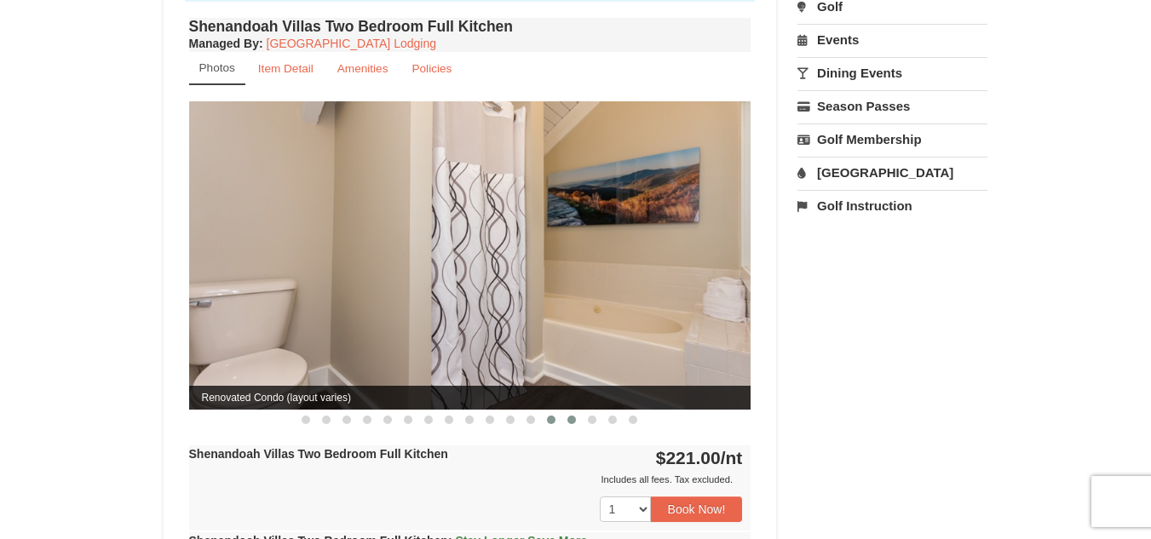
click at [570, 416] on span at bounding box center [572, 420] width 9 height 9
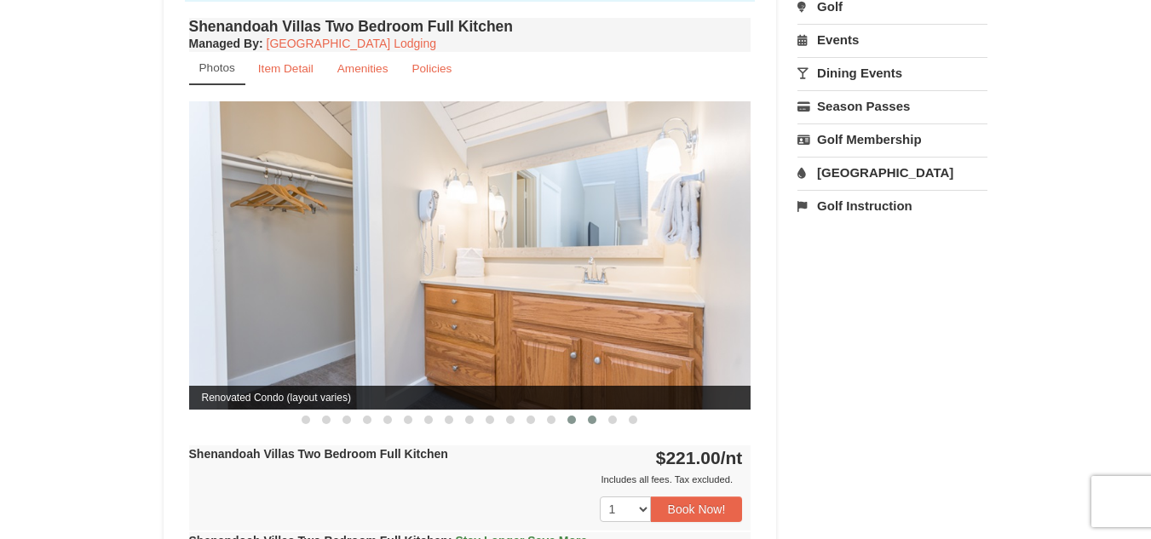
click at [594, 416] on span at bounding box center [592, 420] width 9 height 9
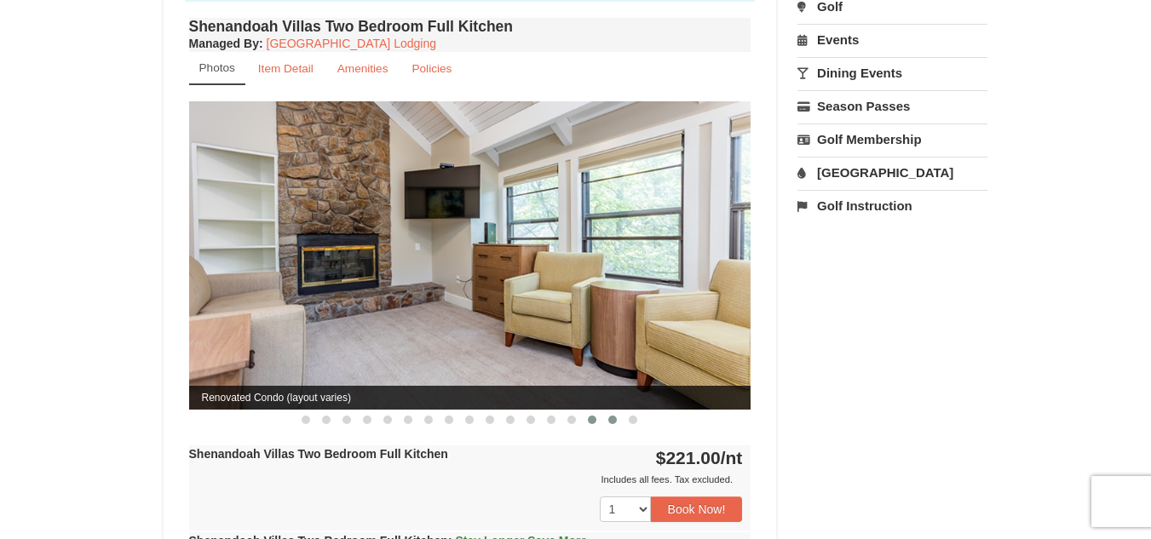
click at [610, 416] on span at bounding box center [612, 420] width 9 height 9
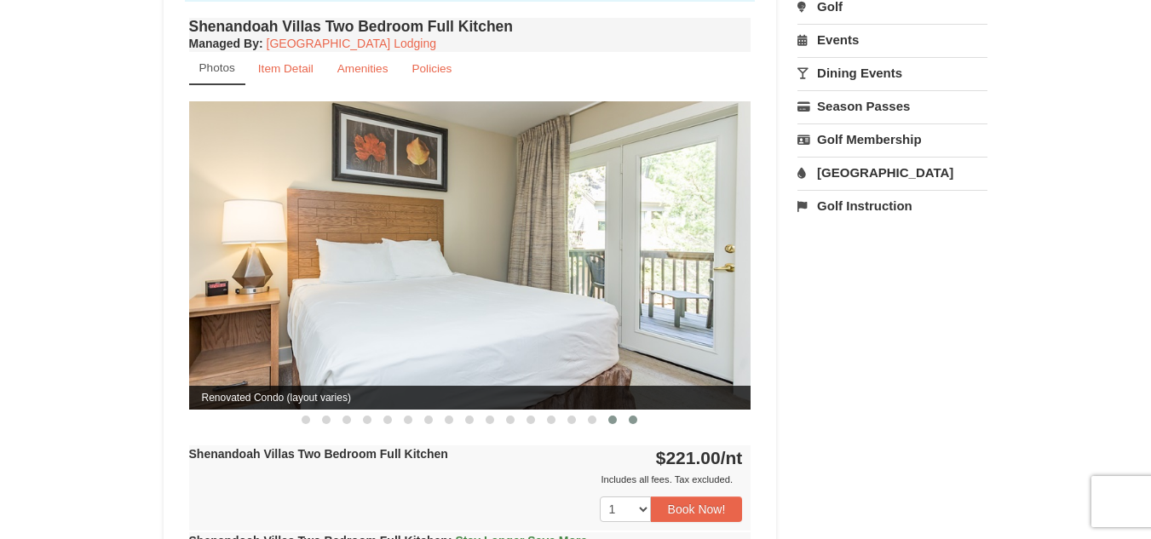
click at [631, 416] on span at bounding box center [633, 420] width 9 height 9
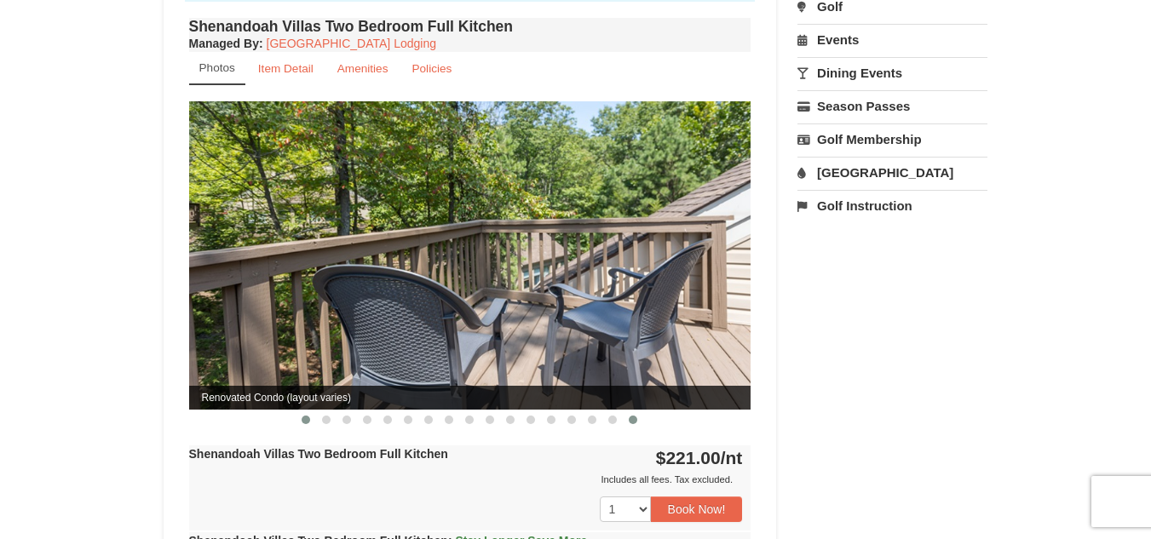
click at [307, 416] on span at bounding box center [306, 420] width 9 height 9
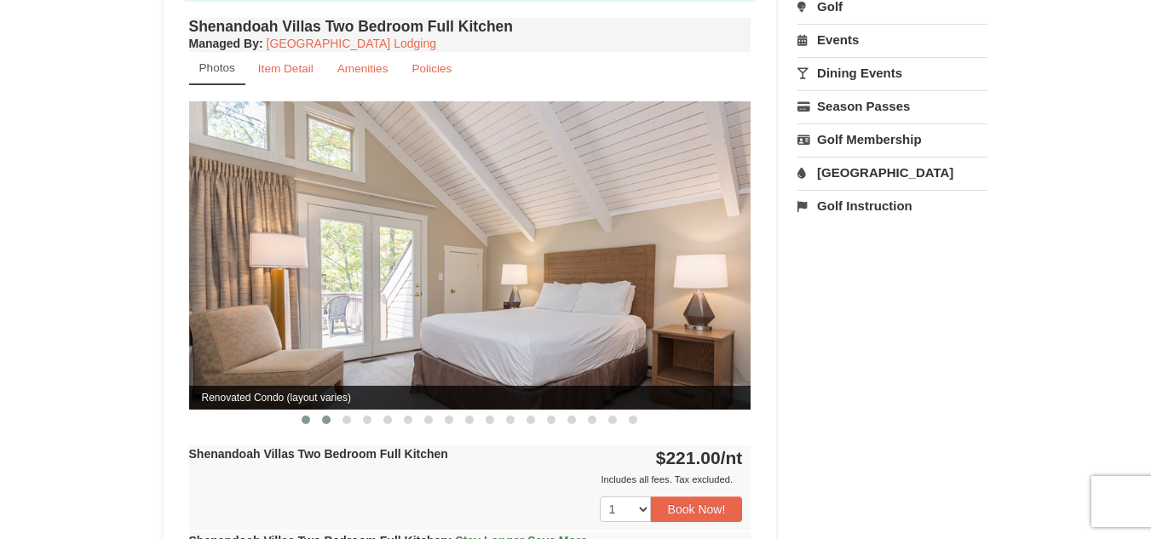
click at [328, 416] on span at bounding box center [326, 420] width 9 height 9
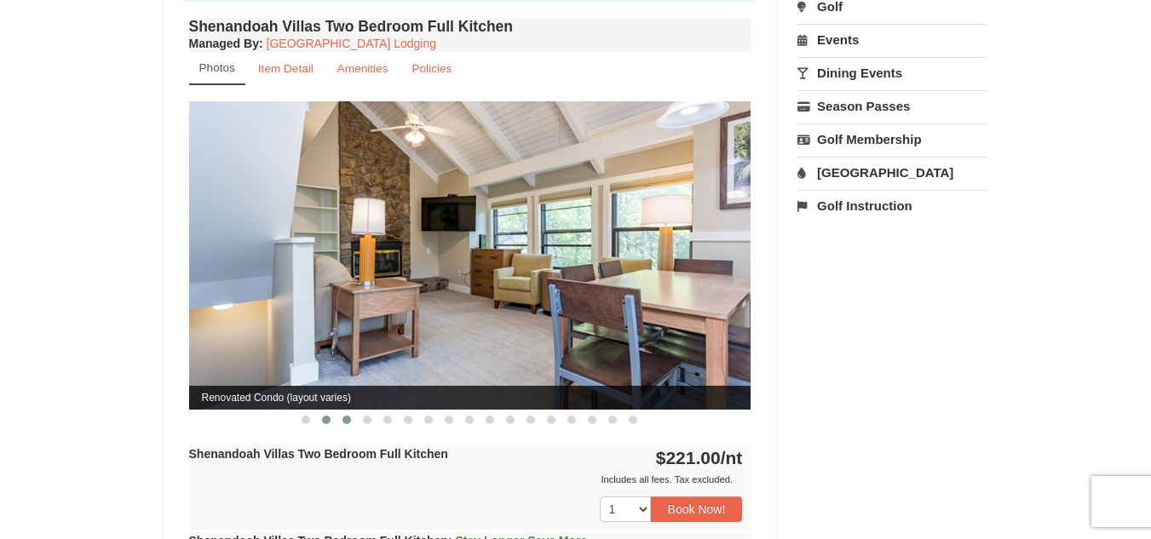
click at [349, 416] on span at bounding box center [347, 420] width 9 height 9
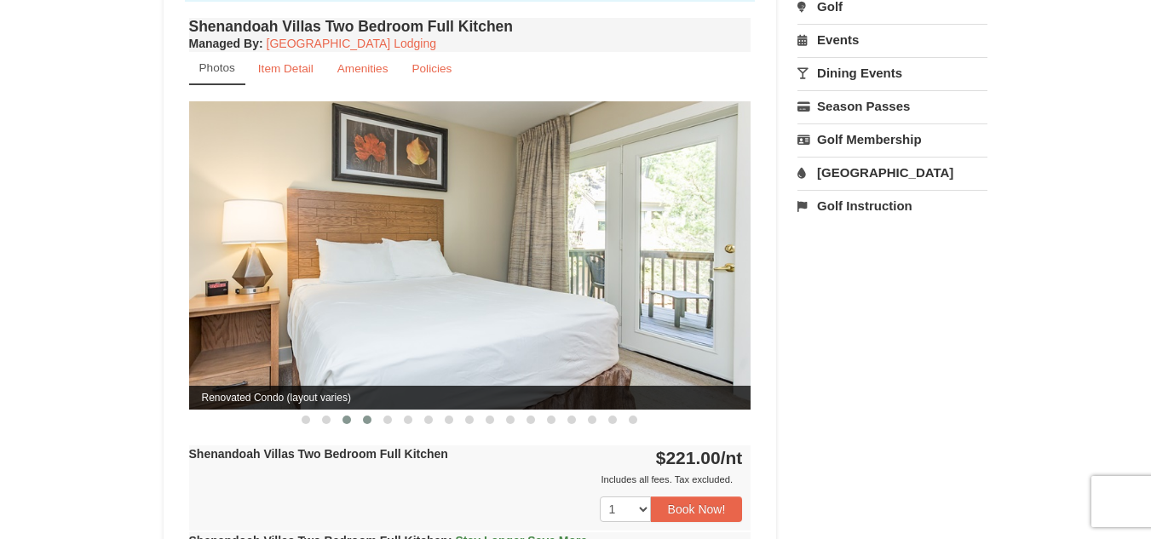
click at [373, 412] on button at bounding box center [367, 420] width 20 height 17
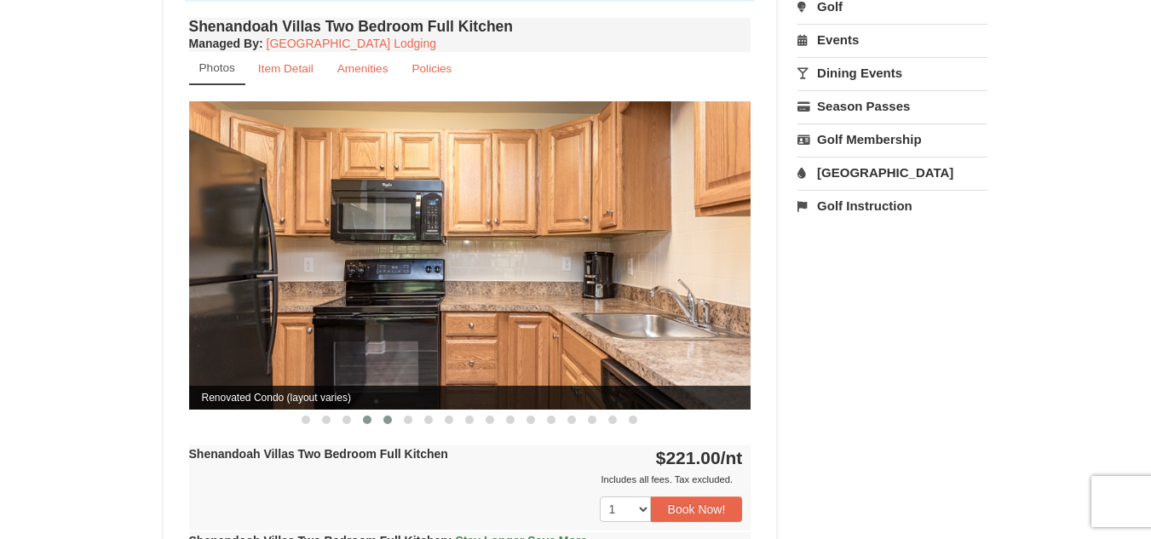
click at [385, 416] on span at bounding box center [387, 420] width 9 height 9
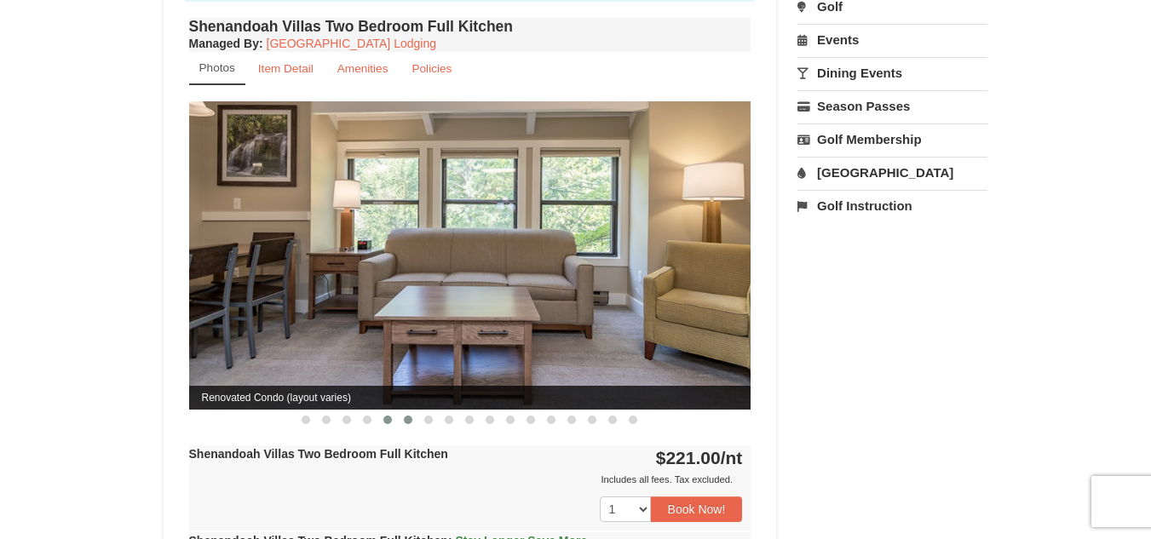
click at [409, 416] on span at bounding box center [408, 420] width 9 height 9
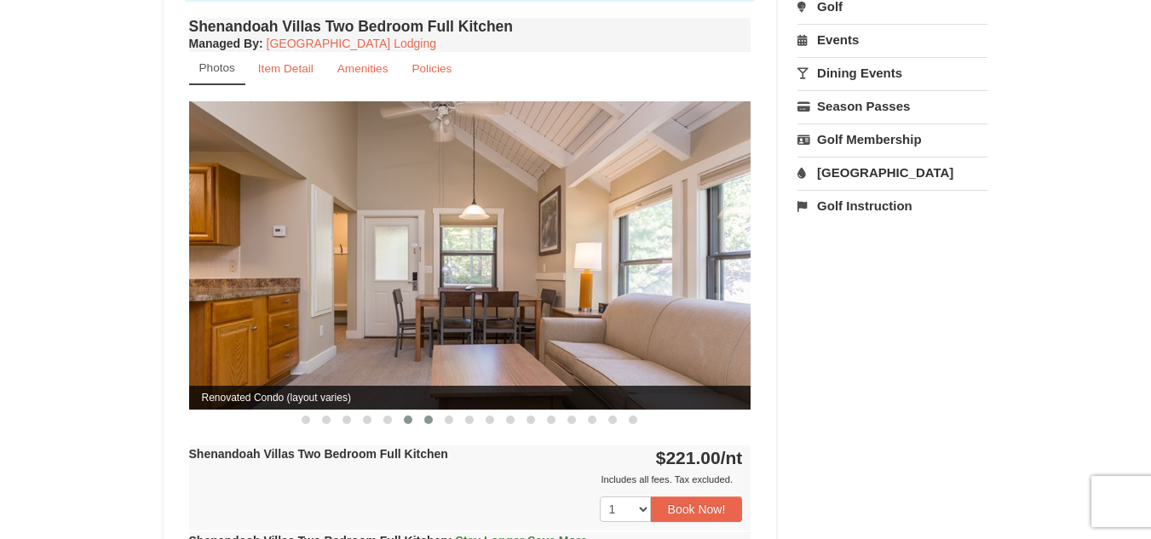
click at [430, 416] on span at bounding box center [428, 420] width 9 height 9
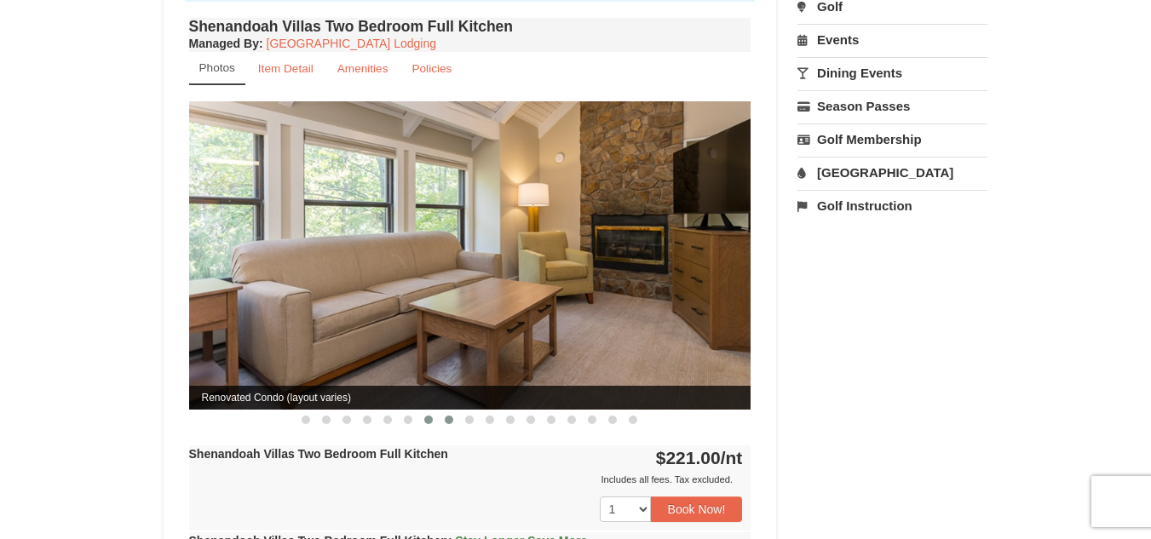
click at [447, 416] on span at bounding box center [449, 420] width 9 height 9
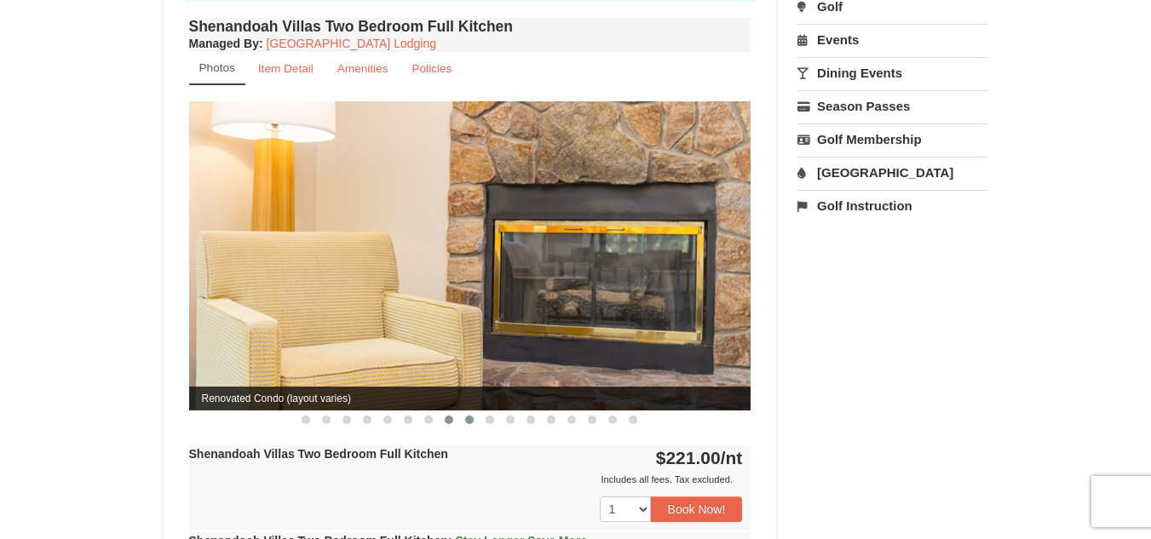
click at [468, 416] on span at bounding box center [469, 420] width 9 height 9
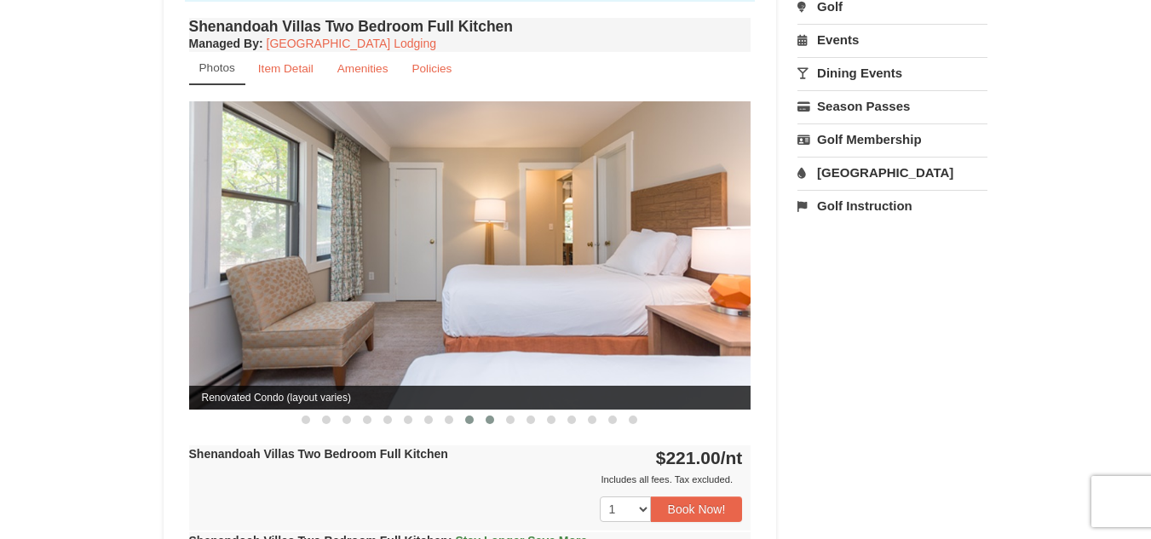
click at [492, 416] on span at bounding box center [490, 420] width 9 height 9
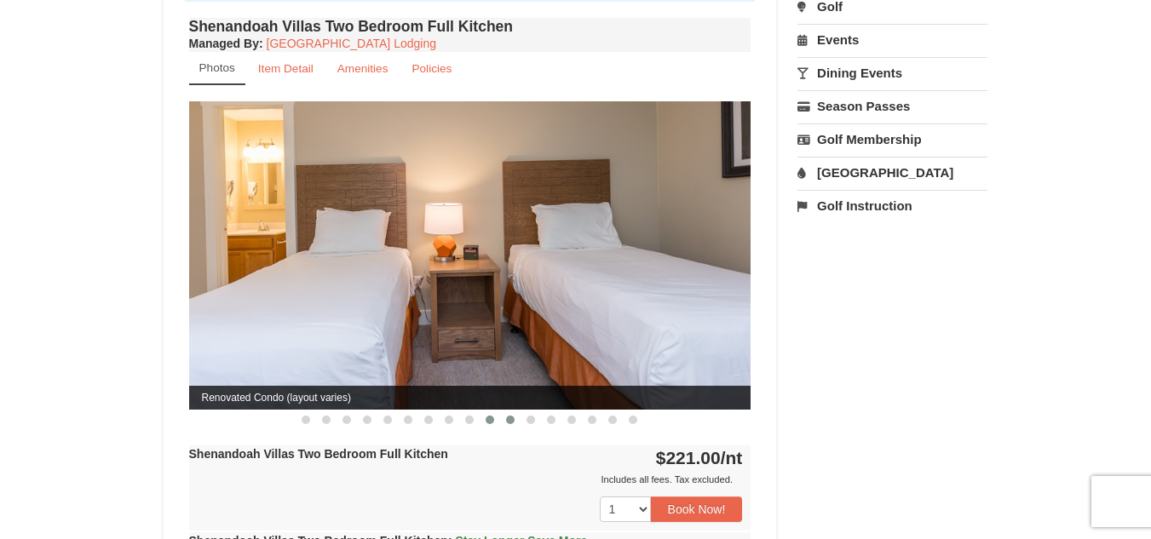
click at [510, 416] on span at bounding box center [510, 420] width 9 height 9
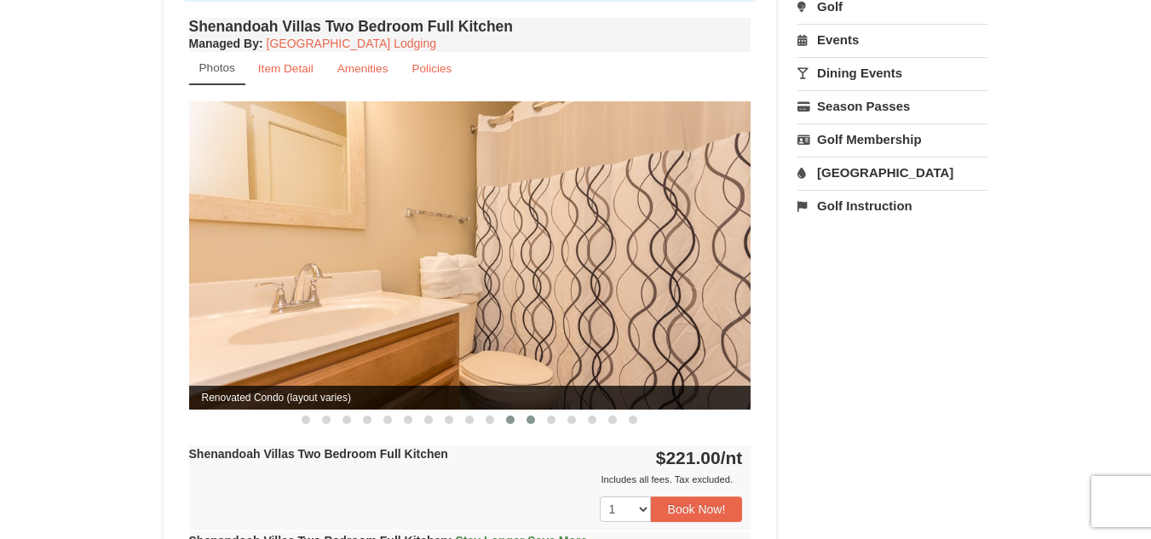
click at [529, 416] on span at bounding box center [531, 420] width 9 height 9
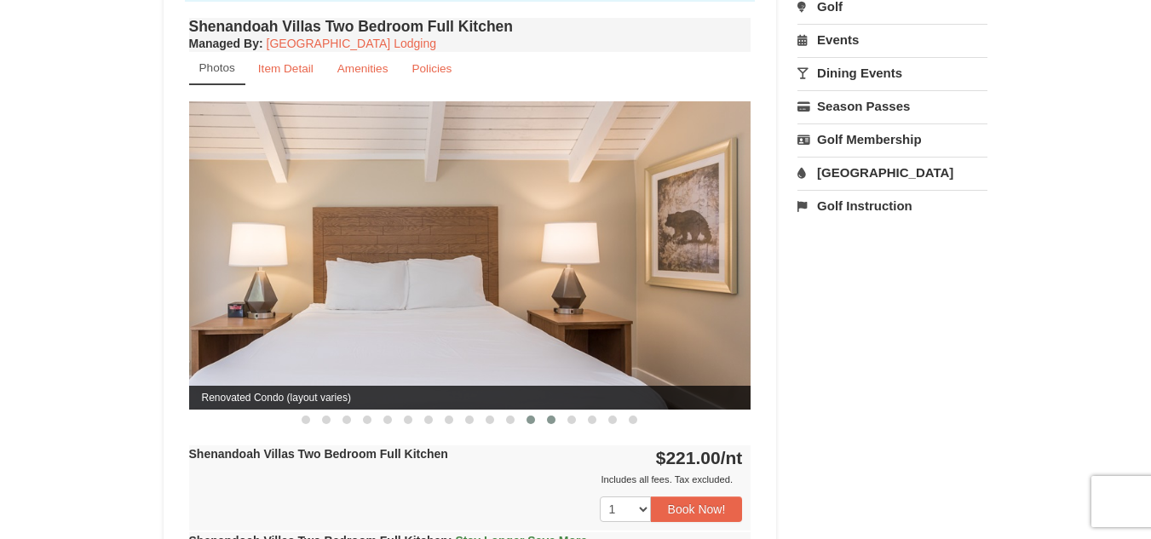
click at [549, 416] on span at bounding box center [551, 420] width 9 height 9
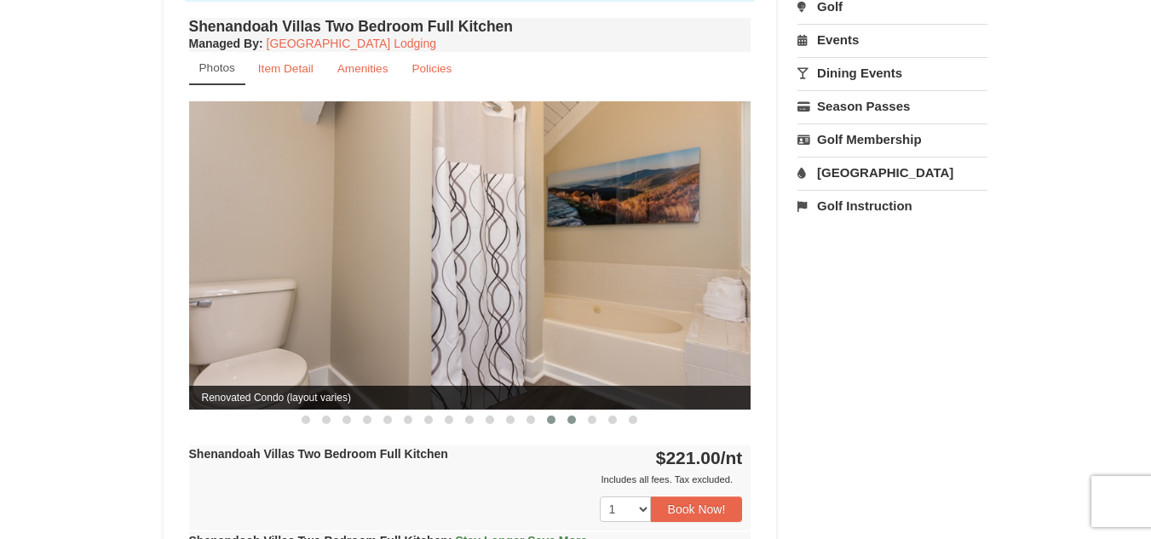
click at [572, 416] on span at bounding box center [572, 420] width 9 height 9
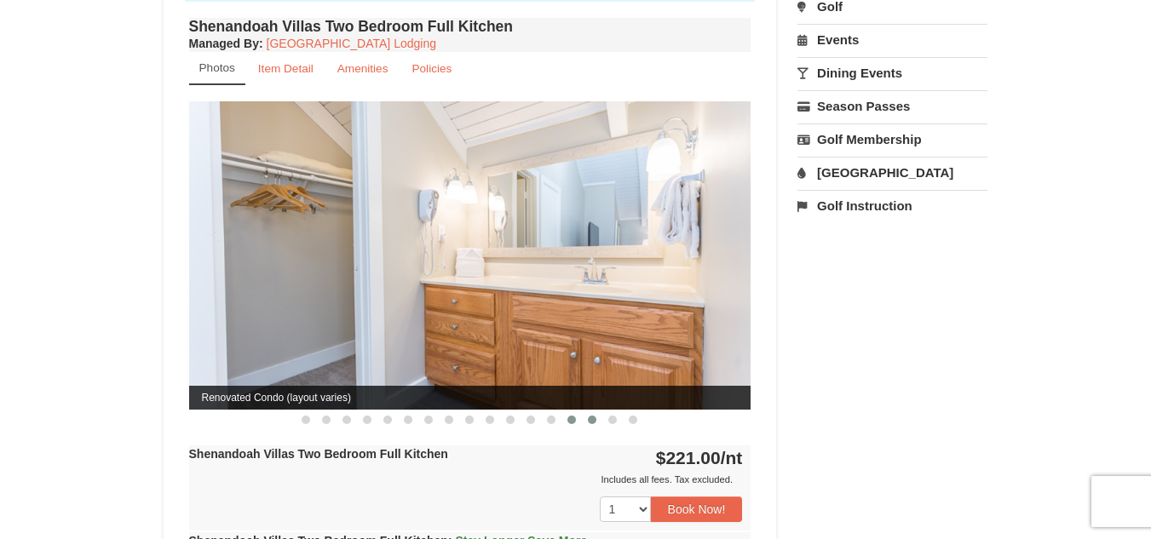
click at [591, 416] on span at bounding box center [592, 420] width 9 height 9
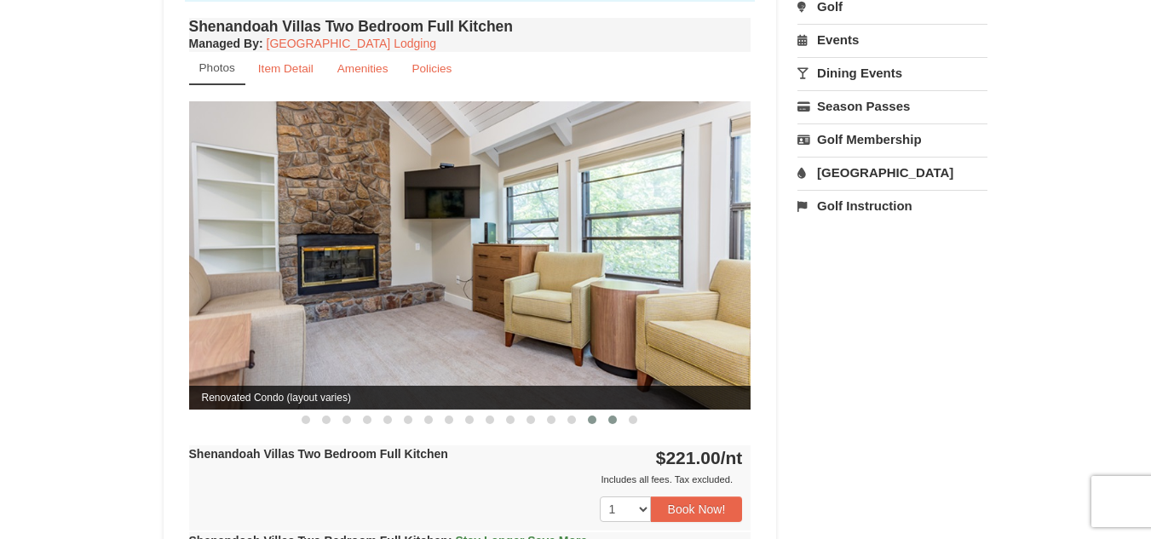
click at [612, 416] on span at bounding box center [612, 420] width 9 height 9
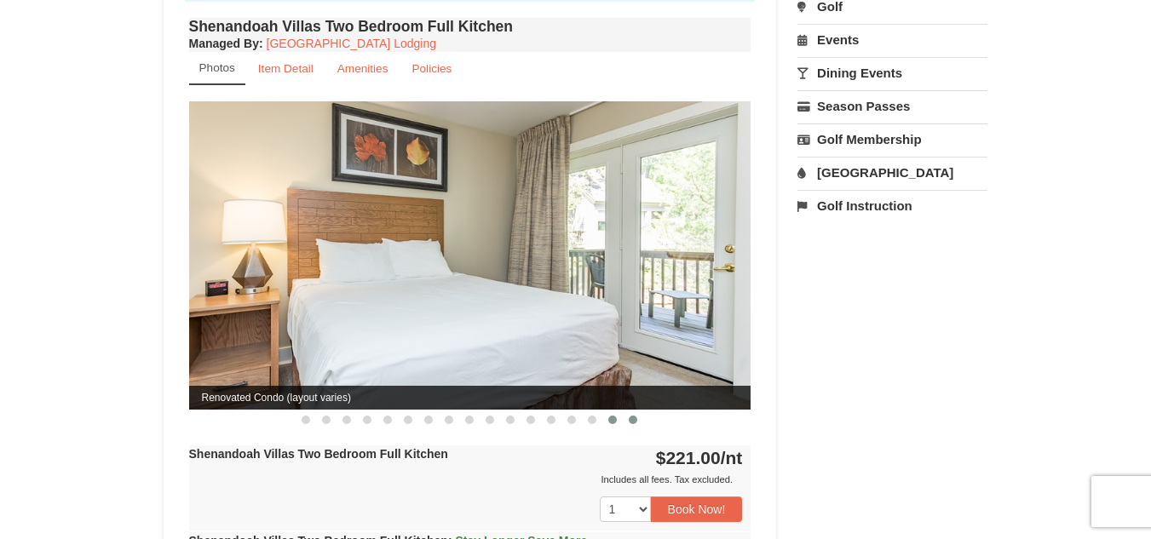
click at [632, 416] on span at bounding box center [633, 420] width 9 height 9
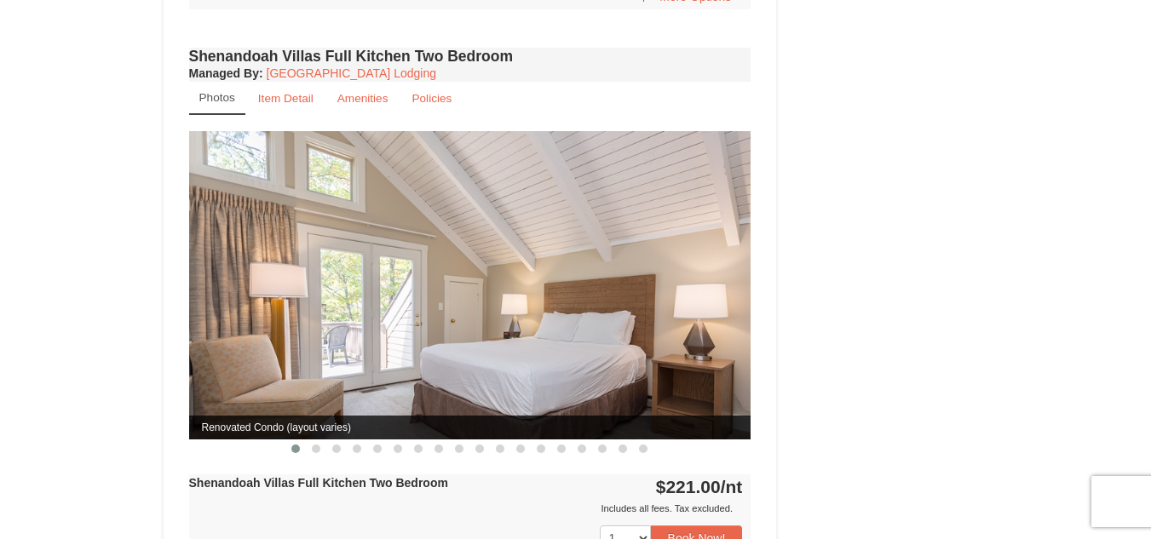
scroll to position [1278, 0]
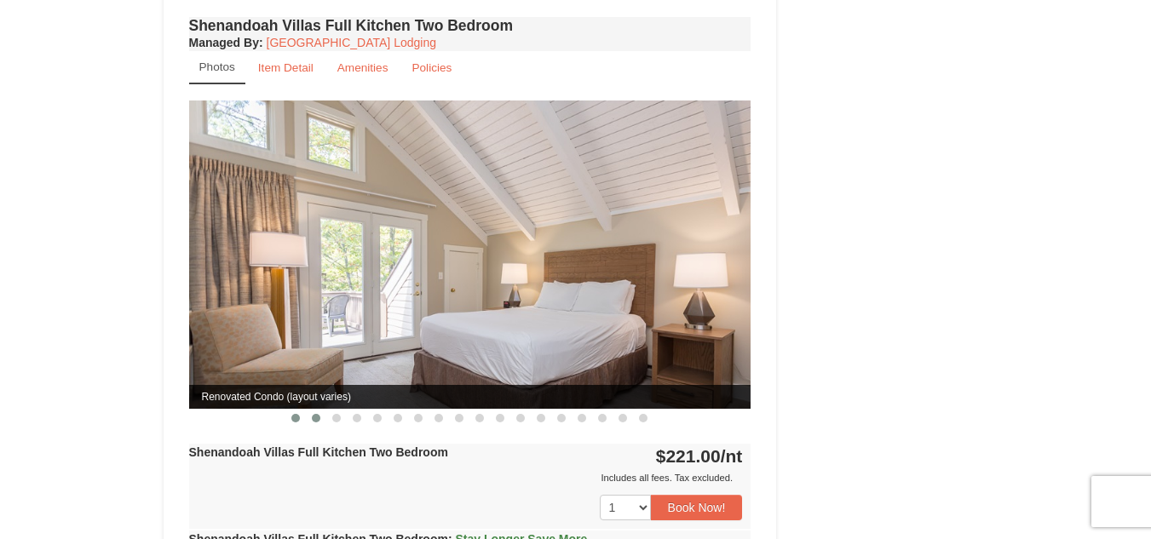
click at [316, 414] on span at bounding box center [316, 418] width 9 height 9
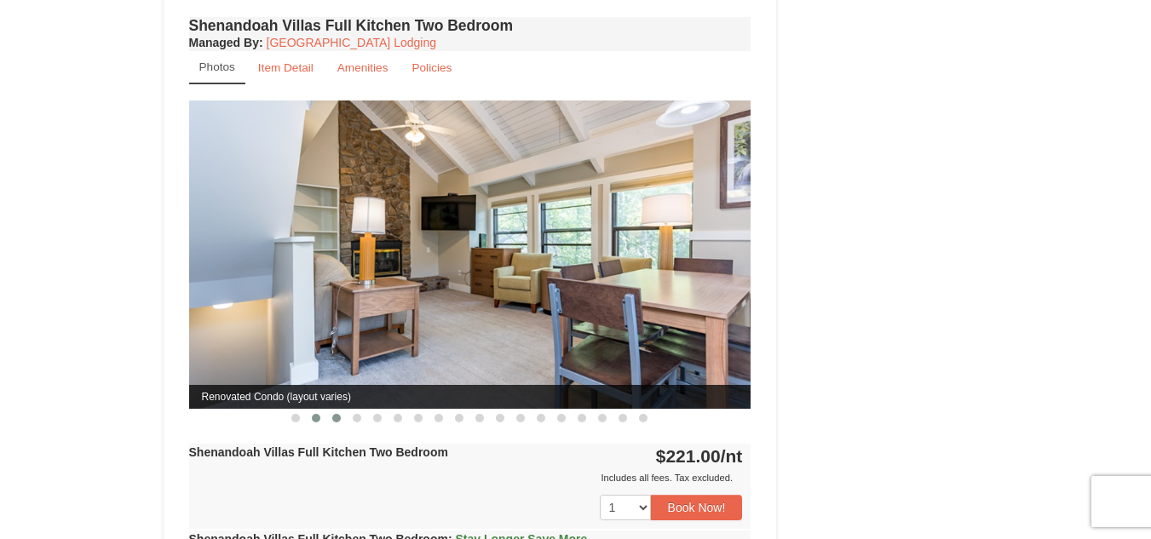
click at [338, 414] on span at bounding box center [336, 418] width 9 height 9
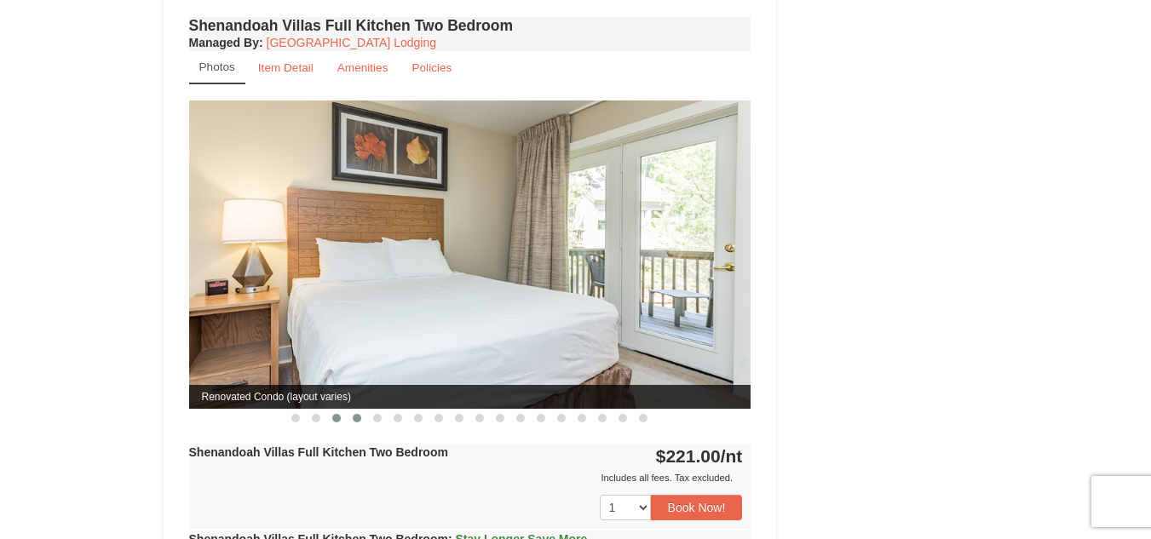
click at [360, 414] on span at bounding box center [357, 418] width 9 height 9
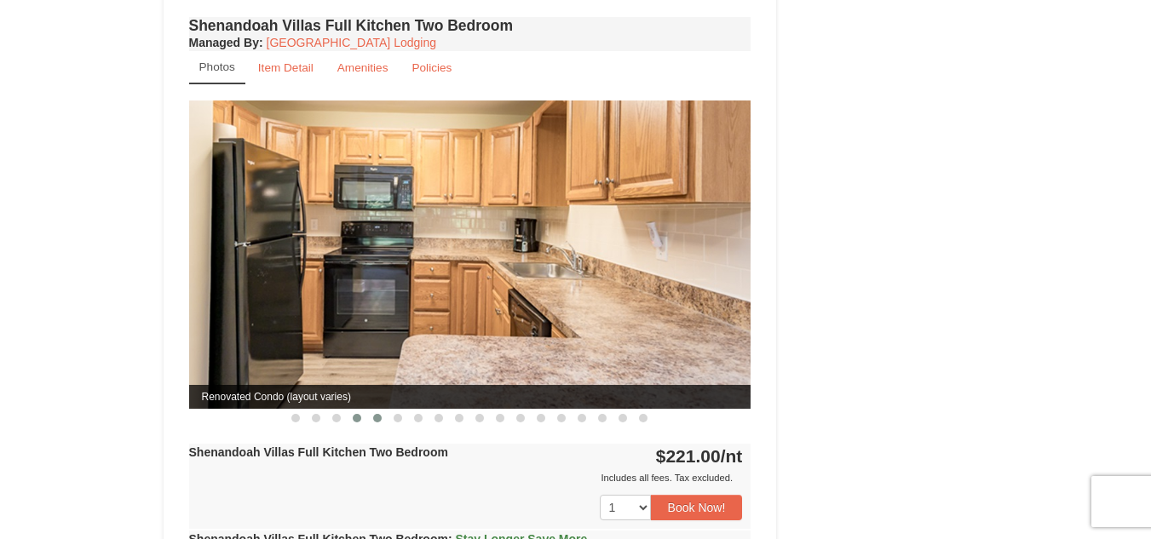
click at [374, 414] on span at bounding box center [377, 418] width 9 height 9
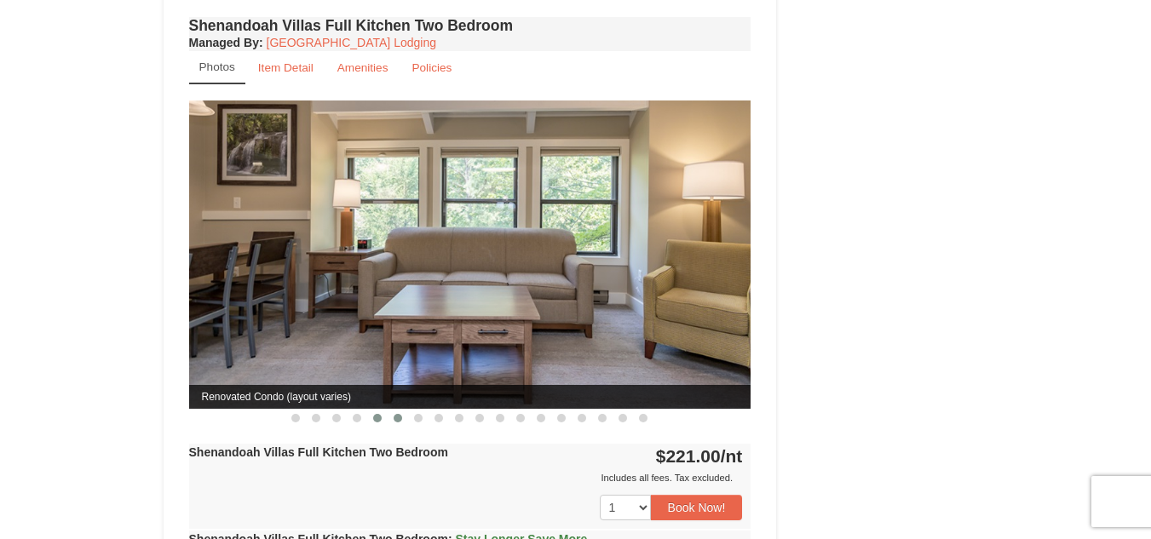
click at [399, 414] on span at bounding box center [398, 418] width 9 height 9
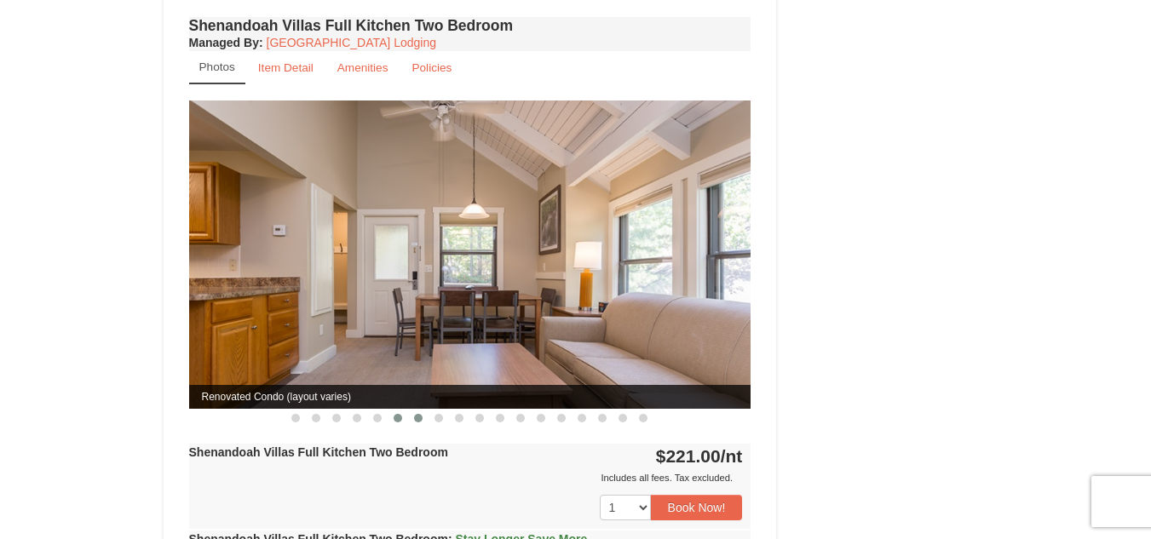
click at [417, 414] on span at bounding box center [418, 418] width 9 height 9
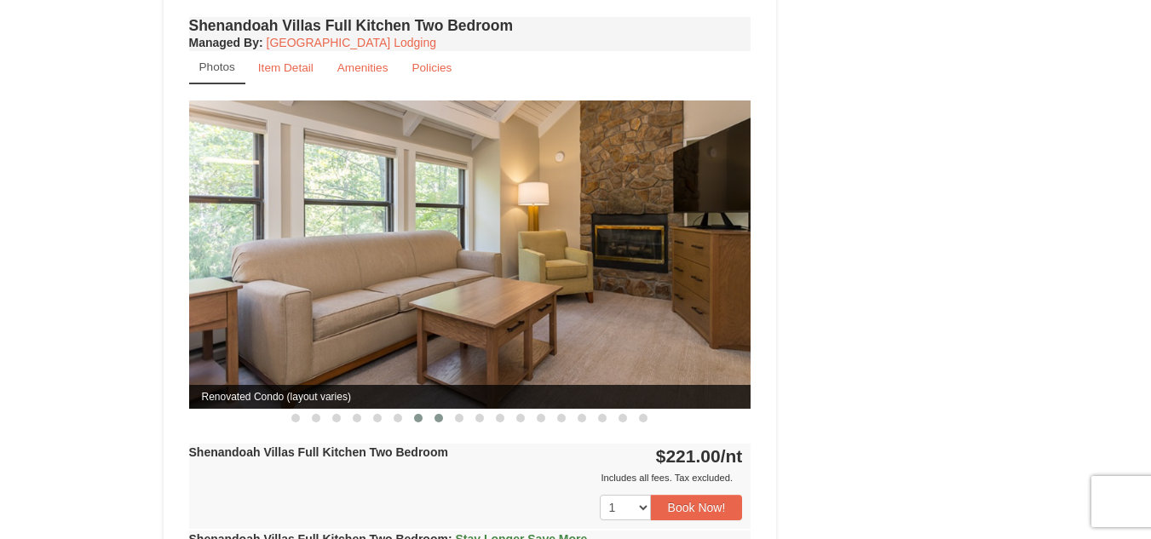
click at [443, 410] on button at bounding box center [439, 418] width 20 height 17
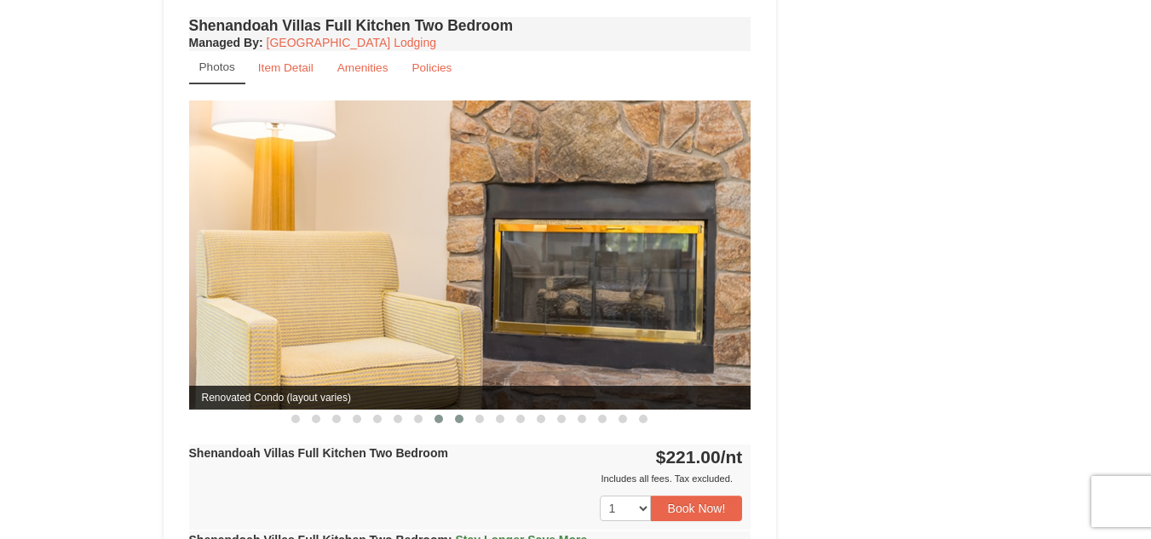
click at [458, 415] on span at bounding box center [459, 419] width 9 height 9
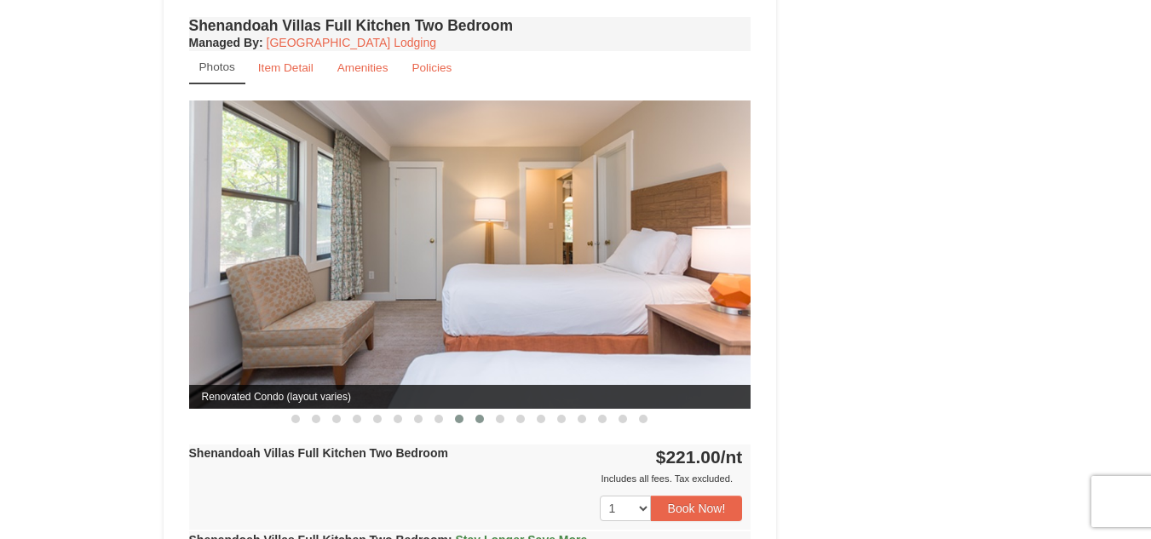
click at [480, 415] on span at bounding box center [480, 419] width 9 height 9
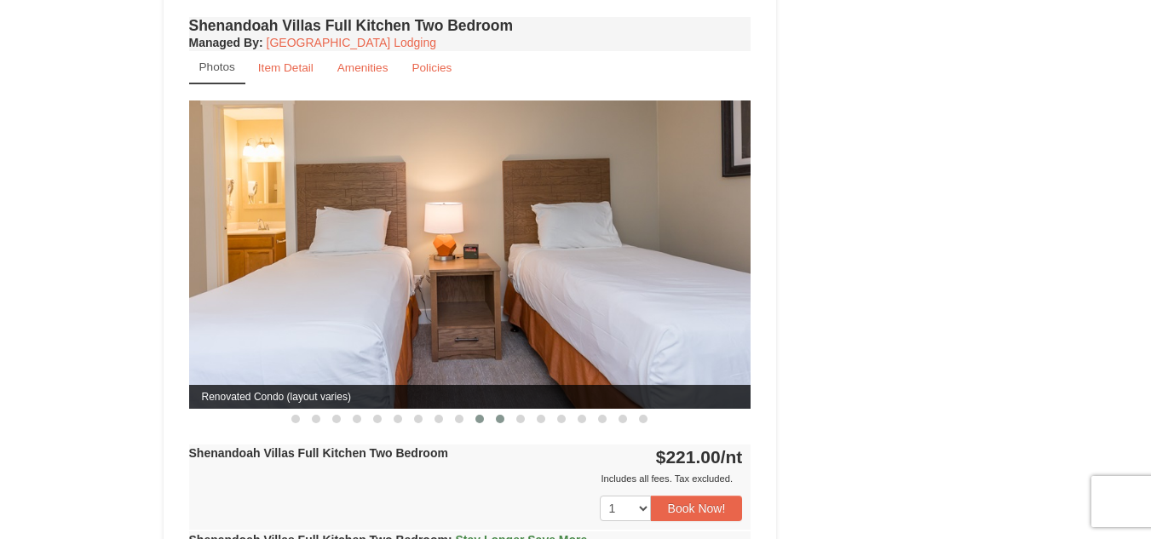
click at [500, 415] on span at bounding box center [500, 419] width 9 height 9
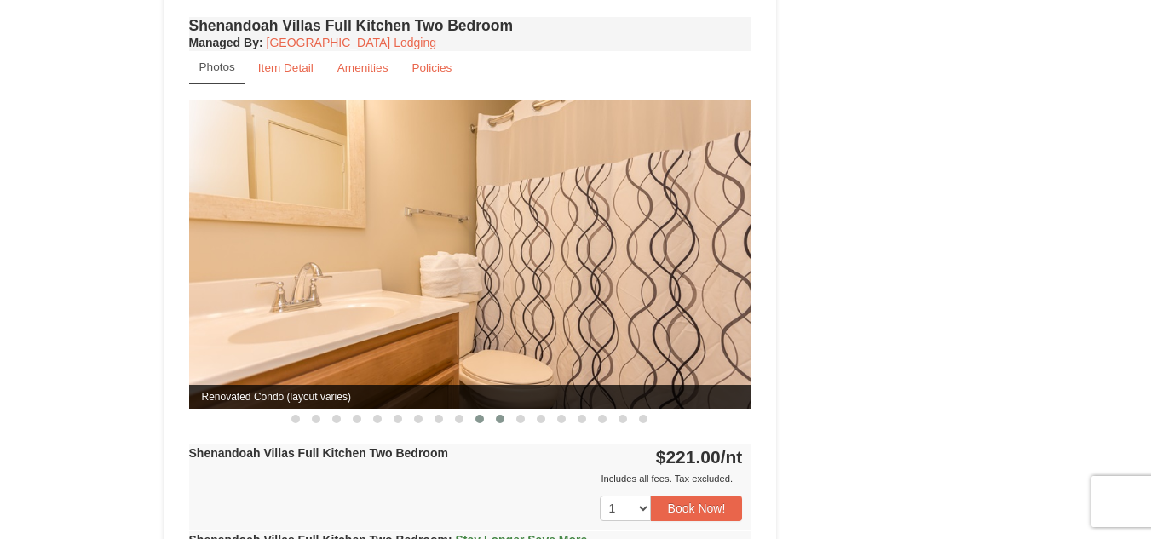
click at [476, 411] on button at bounding box center [480, 419] width 20 height 17
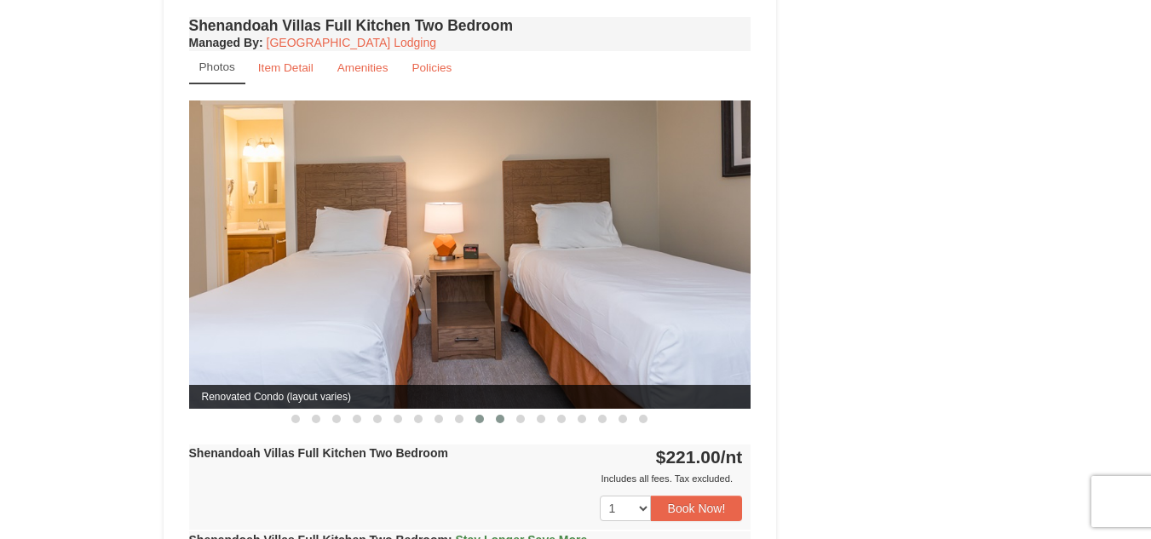
click at [499, 415] on span at bounding box center [500, 419] width 9 height 9
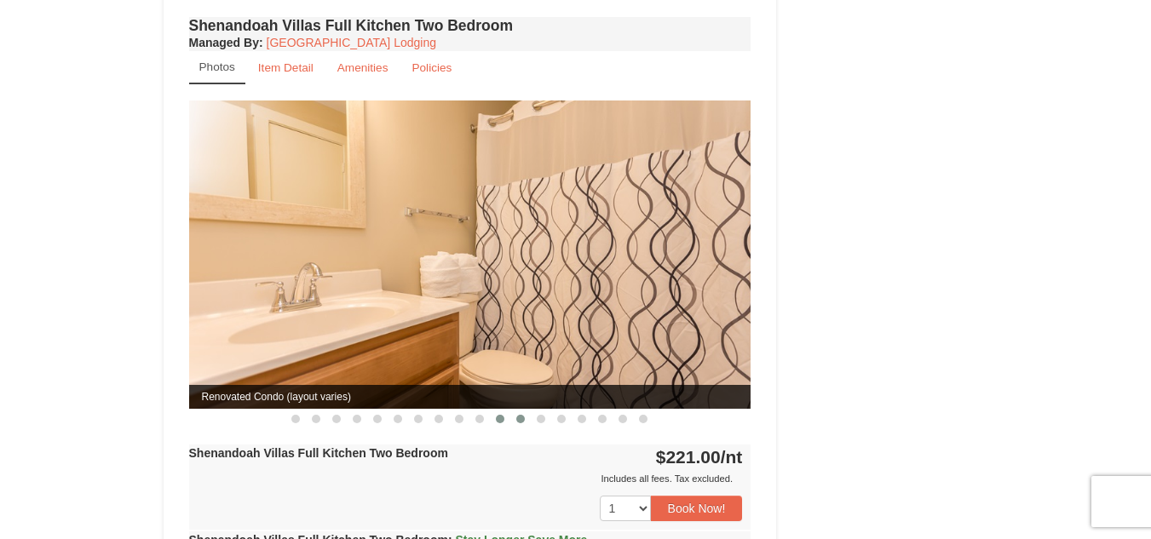
click at [518, 415] on span at bounding box center [520, 419] width 9 height 9
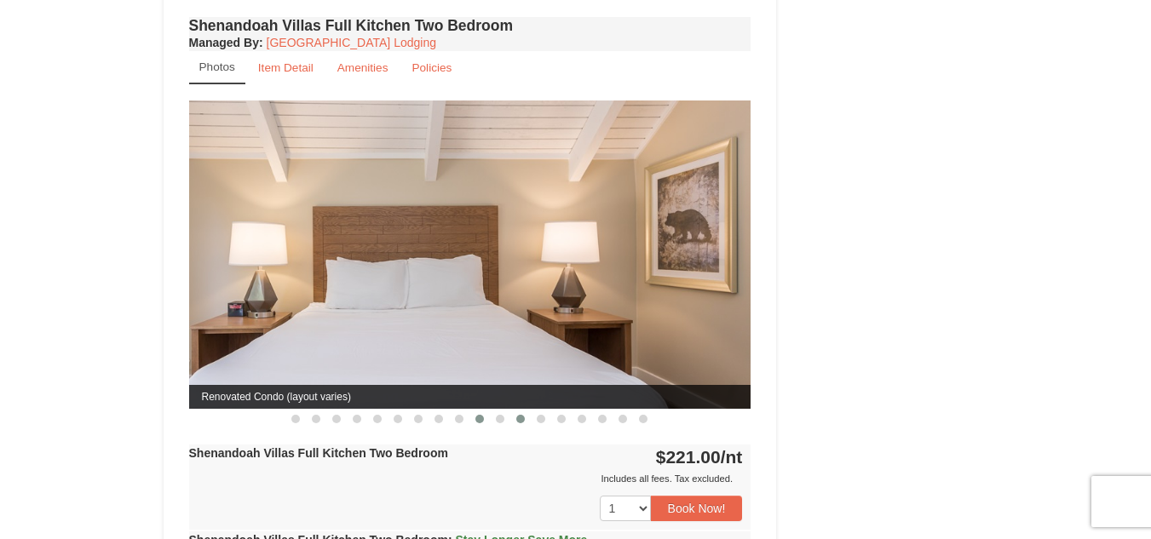
click at [477, 415] on span at bounding box center [480, 419] width 9 height 9
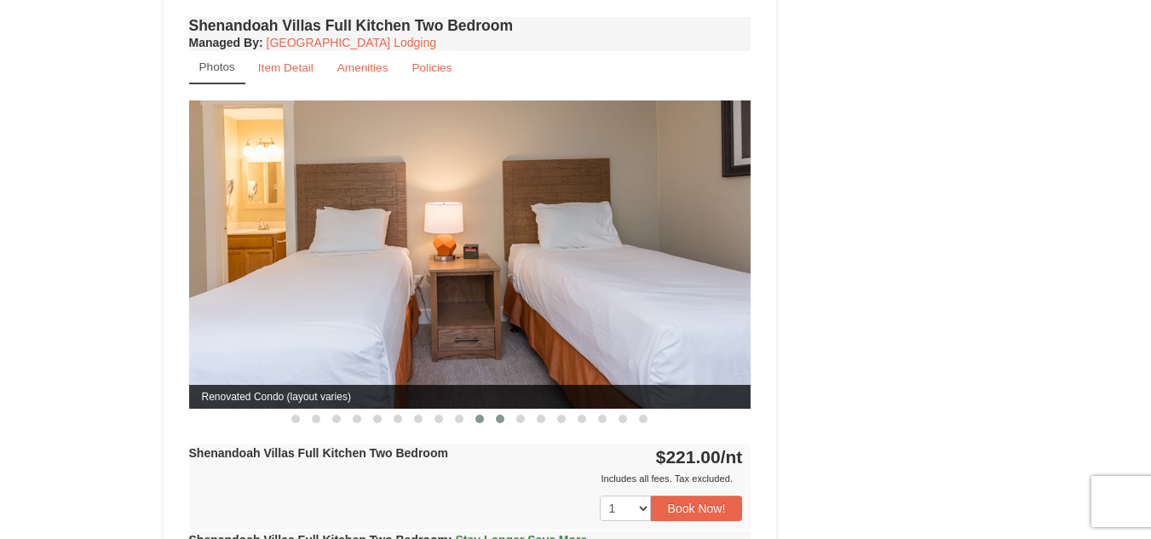
click at [499, 415] on span at bounding box center [500, 419] width 9 height 9
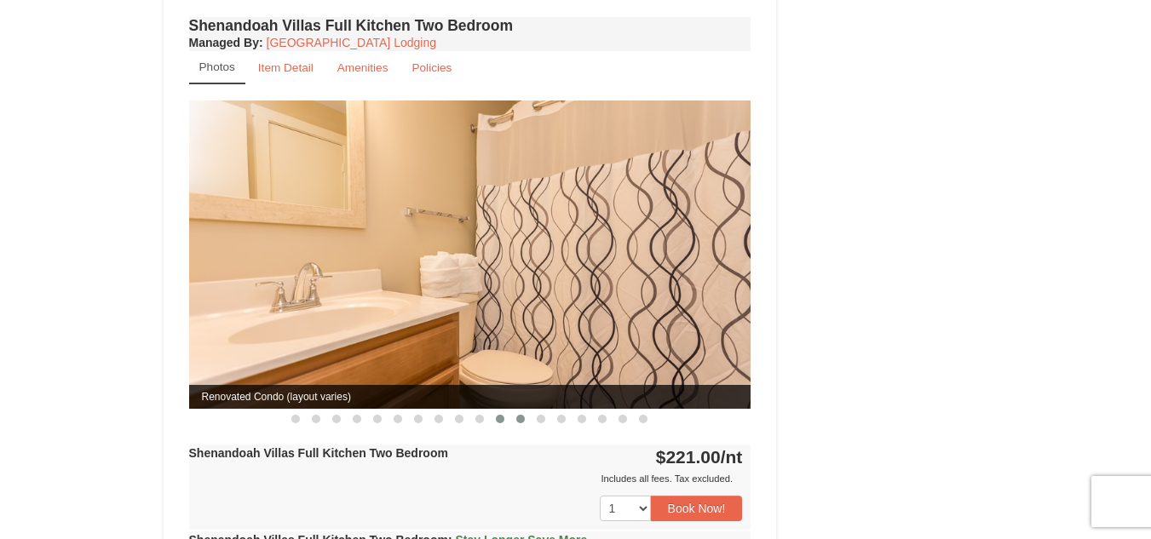
click at [519, 415] on span at bounding box center [520, 419] width 9 height 9
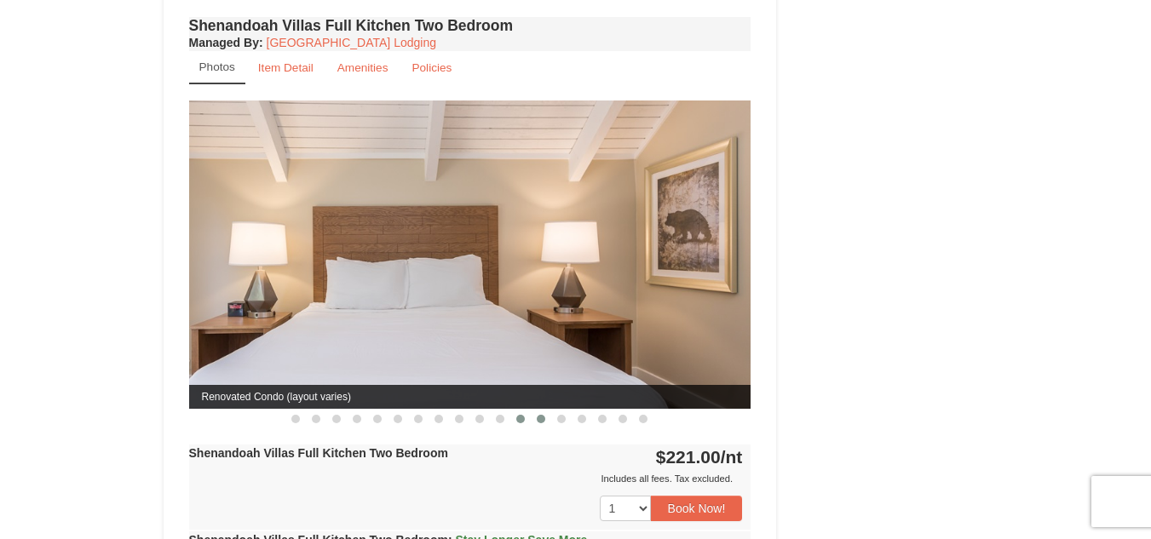
click at [539, 415] on span at bounding box center [541, 419] width 9 height 9
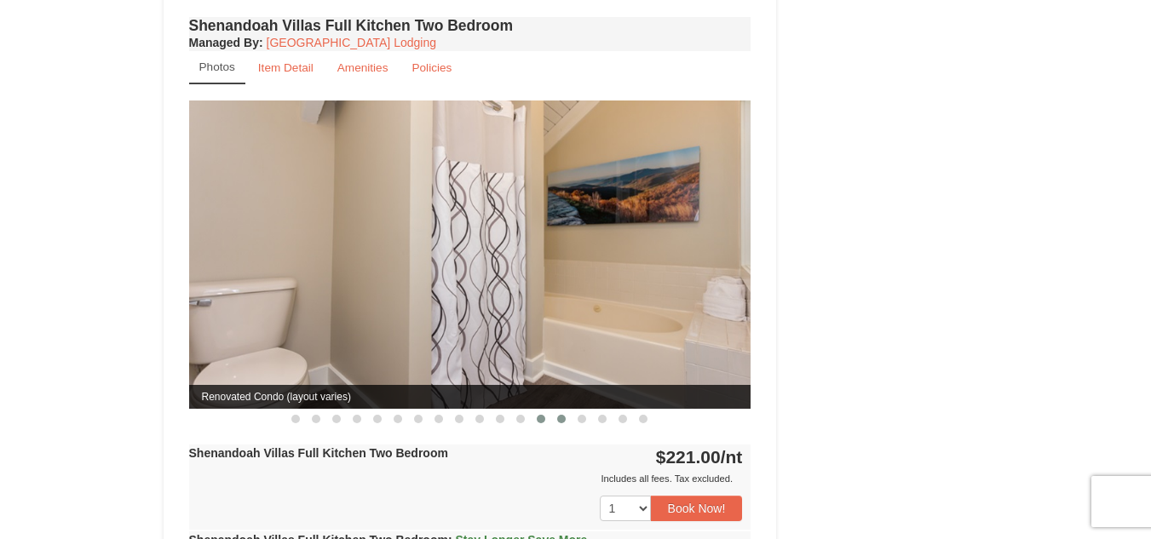
click at [560, 415] on span at bounding box center [561, 419] width 9 height 9
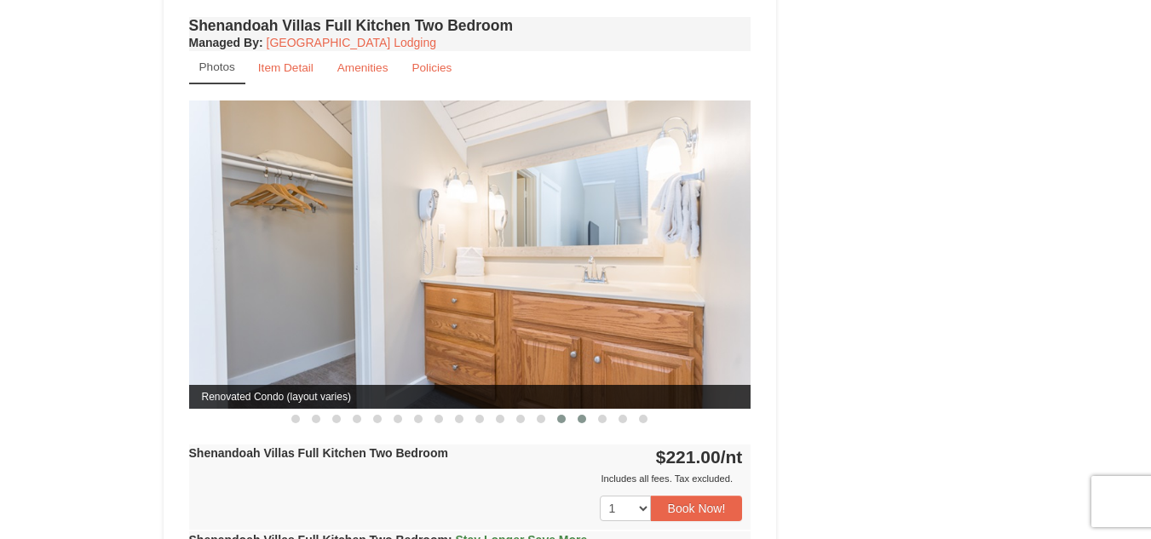
click at [580, 415] on span at bounding box center [582, 419] width 9 height 9
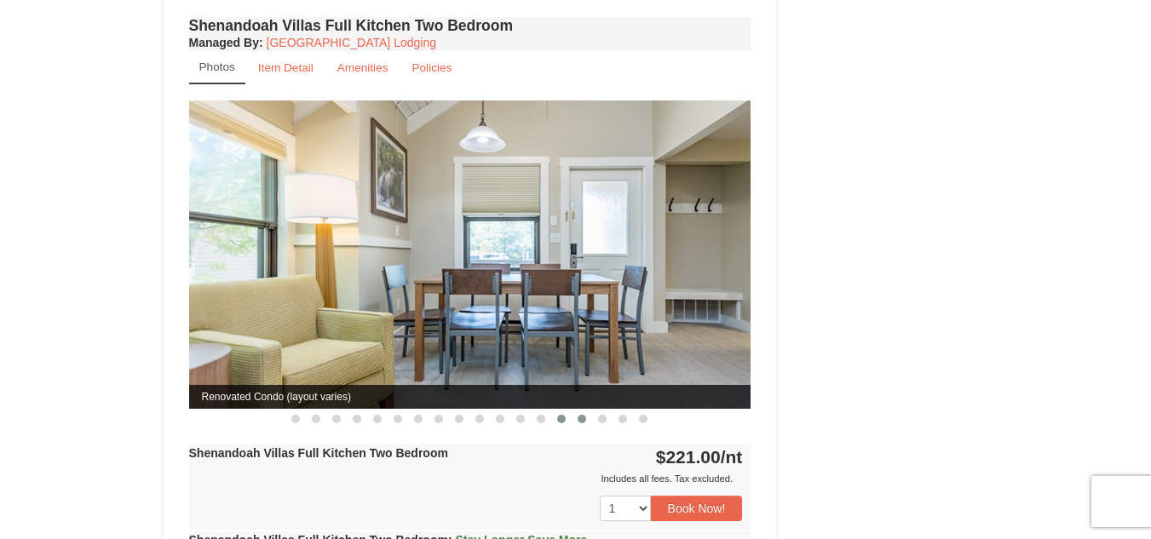
click at [560, 415] on span at bounding box center [561, 419] width 9 height 9
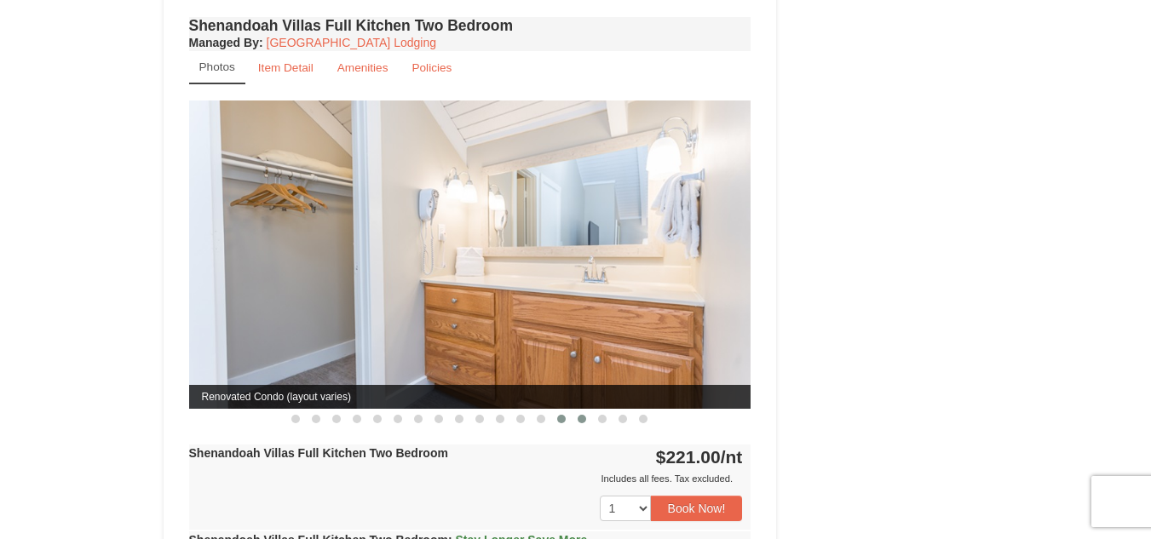
click at [584, 415] on span at bounding box center [582, 419] width 9 height 9
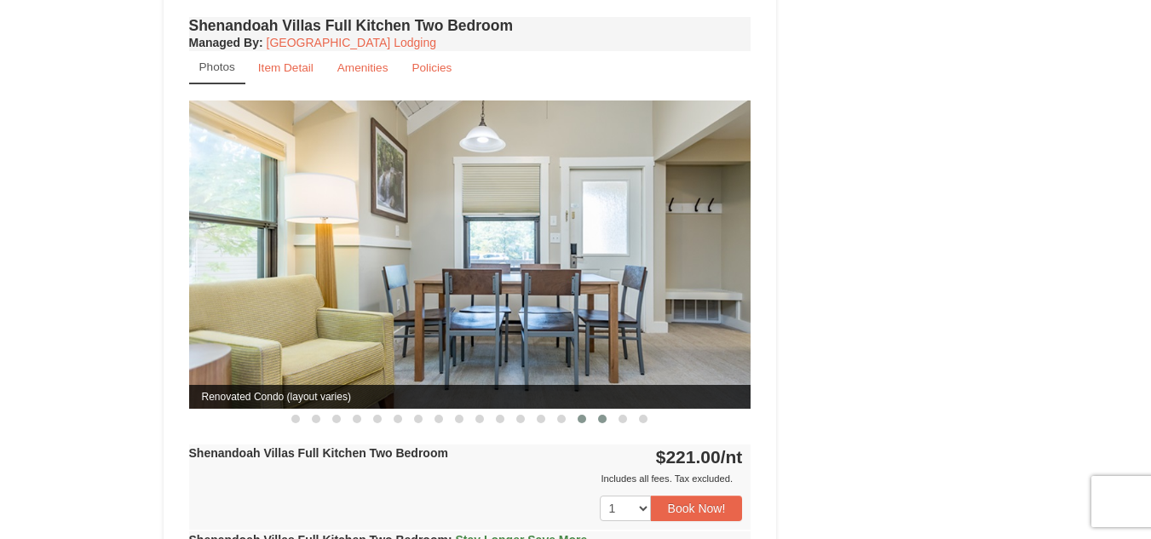
click at [595, 411] on button at bounding box center [602, 419] width 20 height 17
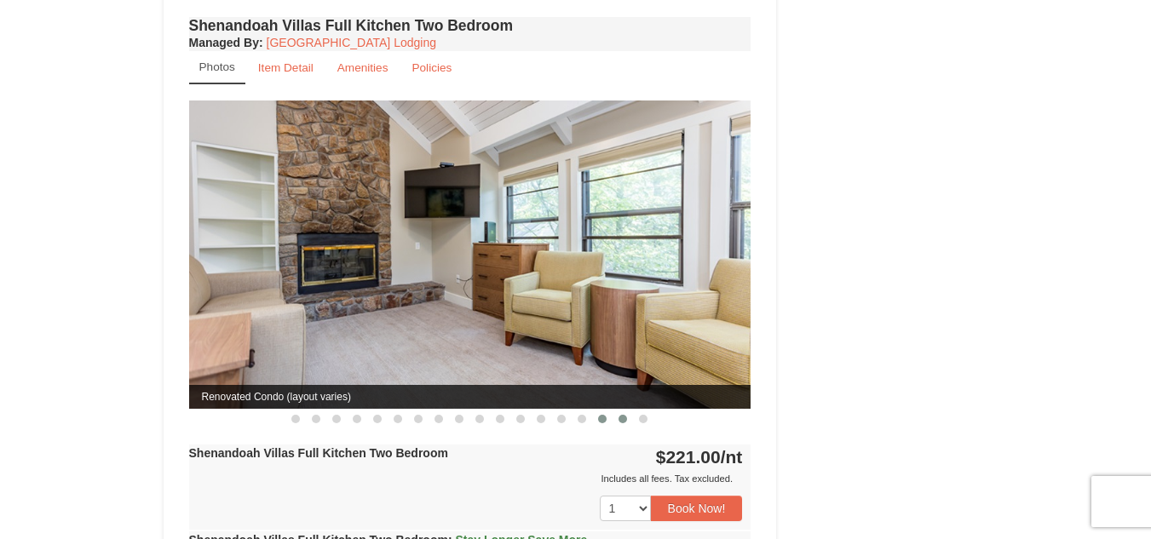
click at [626, 415] on span at bounding box center [623, 419] width 9 height 9
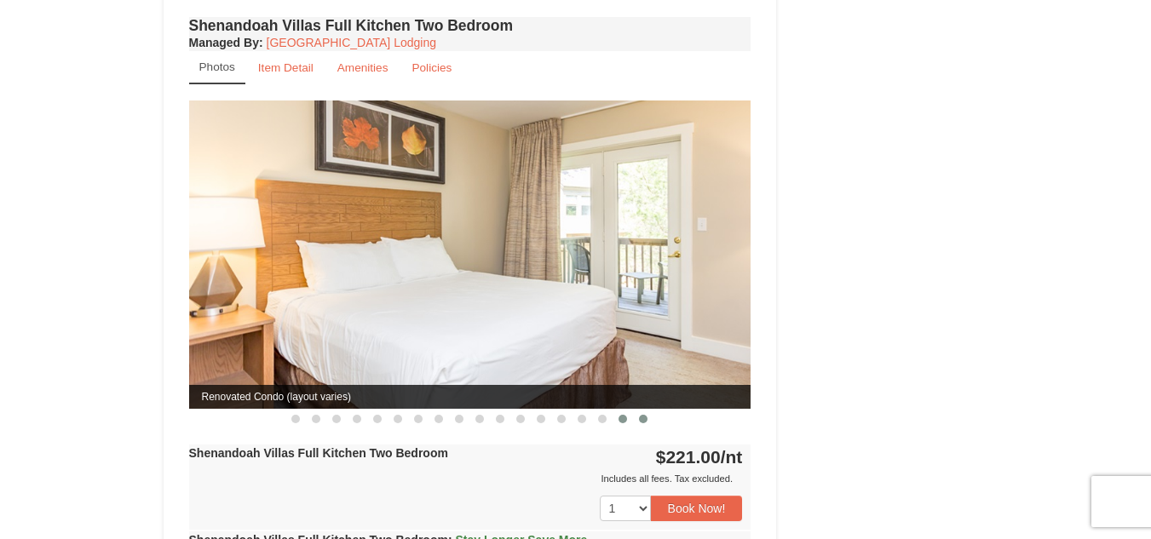
click at [642, 415] on span at bounding box center [643, 419] width 9 height 9
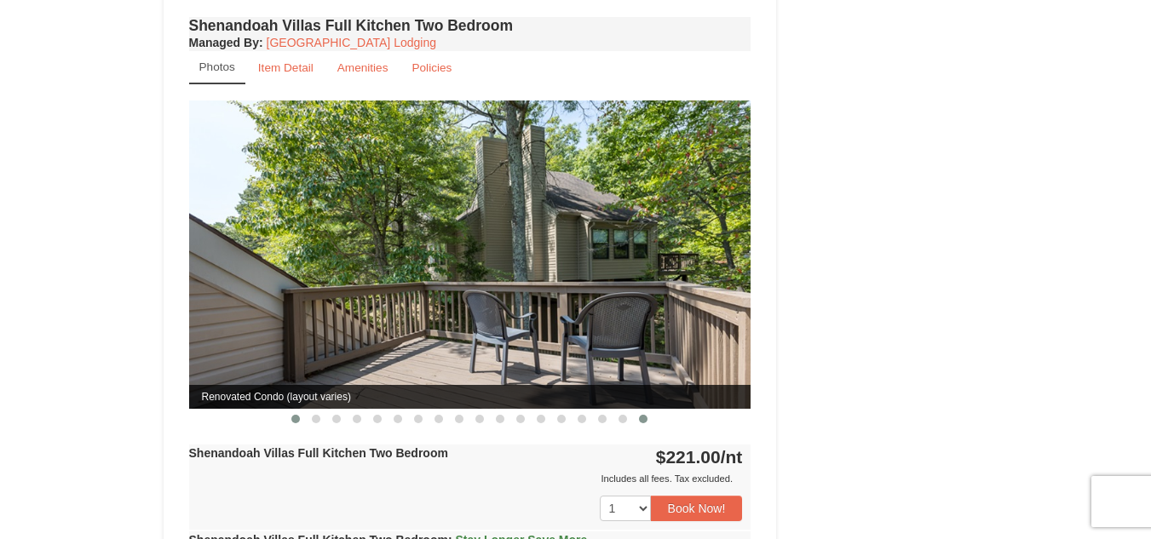
click at [299, 415] on span at bounding box center [295, 419] width 9 height 9
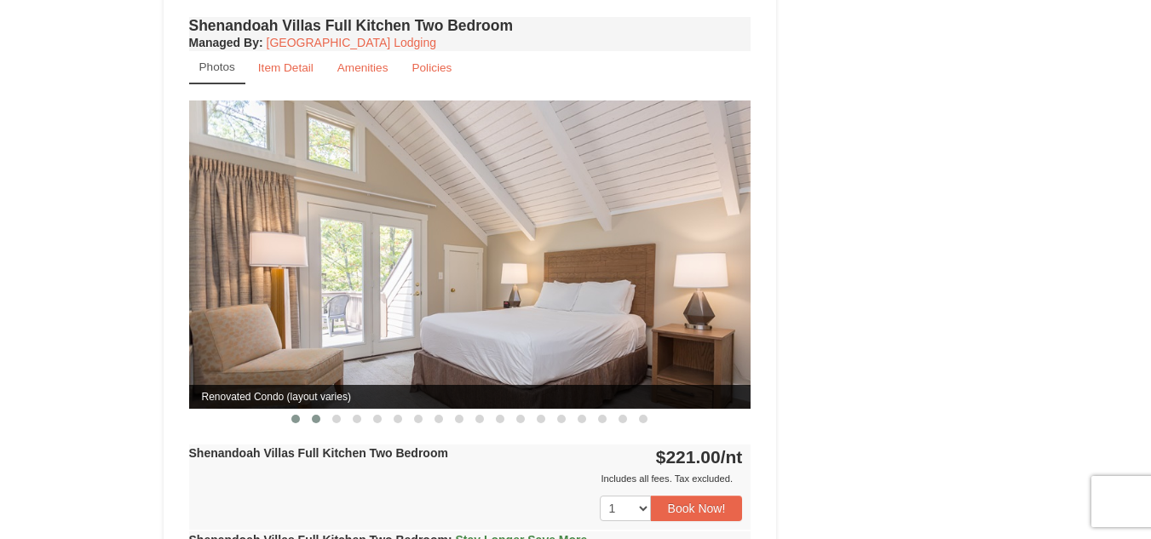
click at [318, 415] on span at bounding box center [316, 419] width 9 height 9
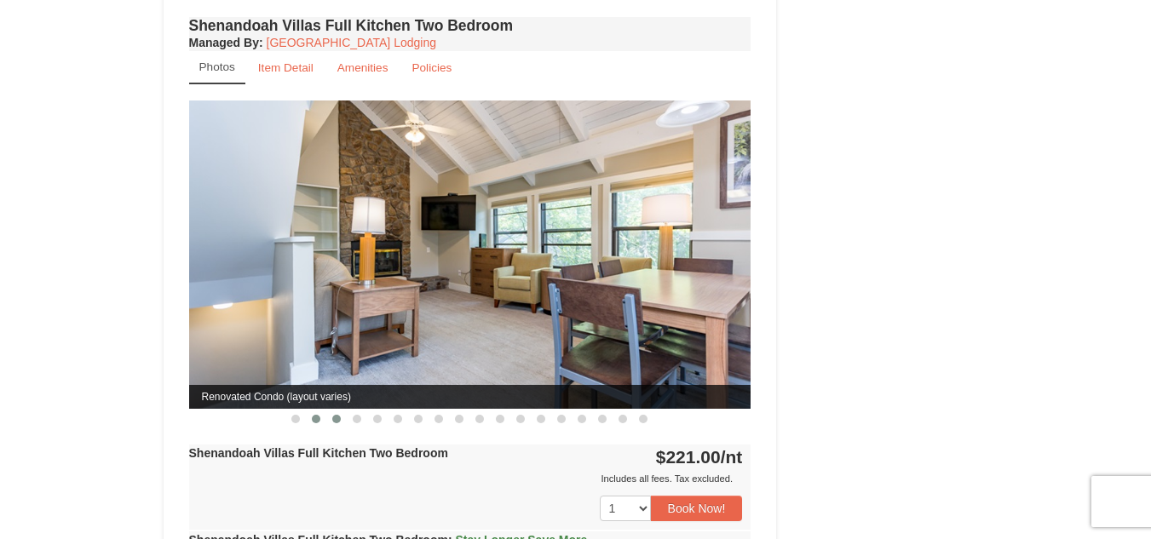
click at [340, 415] on span at bounding box center [336, 419] width 9 height 9
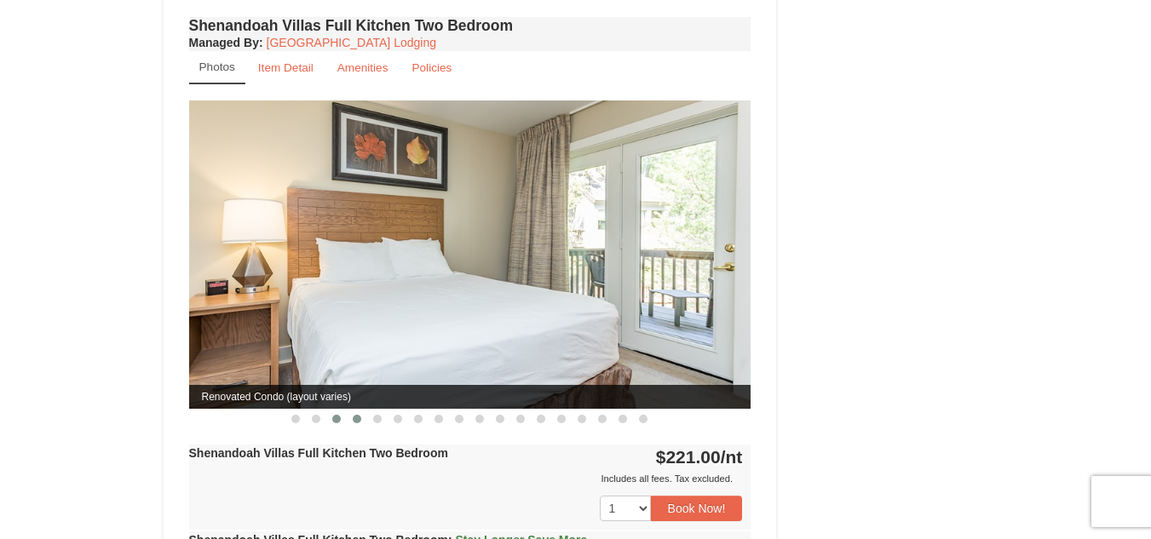
click at [354, 415] on span at bounding box center [357, 419] width 9 height 9
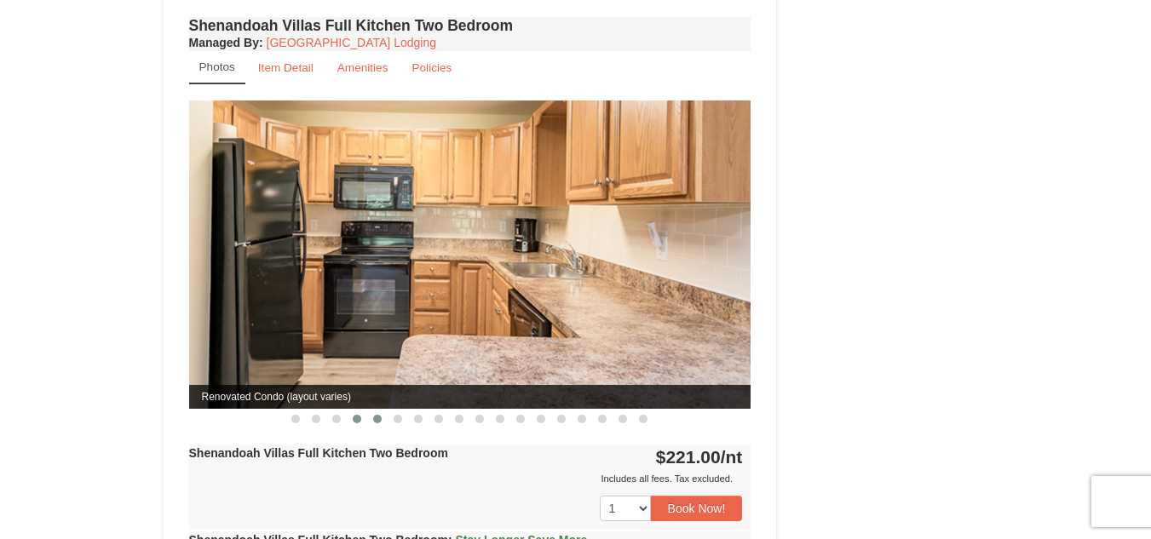
click at [380, 415] on span at bounding box center [377, 419] width 9 height 9
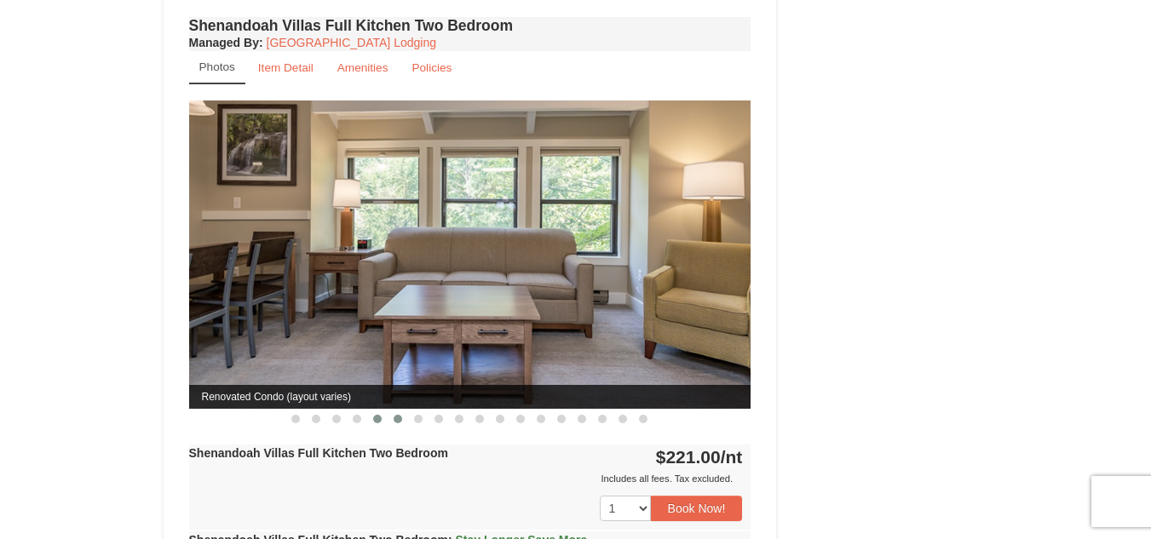
click at [395, 415] on span at bounding box center [398, 419] width 9 height 9
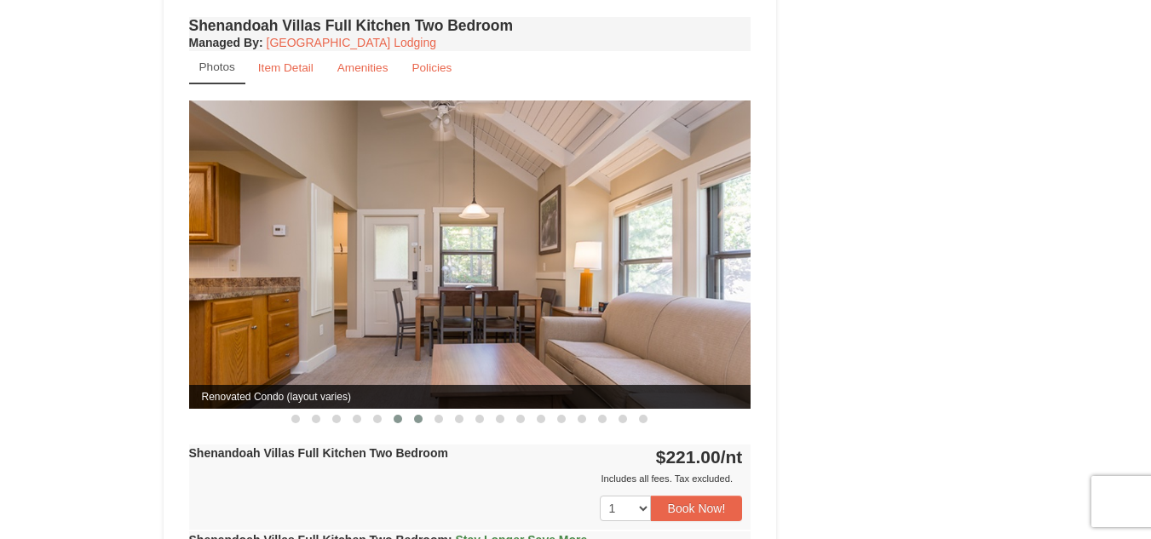
click at [412, 411] on button at bounding box center [418, 419] width 20 height 17
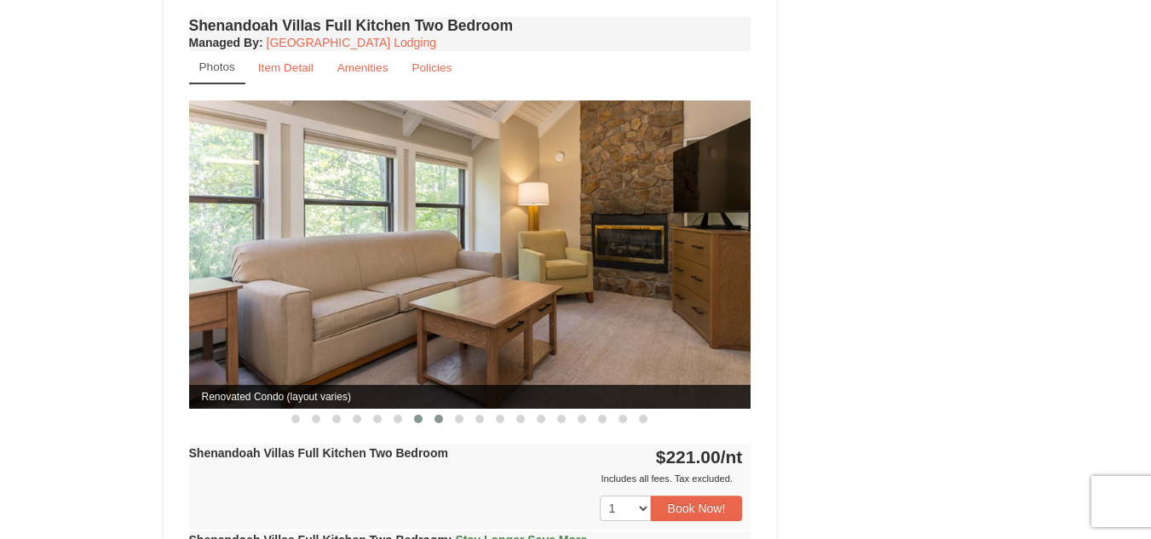
click at [441, 415] on span at bounding box center [439, 419] width 9 height 9
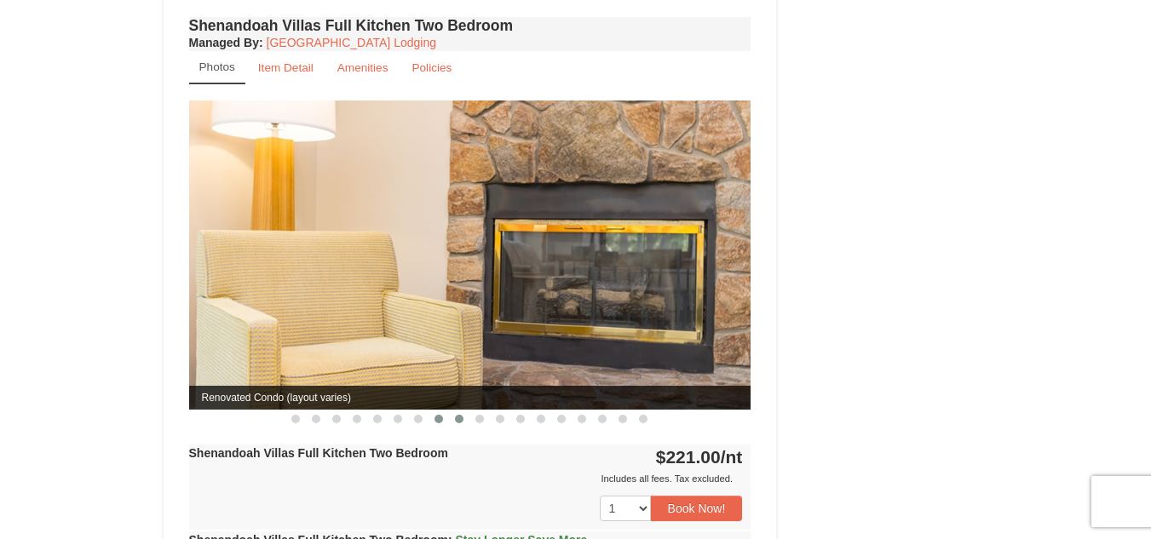
click at [455, 415] on span at bounding box center [459, 419] width 9 height 9
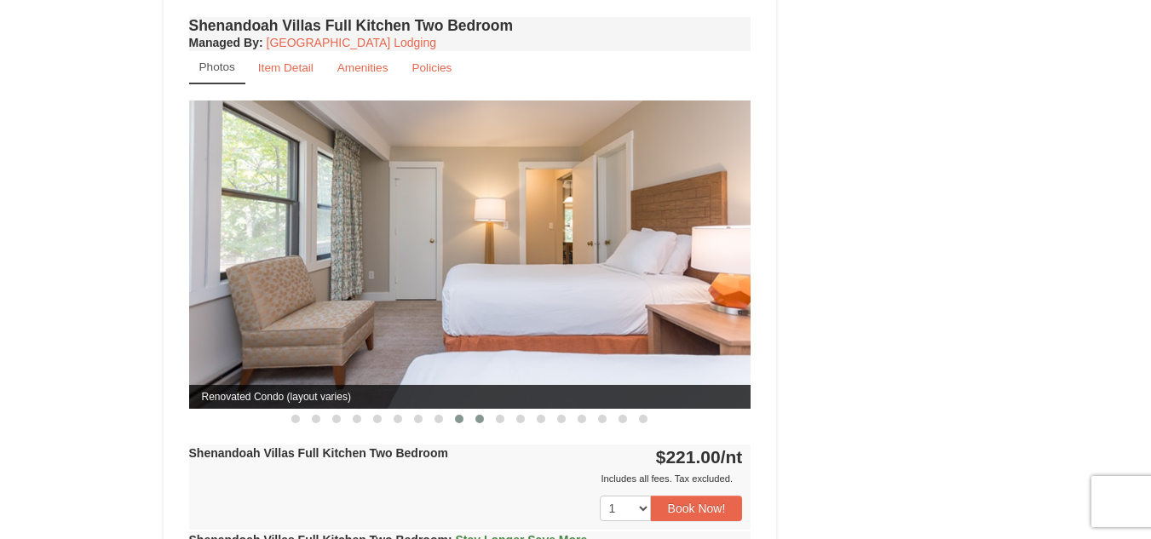
click at [482, 415] on span at bounding box center [480, 419] width 9 height 9
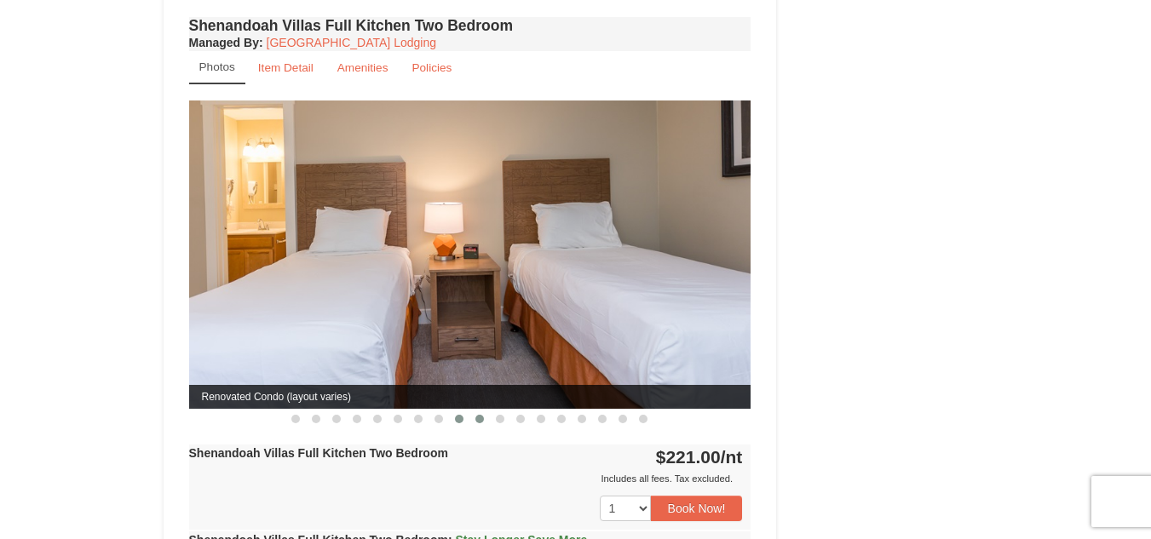
click at [458, 415] on span at bounding box center [459, 419] width 9 height 9
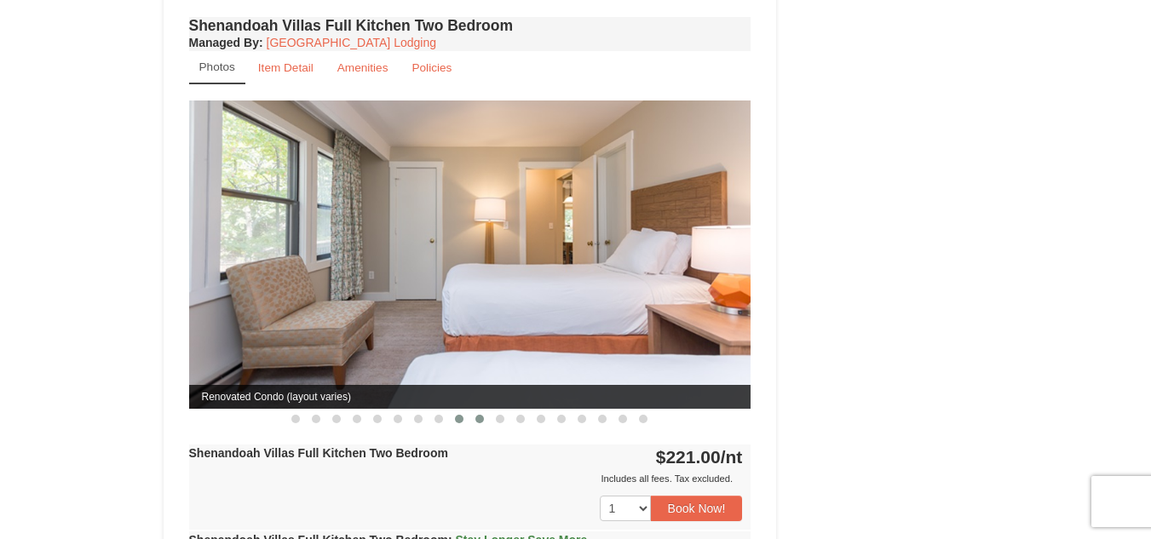
click at [479, 415] on span at bounding box center [480, 419] width 9 height 9
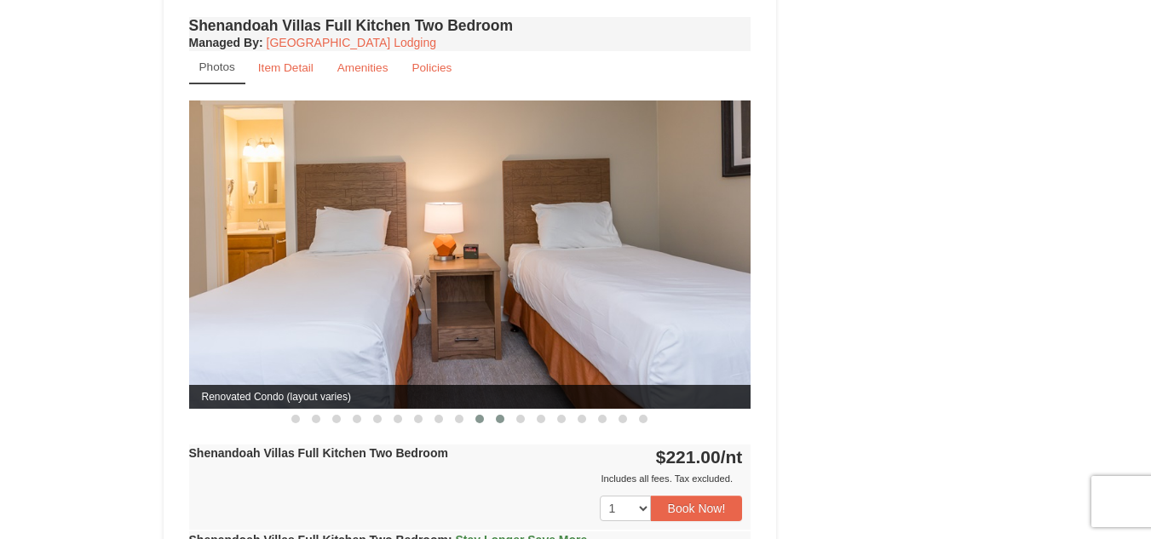
click at [500, 415] on span at bounding box center [500, 419] width 9 height 9
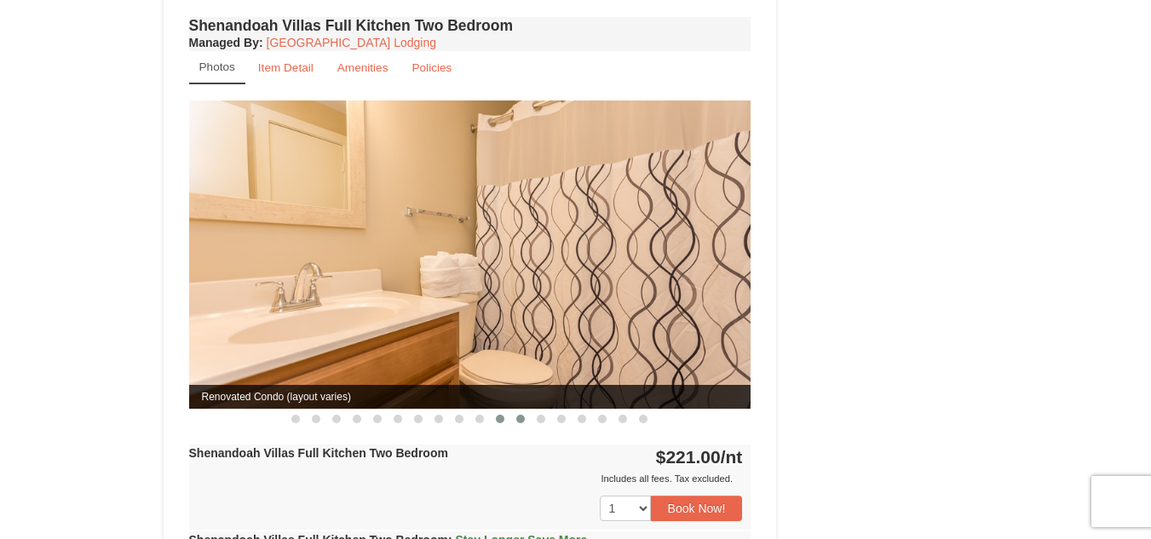
click at [525, 415] on span at bounding box center [520, 419] width 9 height 9
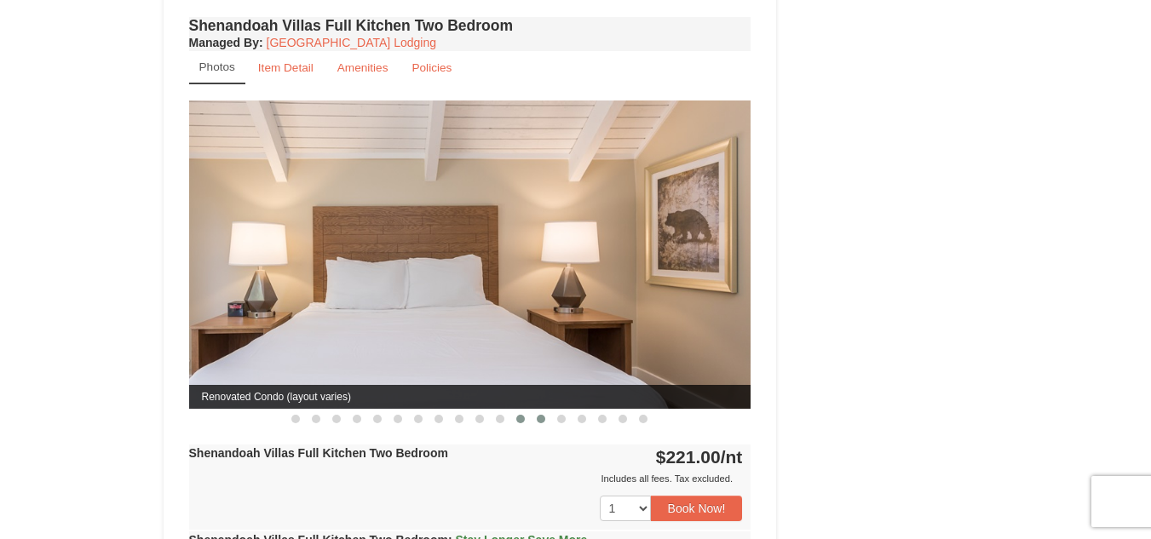
click at [544, 415] on span at bounding box center [541, 419] width 9 height 9
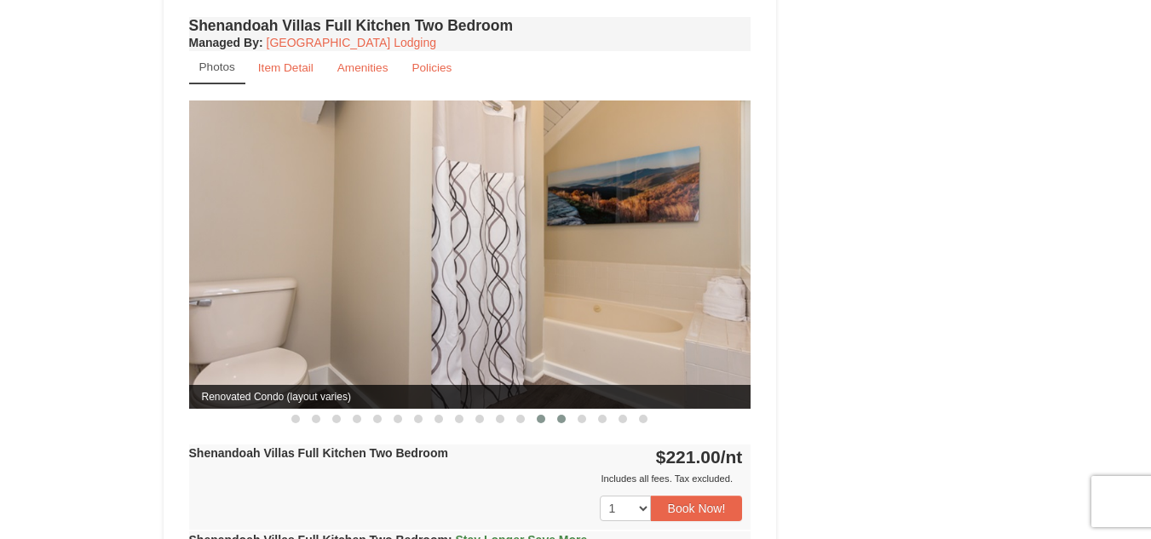
click at [561, 415] on span at bounding box center [561, 419] width 9 height 9
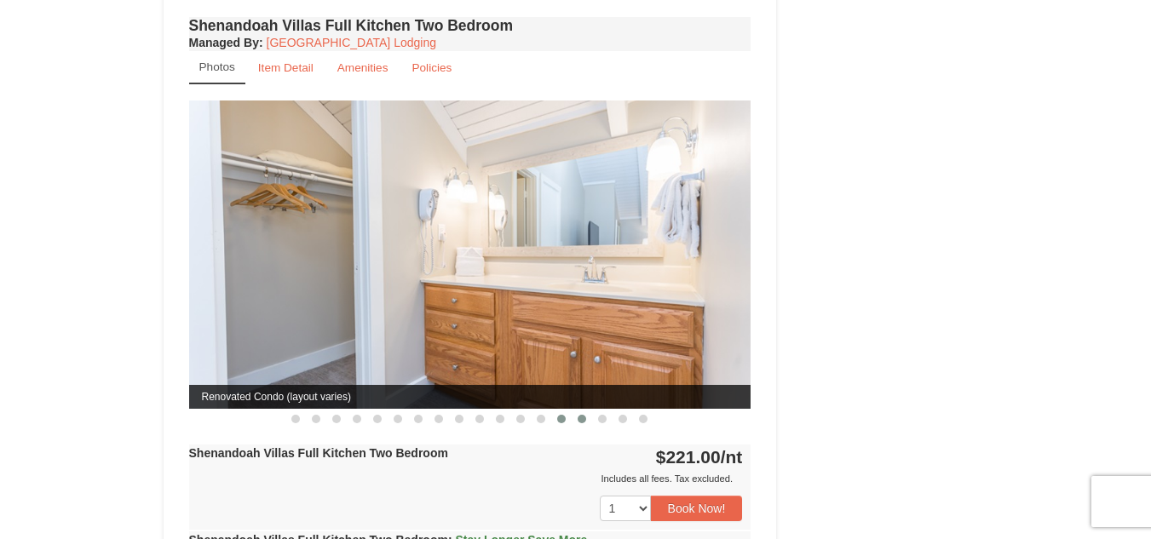
click at [586, 411] on button at bounding box center [582, 419] width 20 height 17
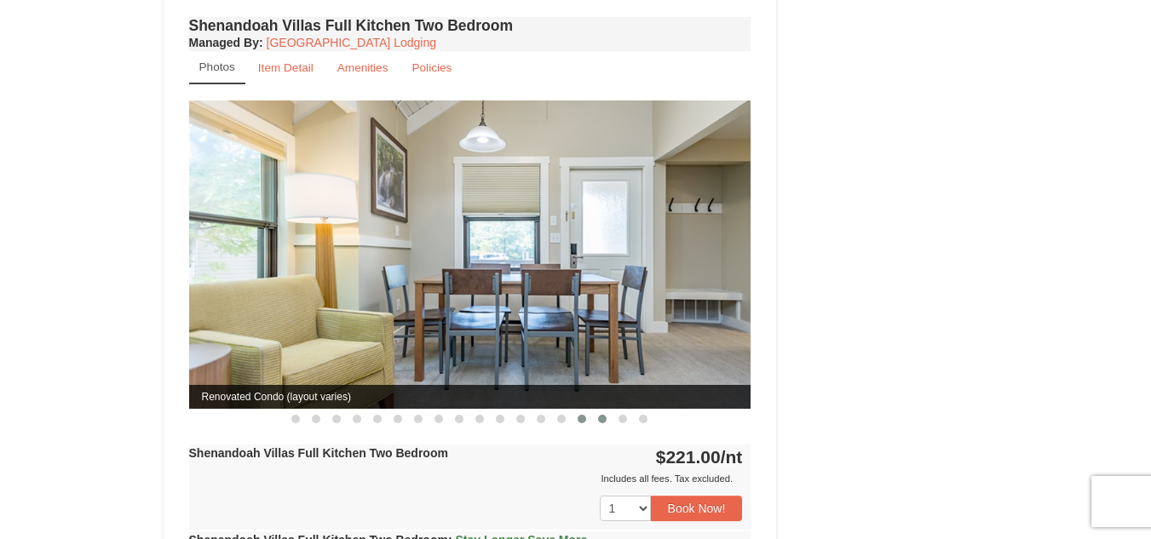
click at [599, 415] on span at bounding box center [602, 419] width 9 height 9
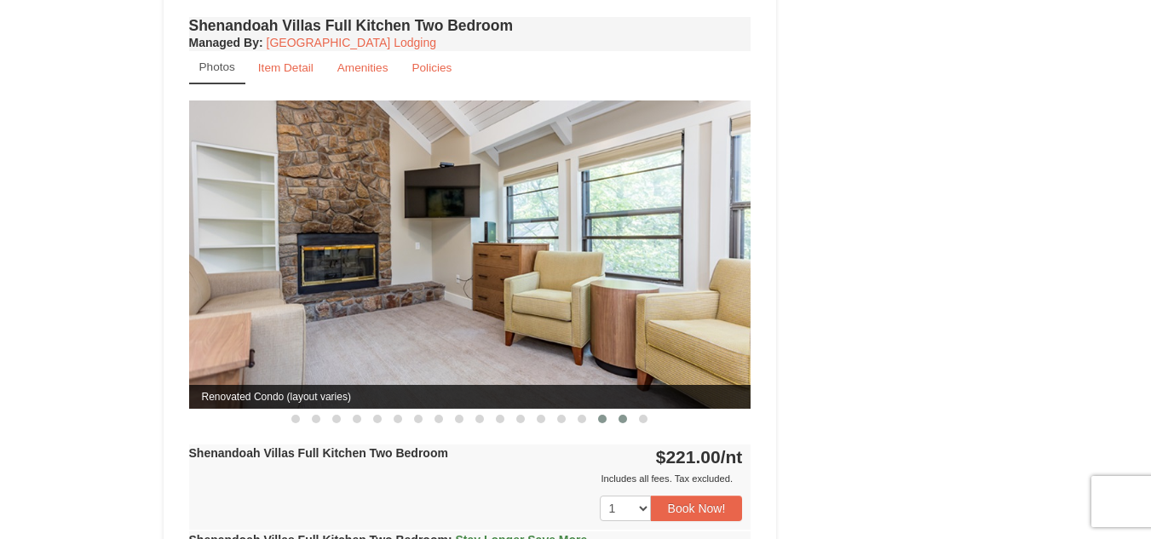
click at [625, 415] on span at bounding box center [623, 419] width 9 height 9
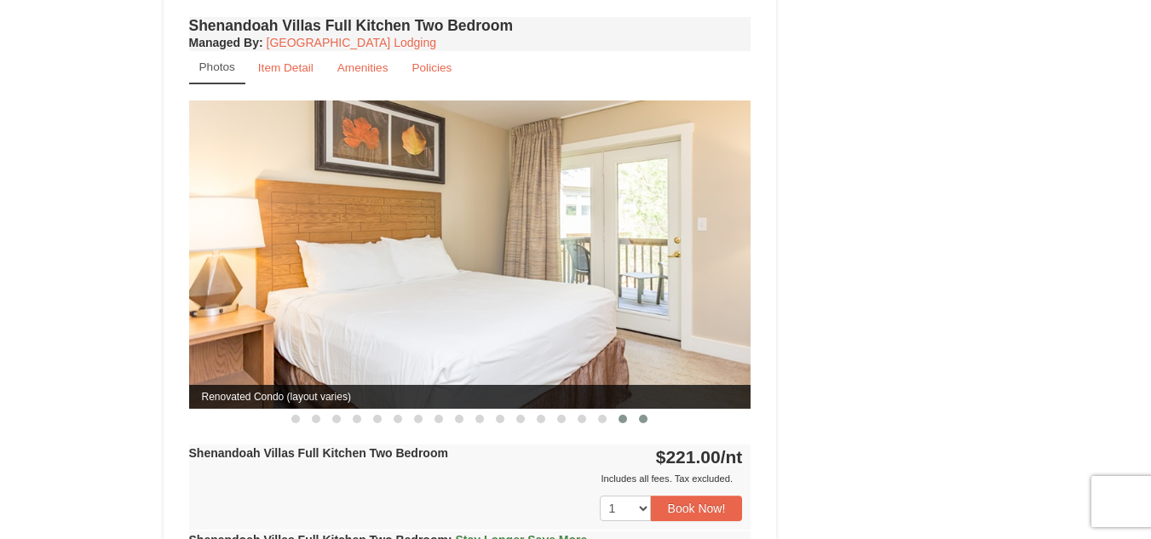
click at [645, 415] on span at bounding box center [643, 419] width 9 height 9
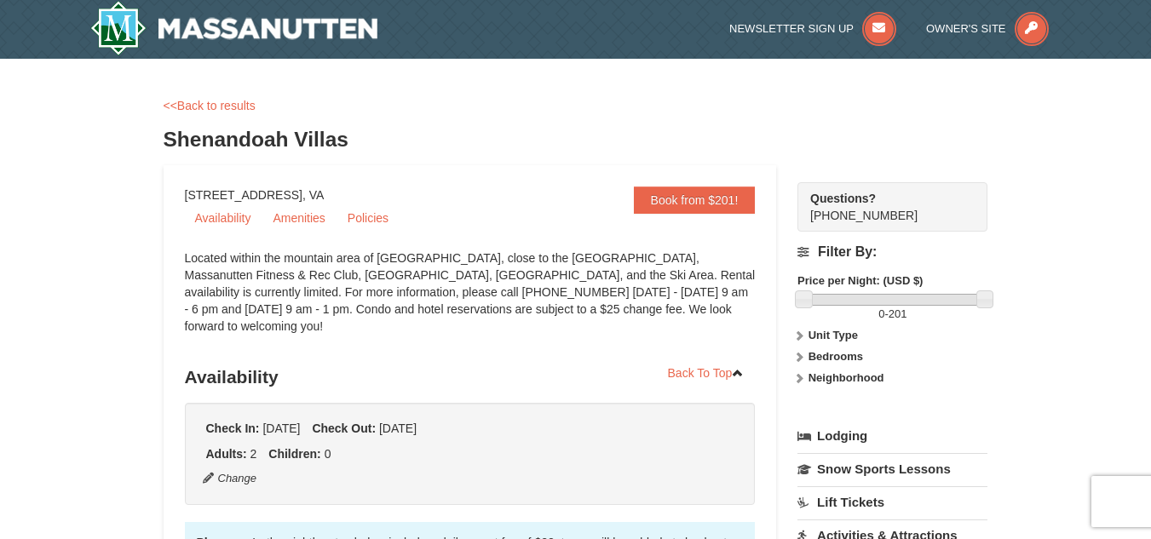
scroll to position [0, 0]
